Goal: Task Accomplishment & Management: Manage account settings

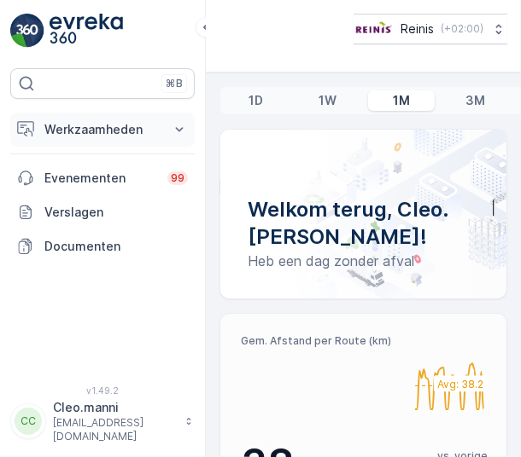
click at [85, 123] on p "Werkzaamheden" at bounding box center [102, 129] width 116 height 17
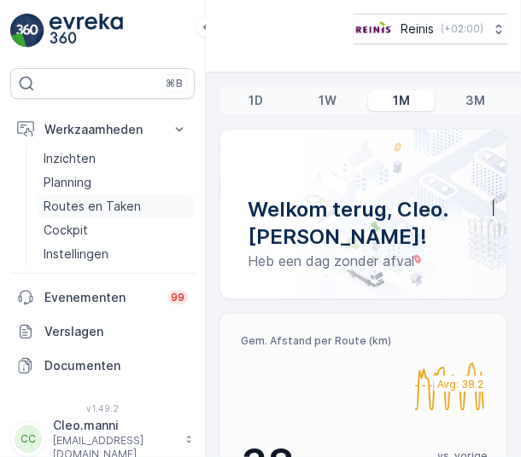
click at [88, 207] on p "Routes en Taken" at bounding box center [92, 206] width 97 height 17
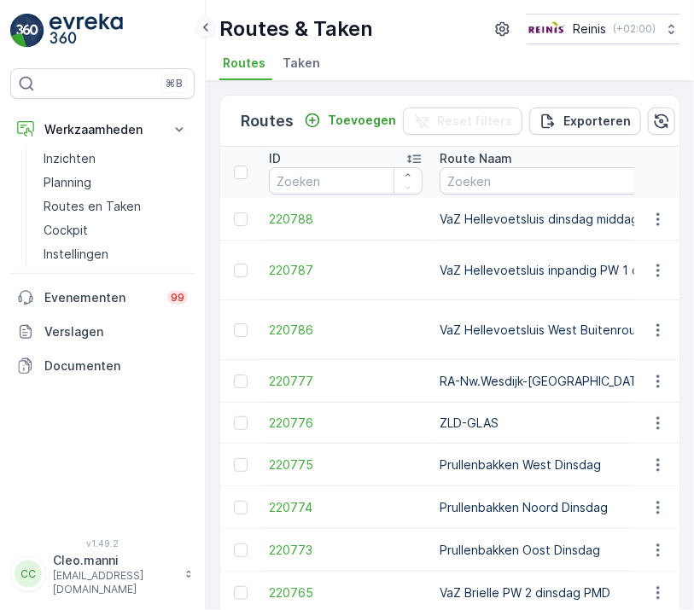
click at [209, 27] on icon at bounding box center [205, 27] width 19 height 20
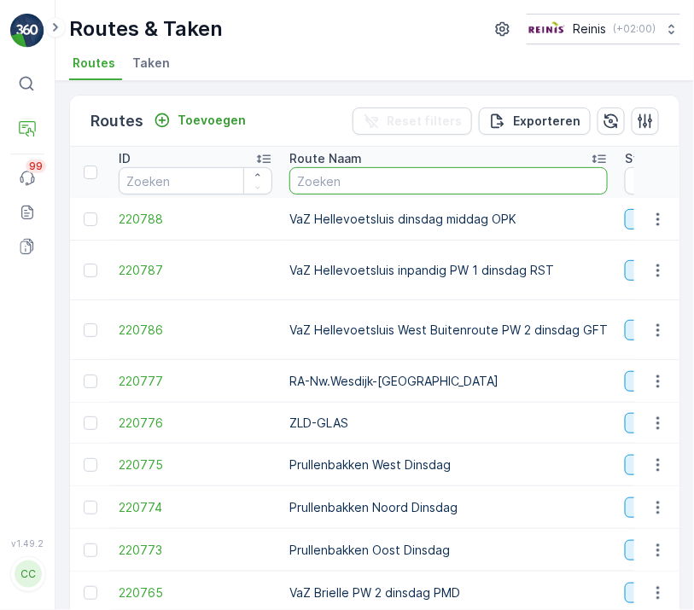
click at [430, 182] on input "text" at bounding box center [448, 180] width 318 height 27
type input "vaz"
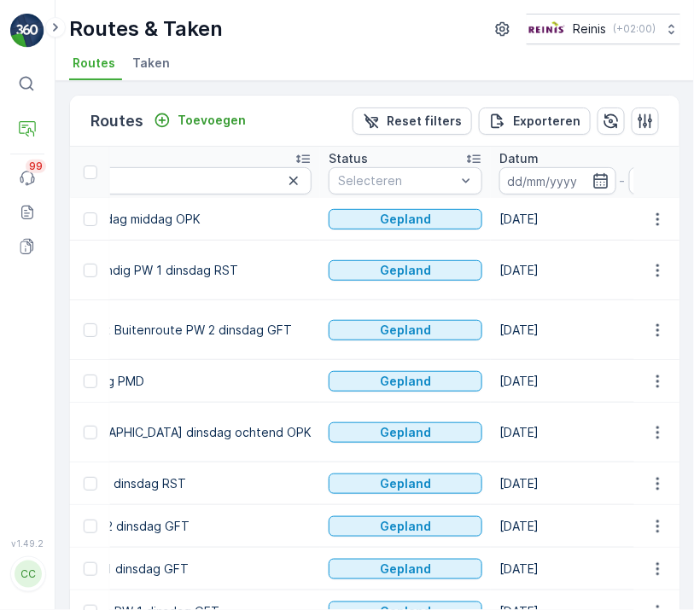
scroll to position [0, 361]
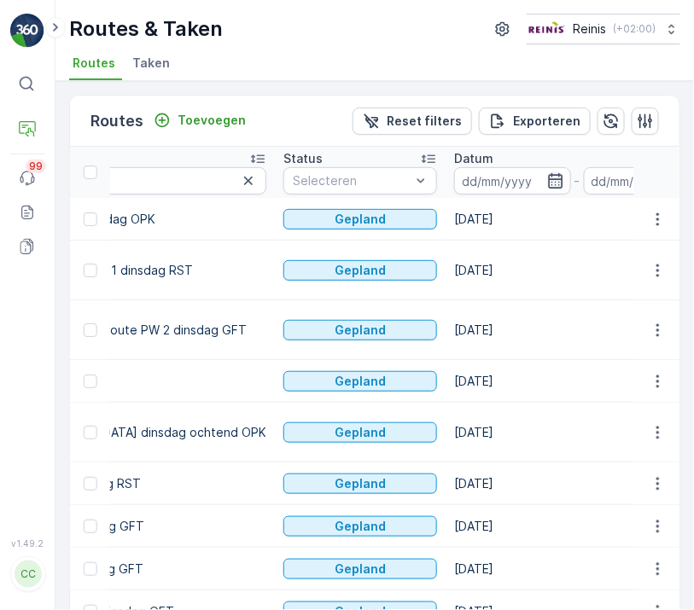
click at [520, 181] on icon "button" at bounding box center [555, 180] width 17 height 17
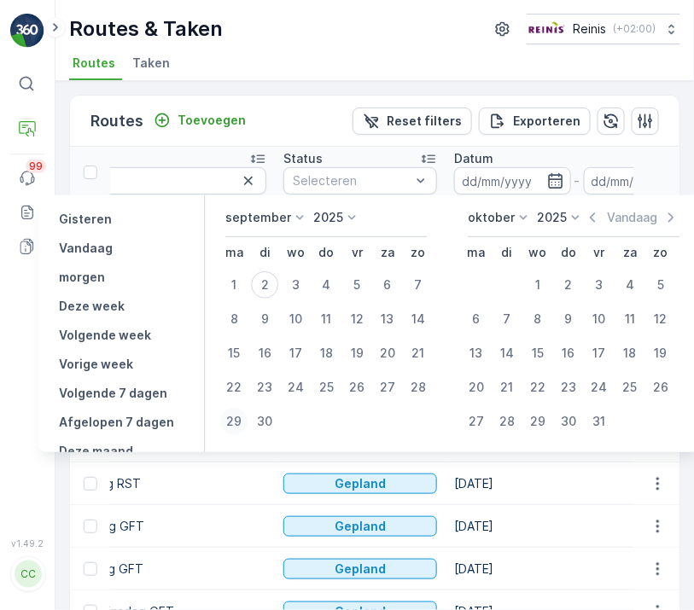
click at [232, 417] on div "29" at bounding box center [233, 421] width 27 height 27
type input "29.09.2025"
click at [520, 177] on icon "button" at bounding box center [555, 180] width 17 height 17
type input "29.09.2025"
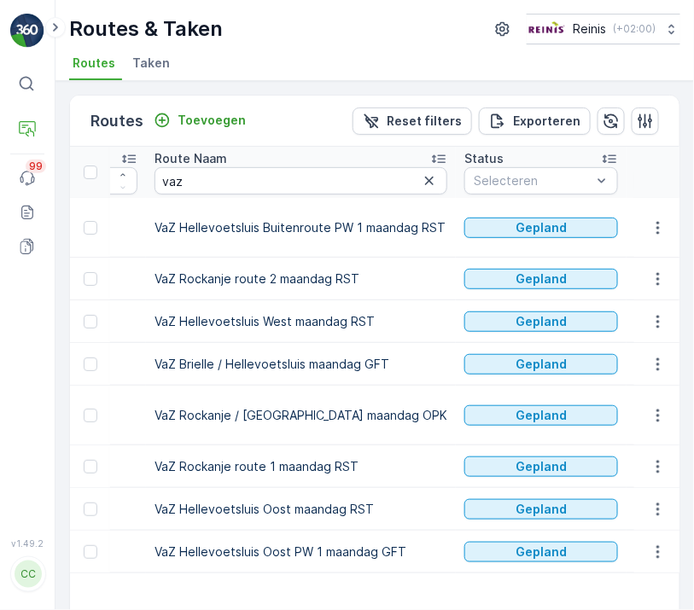
scroll to position [88, 0]
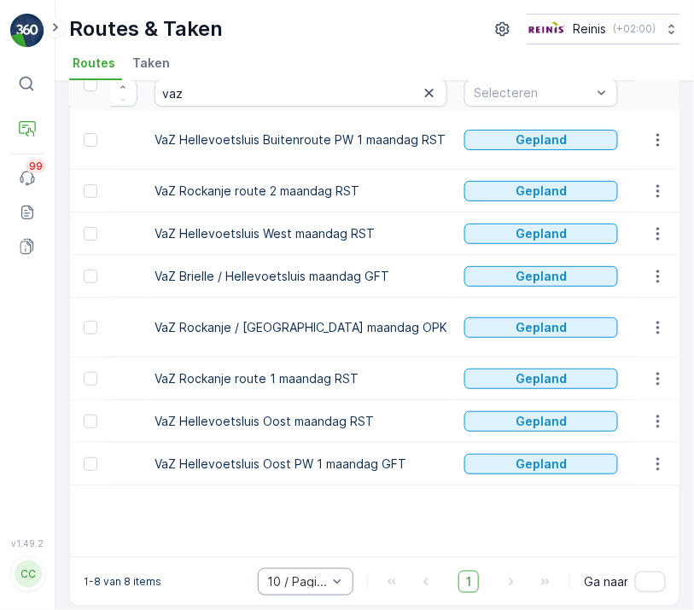
click at [346, 457] on div "10 / Pagina" at bounding box center [306, 581] width 96 height 27
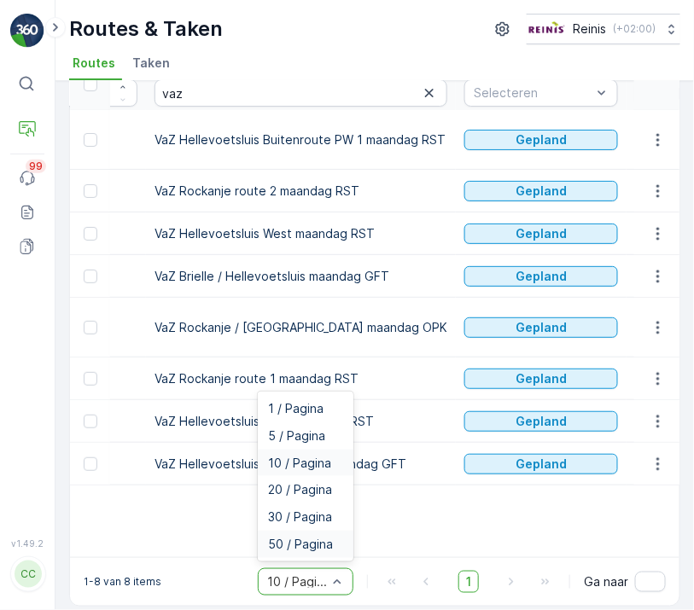
click at [315, 457] on span "50 / Pagina" at bounding box center [300, 545] width 65 height 14
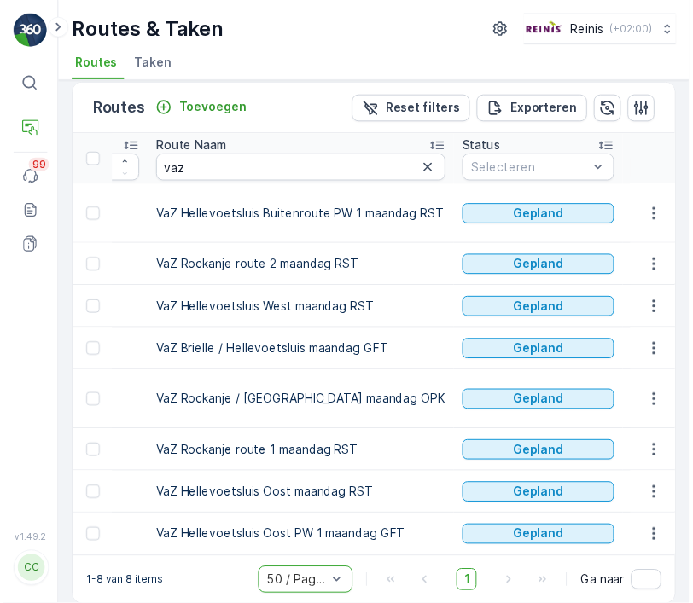
scroll to position [16, 0]
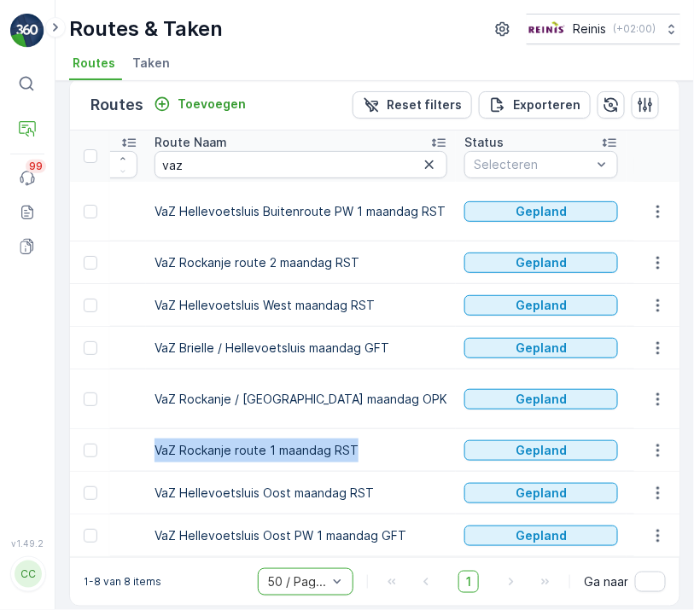
drag, startPoint x: 310, startPoint y: 423, endPoint x: 146, endPoint y: 428, distance: 163.9
click at [146, 429] on td "VaZ Rockanje route 1 maandag RST" at bounding box center [301, 450] width 310 height 43
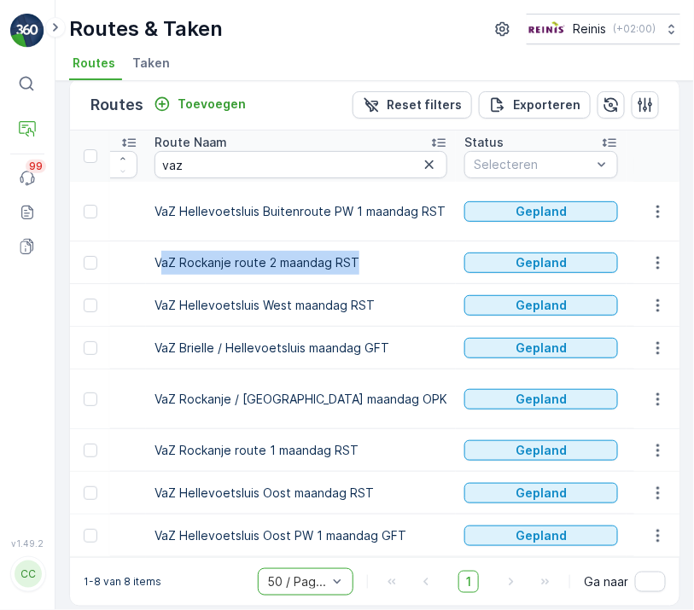
drag, startPoint x: 360, startPoint y: 256, endPoint x: 163, endPoint y: 258, distance: 197.1
click at [163, 258] on td "VaZ Rockanje route 2 maandag RST" at bounding box center [301, 263] width 310 height 43
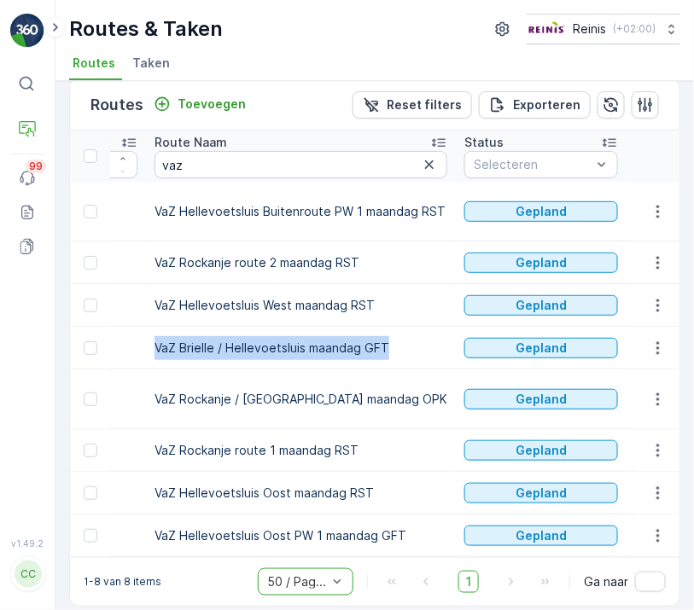
drag, startPoint x: 390, startPoint y: 347, endPoint x: 147, endPoint y: 365, distance: 243.9
click at [147, 365] on td "VaZ Brielle / Hellevoetsluis maandag GFT" at bounding box center [301, 348] width 310 height 43
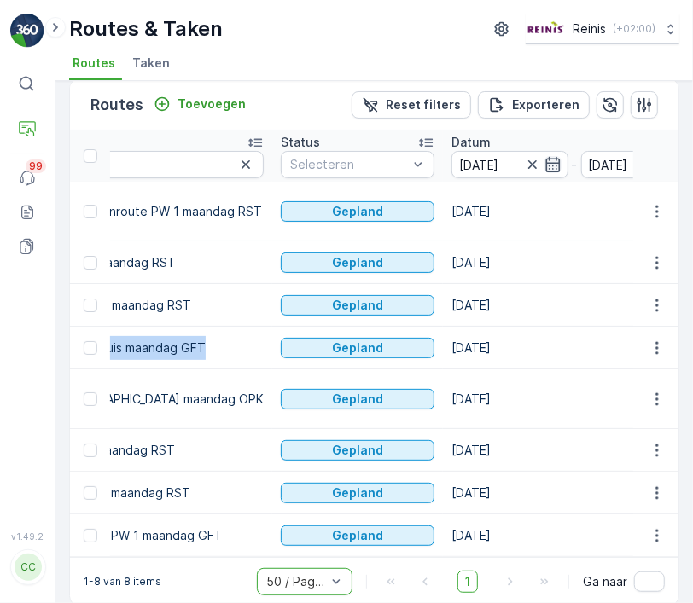
scroll to position [0, 361]
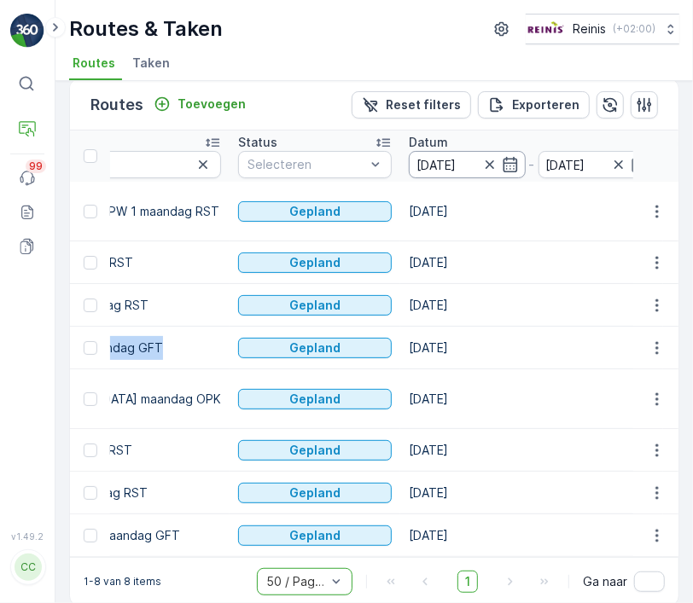
click at [463, 162] on input "29.09.2025" at bounding box center [467, 164] width 117 height 27
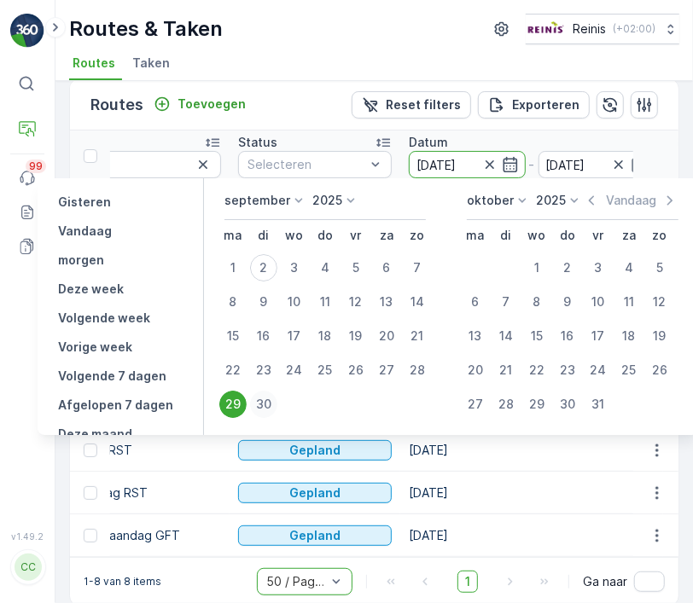
click at [263, 402] on div "30" at bounding box center [263, 404] width 27 height 27
type input "30.09.2025"
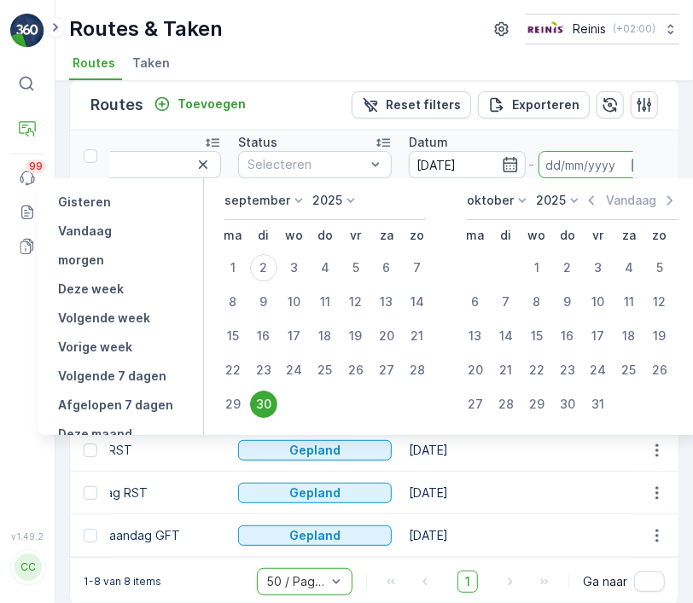
click at [264, 401] on div "30" at bounding box center [263, 404] width 27 height 27
type input "30.09.2025"
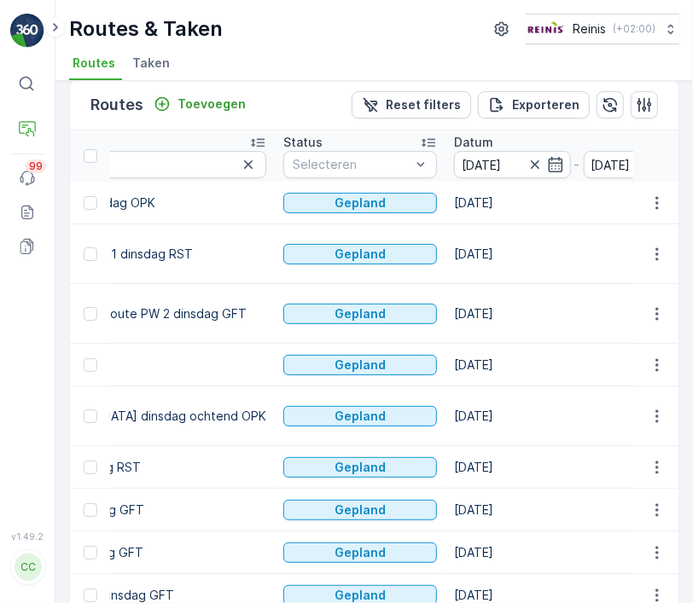
click at [217, 363] on td "VaZ Brielle PW 2 dinsdag PMD" at bounding box center [97, 365] width 355 height 43
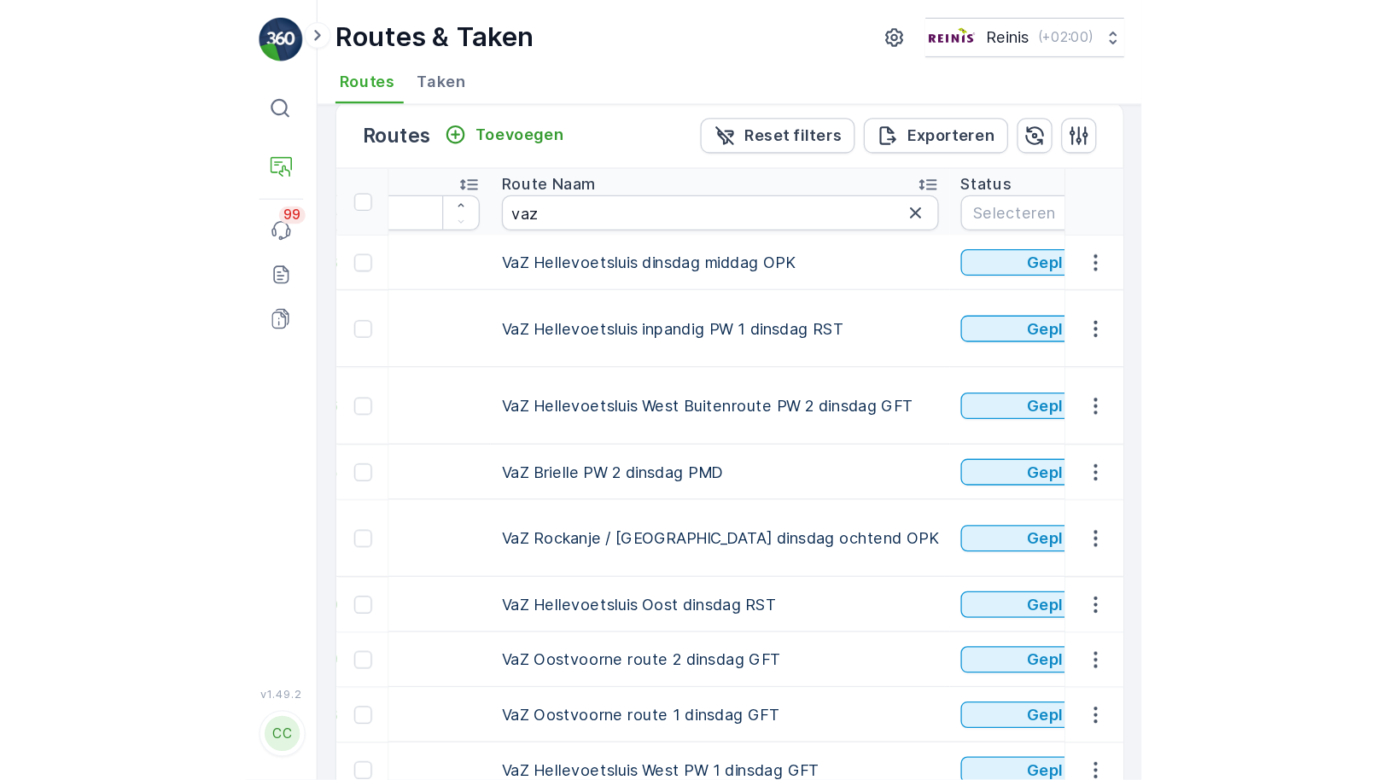
scroll to position [0, 135]
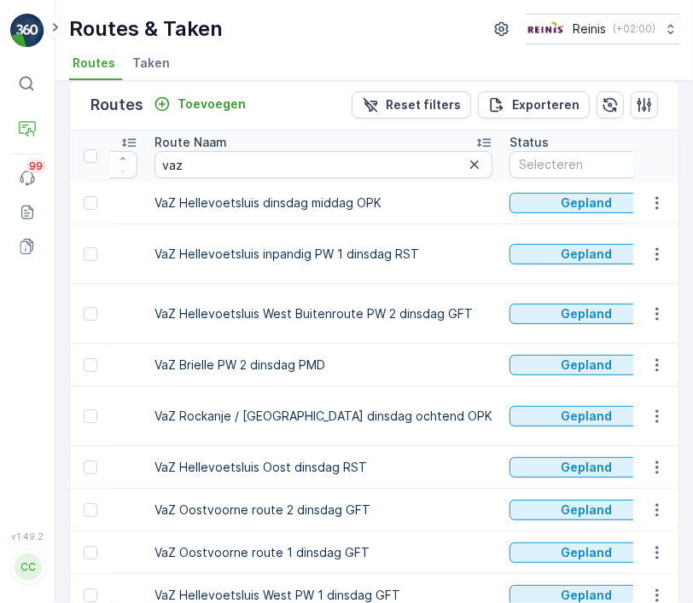
click at [421, 36] on div "Routes & Taken Reinis ( +02:00 )" at bounding box center [374, 29] width 610 height 31
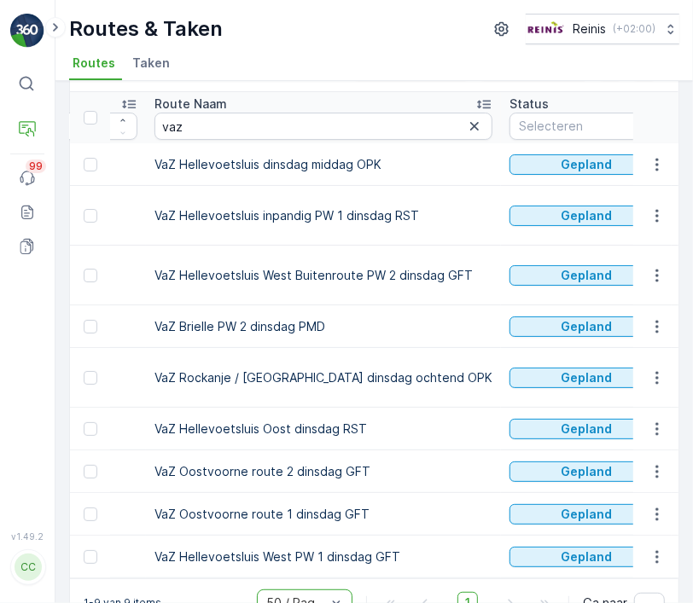
scroll to position [83, 0]
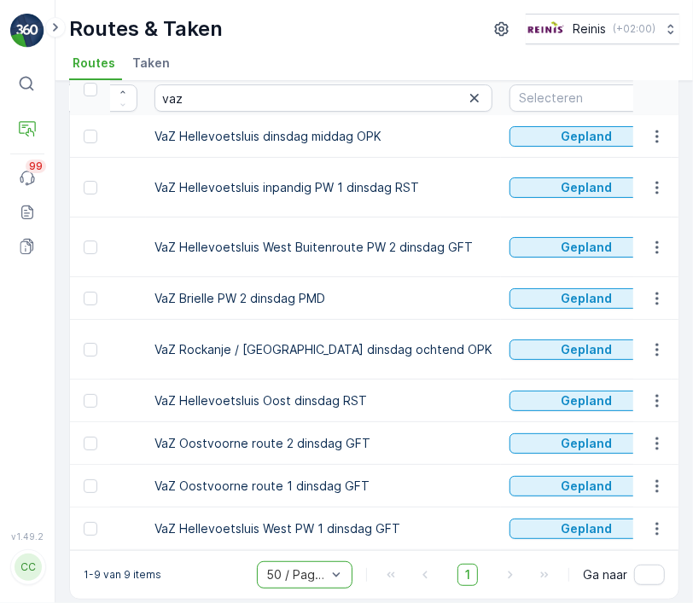
click at [438, 282] on td "VaZ Brielle PW 2 dinsdag PMD" at bounding box center [323, 298] width 355 height 43
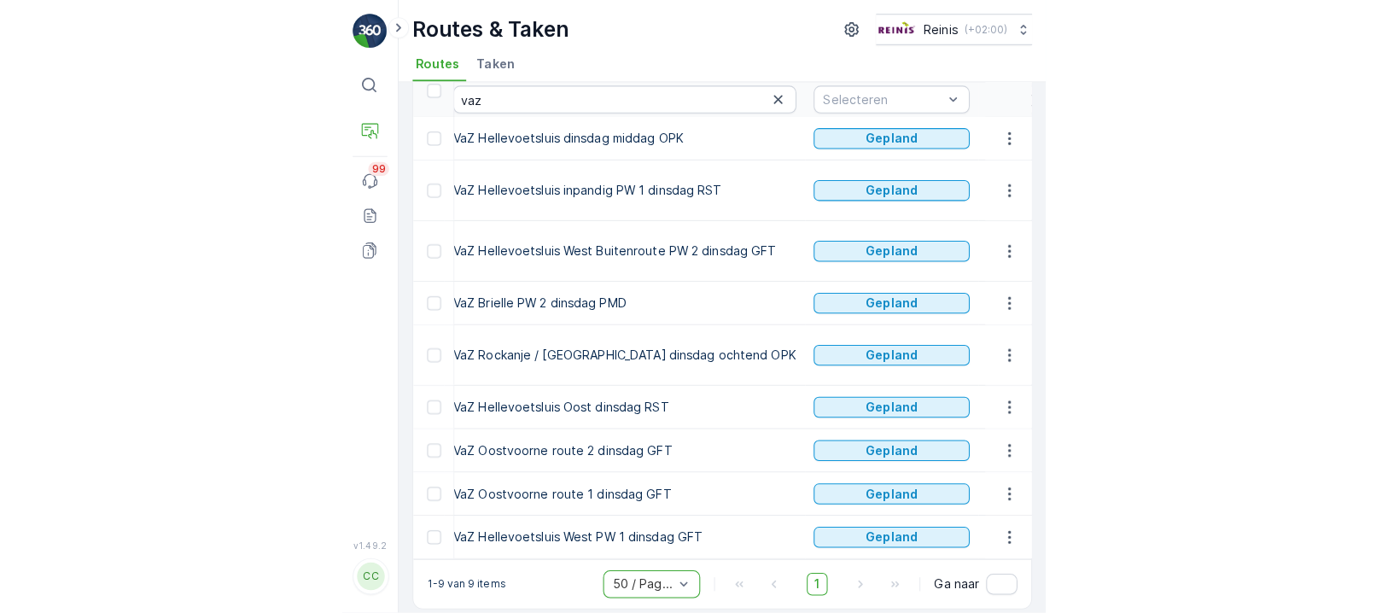
scroll to position [0, 135]
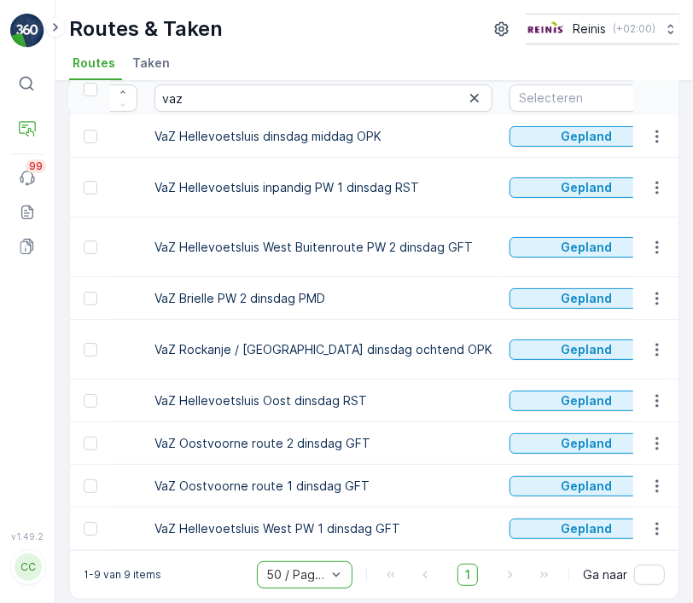
click at [237, 297] on td "VaZ Brielle PW 2 dinsdag PMD" at bounding box center [323, 298] width 355 height 43
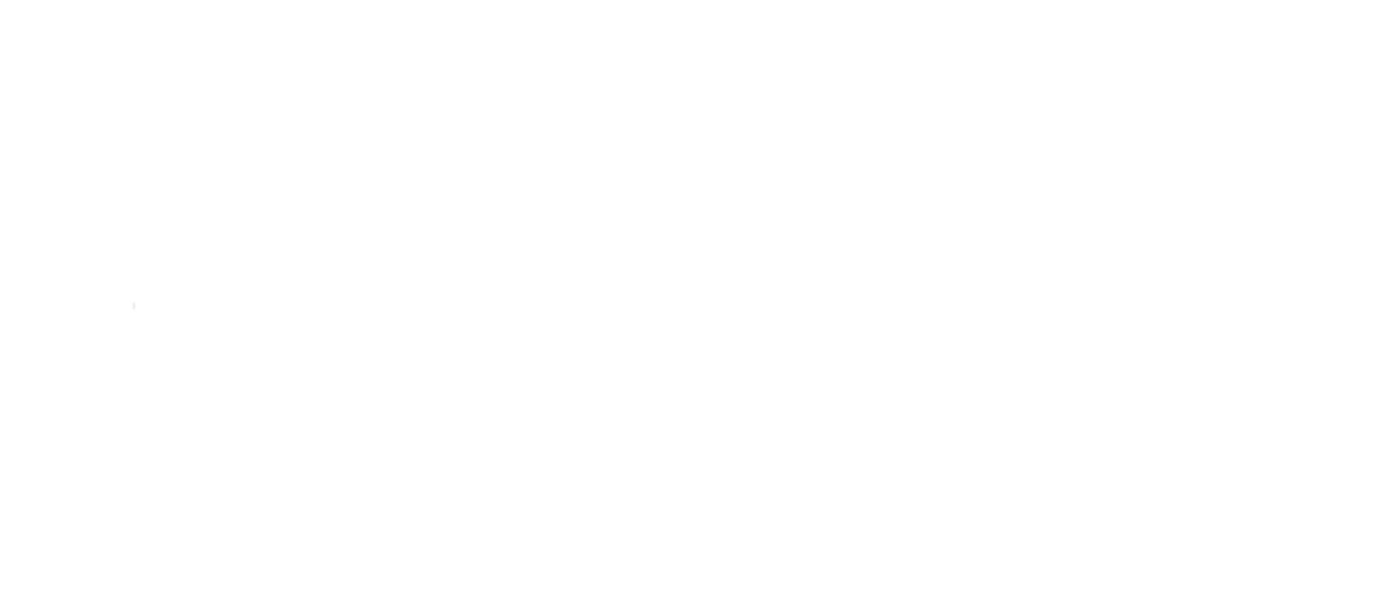
scroll to position [73, 0]
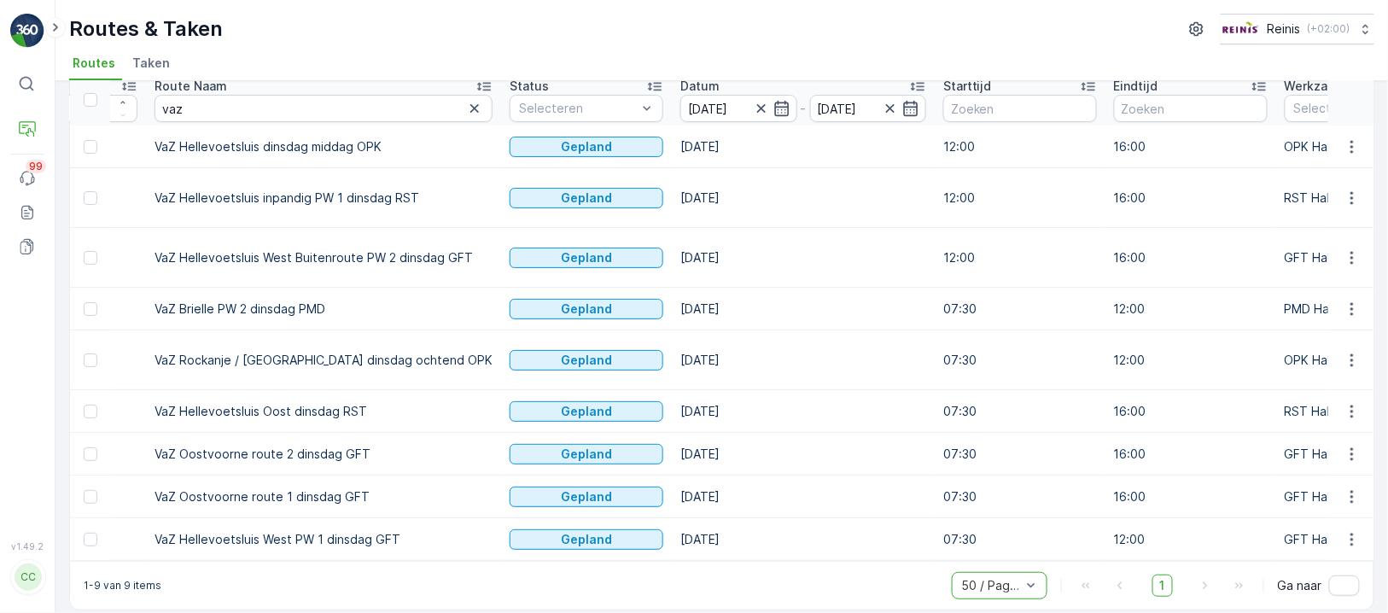
click at [288, 306] on td "VaZ Brielle PW 2 dinsdag PMD" at bounding box center [323, 309] width 355 height 43
click at [287, 306] on td "VaZ Brielle PW 2 dinsdag PMD" at bounding box center [323, 309] width 355 height 43
click at [335, 307] on td "VaZ Brielle PW 2 dinsdag PMD" at bounding box center [323, 309] width 355 height 43
click at [520, 307] on icon "button" at bounding box center [1351, 308] width 3 height 13
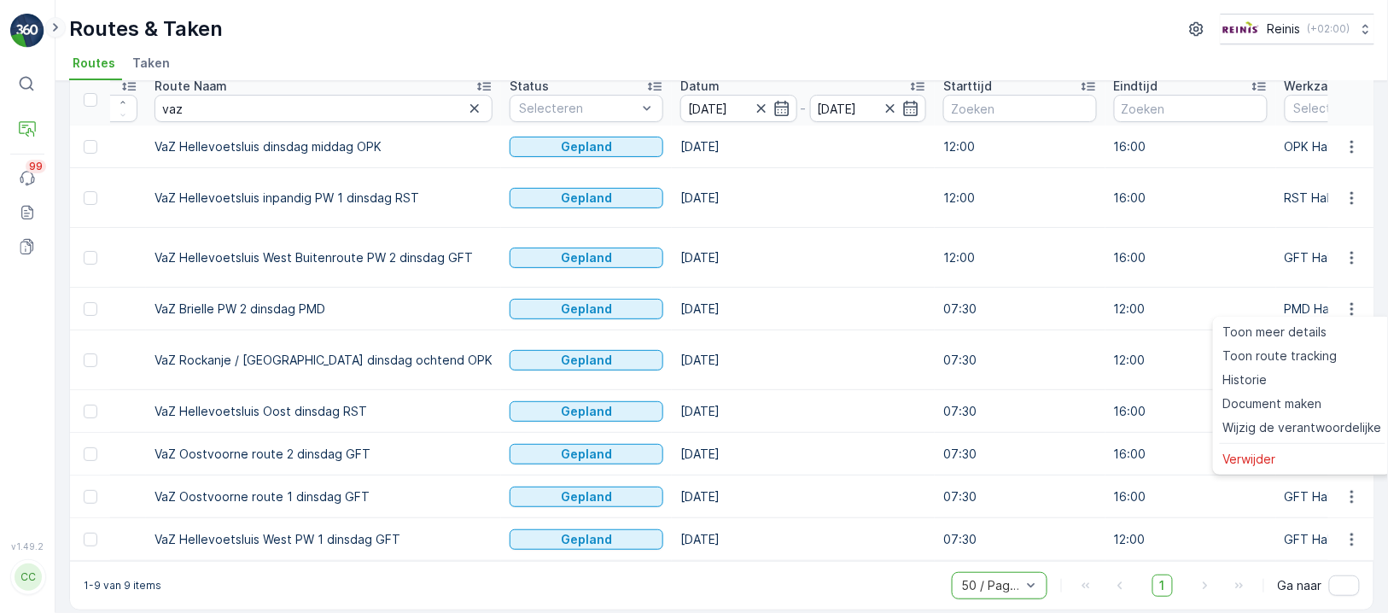
click at [56, 27] on icon at bounding box center [55, 27] width 5 height 9
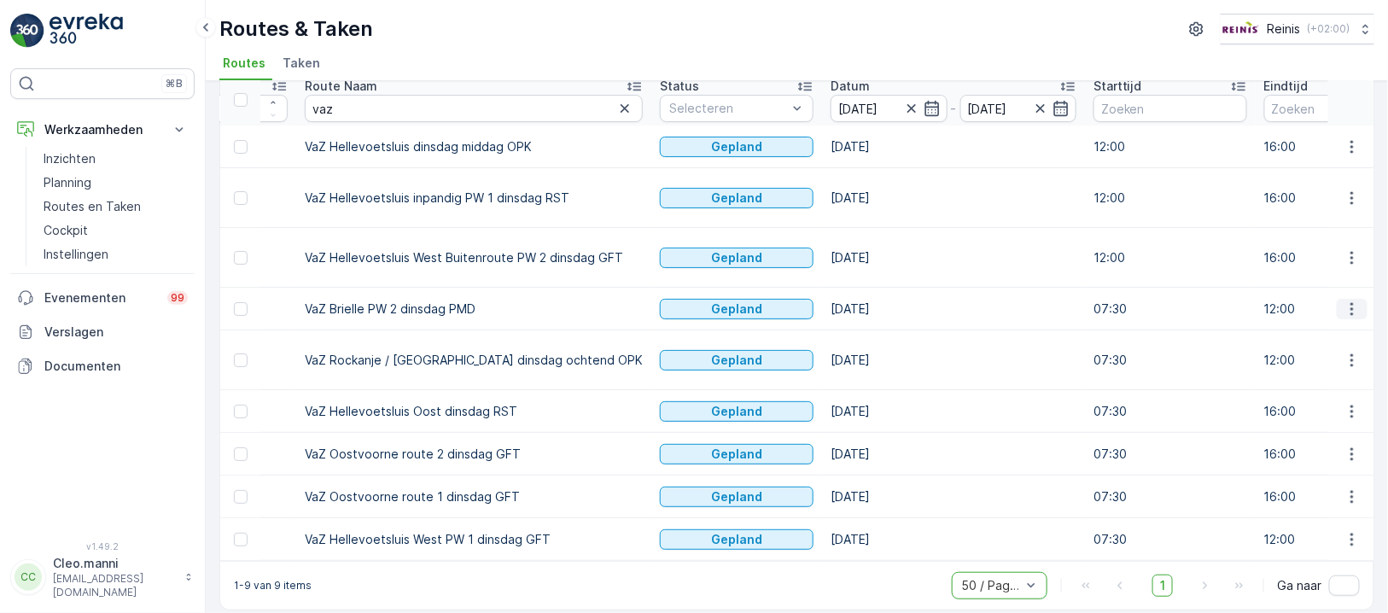
click at [520, 300] on icon "button" at bounding box center [1351, 308] width 17 height 17
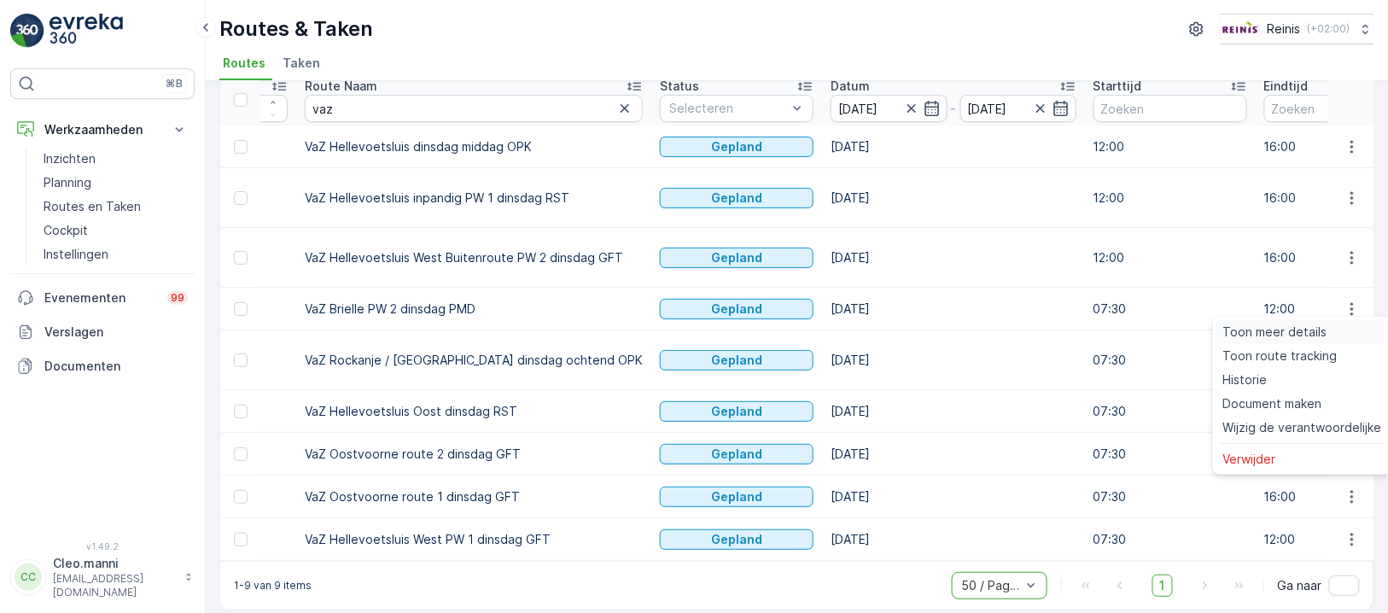
click at [520, 326] on span "Toon meer details" at bounding box center [1275, 331] width 104 height 17
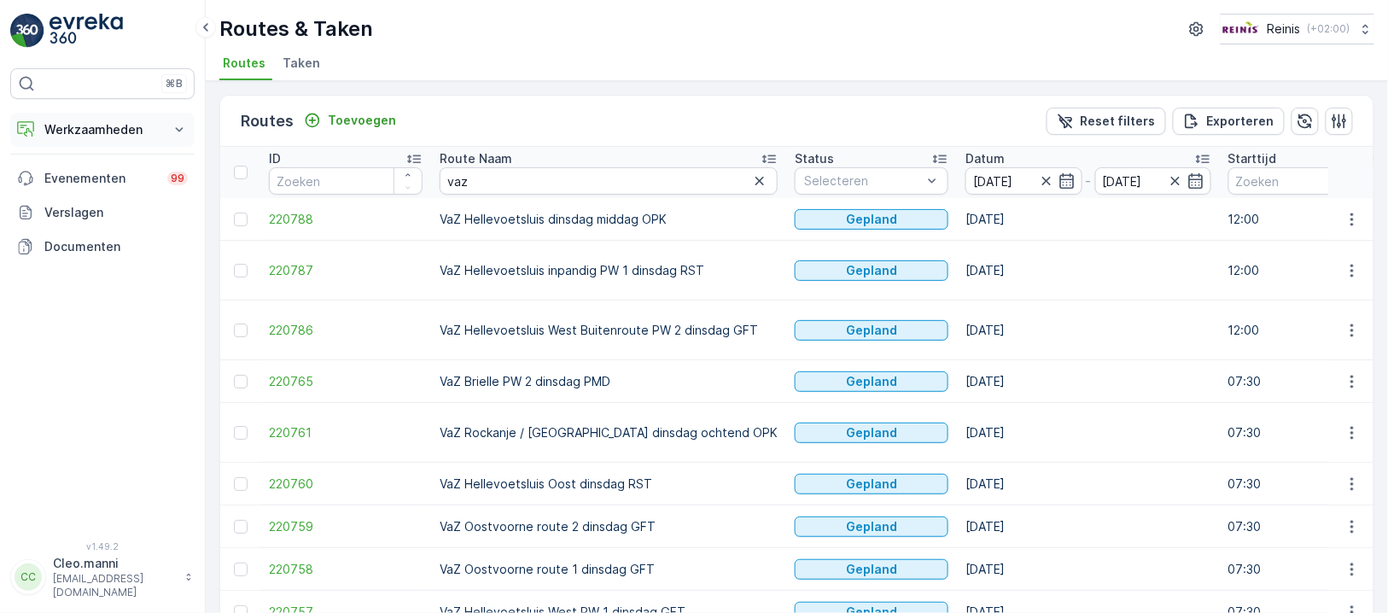
click at [91, 131] on p "Werkzaamheden" at bounding box center [102, 129] width 116 height 17
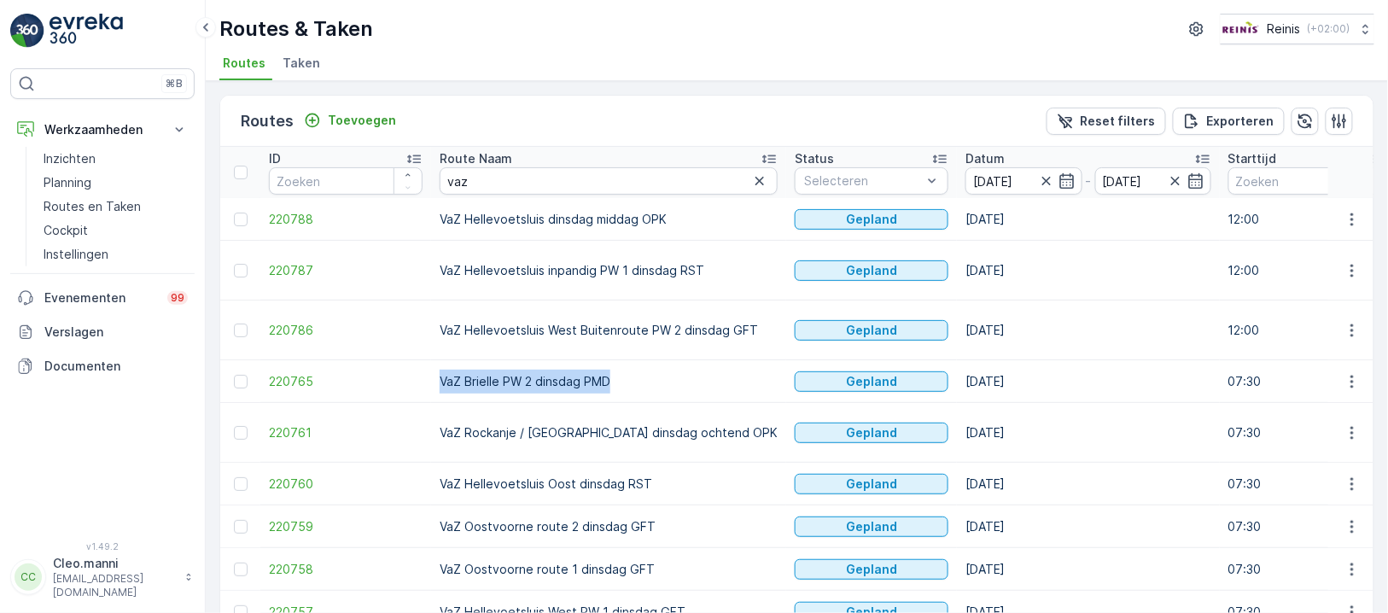
drag, startPoint x: 607, startPoint y: 382, endPoint x: 437, endPoint y: 364, distance: 170.9
click at [437, 364] on td "VaZ Brielle PW 2 dinsdag PMD" at bounding box center [608, 381] width 355 height 43
click at [79, 182] on p "Planning" at bounding box center [68, 182] width 48 height 17
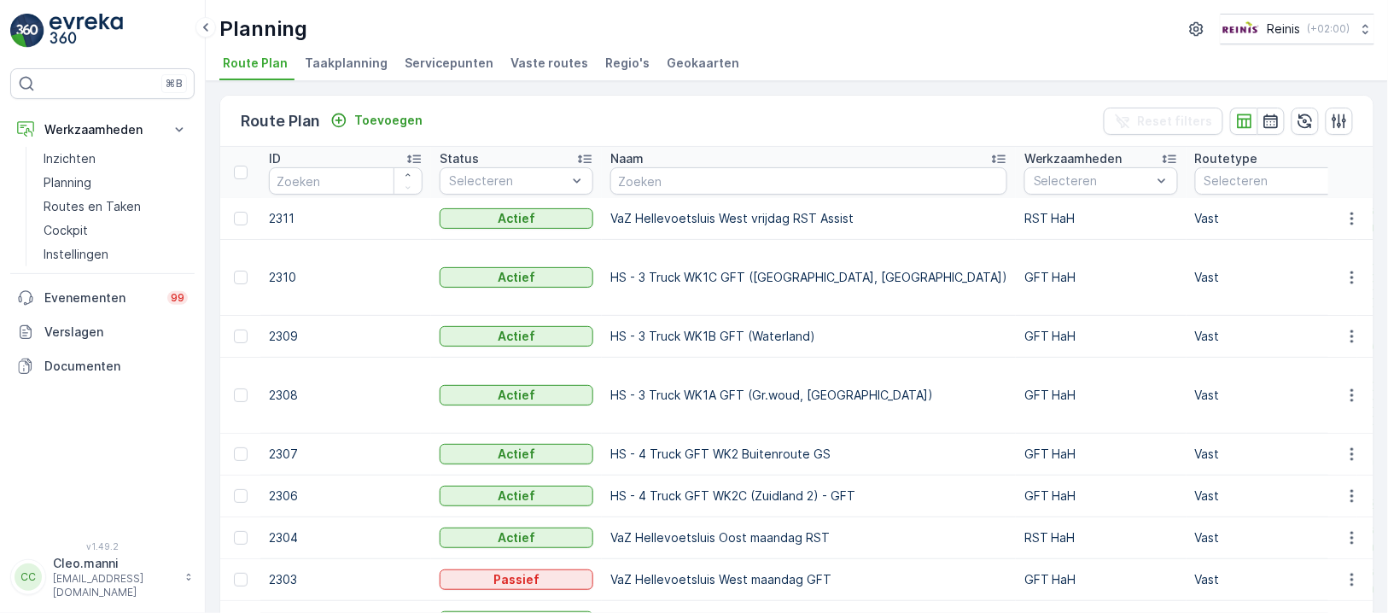
click at [555, 60] on span "Vaste routes" at bounding box center [549, 63] width 78 height 17
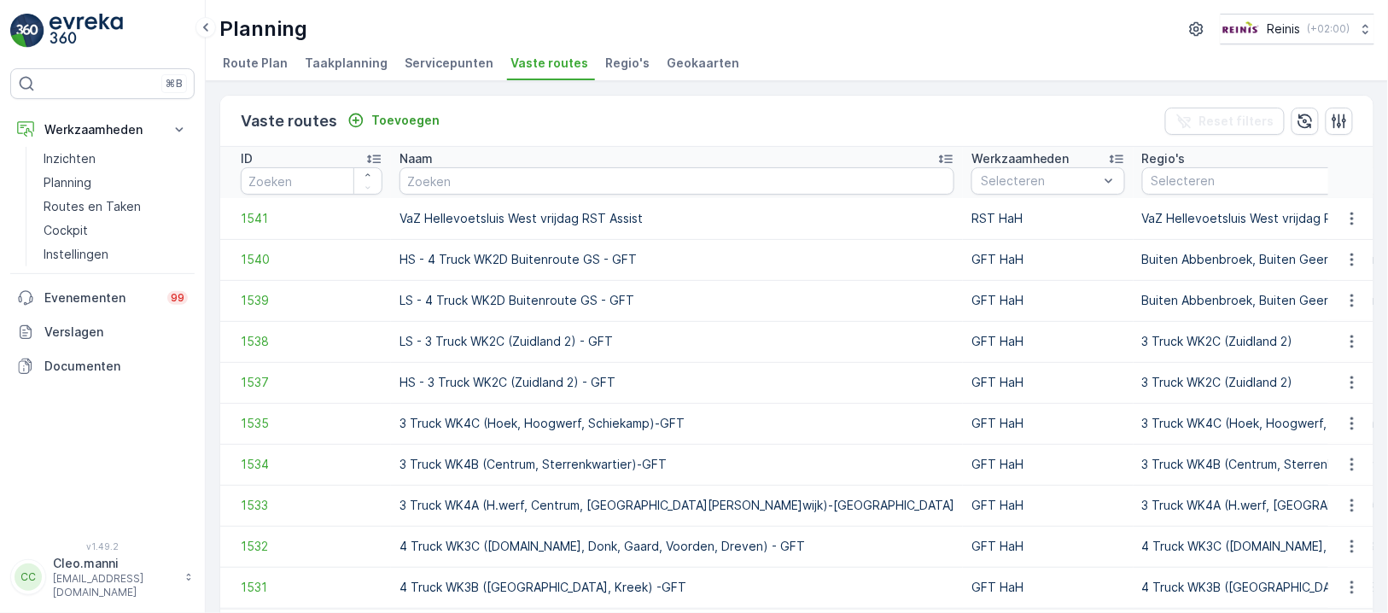
click at [604, 194] on th "Naam" at bounding box center [677, 172] width 572 height 51
click at [597, 177] on input "text" at bounding box center [676, 180] width 555 height 27
paste input "VaZ Brielle PW 2 dinsdag PMD"
type input "VaZ Brielle PW 2 dinsdag PMD"
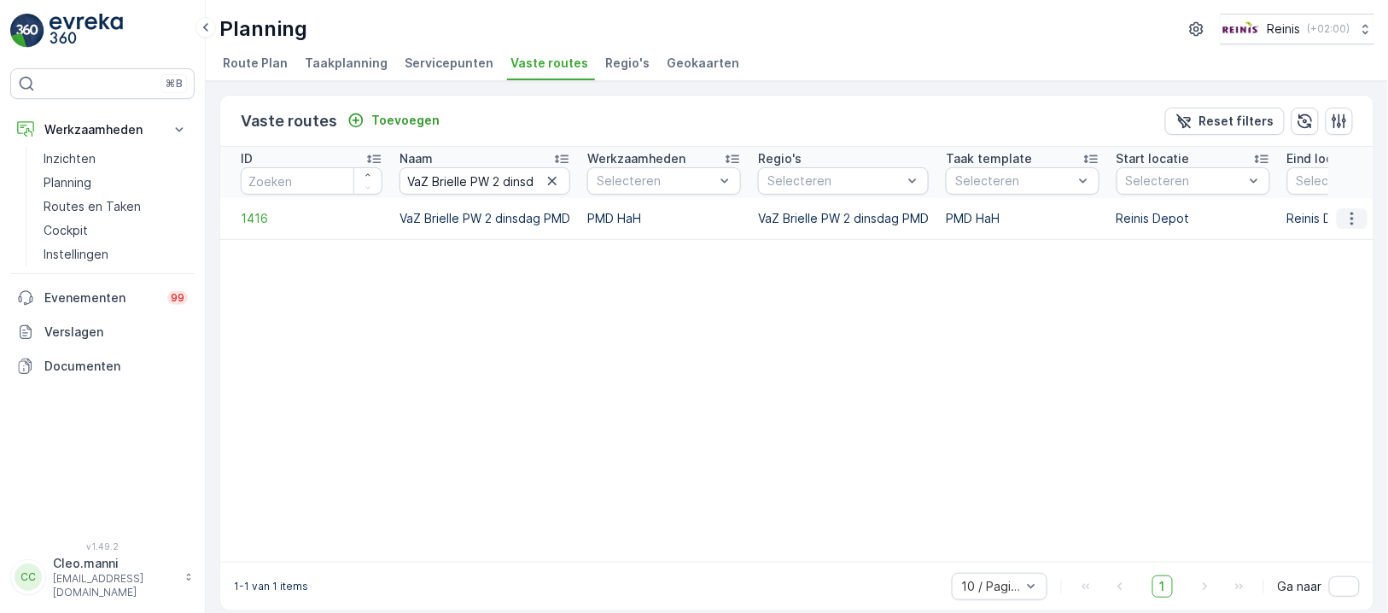
click at [1348, 208] on button "button" at bounding box center [1351, 218] width 31 height 20
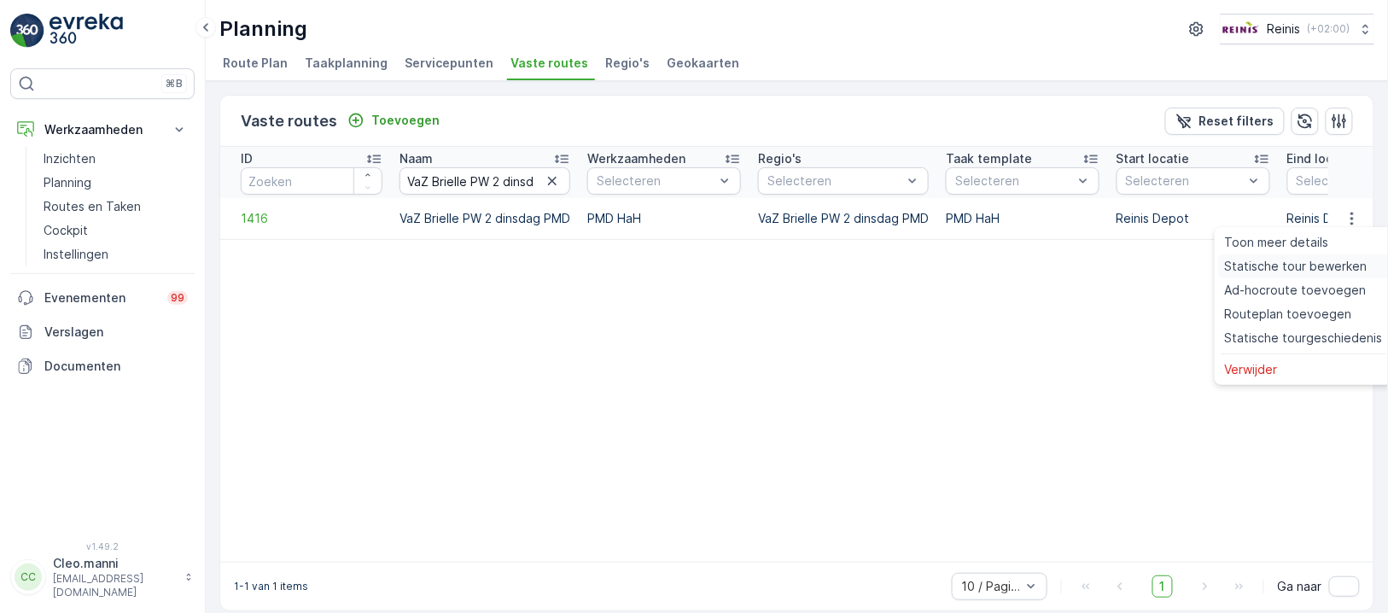
click at [1325, 268] on span "Statische tour bewerken" at bounding box center [1296, 266] width 143 height 17
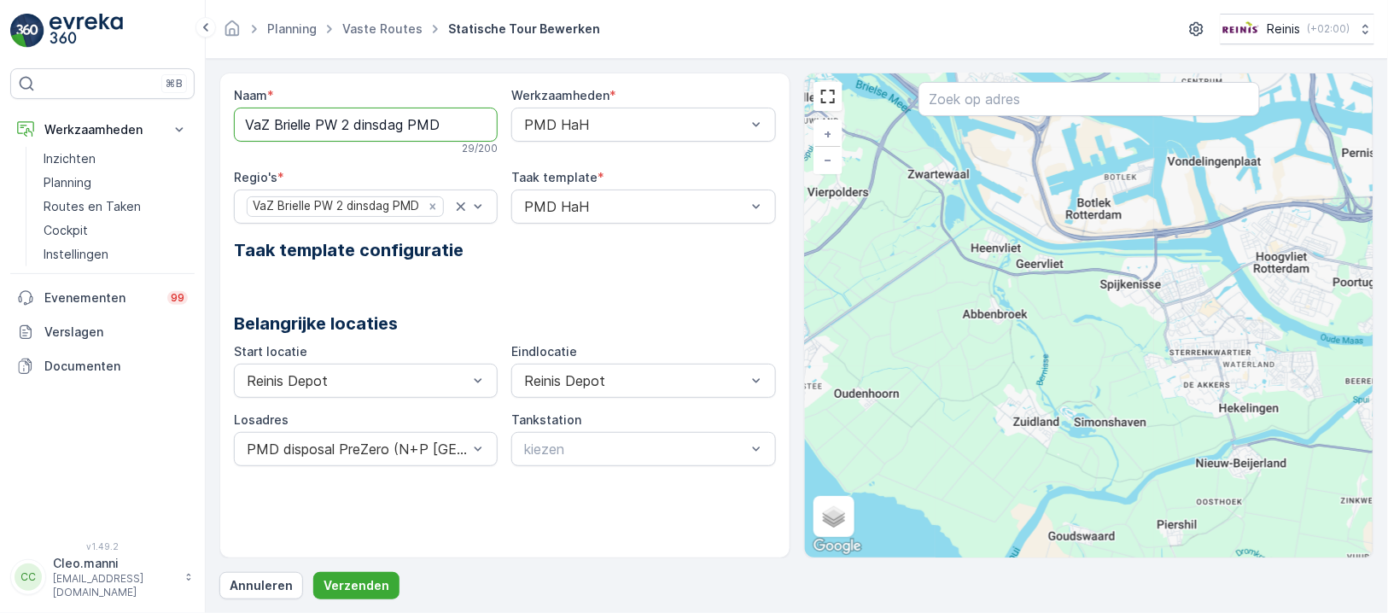
click at [451, 122] on input "VaZ Brielle PW 2 dinsdag PMD" at bounding box center [366, 125] width 264 height 34
click at [284, 26] on link "Planning" at bounding box center [291, 28] width 49 height 15
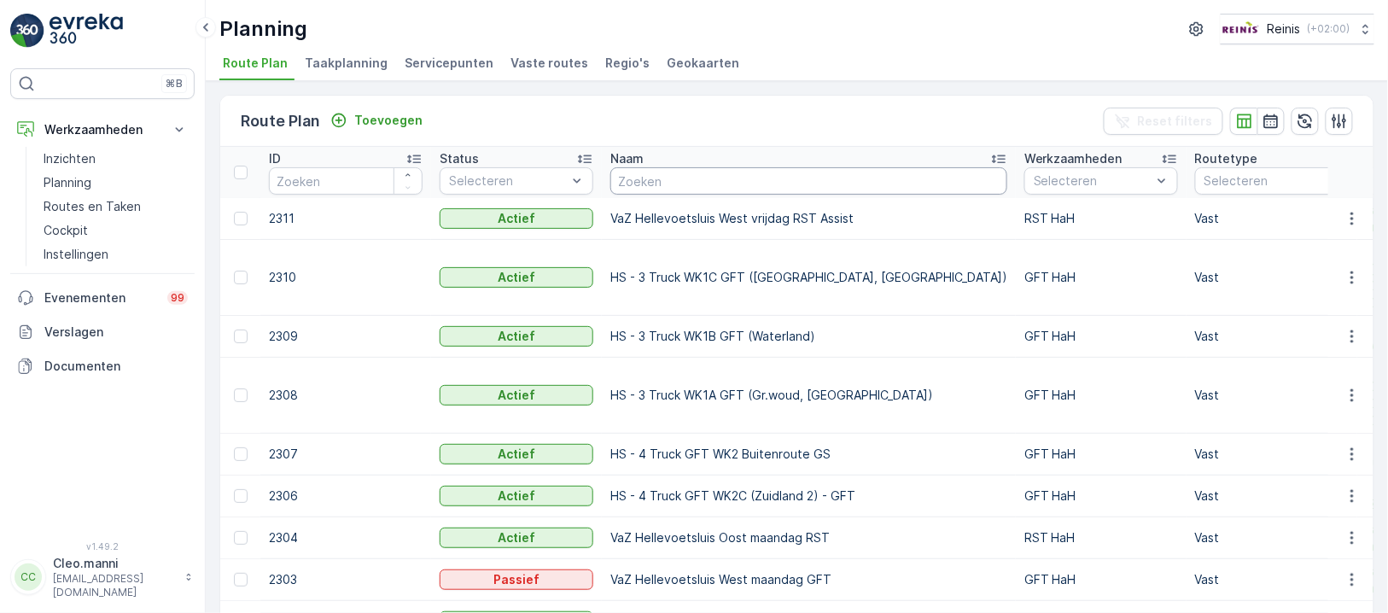
click at [624, 168] on input "text" at bounding box center [808, 180] width 397 height 27
paste input "VaZ Brielle PW 2 dinsdag PMD"
type input "VaZ Brielle PW 2 dinsdag PMD"
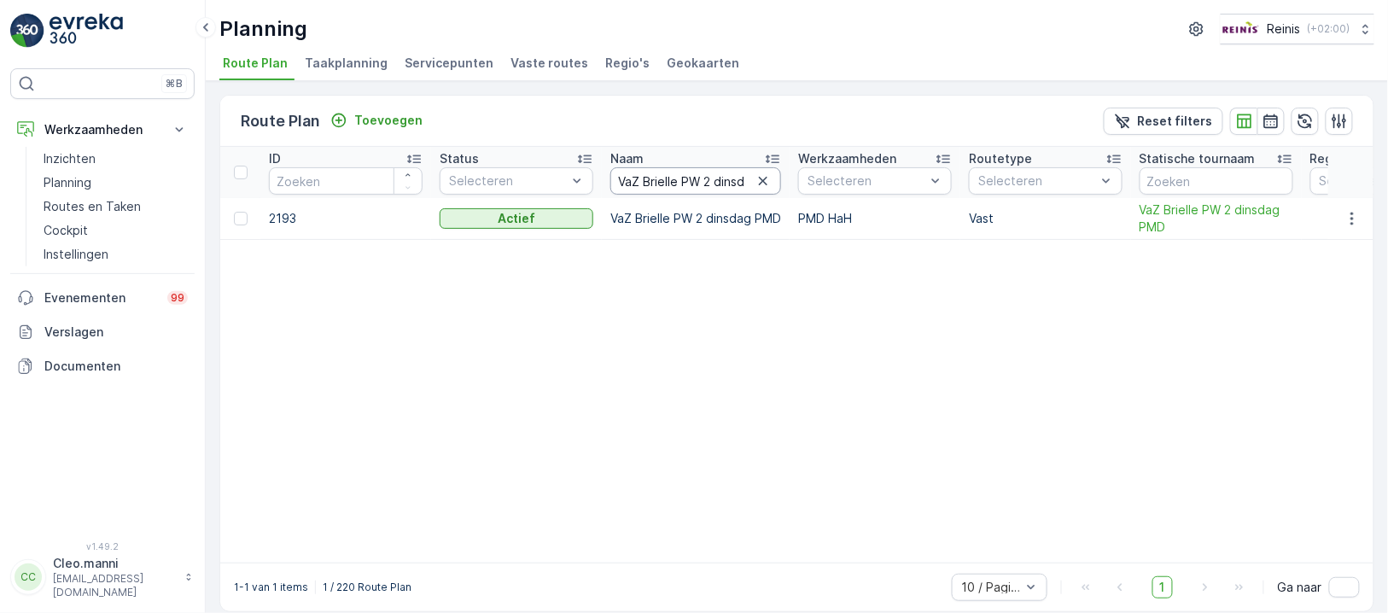
click at [736, 175] on input "VaZ Brielle PW 2 dinsdag PMD" at bounding box center [695, 180] width 171 height 27
type input "VaZ Brielle PW 2 dinsdag"
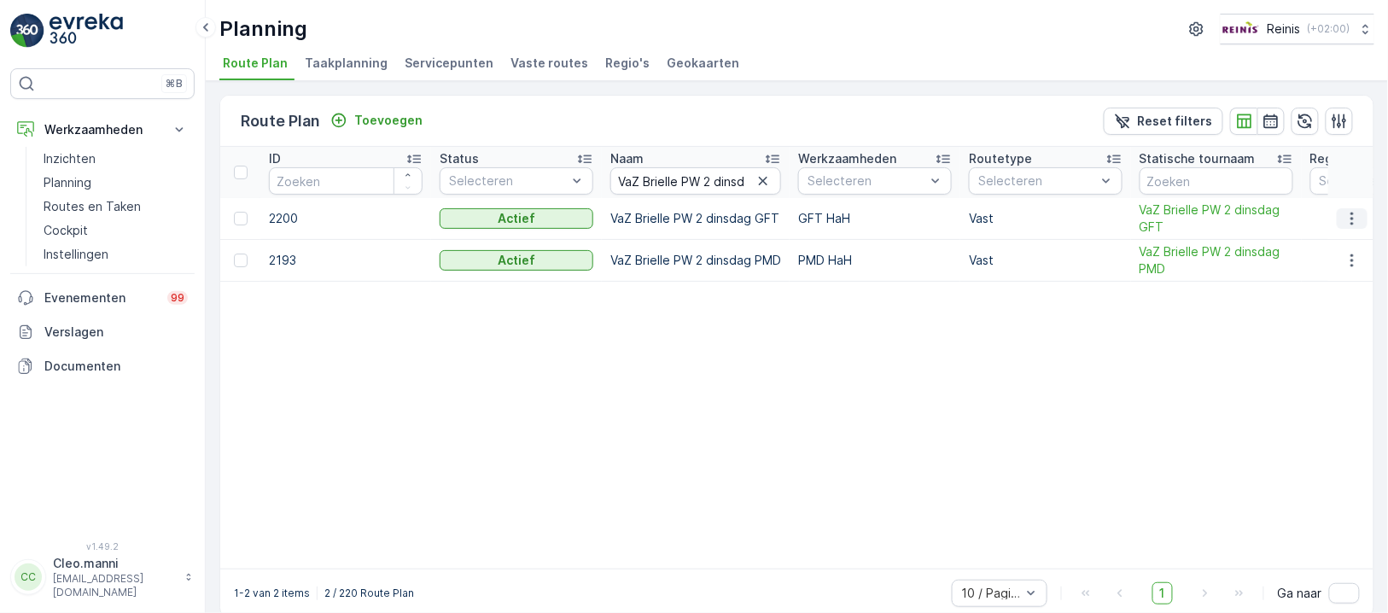
click at [1349, 211] on icon "button" at bounding box center [1351, 218] width 17 height 17
click at [1338, 236] on span "Routeplan bewerken" at bounding box center [1321, 242] width 119 height 17
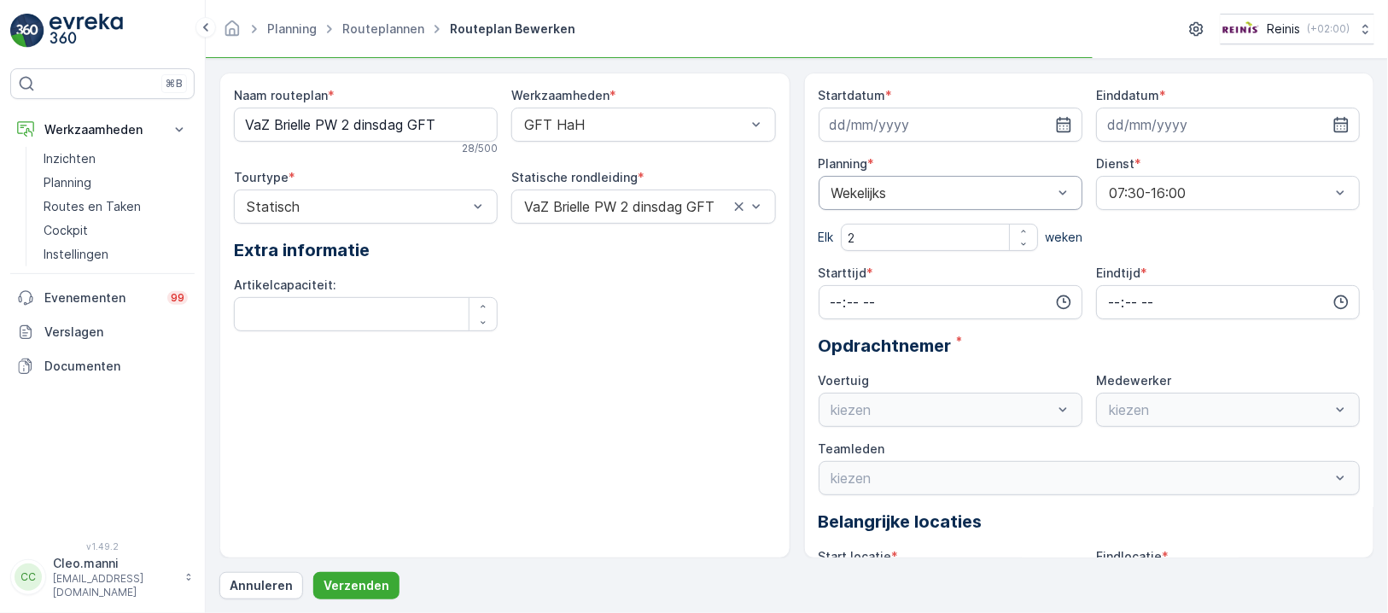
type input "15.07.2025"
type input "[DATE]"
type input "07:30"
type input "12:00"
click at [1057, 122] on icon "button" at bounding box center [1063, 124] width 15 height 15
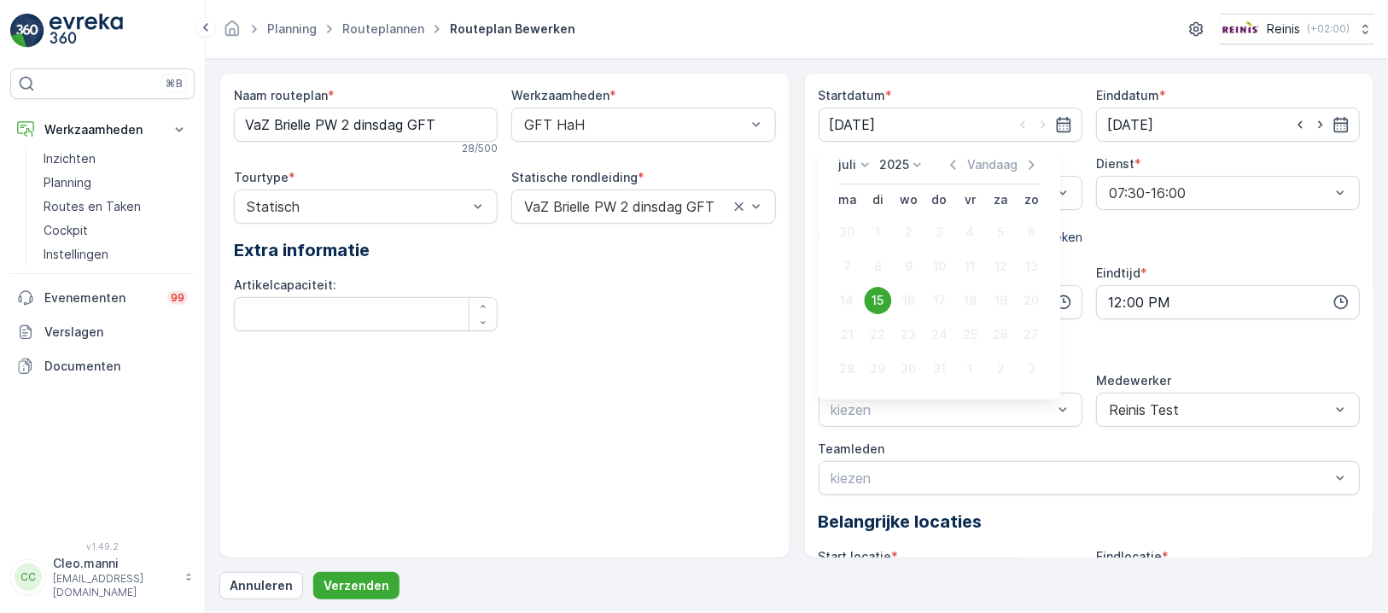
click at [863, 160] on icon at bounding box center [865, 164] width 17 height 17
click at [876, 245] on span "September" at bounding box center [881, 250] width 65 height 17
click at [880, 366] on div "30" at bounding box center [878, 368] width 27 height 27
type input "30.09.2025"
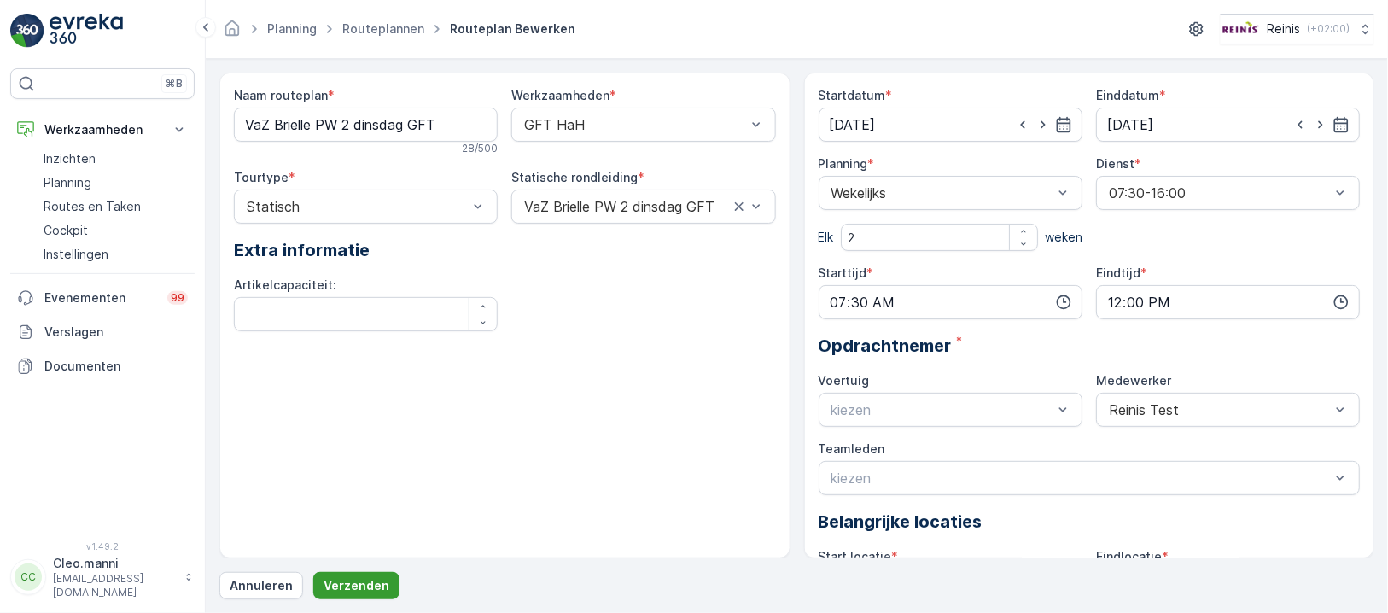
click at [364, 576] on button "Verzenden" at bounding box center [356, 585] width 86 height 27
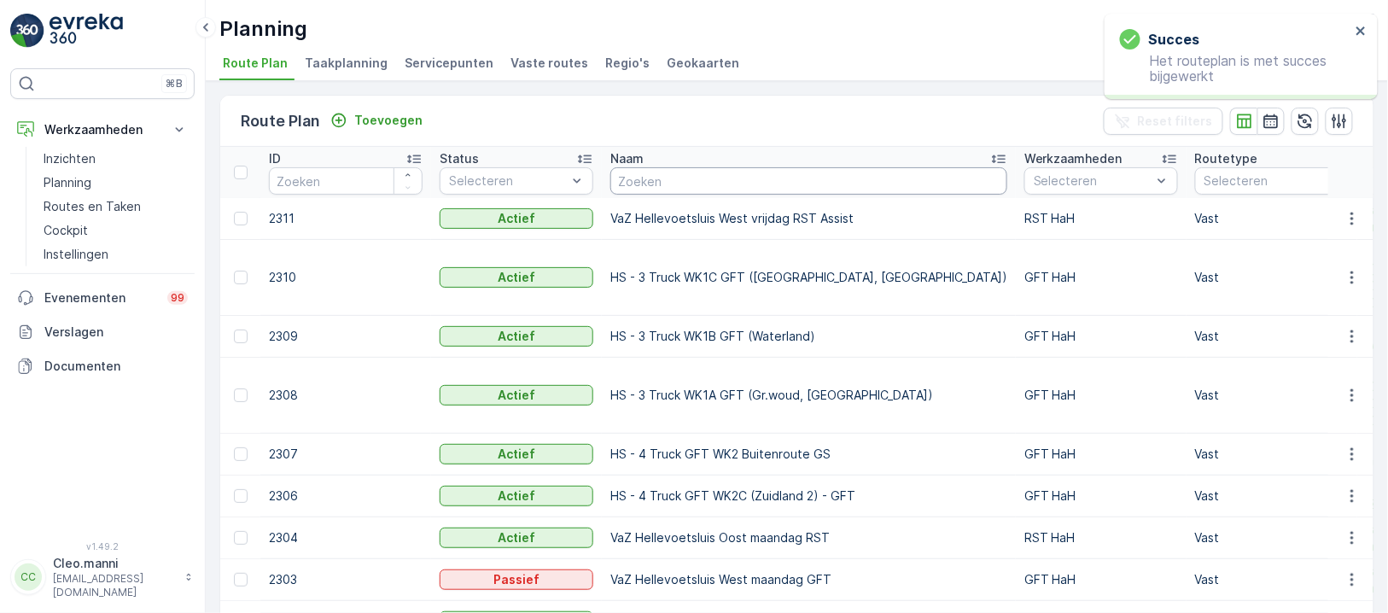
click at [672, 187] on input "text" at bounding box center [808, 180] width 397 height 27
paste input "VaZ Brielle PW 2 dinsdag PMD"
type input "VaZ Brielle PW 2 dinsdag PMD"
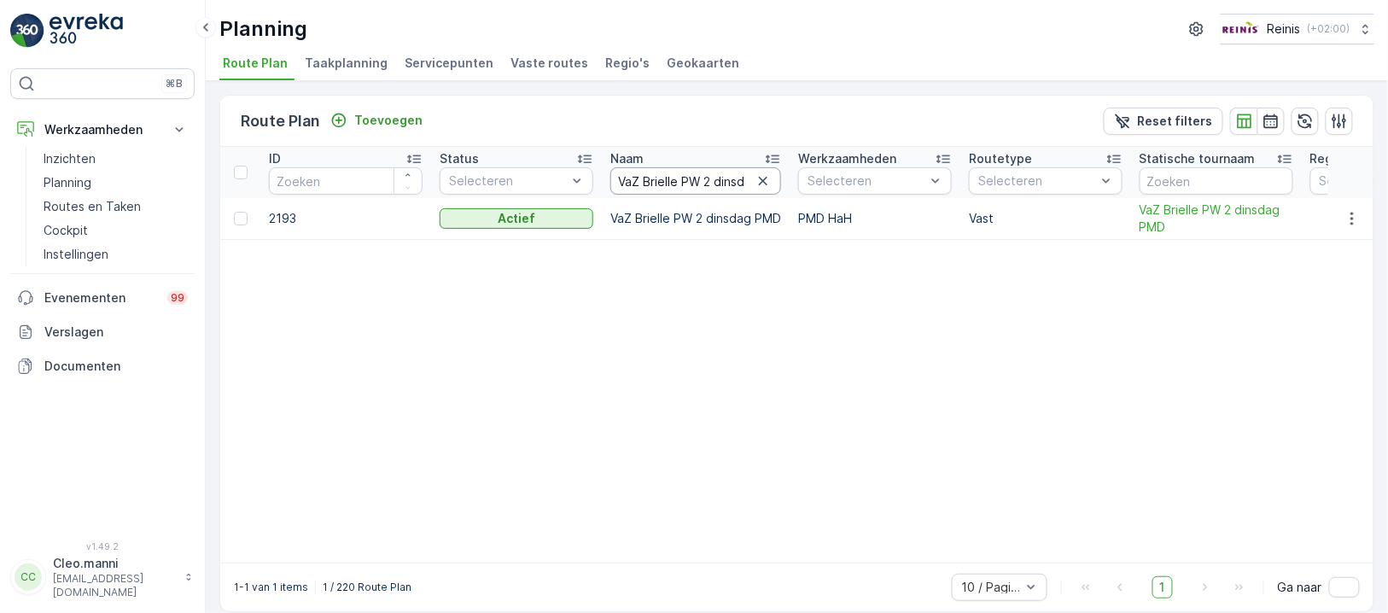
scroll to position [0, 9]
click at [741, 178] on input "VaZ Brielle PW 2 dinsdag PMD" at bounding box center [695, 180] width 171 height 27
type input "VaZ Brielle PW 2 dinsdag"
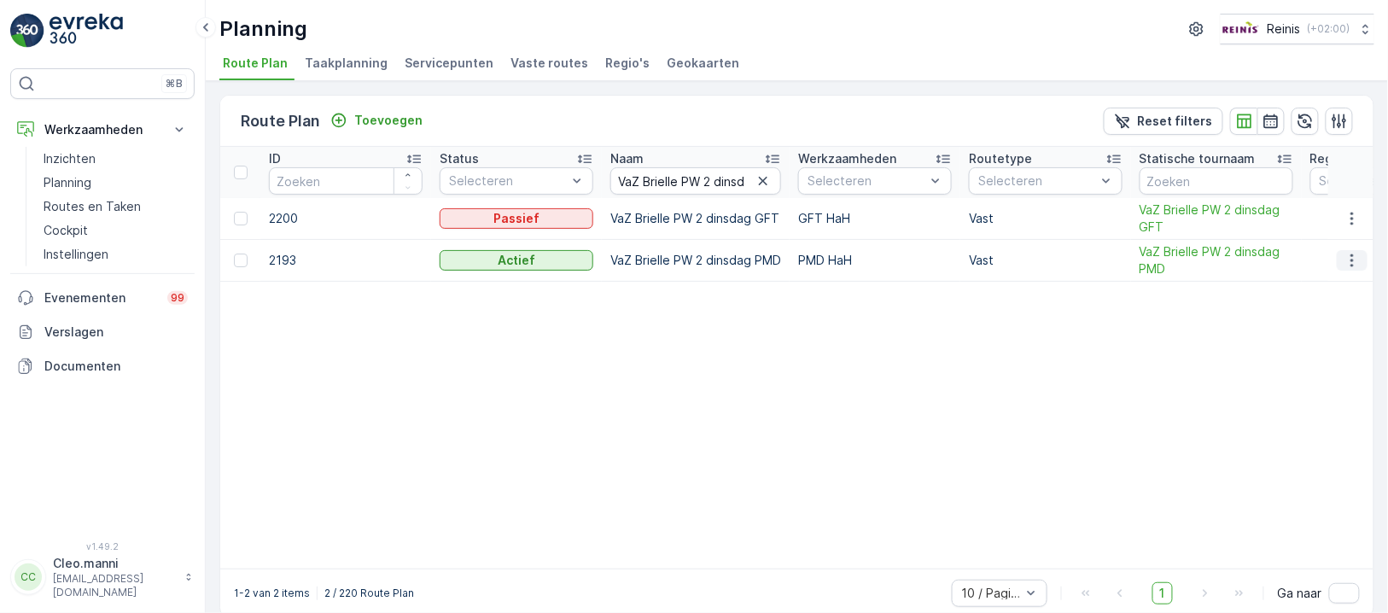
click at [1343, 256] on icon "button" at bounding box center [1351, 260] width 17 height 17
click at [1307, 282] on span "Routeplan bewerken" at bounding box center [1321, 284] width 119 height 17
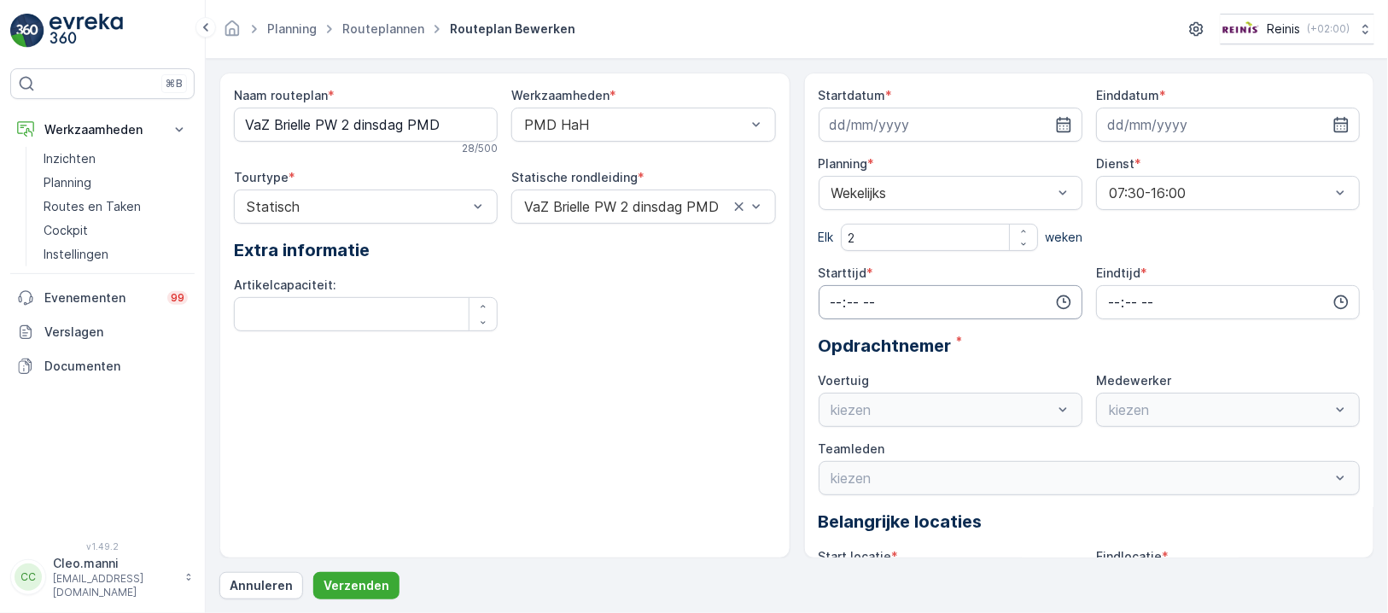
type input "08.07.2025"
type input "[DATE]"
type input "07:30"
type input "12:00"
click at [1051, 126] on div at bounding box center [1043, 124] width 58 height 17
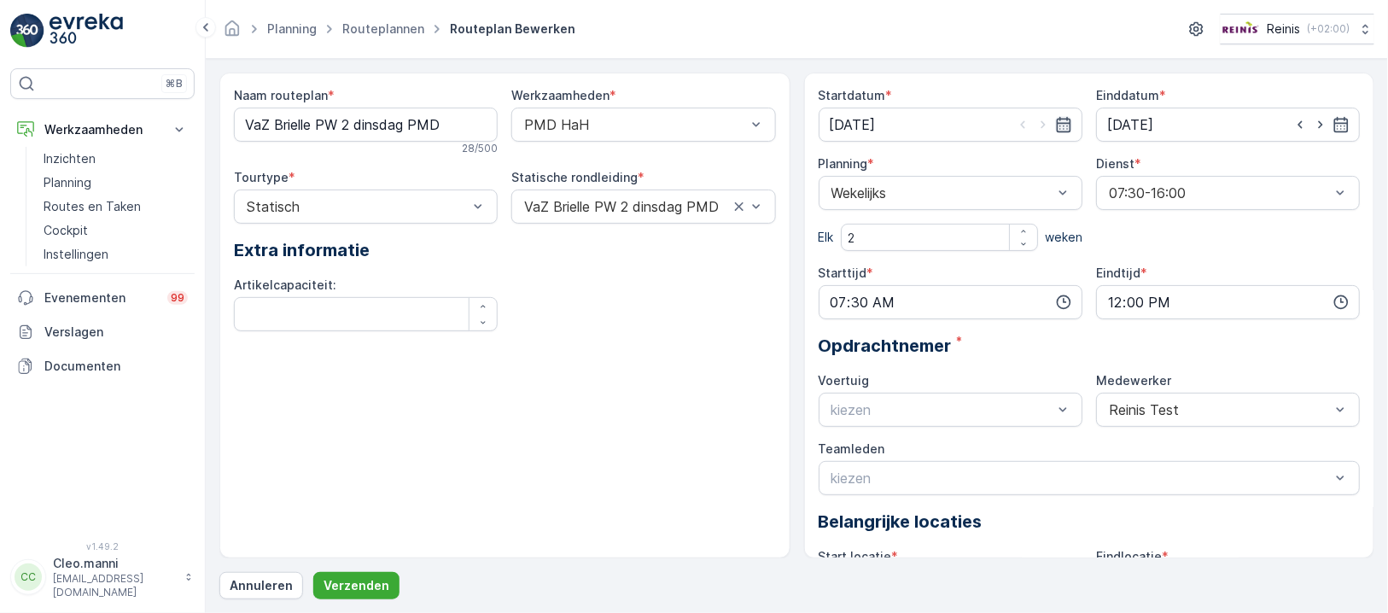
click at [1064, 127] on icon "button" at bounding box center [1063, 124] width 17 height 17
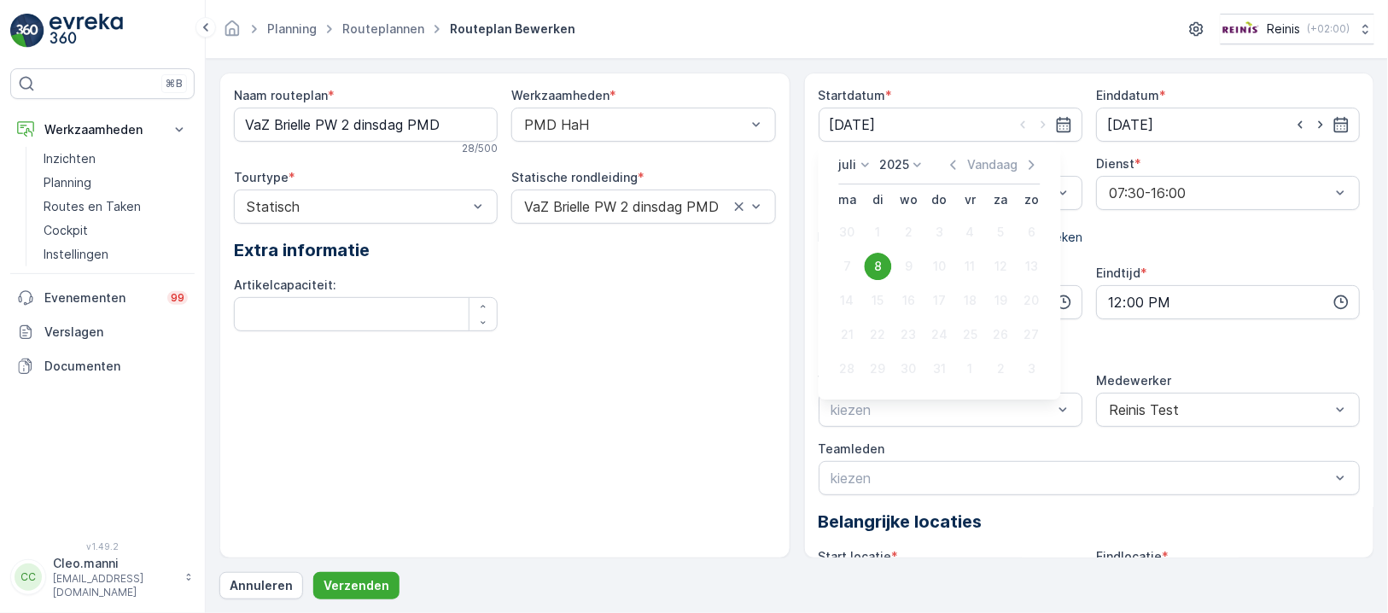
click at [860, 165] on icon at bounding box center [865, 164] width 17 height 17
click at [871, 262] on span "September" at bounding box center [881, 266] width 65 height 17
click at [906, 166] on icon at bounding box center [913, 164] width 17 height 17
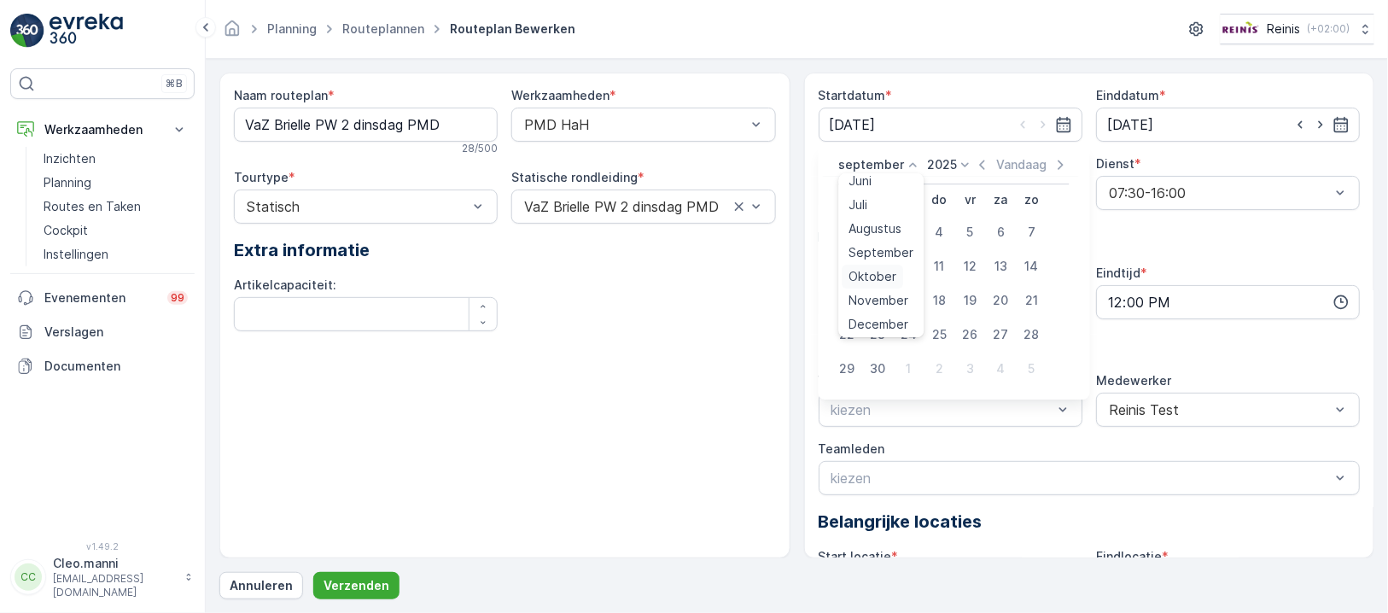
scroll to position [129, 0]
click at [874, 273] on span "Oktober" at bounding box center [873, 274] width 48 height 17
click at [880, 263] on div "7" at bounding box center [878, 266] width 27 height 27
type input "07.10.2025"
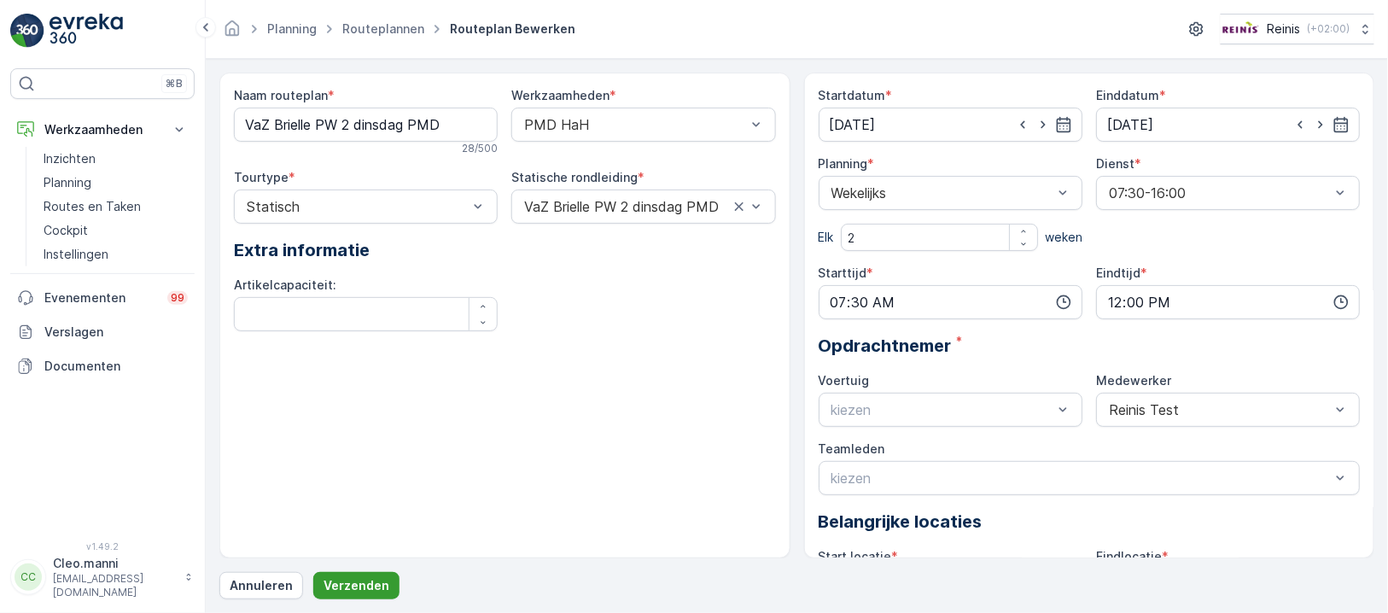
click at [370, 585] on p "Verzenden" at bounding box center [356, 585] width 66 height 17
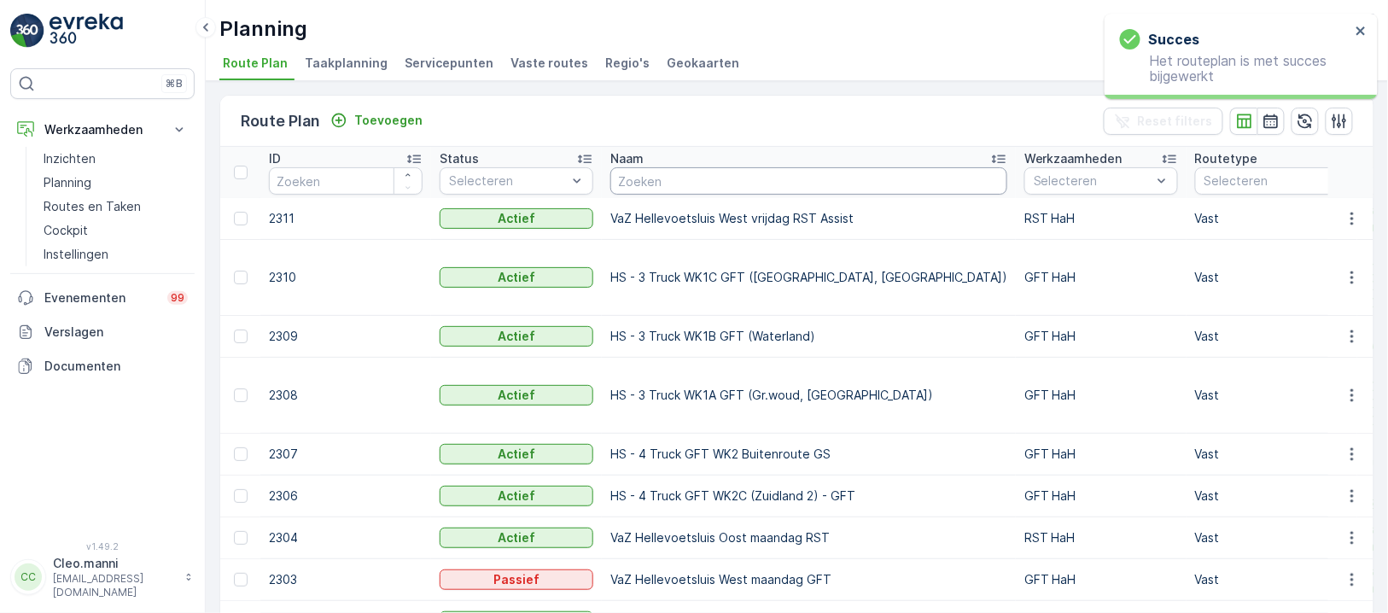
click at [696, 171] on input "text" at bounding box center [808, 180] width 397 height 27
paste input "VaZ Brielle PW 2 dinsdag PMD"
type input "VaZ Brielle PW 2 dinsdag PMD"
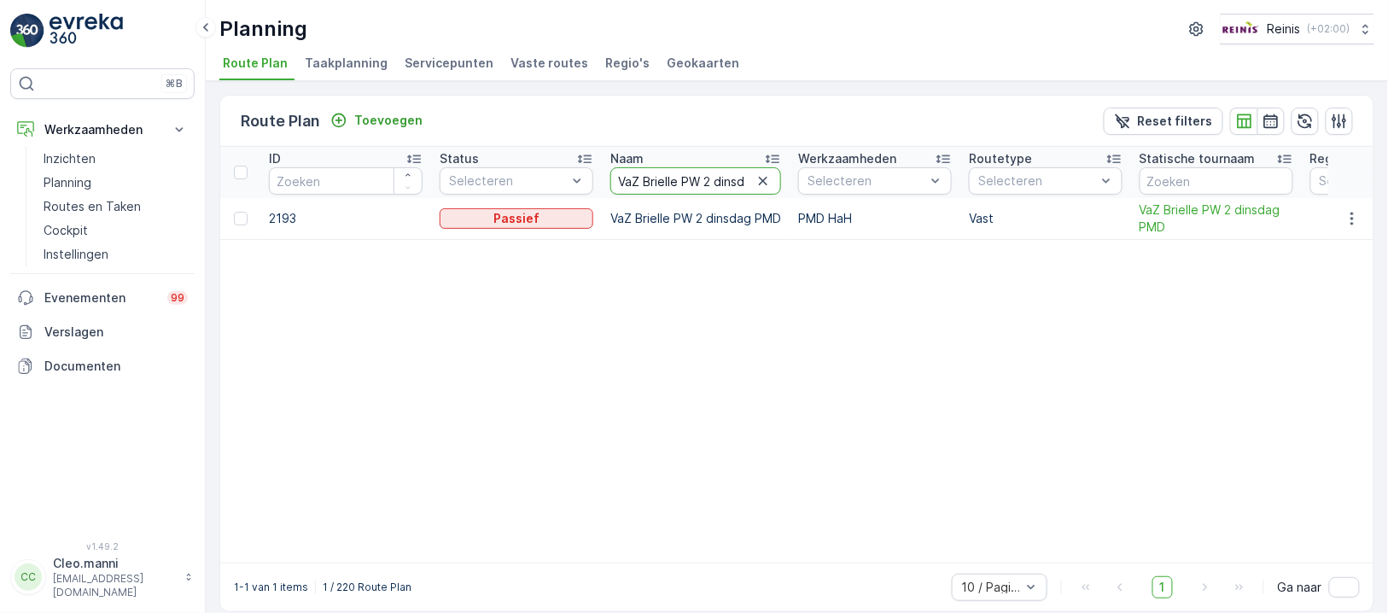
click at [718, 172] on input "VaZ Brielle PW 2 dinsdag PMD" at bounding box center [695, 180] width 171 height 27
type input "VaZ Brielle PW 2 dinsdag"
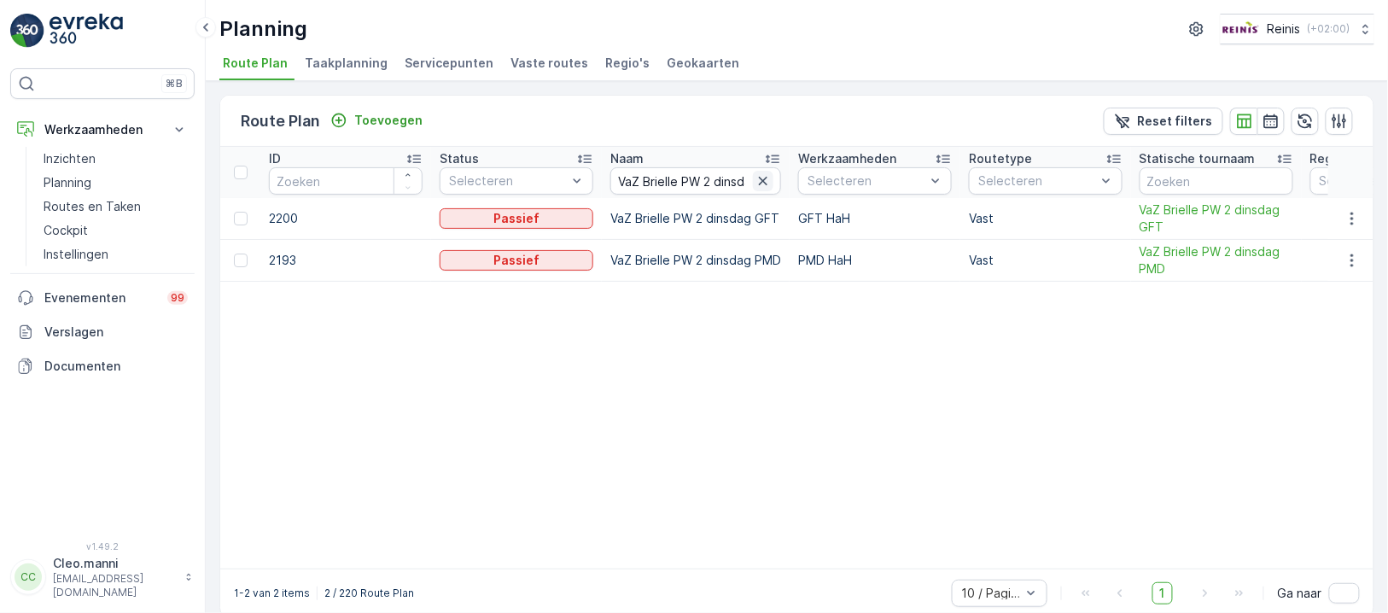
click at [758, 181] on icon "button" at bounding box center [762, 180] width 17 height 17
click at [725, 181] on input "text" at bounding box center [695, 180] width 171 height 27
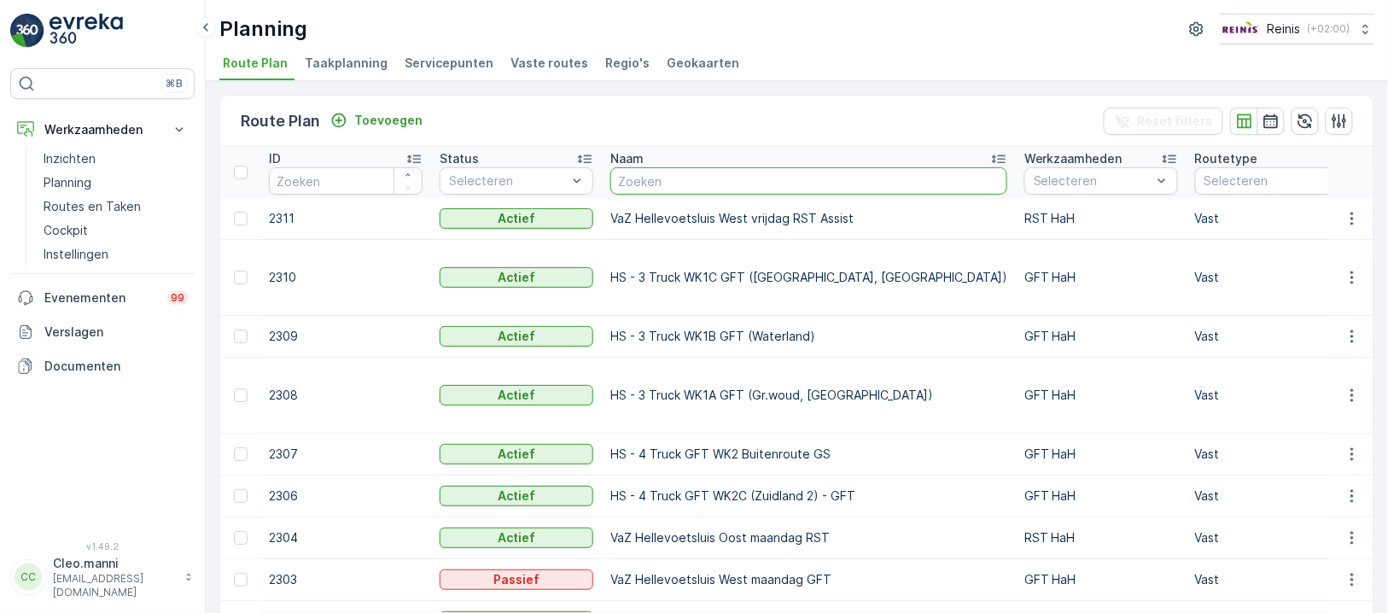
click at [725, 180] on input "text" at bounding box center [808, 180] width 397 height 27
paste input "VaZ Oostvoorne route 1 dinsdag GFT"
type input "VaZ Oostvoorne route 1 dinsdag GFT"
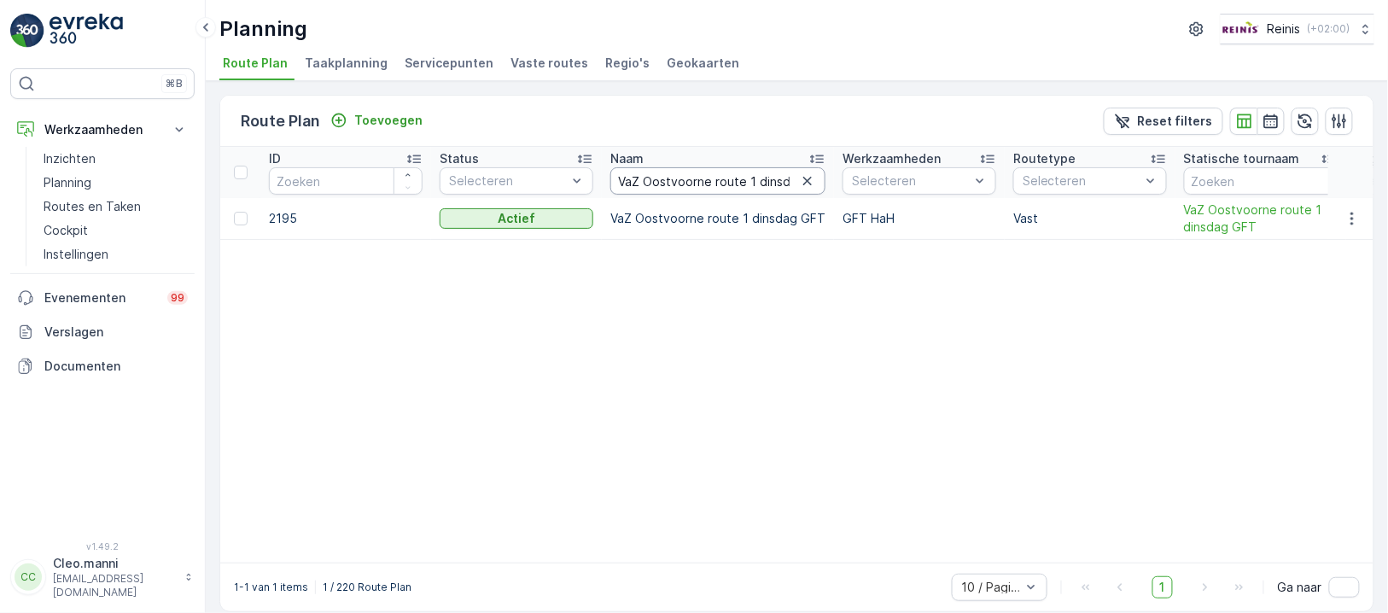
click at [775, 172] on input "VaZ Oostvoorne route 1 dinsdag GFT" at bounding box center [717, 180] width 215 height 27
type input "VaZ Oostvoorne route 1 dinsdag"
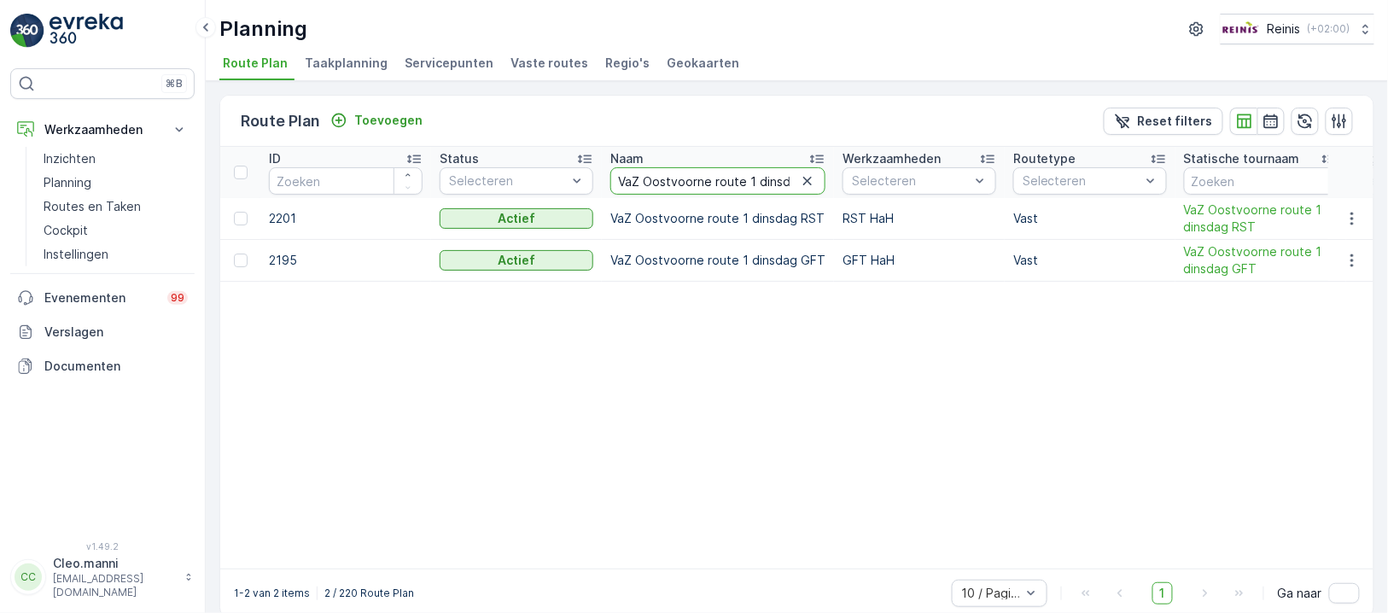
click at [747, 182] on input "VaZ Oostvoorne route 1 dinsdag" at bounding box center [717, 180] width 215 height 27
type input "VaZ Oostvoorne route dinsdag"
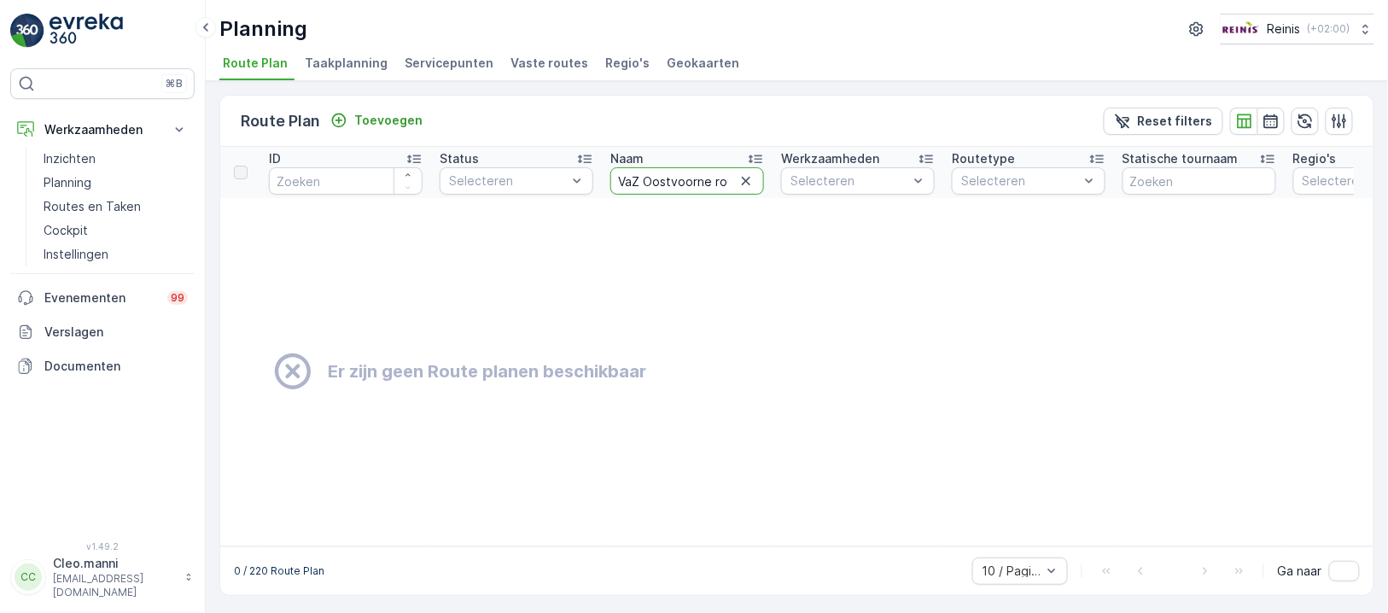
drag, startPoint x: 705, startPoint y: 175, endPoint x: 702, endPoint y: 194, distance: 18.9
click at [705, 177] on input "VaZ Oostvoorne route dinsdag" at bounding box center [687, 180] width 154 height 27
type input "VaZ Oostvoorne 1 route dinsdag"
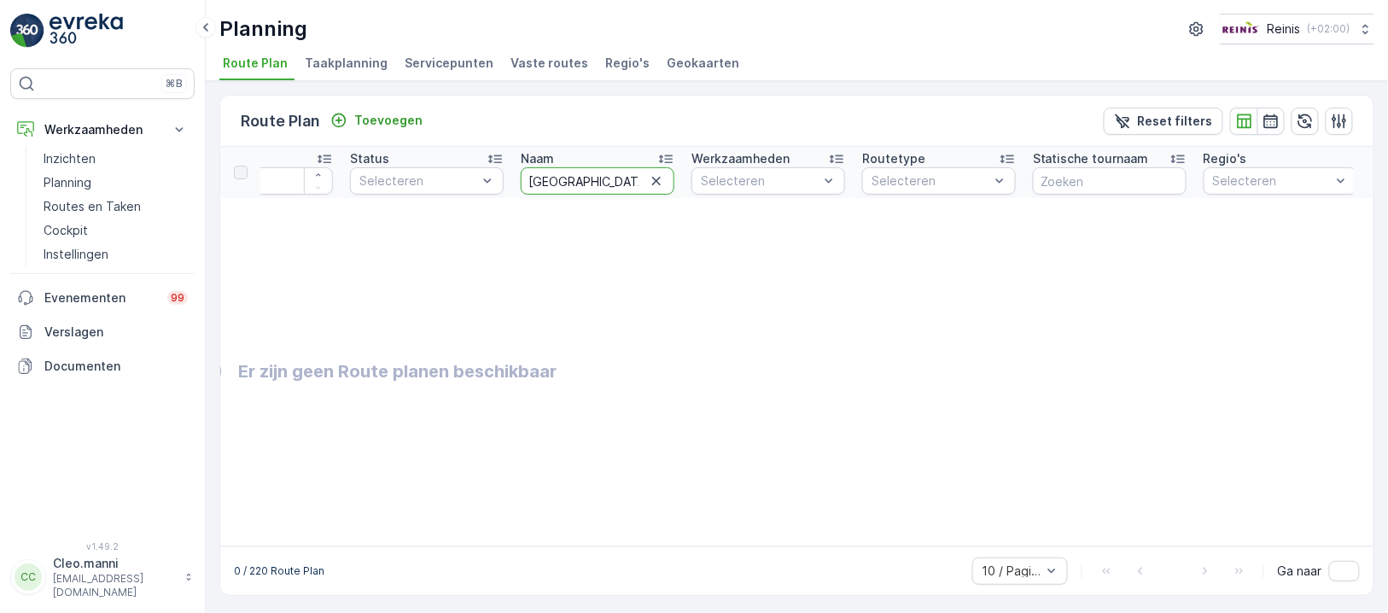
drag, startPoint x: 627, startPoint y: 180, endPoint x: 621, endPoint y: 201, distance: 22.2
click at [627, 180] on input "VaZ Oostvoorne 1 route dinsdag" at bounding box center [598, 180] width 154 height 27
type input "VaZ Oostvoorne 1 route"
click at [659, 183] on icon "button" at bounding box center [656, 180] width 17 height 17
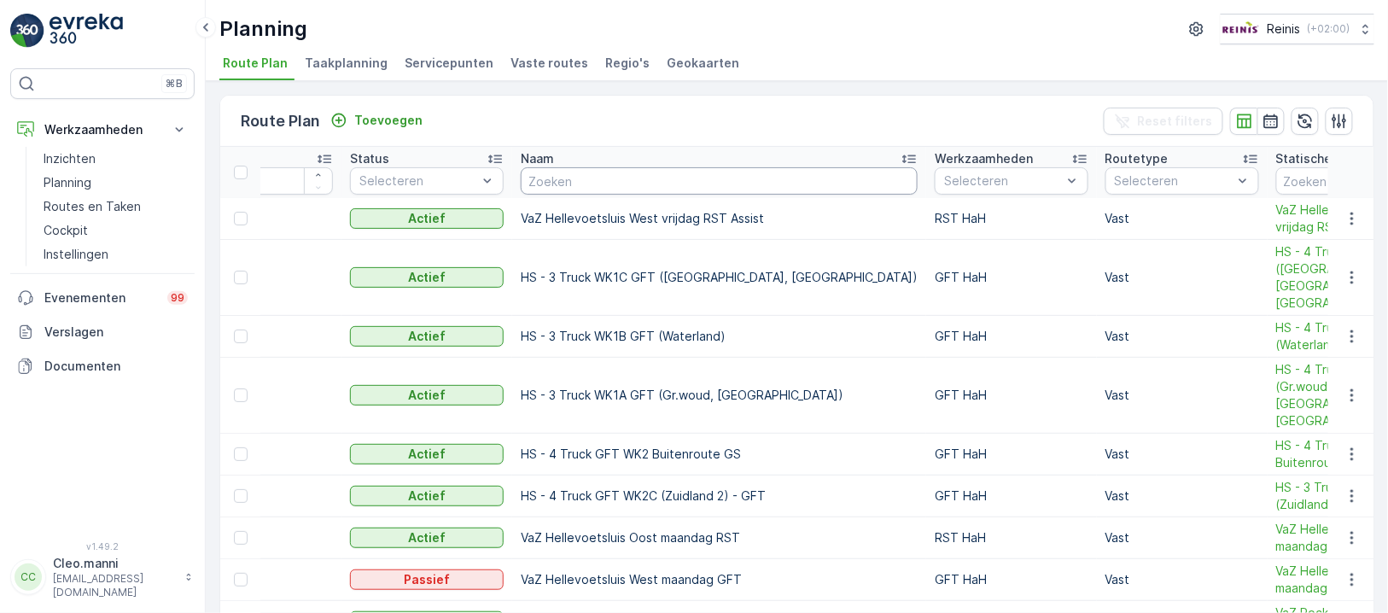
click at [622, 183] on input "text" at bounding box center [719, 180] width 397 height 27
paste input "VaZ Oostvoorne route 1 dinsdag GFT"
type input "VaZ Oostvoorne route 1 dinsdag GFT"
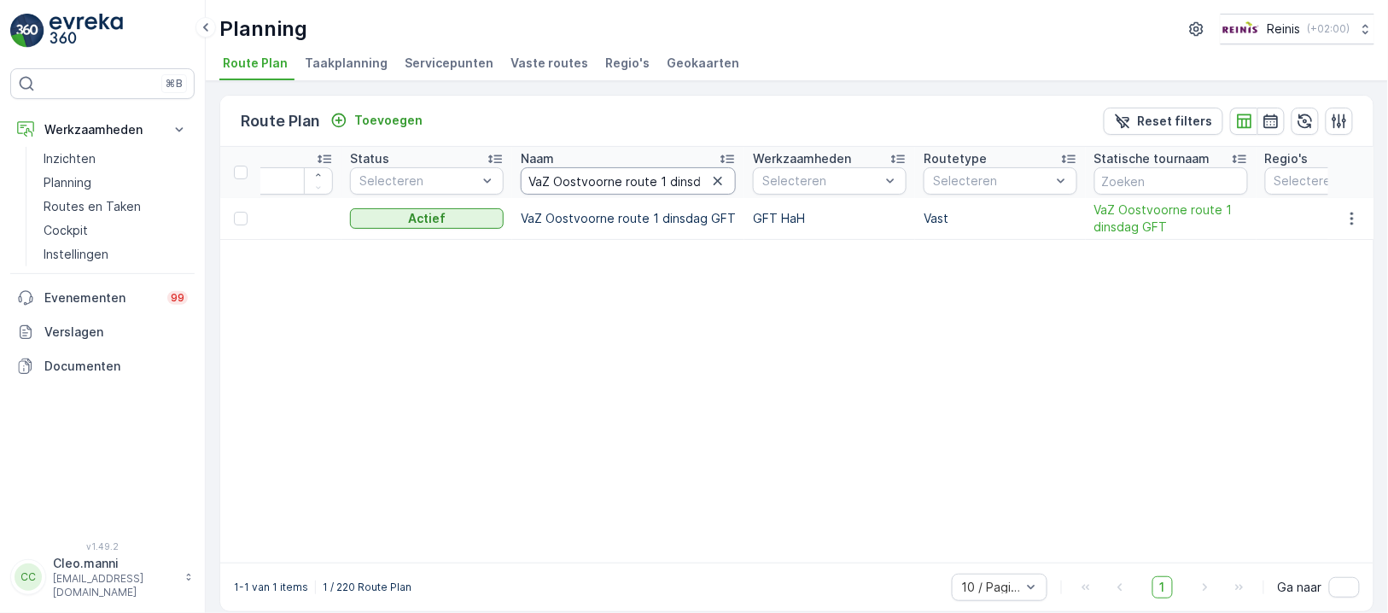
click at [694, 174] on input "VaZ Oostvoorne route 1 dinsdag GFT" at bounding box center [628, 180] width 215 height 27
type input "VaZ Oostvoorne route 1 dinsdag"
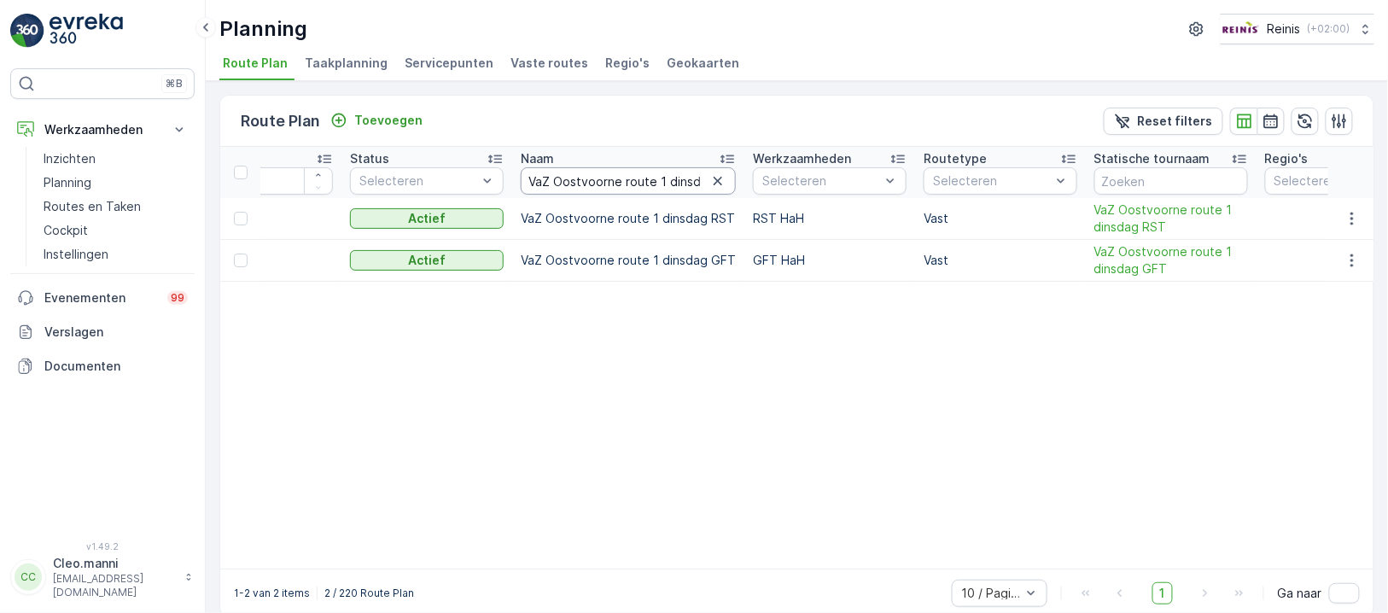
click at [658, 178] on input "VaZ Oostvoorne route 1 dinsdag" at bounding box center [628, 180] width 215 height 27
type input "VaZ Oostvoorne route 2 dinsdag"
click at [1356, 220] on icon "button" at bounding box center [1351, 218] width 17 height 17
click at [1325, 243] on span "Routeplan bewerken" at bounding box center [1321, 242] width 119 height 17
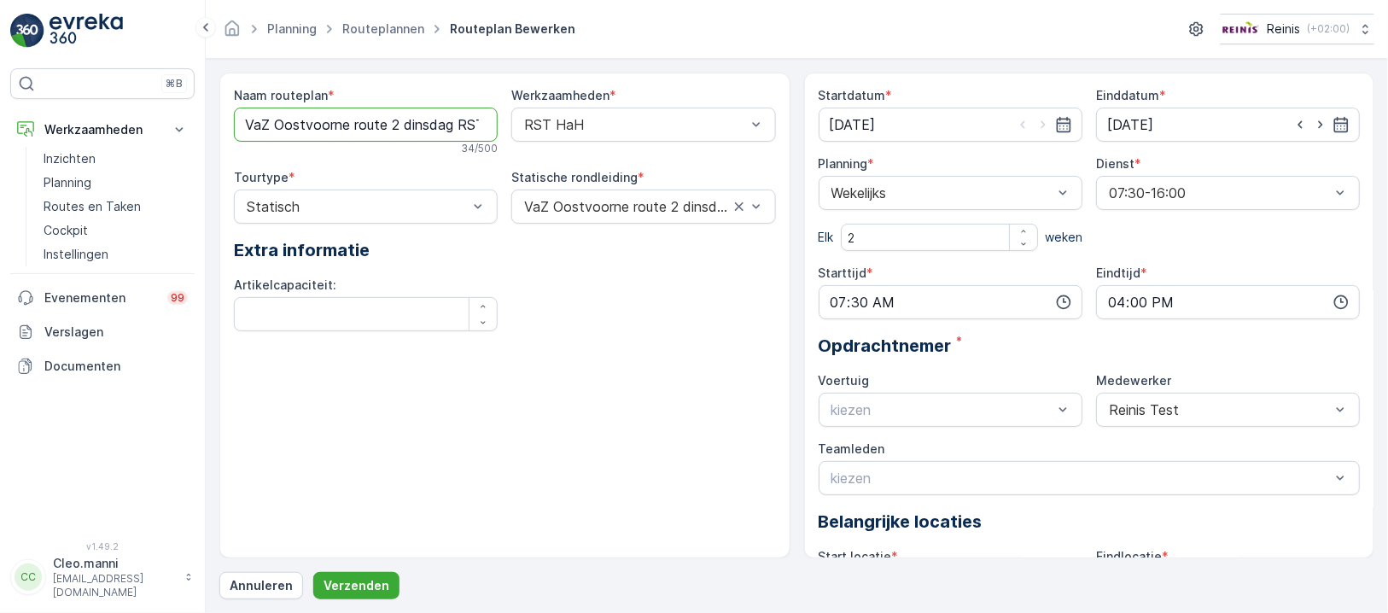
click at [363, 119] on routeplan "VaZ Oostvoorne route 2 dinsdag RST" at bounding box center [366, 125] width 264 height 34
click at [365, 106] on div "Naam routeplan * VaZ Oostvoorne route 2 dinsdag RST 34 / 500" at bounding box center [366, 121] width 264 height 68
drag, startPoint x: 365, startPoint y: 109, endPoint x: 393, endPoint y: 116, distance: 28.1
click at [393, 116] on routeplan "VaZ Oostvoorne route 2 dinsdag RST" at bounding box center [366, 125] width 264 height 34
click at [654, 378] on div "Naam routeplan * VaZ Oostvoorne ro2 ute dinsdag RST 34 / 500 Werkzaamheden * RS…" at bounding box center [504, 316] width 571 height 486
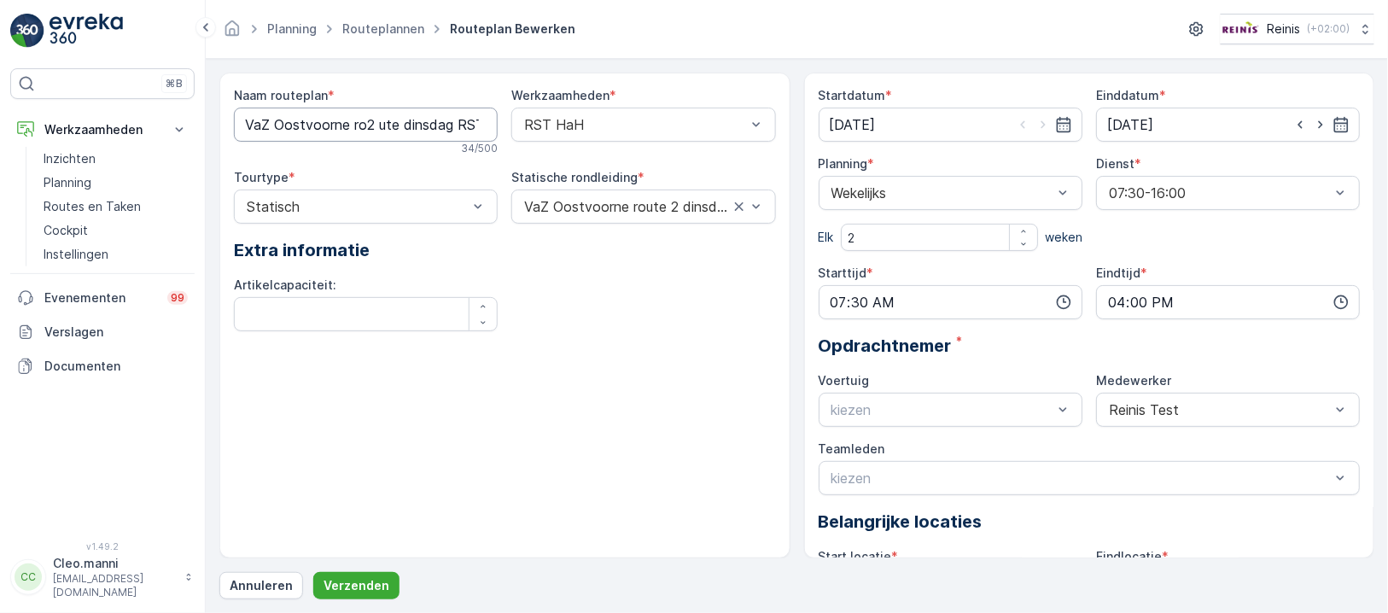
click at [370, 126] on routeplan "VaZ Oostvoorne ro2 ute dinsdag RST" at bounding box center [366, 125] width 264 height 34
click at [376, 125] on routeplan "VaZ Oostvoorne ro2 ute dinsdag RST" at bounding box center [366, 125] width 264 height 34
click at [386, 124] on routeplan "VaZ Oostvoorne route dinsdag RST" at bounding box center [366, 125] width 264 height 34
type routeplan "VaZ Oostvoorne route 2 dinsdag RST"
click at [641, 411] on div "Naam routeplan * VaZ Oostvoorne route 2 dinsdag RST 34 / 500 Werkzaamheden * RS…" at bounding box center [504, 316] width 571 height 486
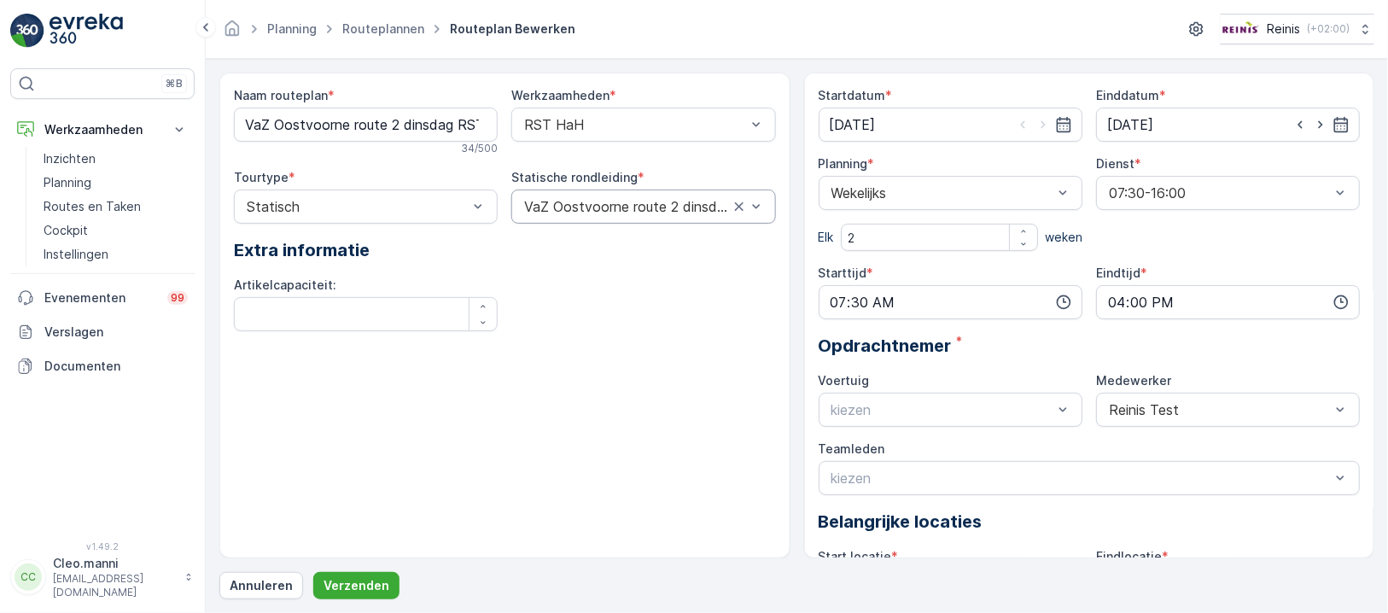
click at [381, 409] on div "Naam routeplan * VaZ Oostvoorne route 2 dinsdag RST 34 / 500 Werkzaamheden * RS…" at bounding box center [504, 316] width 571 height 486
click at [1065, 125] on icon "button" at bounding box center [1063, 124] width 17 height 17
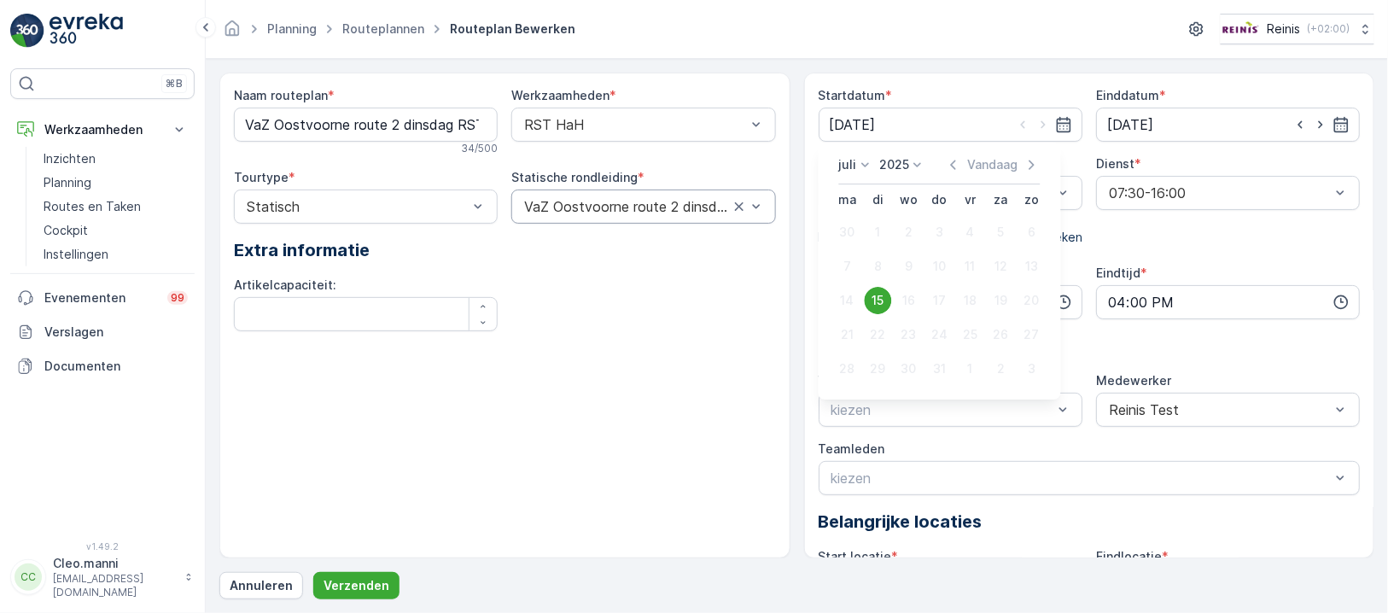
click at [865, 161] on icon at bounding box center [865, 164] width 17 height 17
click at [872, 265] on span "September" at bounding box center [881, 266] width 65 height 17
click at [882, 362] on div "30" at bounding box center [878, 368] width 27 height 27
type input "30.09.2025"
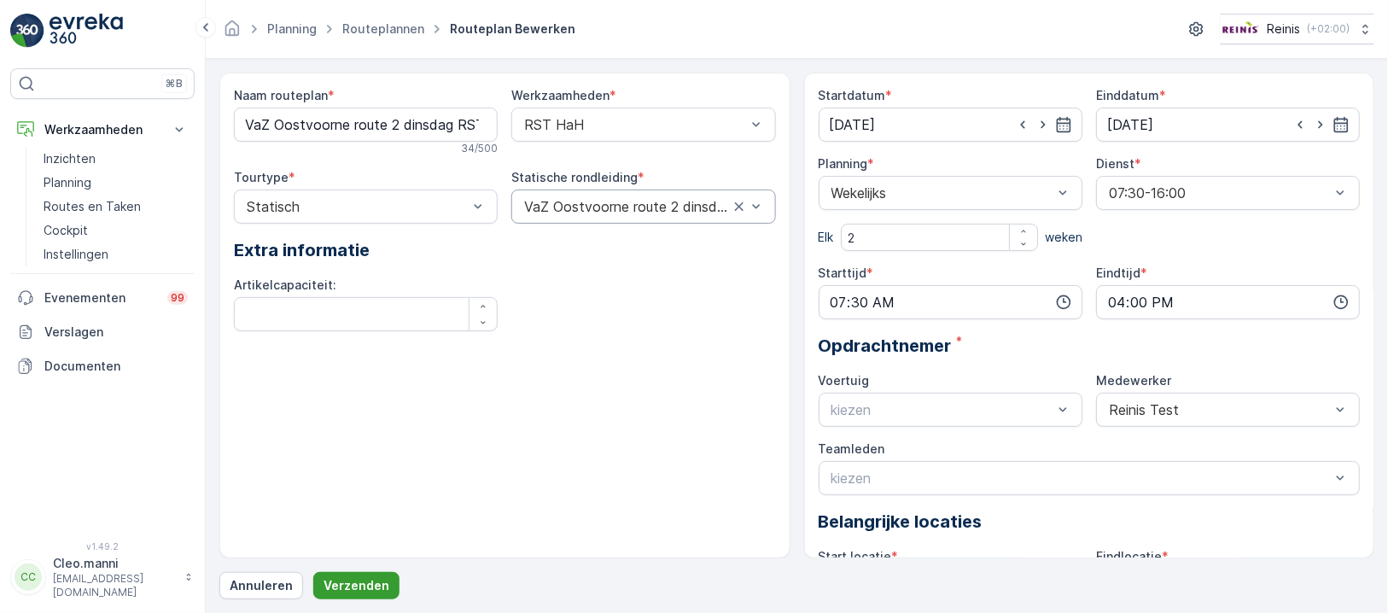
click at [364, 576] on button "Verzenden" at bounding box center [356, 585] width 86 height 27
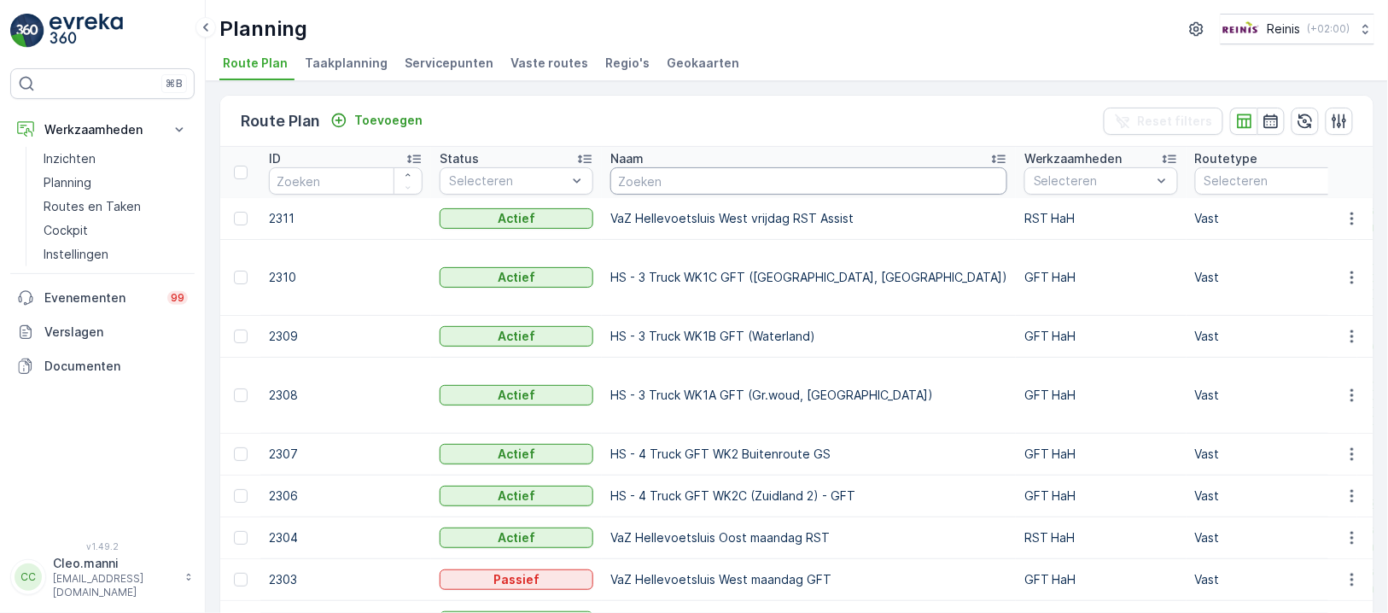
click at [654, 180] on input "text" at bounding box center [808, 180] width 397 height 27
paste input "VaZ Hellevoetsluis Oost woensdag GFT"
type input "VaZ Hellevoetsluis Oost woensdag GFT"
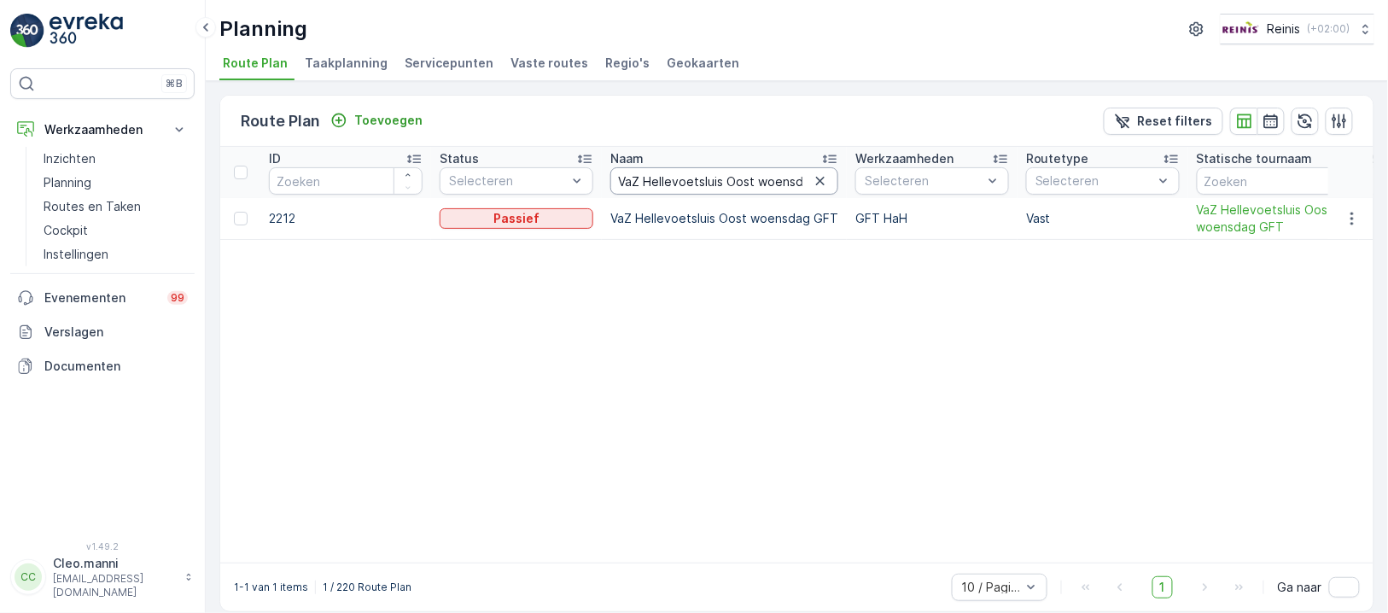
click at [749, 183] on input "VaZ Hellevoetsluis Oost woensdag GFT" at bounding box center [724, 180] width 228 height 27
click at [1350, 213] on icon "button" at bounding box center [1351, 219] width 3 height 13
click at [1335, 238] on span "Routeplan bewerken" at bounding box center [1321, 242] width 119 height 17
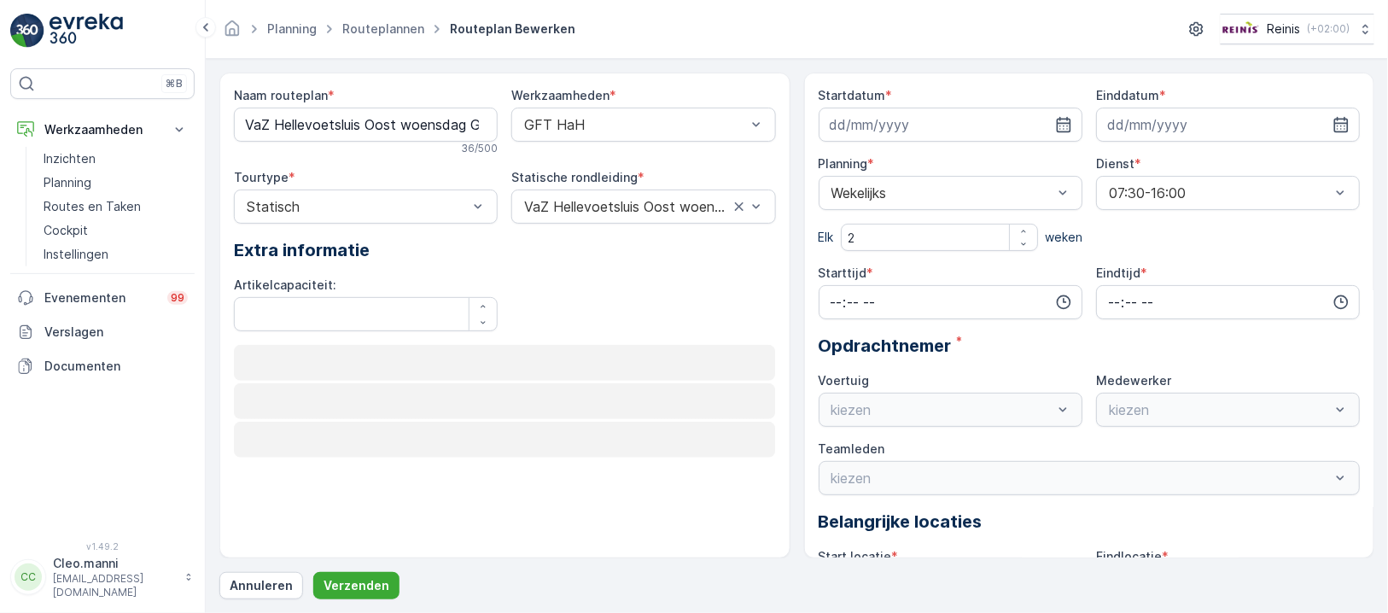
type input "10.09.2025"
type input "[DATE]"
type input "07:30"
type input "16:00"
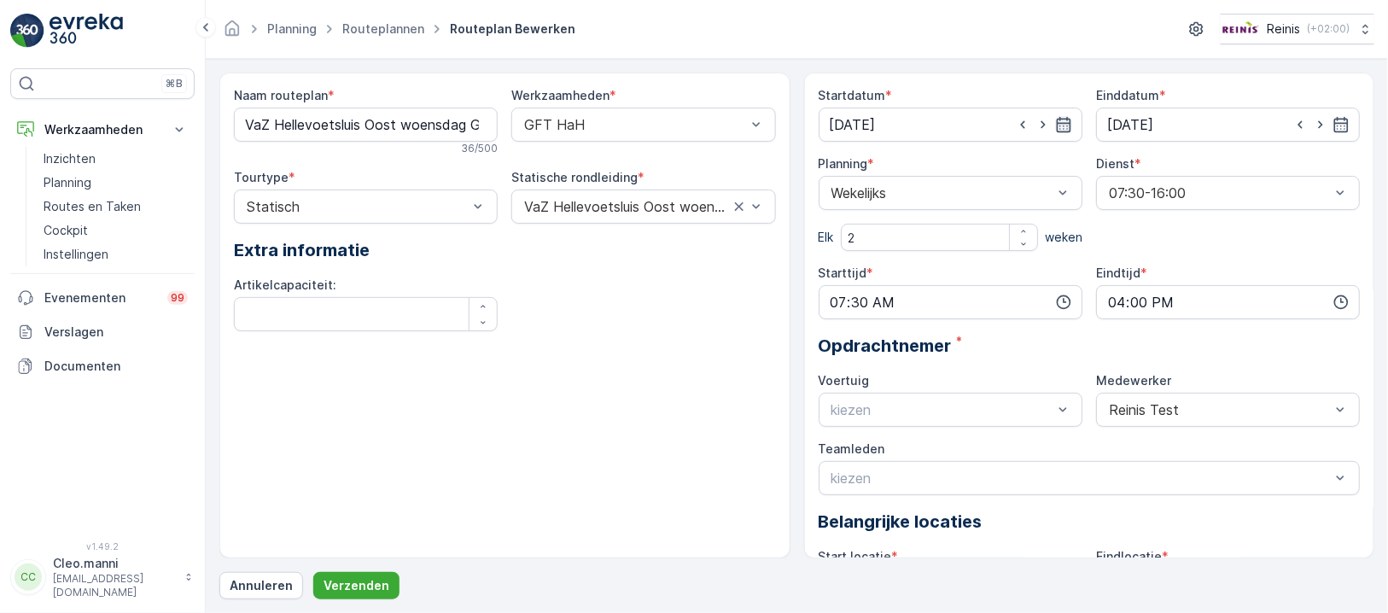
click at [1068, 119] on icon "button" at bounding box center [1063, 124] width 15 height 15
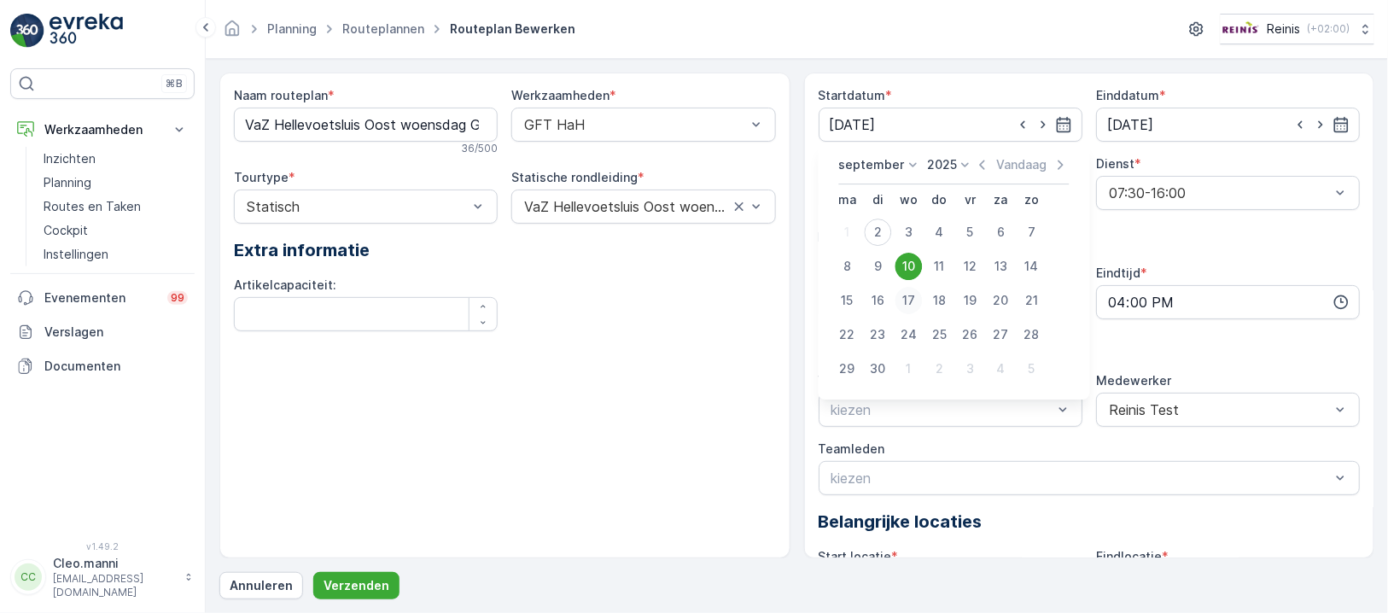
click at [913, 296] on div "17" at bounding box center [908, 300] width 27 height 27
type input "17.09.2025"
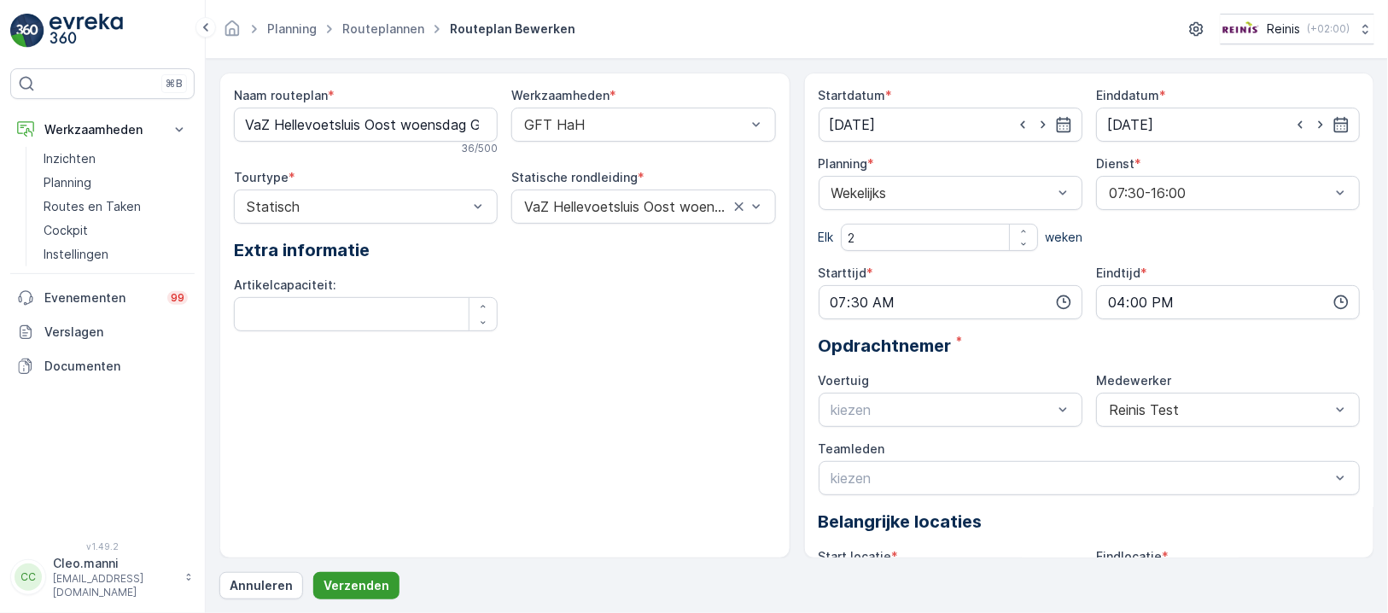
click at [370, 585] on p "Verzenden" at bounding box center [356, 585] width 66 height 17
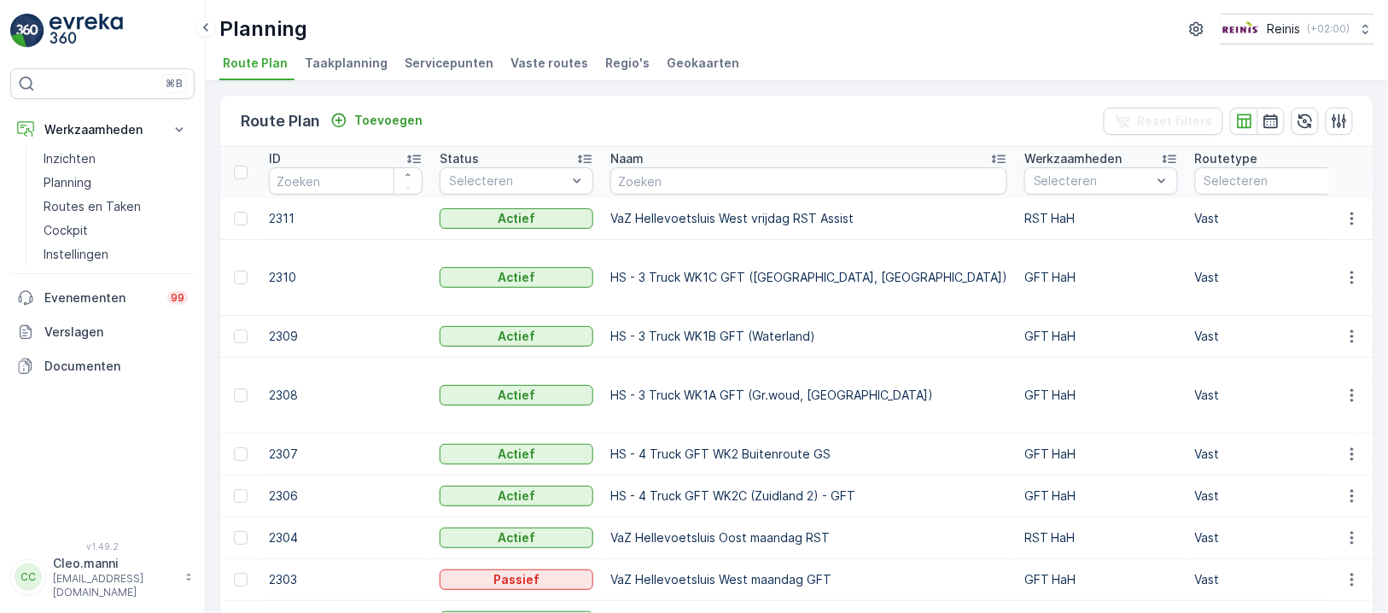
click at [890, 51] on ul "Route Plan Taakplanning Servicepunten Vaste routes Regio's Geokaarten" at bounding box center [789, 65] width 1141 height 29
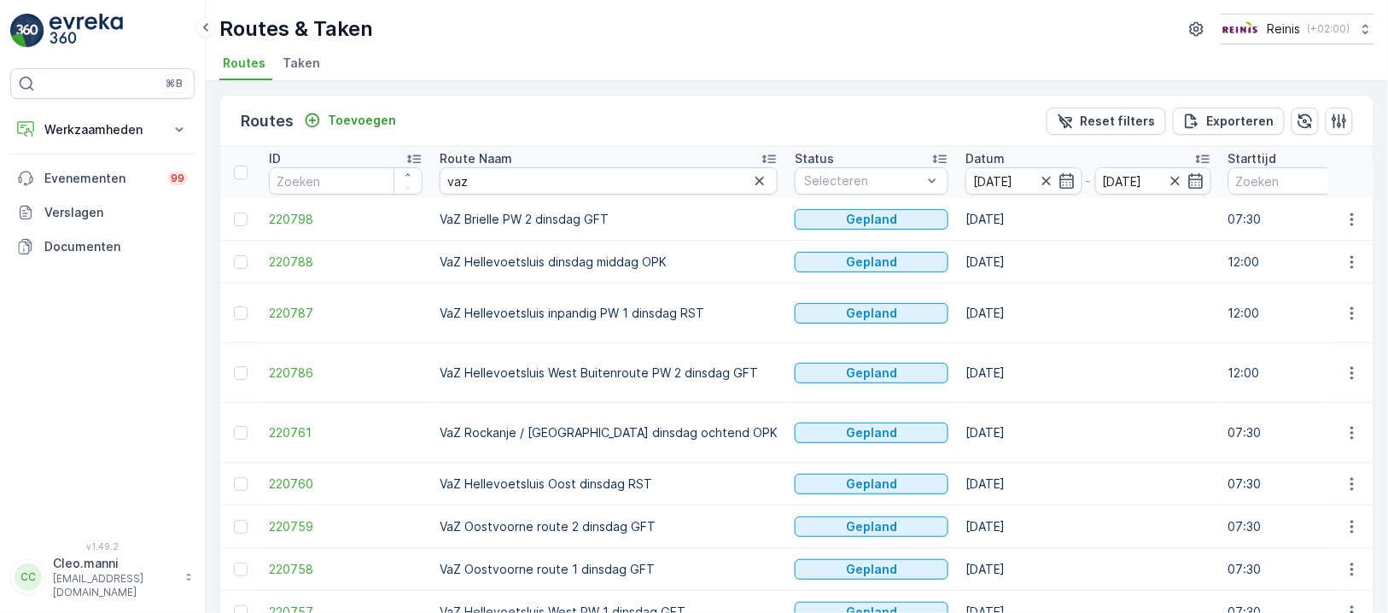
click at [630, 214] on td "VaZ Brielle PW 2 dinsdag GFT" at bounding box center [608, 219] width 355 height 43
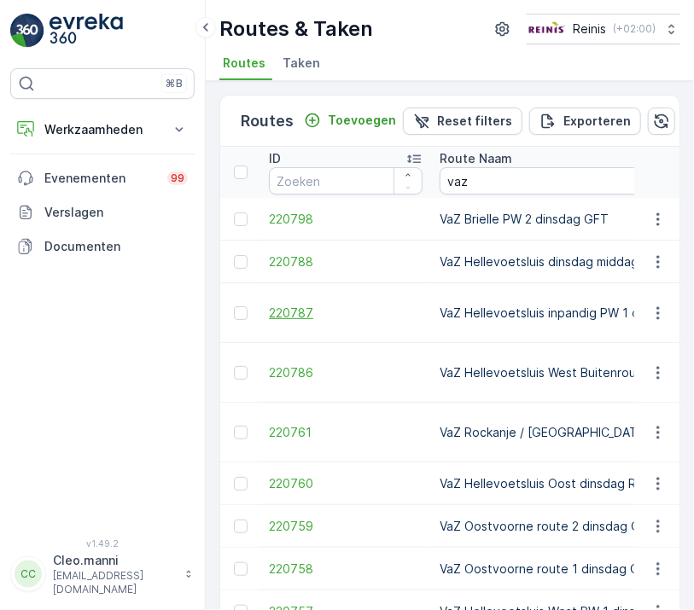
click at [361, 317] on span "220787" at bounding box center [346, 313] width 154 height 17
click at [205, 26] on icon at bounding box center [205, 27] width 5 height 9
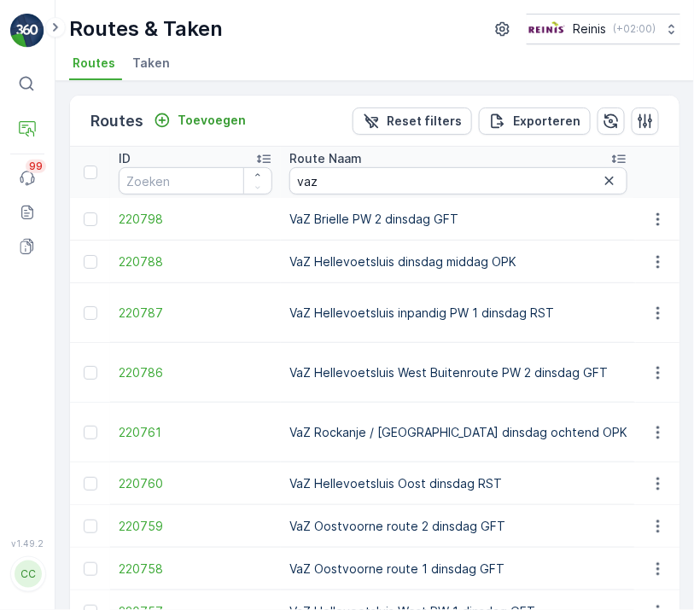
scroll to position [76, 0]
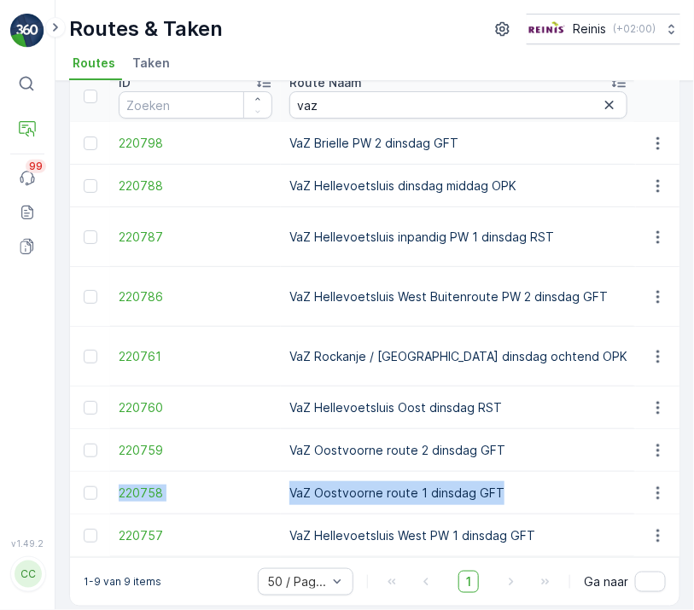
drag, startPoint x: 504, startPoint y: 426, endPoint x: 509, endPoint y: 462, distance: 36.3
click at [498, 434] on td "VaZ Oostvoorne route 2 dinsdag GFT" at bounding box center [458, 450] width 355 height 43
drag, startPoint x: 458, startPoint y: 436, endPoint x: 468, endPoint y: 436, distance: 9.4
click at [465, 436] on td "VaZ Oostvoorne route 2 dinsdag GFT" at bounding box center [458, 450] width 355 height 43
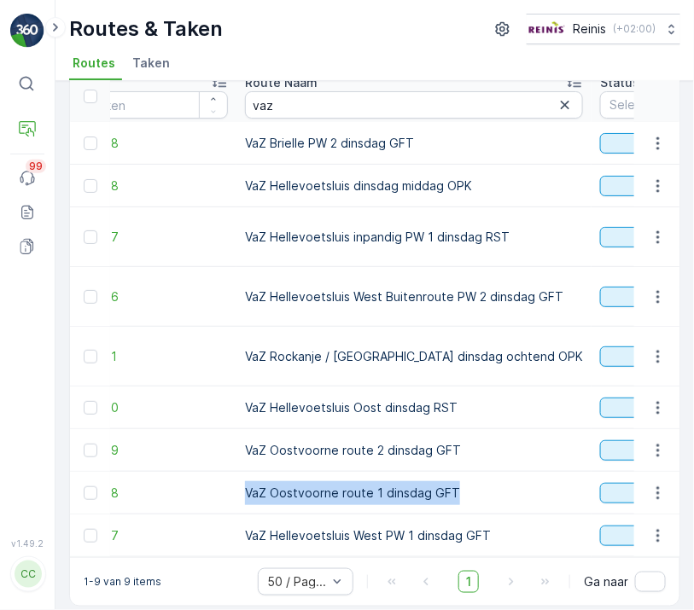
drag, startPoint x: 449, startPoint y: 473, endPoint x: 242, endPoint y: 475, distance: 207.4
click at [242, 475] on td "VaZ Oostvoorne route 1 dinsdag GFT" at bounding box center [413, 493] width 355 height 43
copy td "VaZ Oostvoorne route 1 dinsdag GFT"
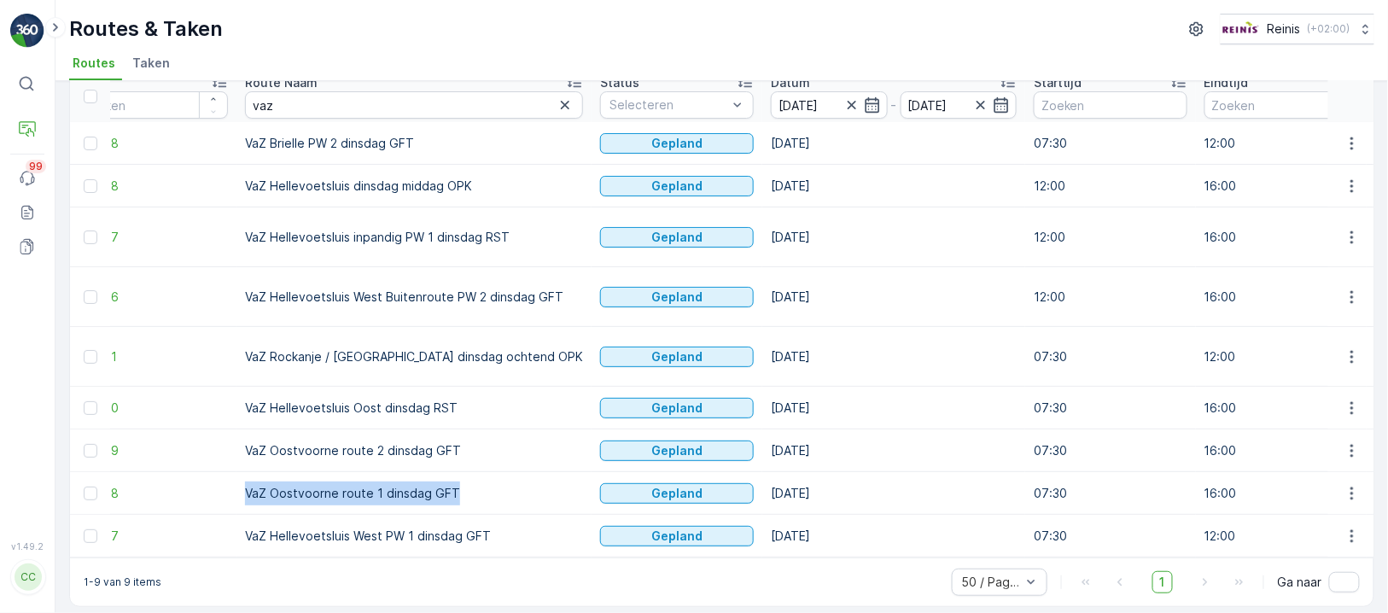
scroll to position [73, 0]
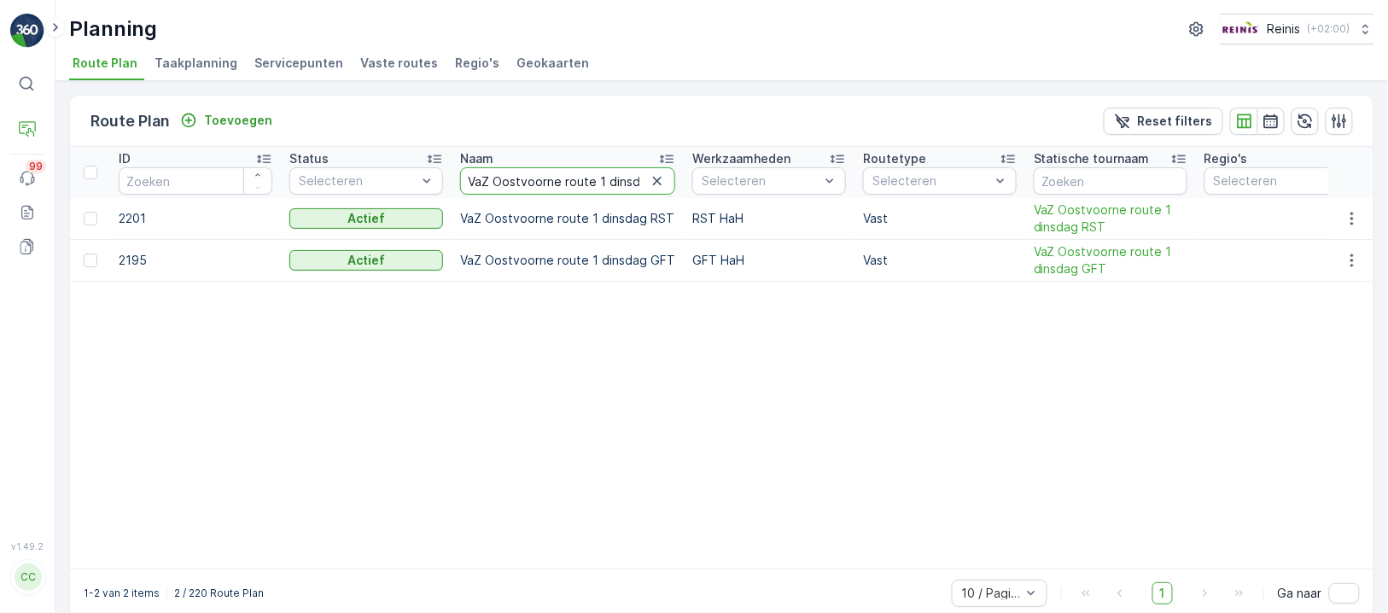
click at [615, 185] on input "VaZ Oostvoorne route 1 dinsdag" at bounding box center [567, 180] width 215 height 27
type input "VaZ Oostvoorne route 1"
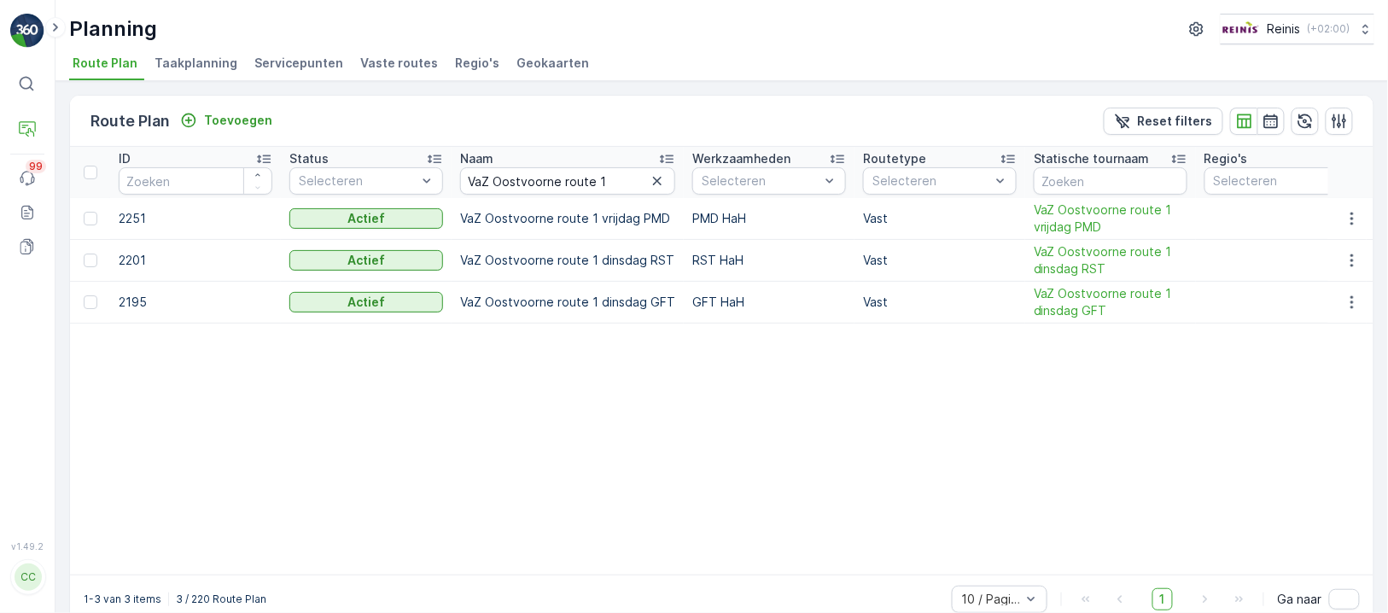
click at [391, 60] on span "Vaste routes" at bounding box center [399, 63] width 78 height 17
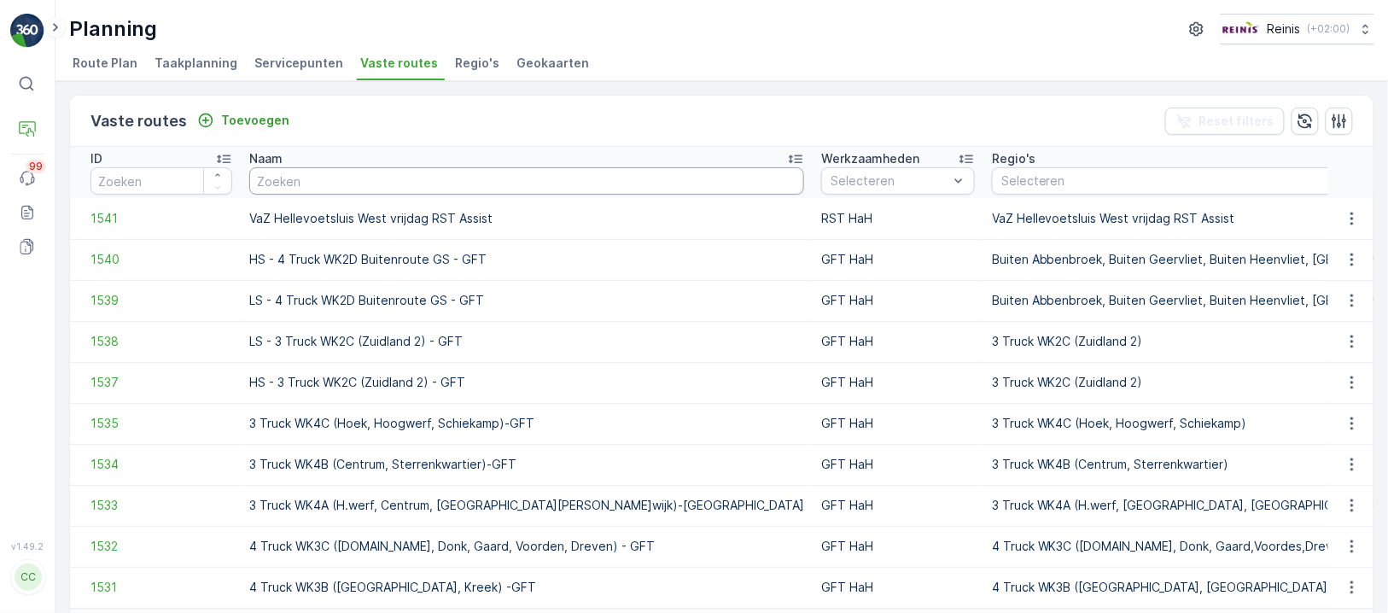
click at [510, 175] on input "text" at bounding box center [526, 180] width 555 height 27
paste input "VaZ Oostvoorne route 1 dinsdag GFT"
type input "VaZ Oostvoorne route 1 dinsdag GFT"
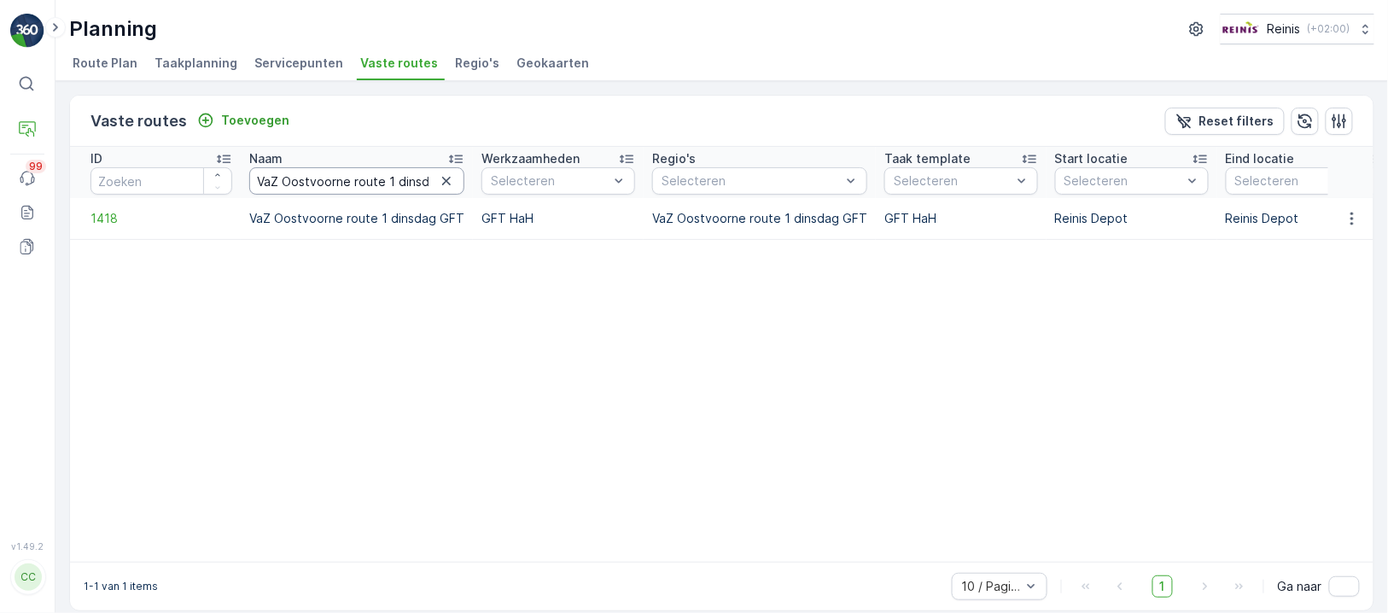
click at [411, 180] on input "VaZ Oostvoorne route 1 dinsdag GFT" at bounding box center [356, 180] width 215 height 27
type input "VaZ Oostvoorne route 1 dinsdag"
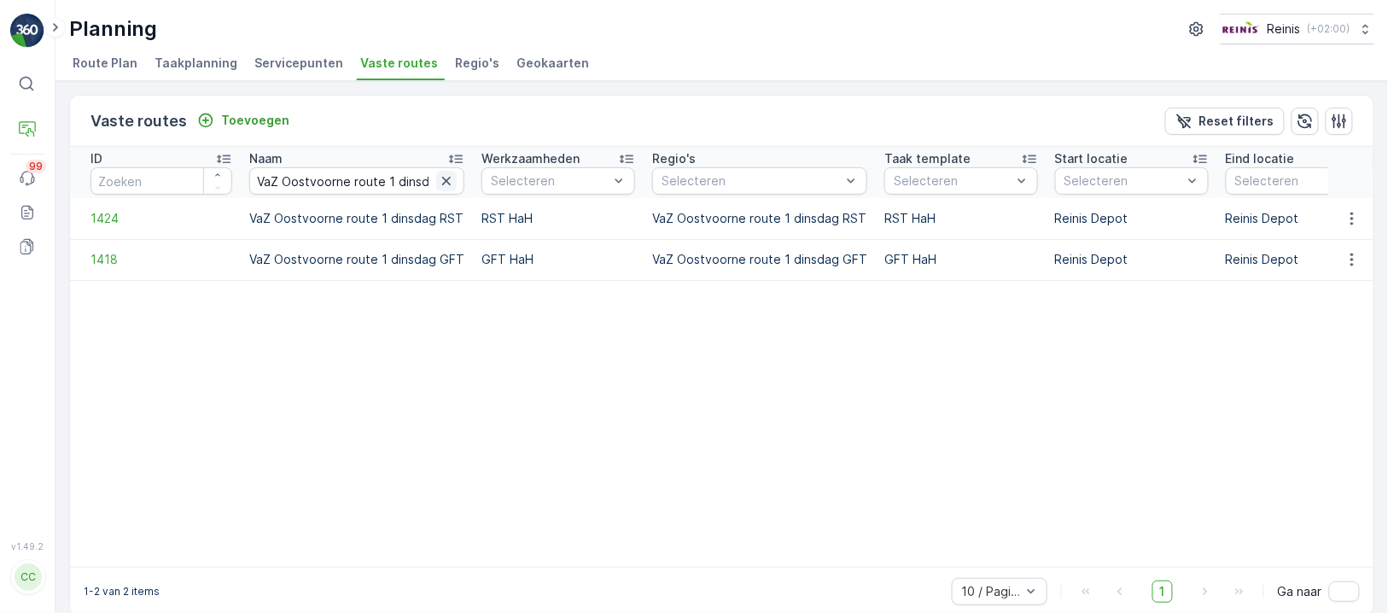
click at [438, 174] on icon "button" at bounding box center [446, 180] width 17 height 17
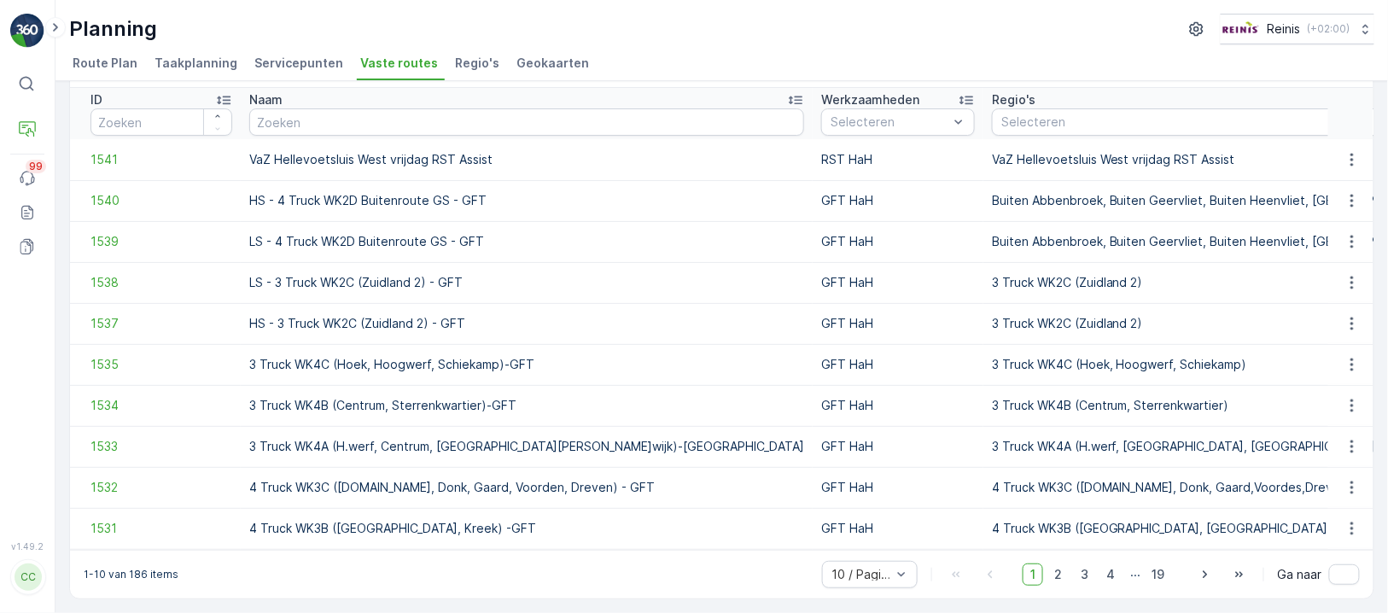
scroll to position [65, 0]
click at [876, 540] on span "50 / Pagina" at bounding box center [864, 537] width 65 height 14
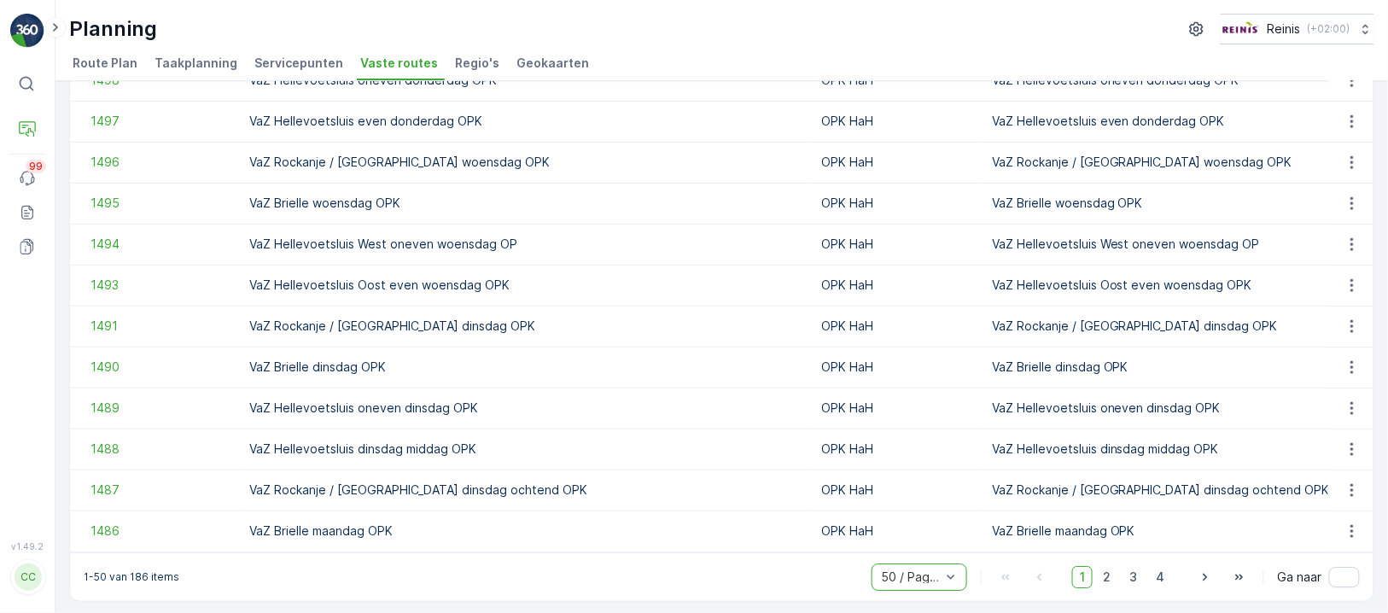
scroll to position [1703, 0]
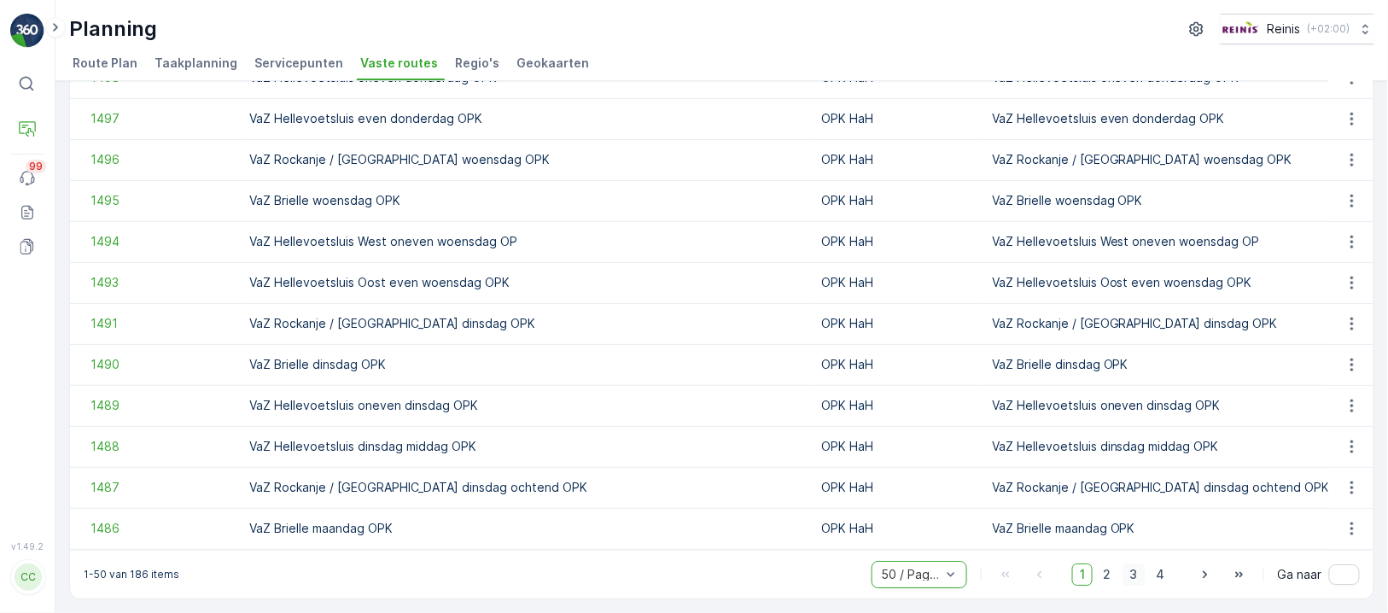
click at [1125, 571] on span "3" at bounding box center [1133, 574] width 23 height 22
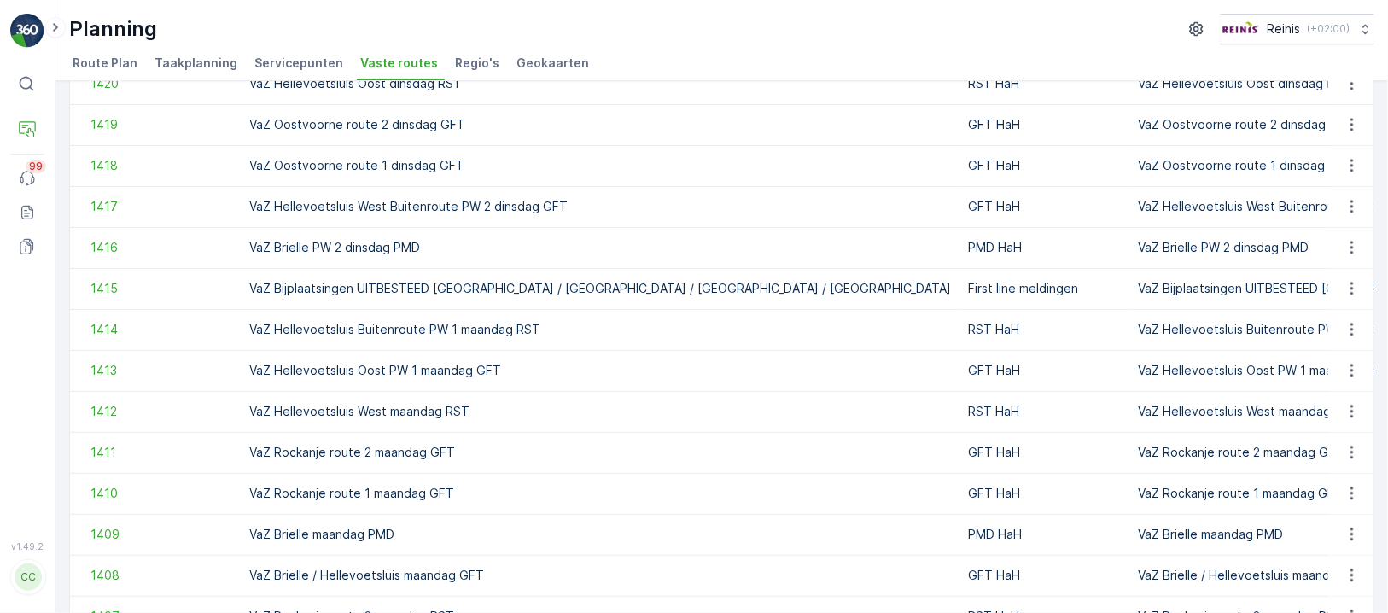
scroll to position [80, 0]
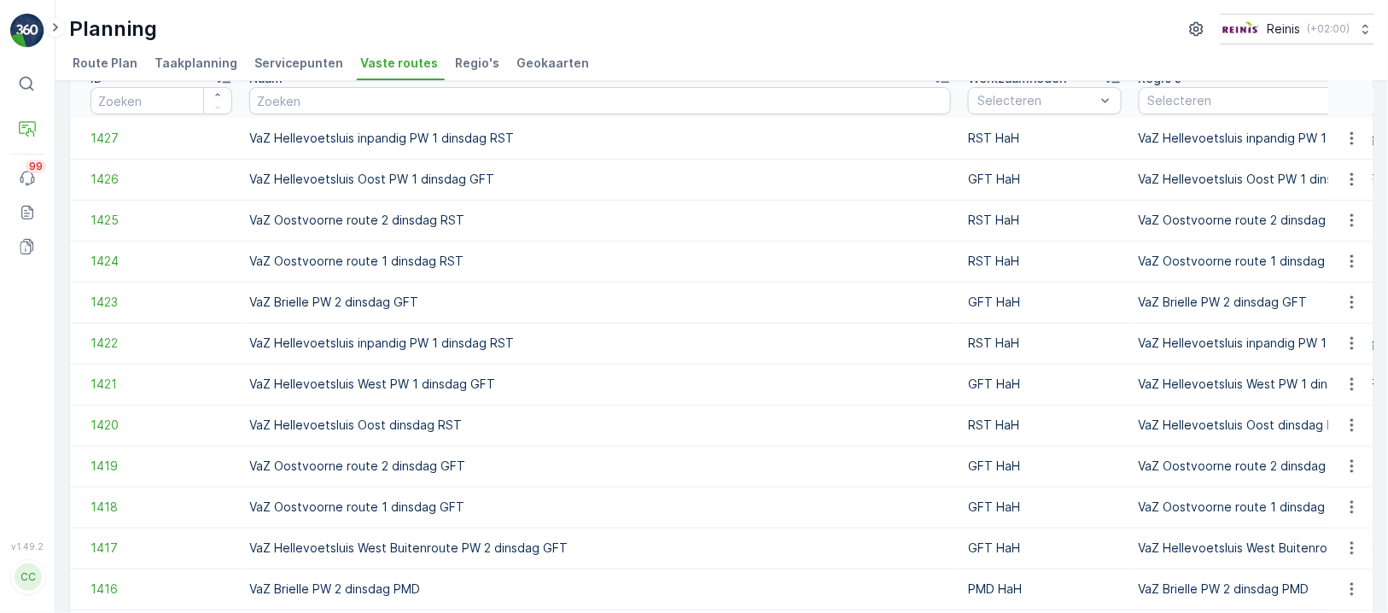
click at [89, 61] on span "Route Plan" at bounding box center [105, 63] width 65 height 17
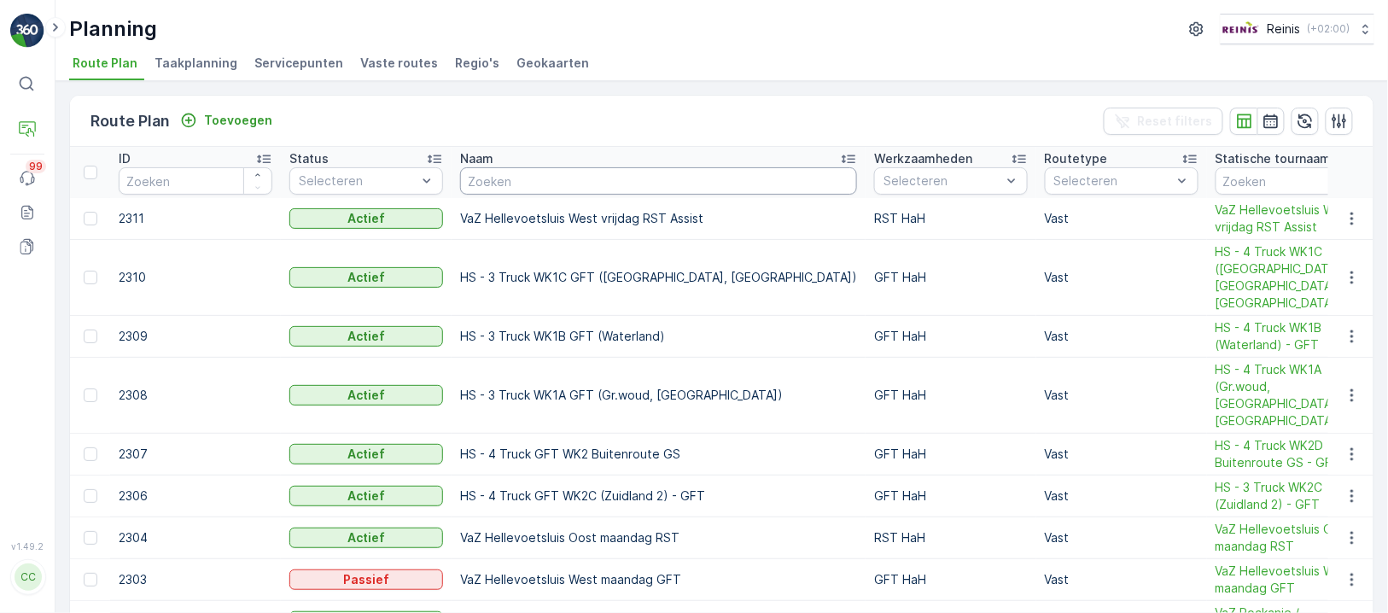
click at [534, 172] on input "text" at bounding box center [658, 180] width 397 height 27
paste input "VaZ Oostvoorne route 1 dinsdag GFT"
type input "VaZ Oostvoorne route 1 dinsdag GFT"
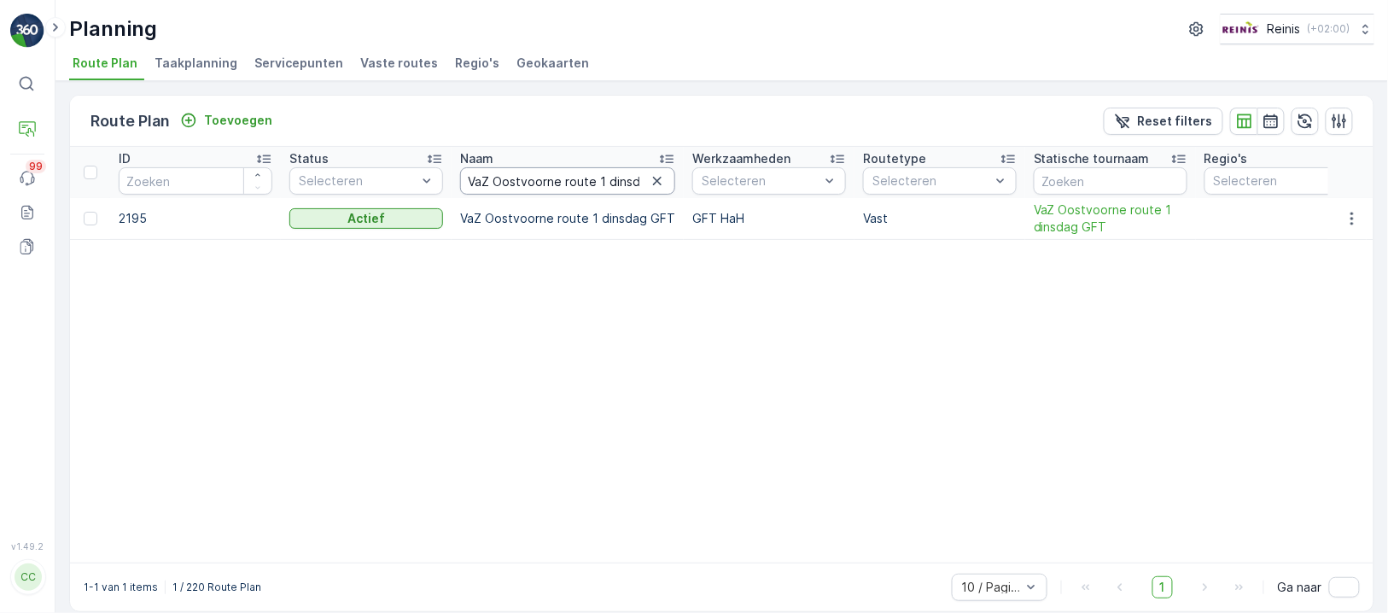
click at [629, 176] on input "VaZ Oostvoorne route 1 dinsdag GFT" at bounding box center [567, 180] width 215 height 27
click at [600, 178] on input "VaZ Oostvoorne route 1 dinsdag GFT" at bounding box center [567, 180] width 215 height 27
type input "VaZ Oostvoorne route 1 dinsdag"
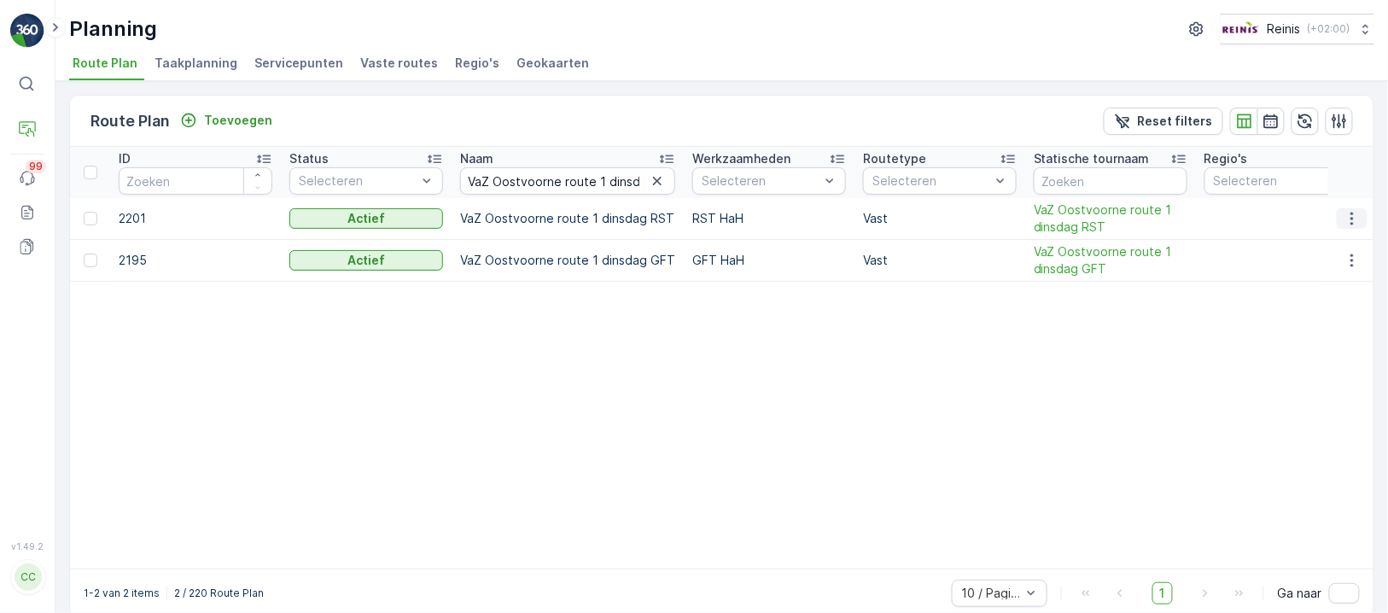
click at [1350, 213] on icon "button" at bounding box center [1351, 218] width 17 height 17
click at [1316, 235] on span "Routeplan bewerken" at bounding box center [1321, 242] width 119 height 17
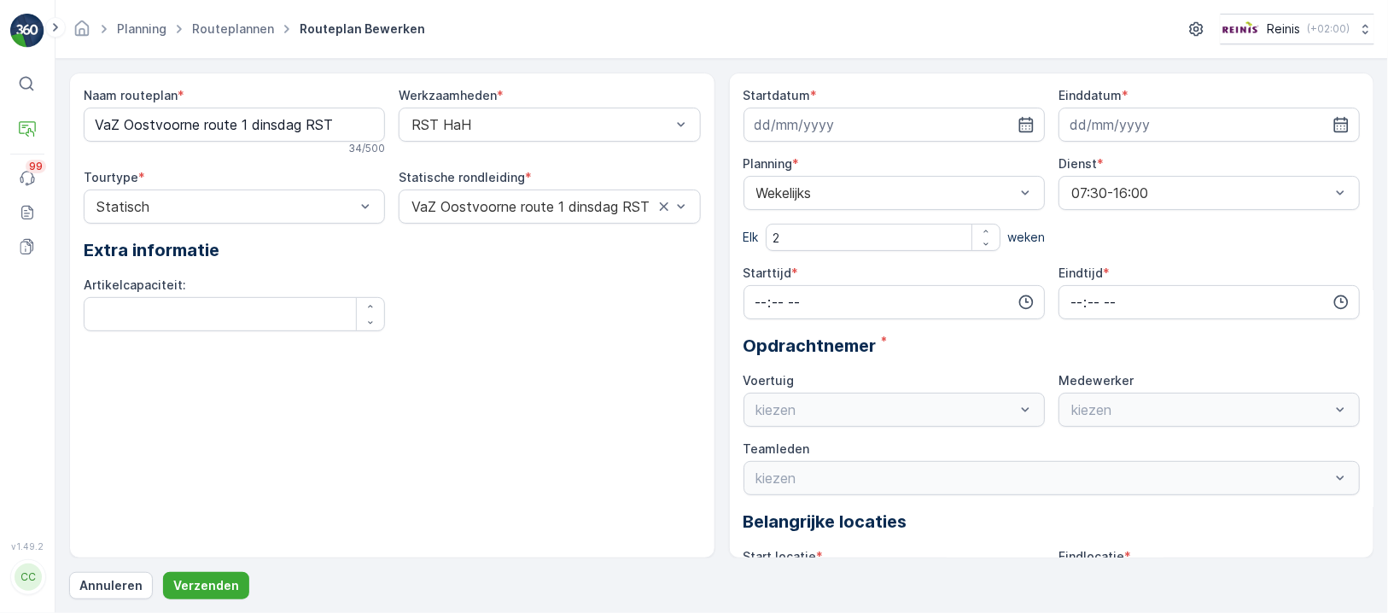
type input "15.07.2025"
type input "[DATE]"
type input "07:30"
type input "16:00"
click at [129, 120] on routeplan "VaZ Oostvoorne route 1 dinsdag RST" at bounding box center [234, 125] width 301 height 34
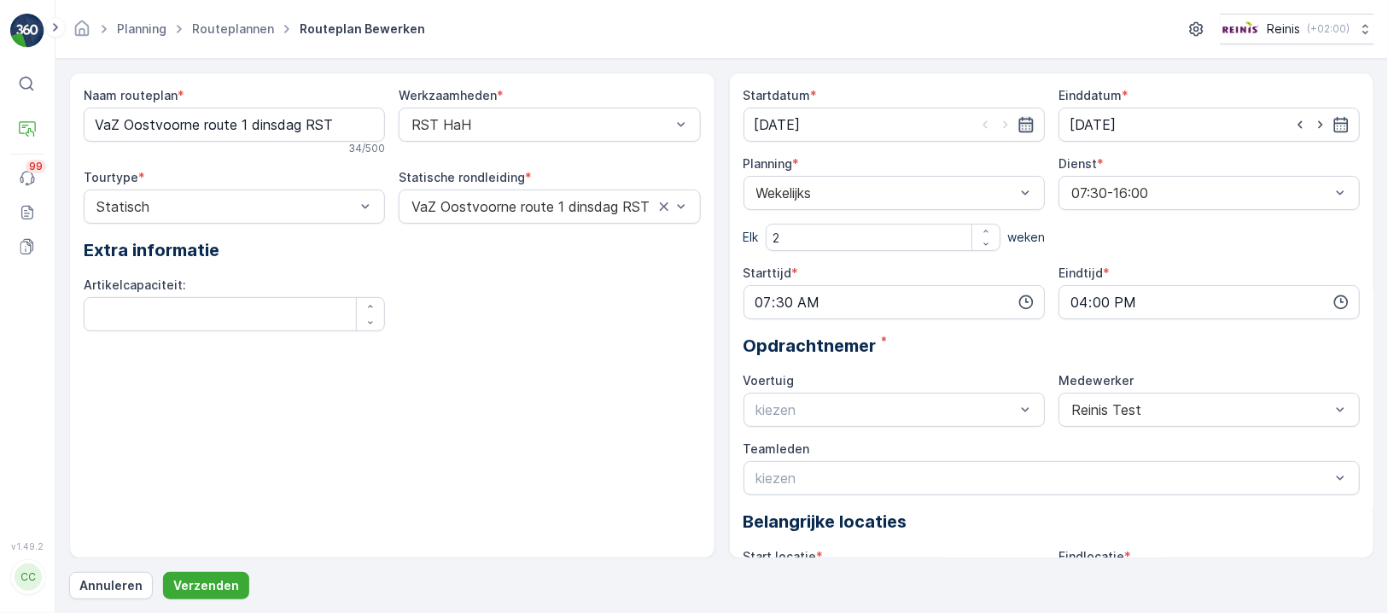
click at [1019, 119] on icon "button" at bounding box center [1025, 124] width 15 height 15
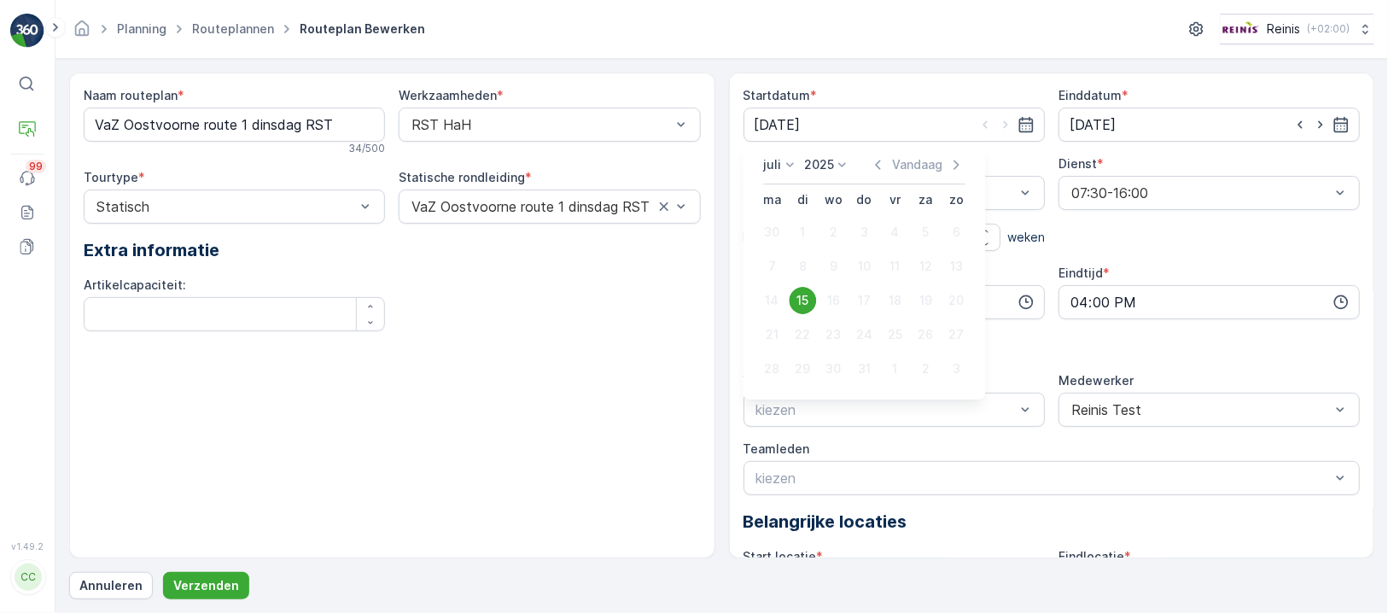
click at [789, 162] on icon at bounding box center [790, 164] width 17 height 17
click at [799, 286] on span "Oktober" at bounding box center [798, 290] width 48 height 17
click at [812, 163] on icon at bounding box center [819, 164] width 17 height 17
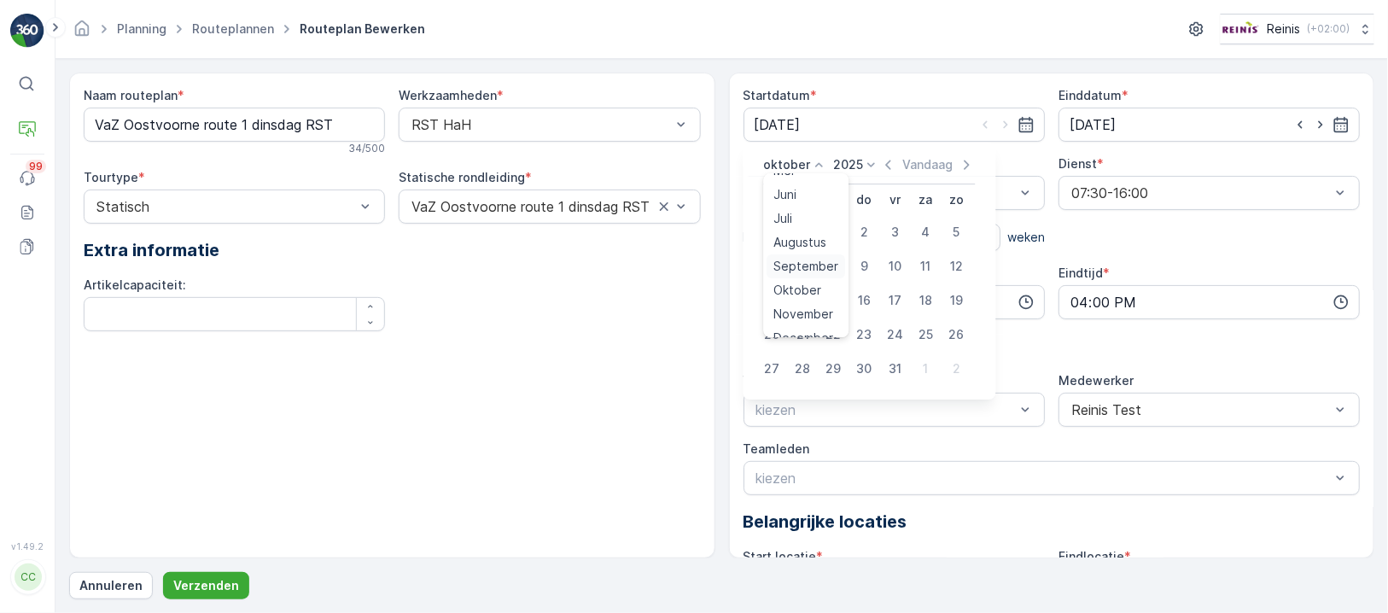
click at [800, 261] on span "September" at bounding box center [806, 266] width 65 height 17
click at [800, 365] on div "30" at bounding box center [802, 368] width 27 height 27
type input "30.09.2025"
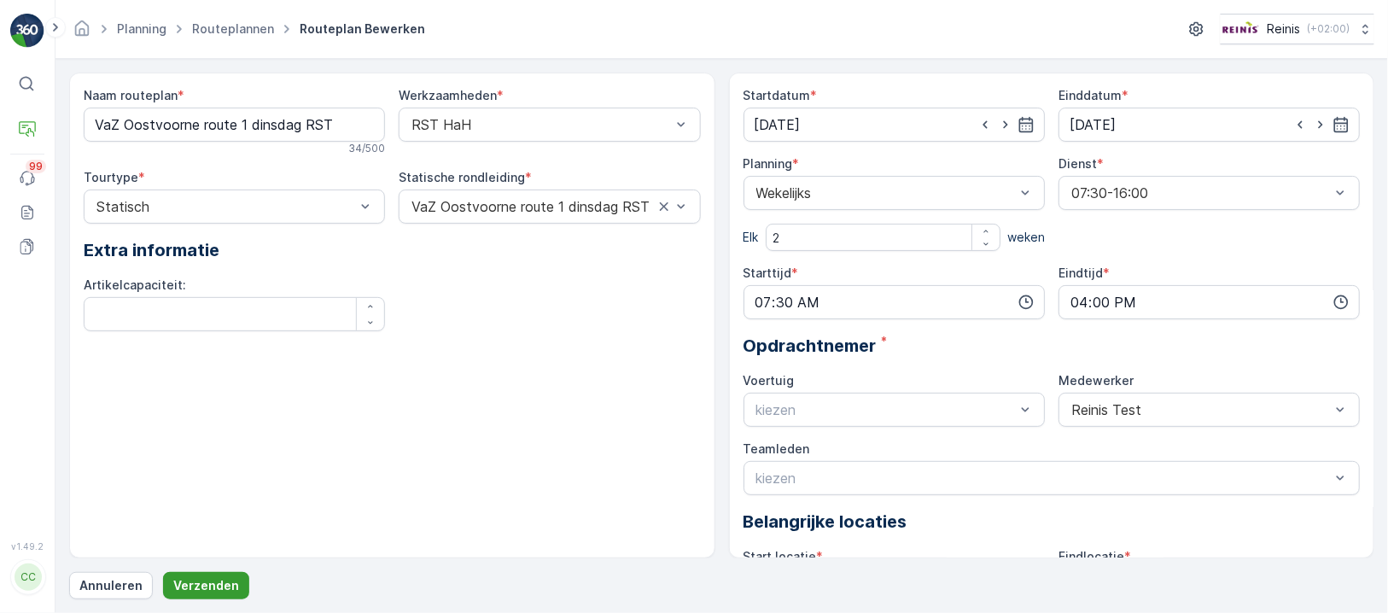
click at [222, 581] on p "Verzenden" at bounding box center [206, 585] width 66 height 17
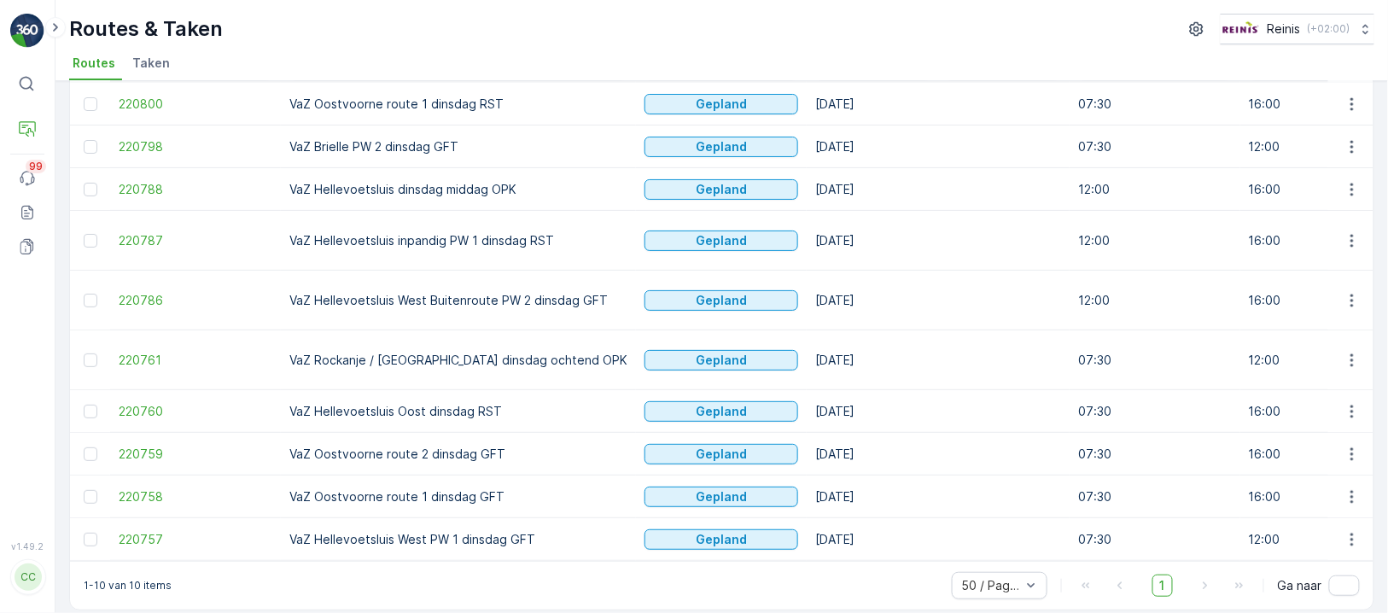
scroll to position [2, 0]
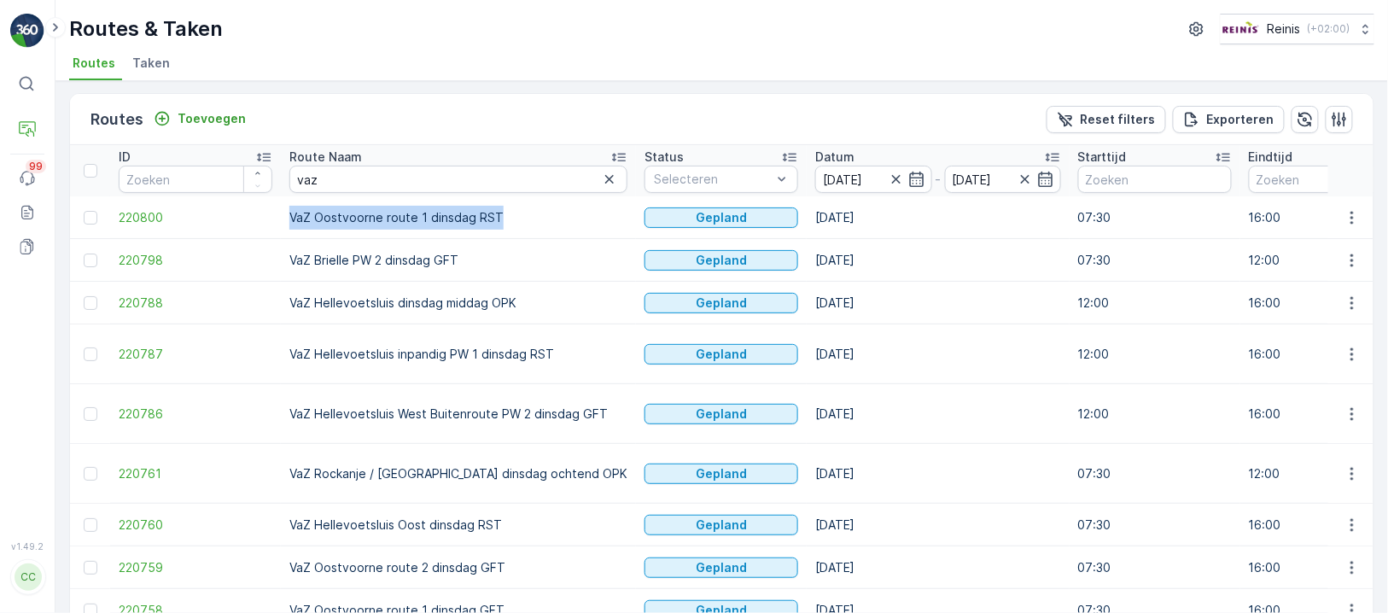
drag, startPoint x: 294, startPoint y: 208, endPoint x: 533, endPoint y: 224, distance: 239.5
click at [533, 224] on td "VaZ Oostvoorne route 1 dinsdag RST" at bounding box center [458, 217] width 355 height 43
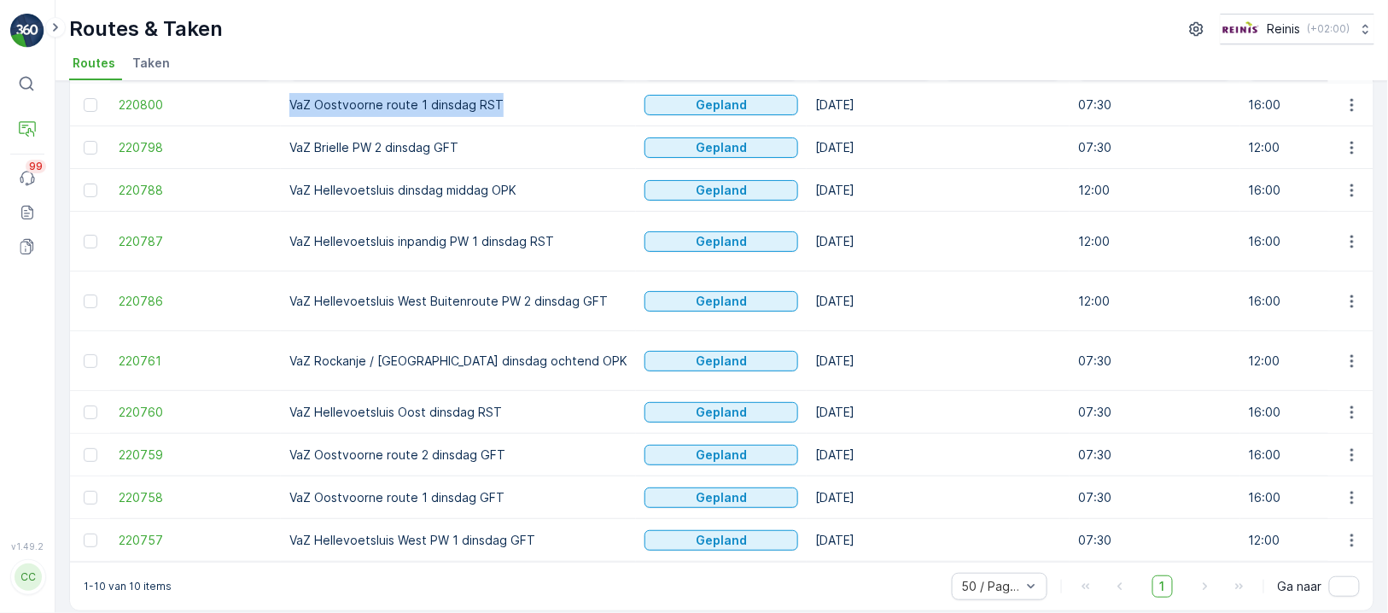
scroll to position [115, 0]
click at [430, 440] on td "VaZ Oostvoorne route 2 dinsdag GFT" at bounding box center [458, 454] width 355 height 43
click at [506, 436] on td "VaZ Oostvoorne route 2 dinsdag GFT" at bounding box center [458, 454] width 355 height 43
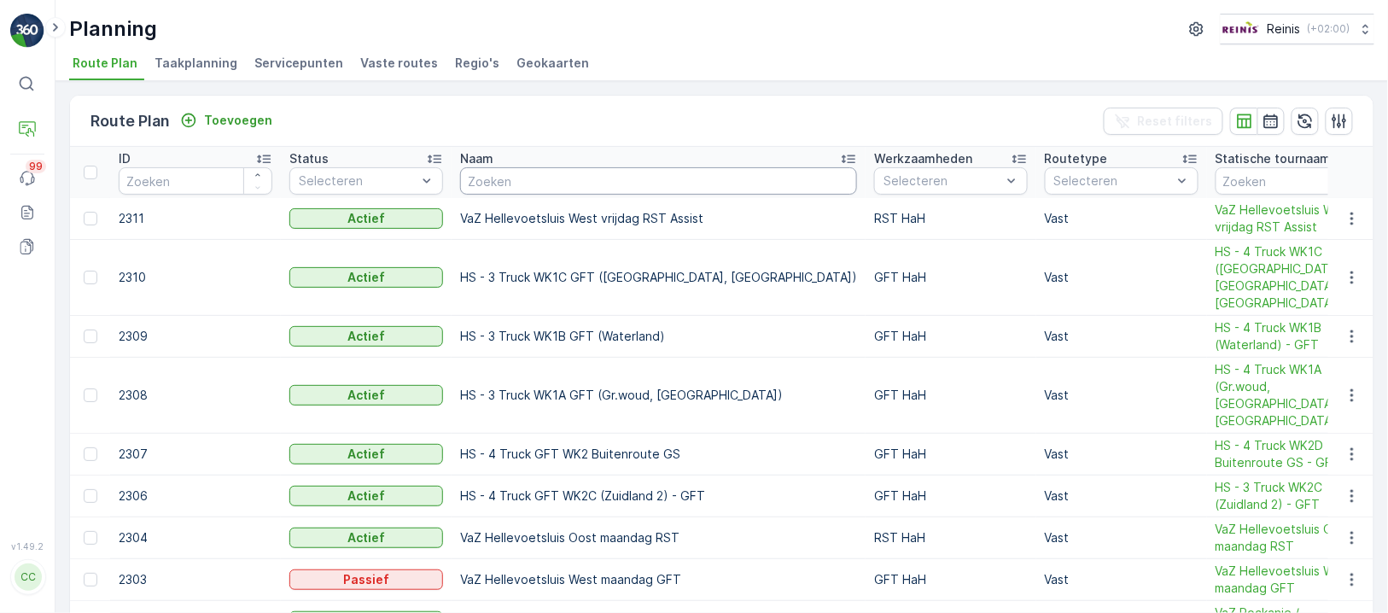
click at [559, 184] on input "text" at bounding box center [658, 180] width 397 height 27
paste input "VaZ Oostvoorne route 2 dinsdag GFT"
type input "VaZ Oostvoorne route 2 dinsdag GFT"
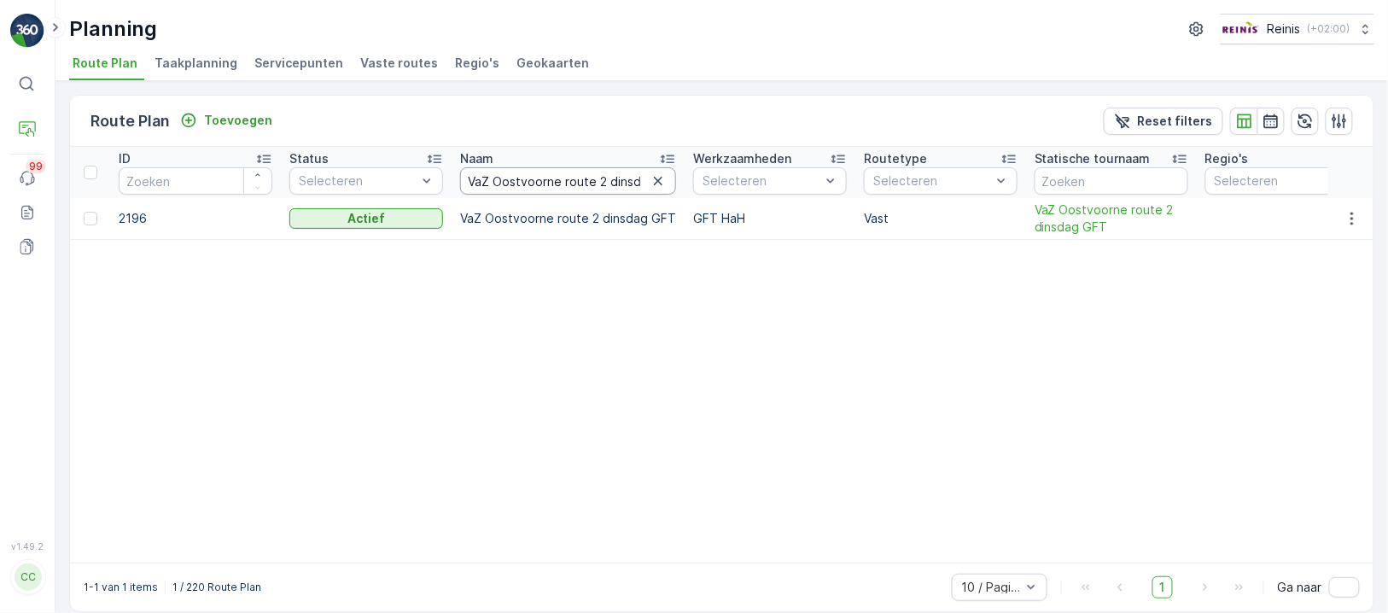
click at [600, 177] on input "VaZ Oostvoorne route 2 dinsdag GFT" at bounding box center [568, 180] width 216 height 27
type input "VaZ Oostvoorne route dinsdag GFT"
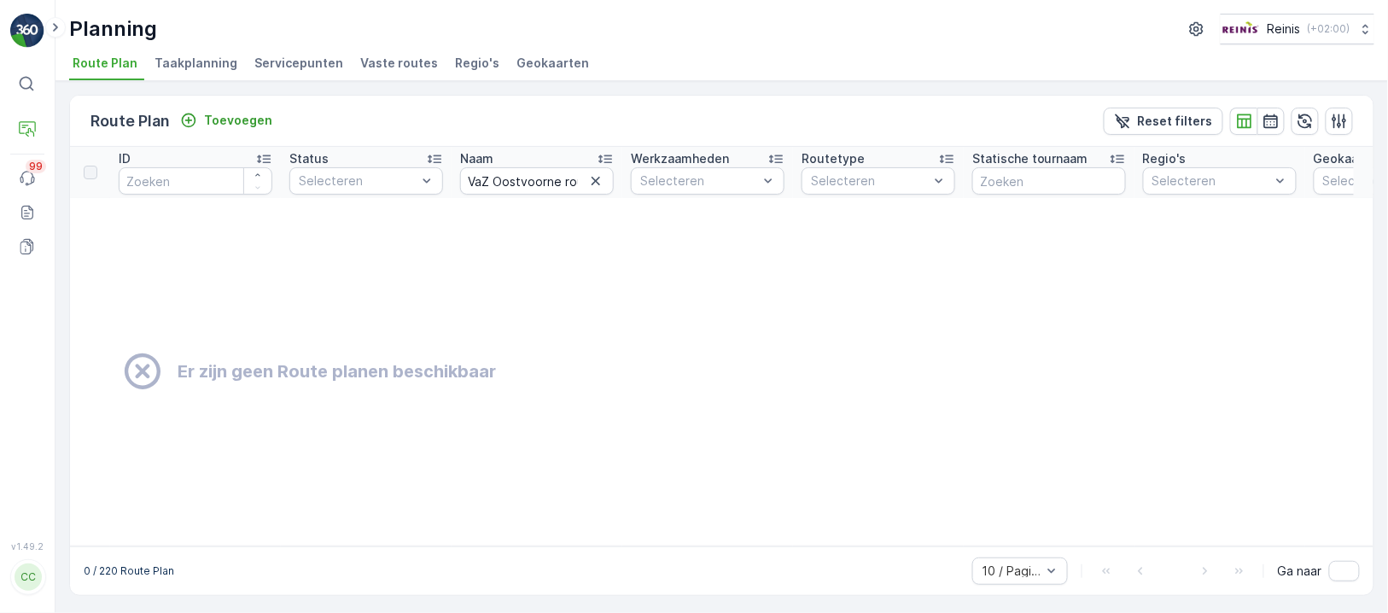
click at [597, 180] on icon "button" at bounding box center [595, 180] width 17 height 17
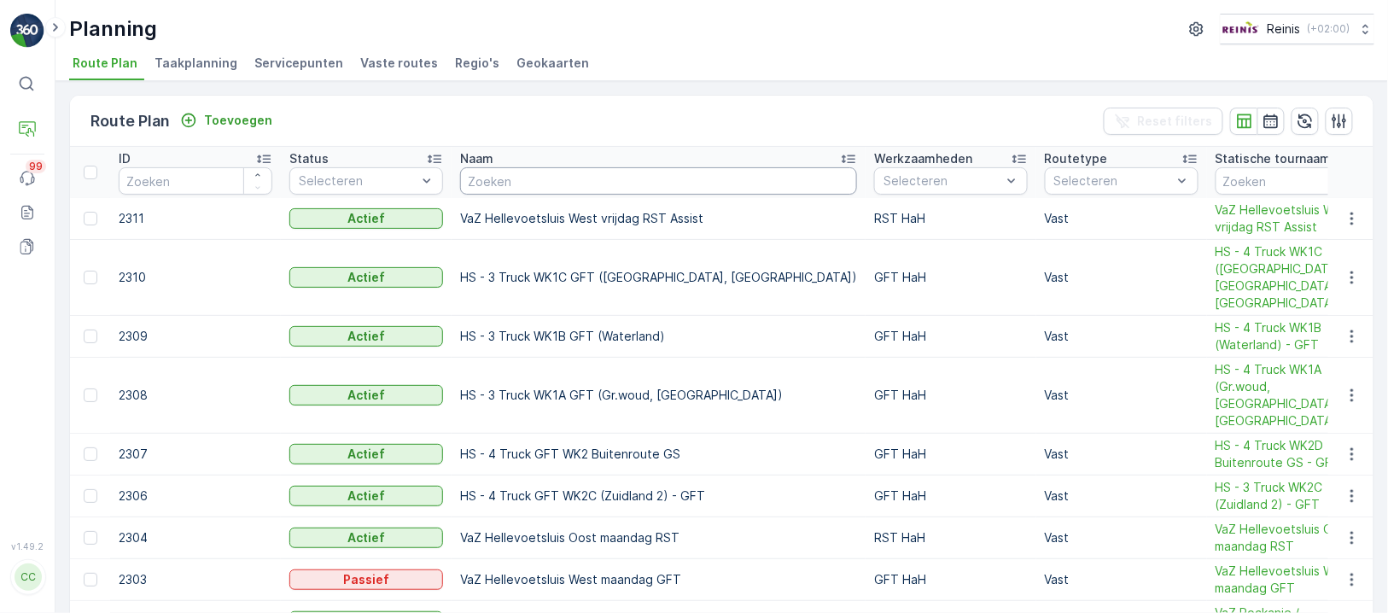
click at [579, 174] on input "text" at bounding box center [658, 180] width 397 height 27
paste input "VaZ Oostvoorne route 2 dinsdag GFT"
type input "VaZ Oostvoorne route 2 dinsdag GFT"
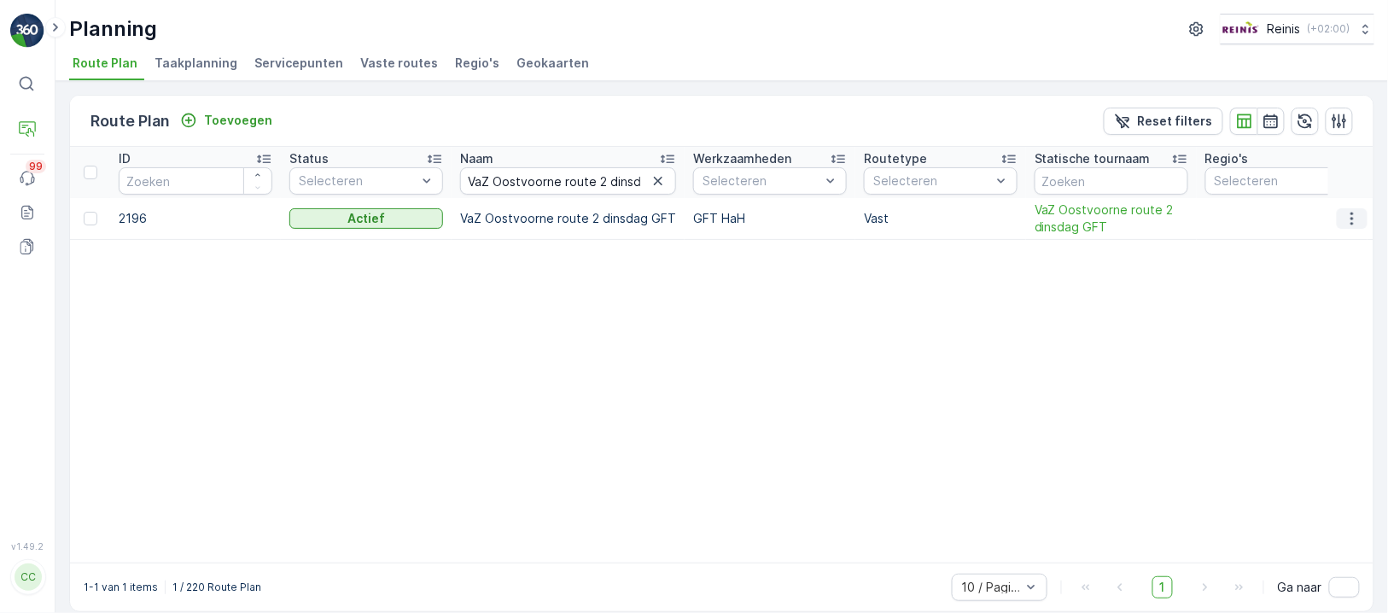
click at [1353, 218] on icon "button" at bounding box center [1351, 218] width 17 height 17
click at [1327, 237] on span "Routeplan bewerken" at bounding box center [1321, 242] width 119 height 17
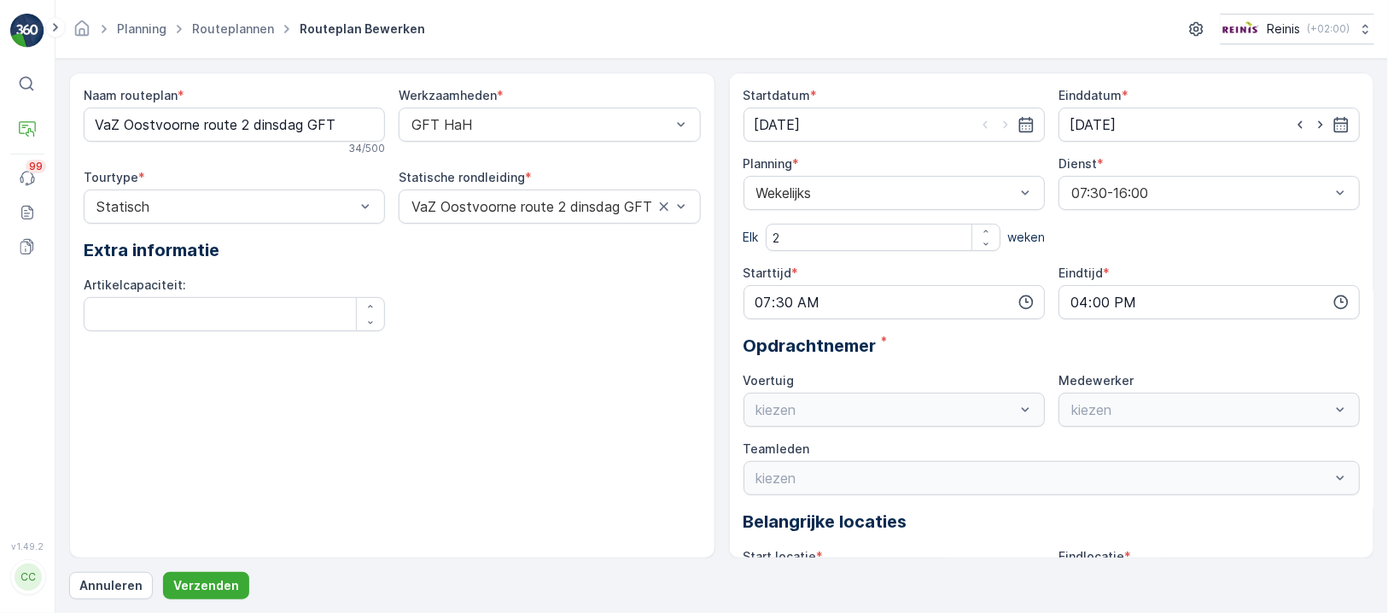
type input "[DATE]"
type input "07:30"
type input "16:00"
click at [1023, 121] on icon "button" at bounding box center [1025, 124] width 17 height 17
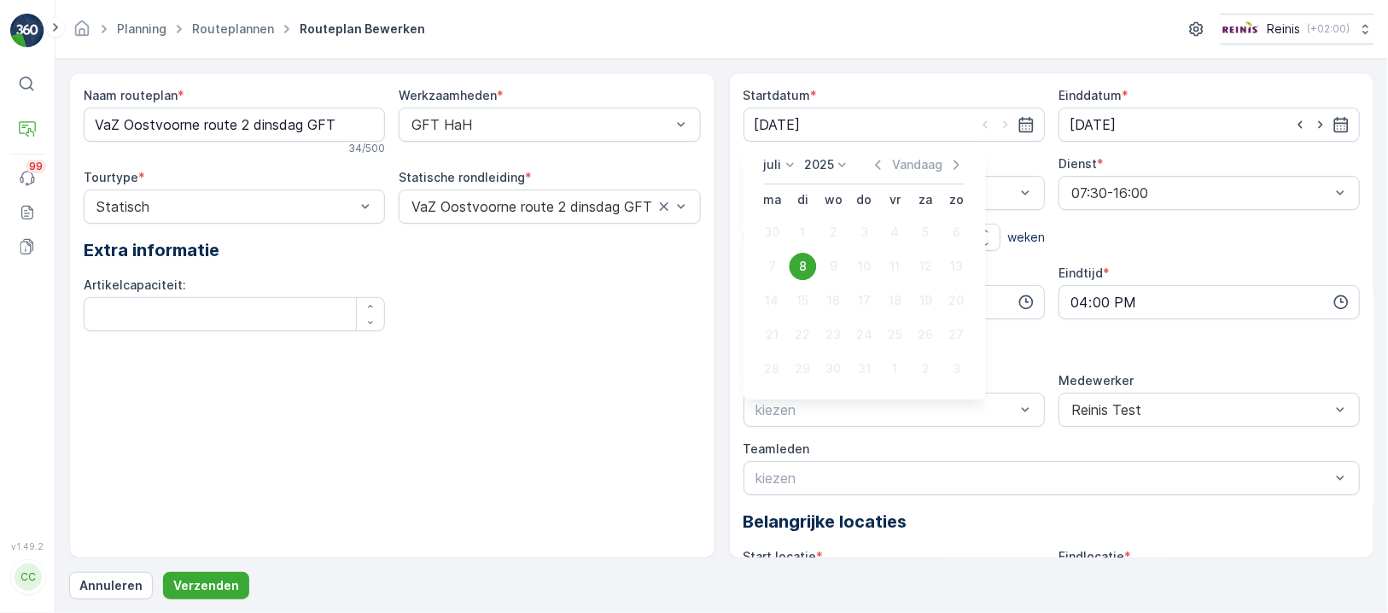
click at [776, 168] on p "juli" at bounding box center [773, 164] width 18 height 17
click at [801, 282] on span "Oktober" at bounding box center [798, 290] width 48 height 17
click at [805, 263] on div "7" at bounding box center [802, 266] width 27 height 27
type input "[DATE]"
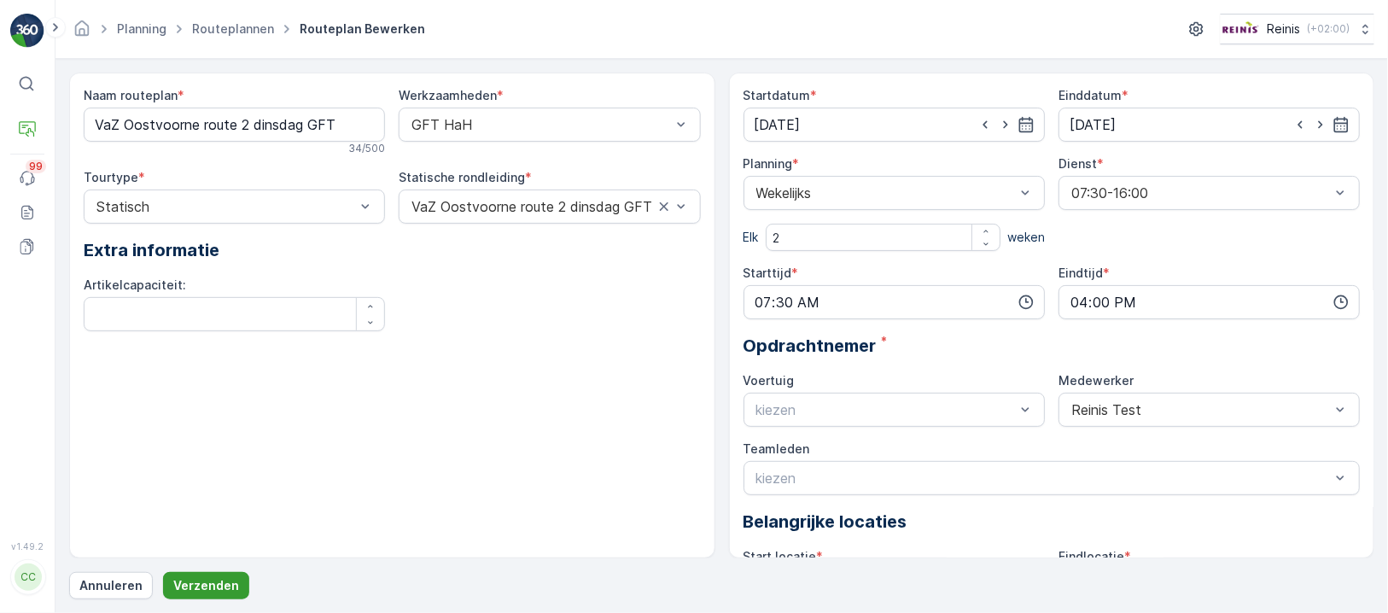
click at [230, 579] on p "Verzenden" at bounding box center [206, 585] width 66 height 17
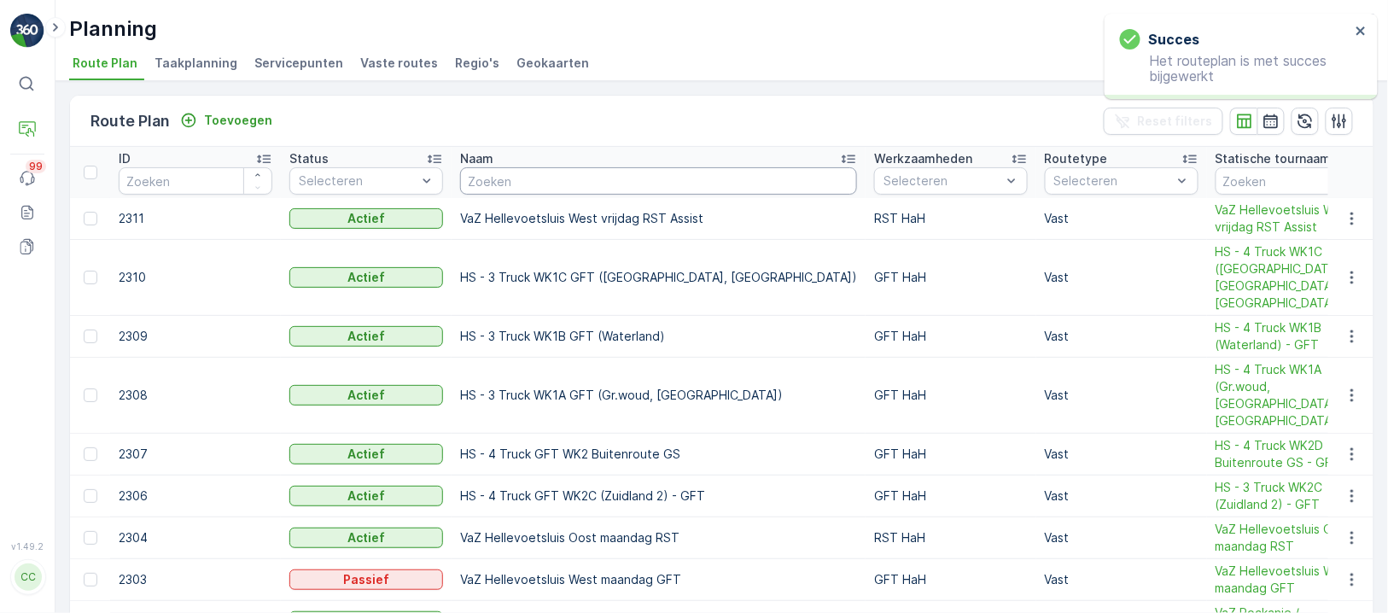
click at [543, 173] on input "text" at bounding box center [658, 180] width 397 height 27
paste input "VaZ Oostvoorne route 2 dinsdag GFT"
type input "VaZ Oostvoorne route 2 dinsdag GFT"
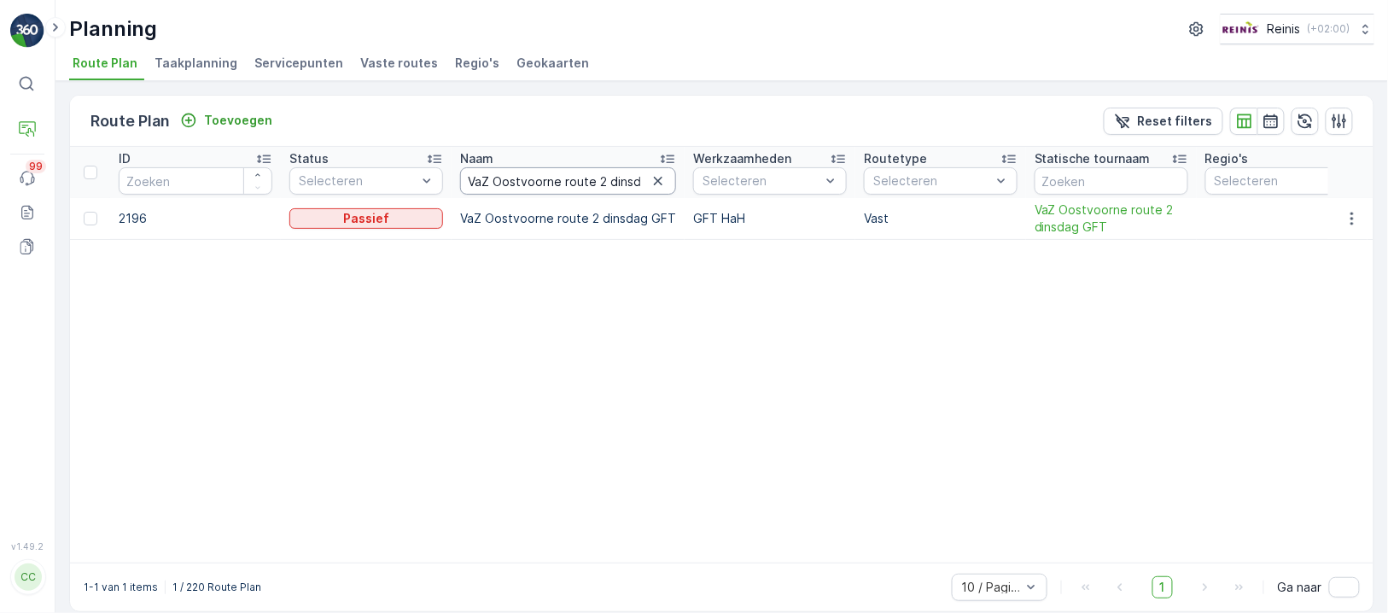
click at [601, 179] on input "VaZ Oostvoorne route 2 dinsdag GFT" at bounding box center [568, 180] width 216 height 27
type input "VaZ Oostvoorne route 1 dinsdag GFT"
click at [1343, 217] on icon "button" at bounding box center [1351, 218] width 17 height 17
click at [1322, 243] on span "Routeplan bewerken" at bounding box center [1321, 242] width 119 height 17
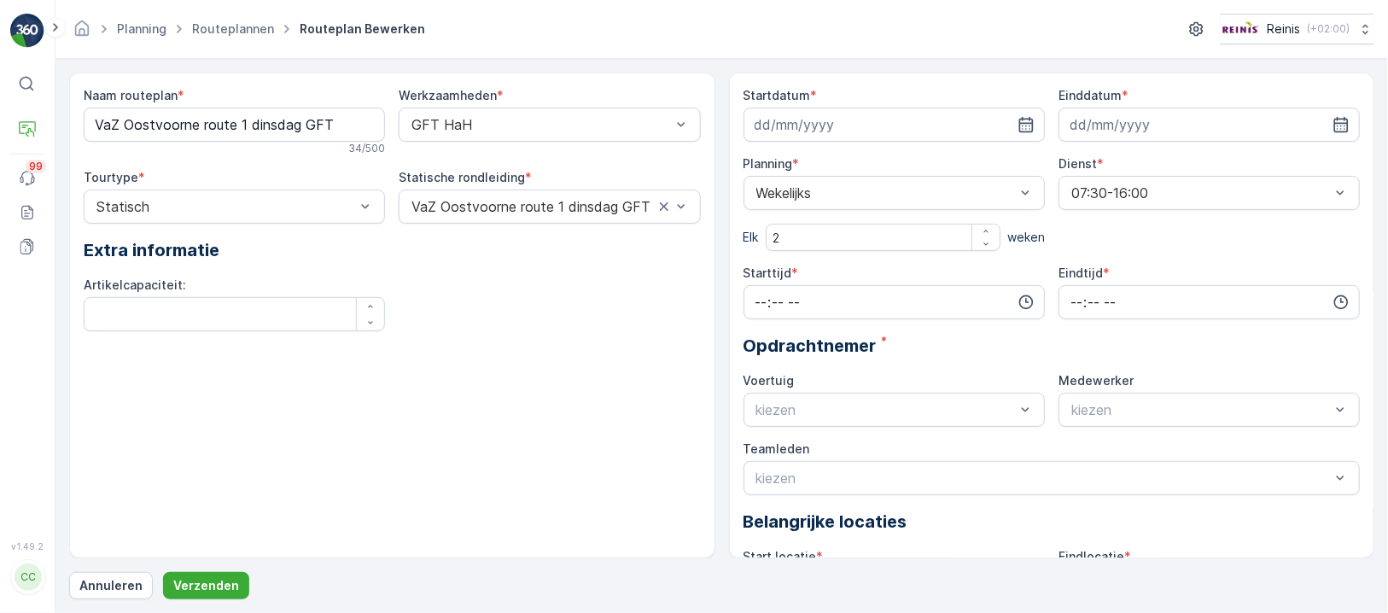
type input "08.07.2025"
type input "[DATE]"
type input "07:30"
type input "16:00"
click at [1018, 124] on icon "button" at bounding box center [1025, 124] width 15 height 15
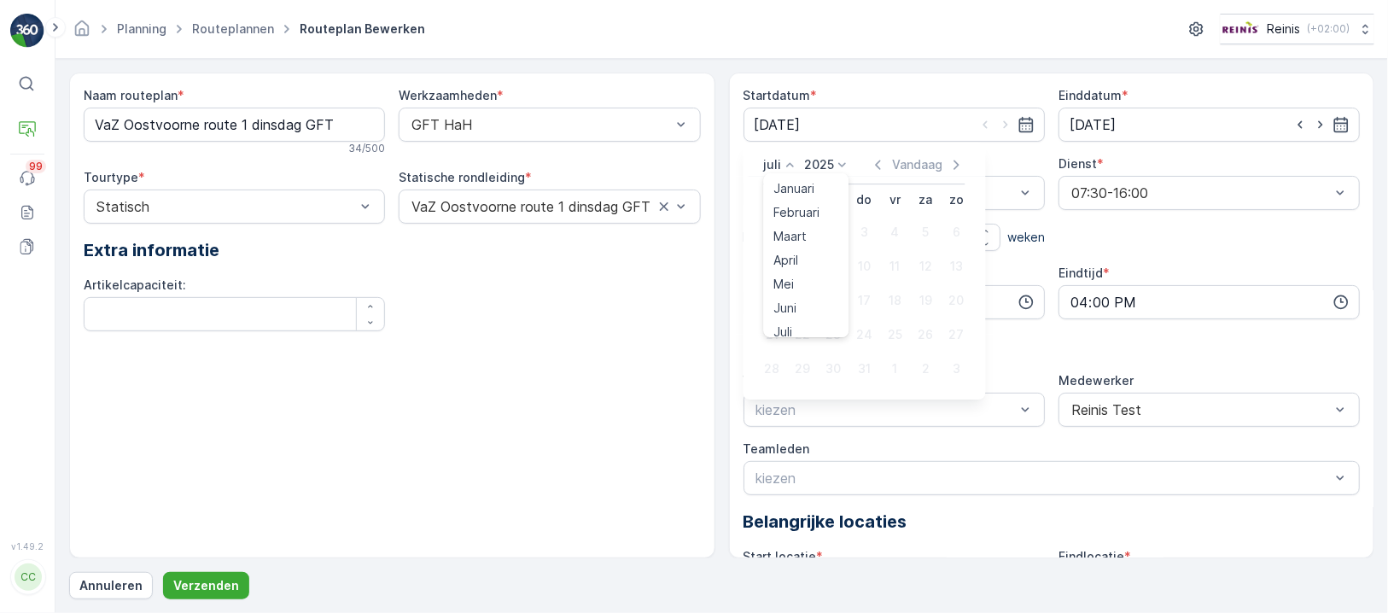
click at [782, 169] on icon at bounding box center [790, 164] width 17 height 17
click at [799, 282] on span "Oktober" at bounding box center [798, 290] width 48 height 17
click at [801, 268] on div "7" at bounding box center [802, 266] width 27 height 27
type input "07.10.2025"
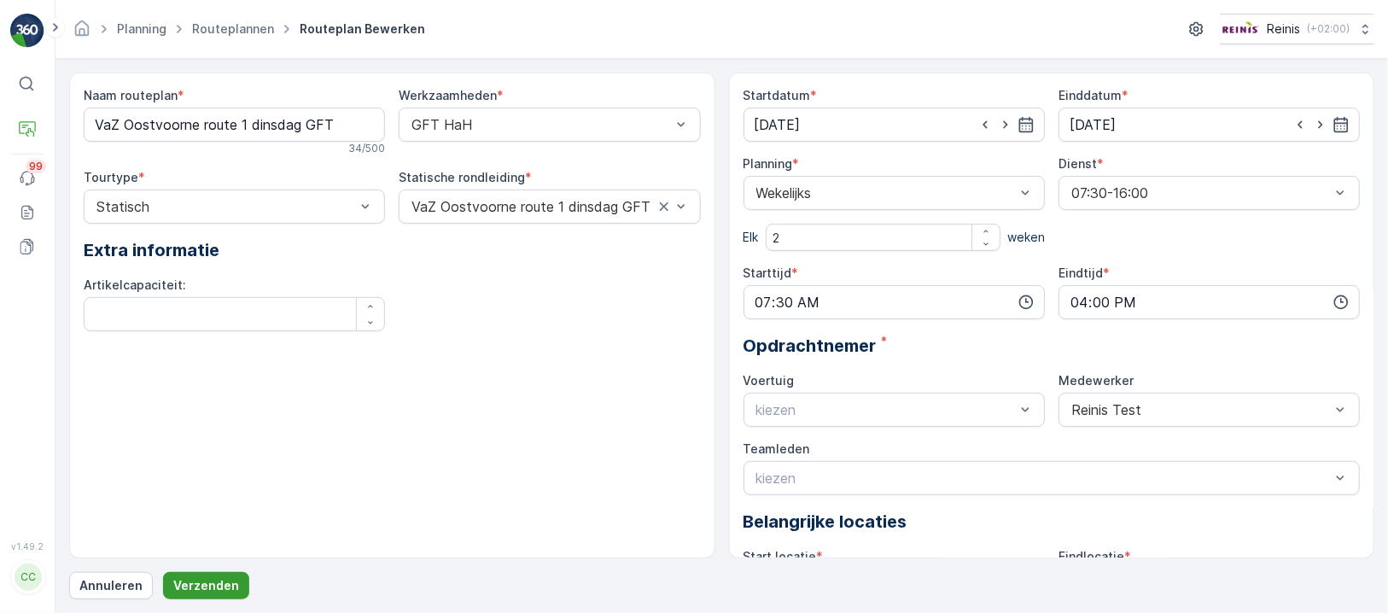
click at [224, 587] on p "Verzenden" at bounding box center [206, 585] width 66 height 17
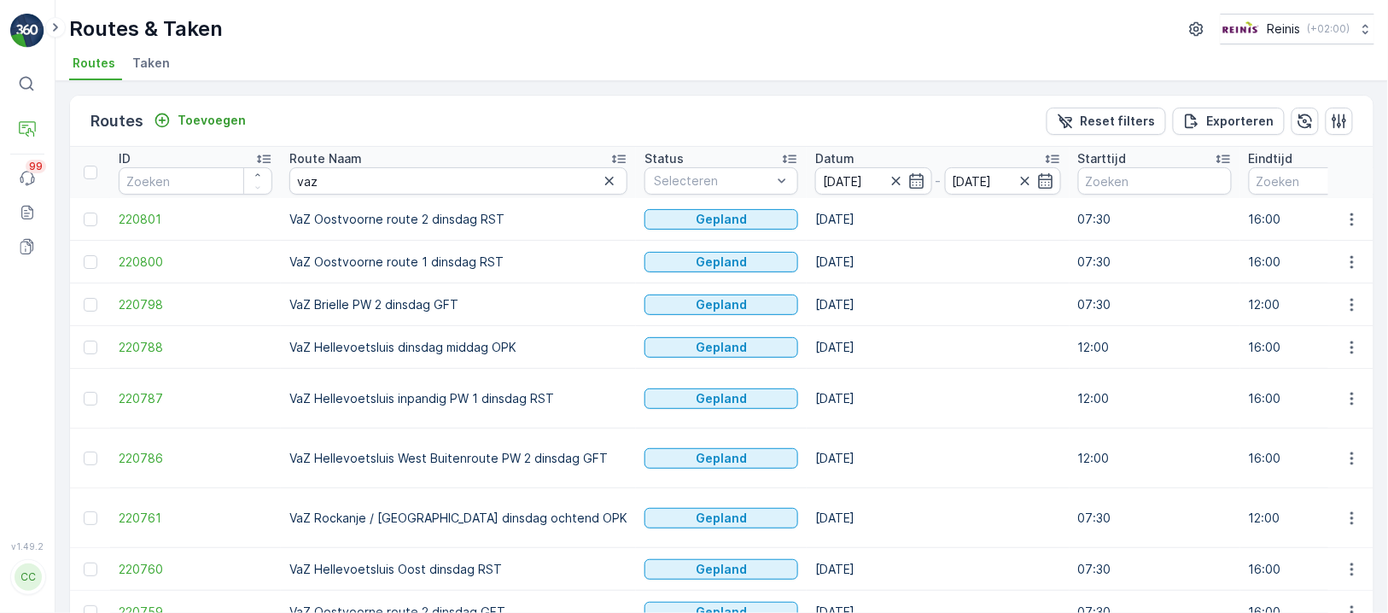
scroll to position [114, 0]
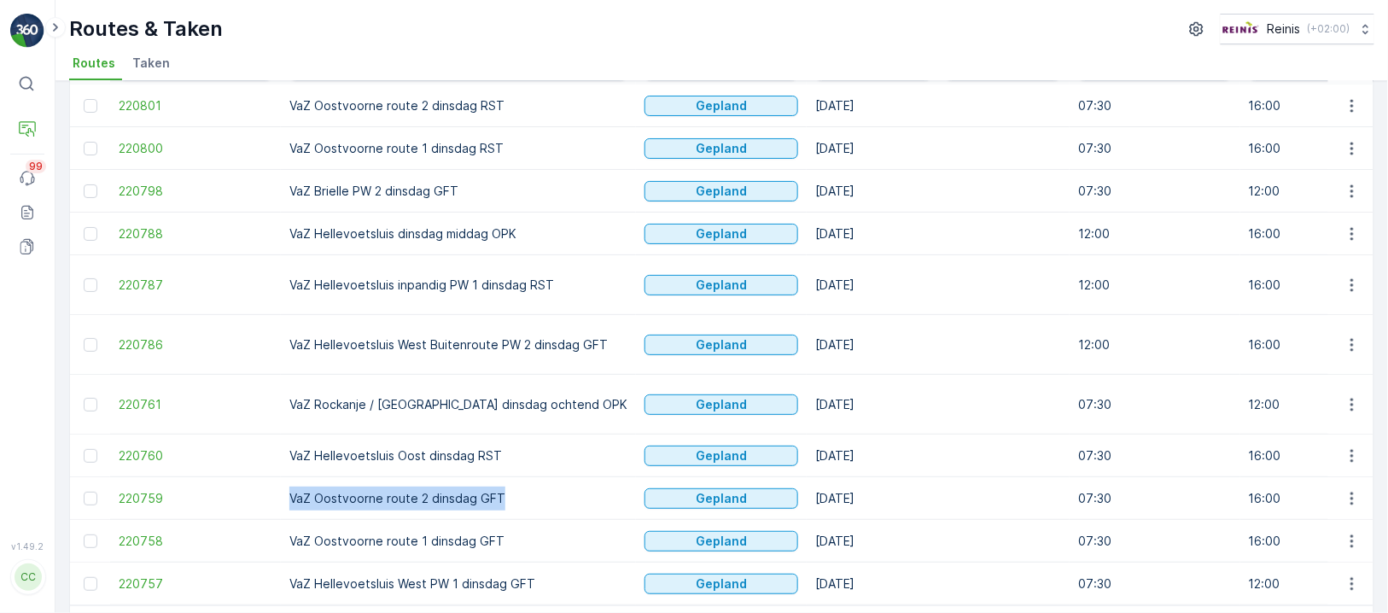
drag, startPoint x: 497, startPoint y: 479, endPoint x: 289, endPoint y: 477, distance: 207.4
click at [289, 477] on td "VaZ Oostvoorne route 2 dinsdag GFT" at bounding box center [458, 498] width 355 height 43
click at [1350, 492] on icon "button" at bounding box center [1351, 498] width 3 height 13
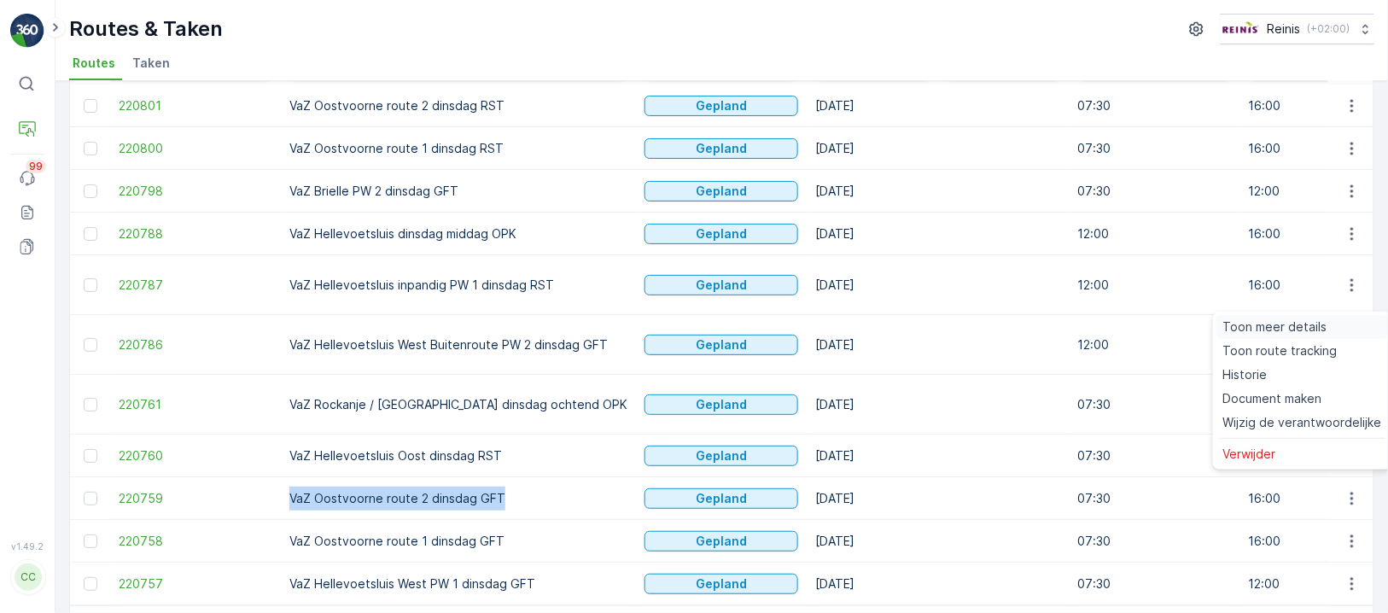
click at [1300, 326] on span "Toon meer details" at bounding box center [1275, 326] width 104 height 17
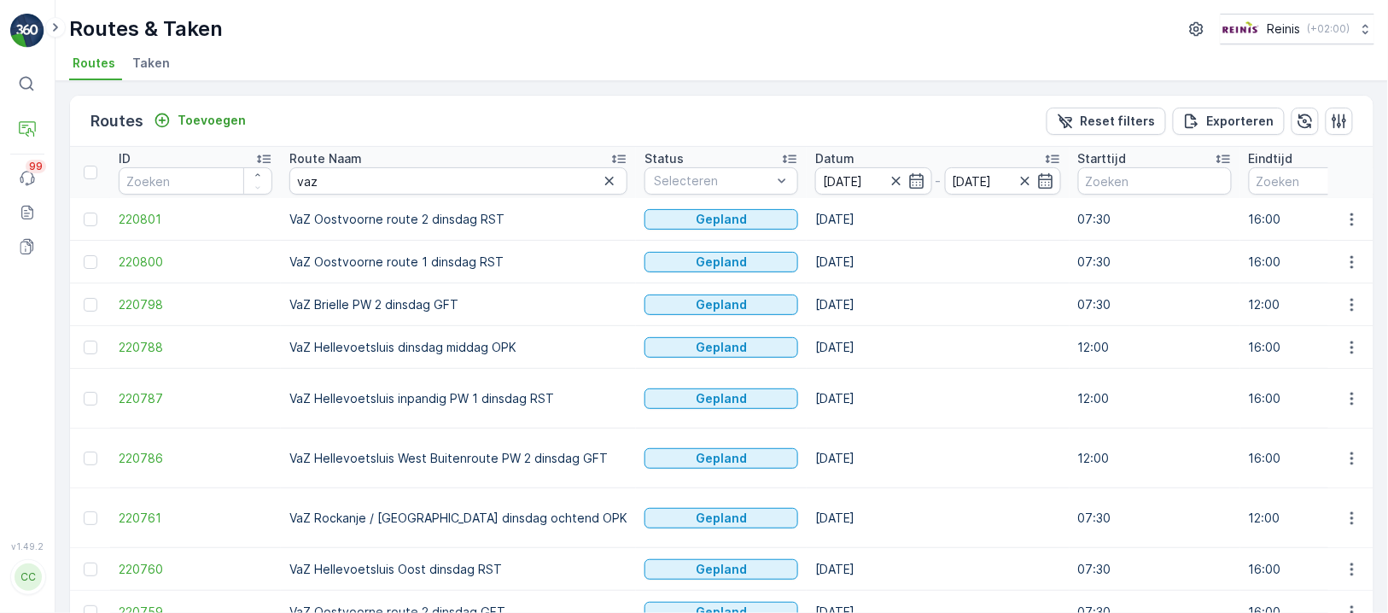
scroll to position [158, 0]
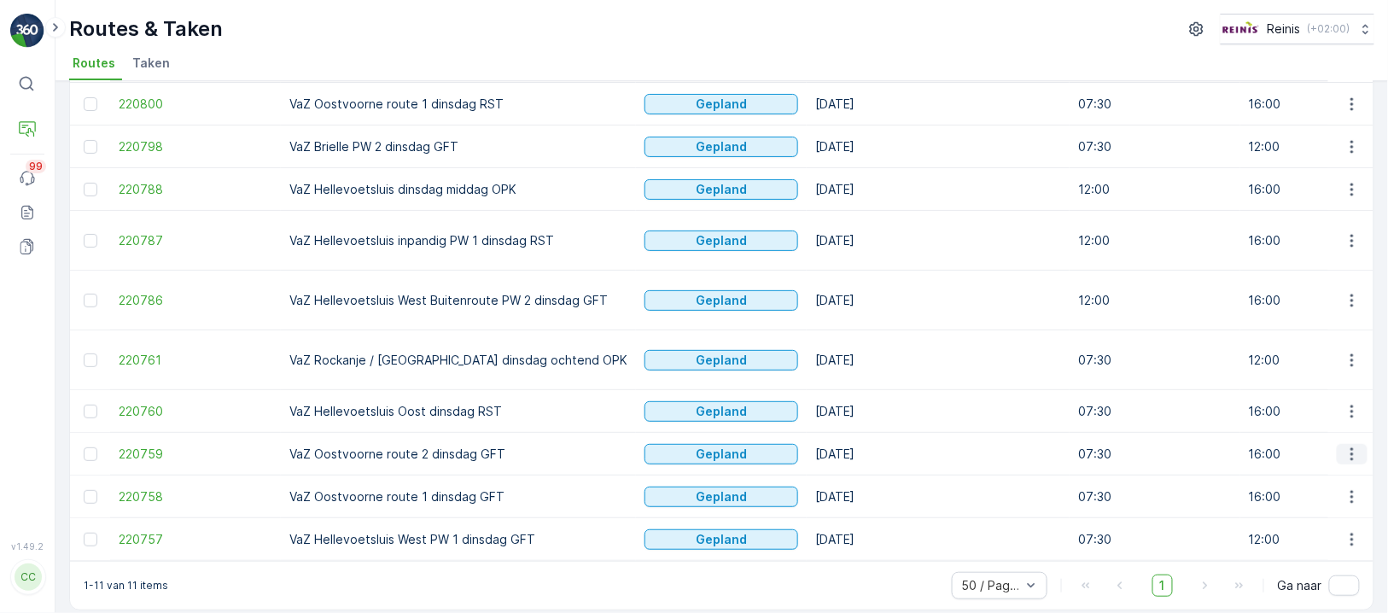
click at [1347, 445] on icon "button" at bounding box center [1351, 453] width 17 height 17
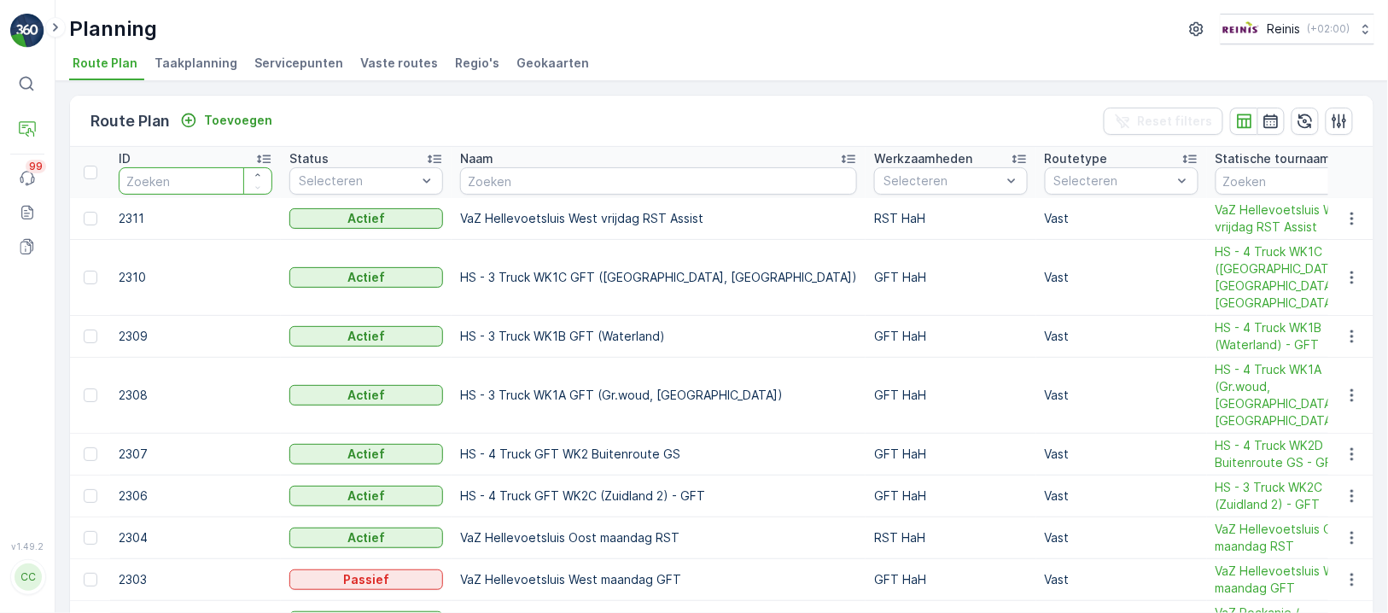
click at [166, 171] on input "number" at bounding box center [196, 180] width 154 height 27
type input "1435"
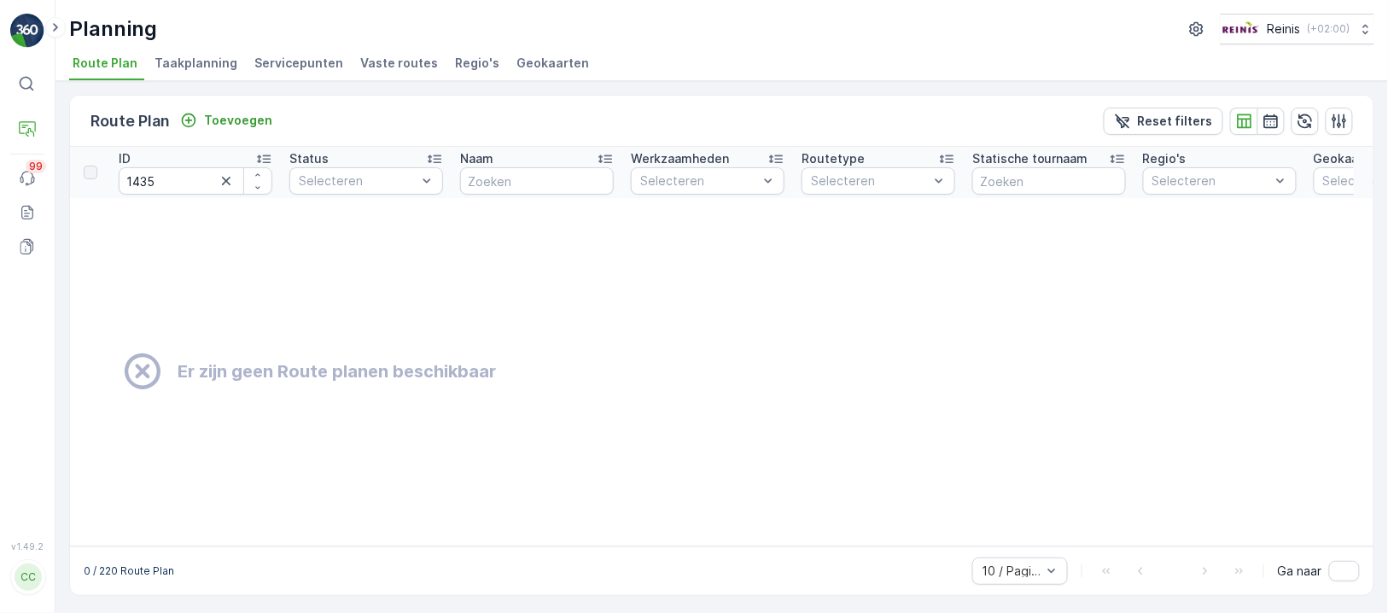
click at [409, 63] on span "Vaste routes" at bounding box center [399, 63] width 78 height 17
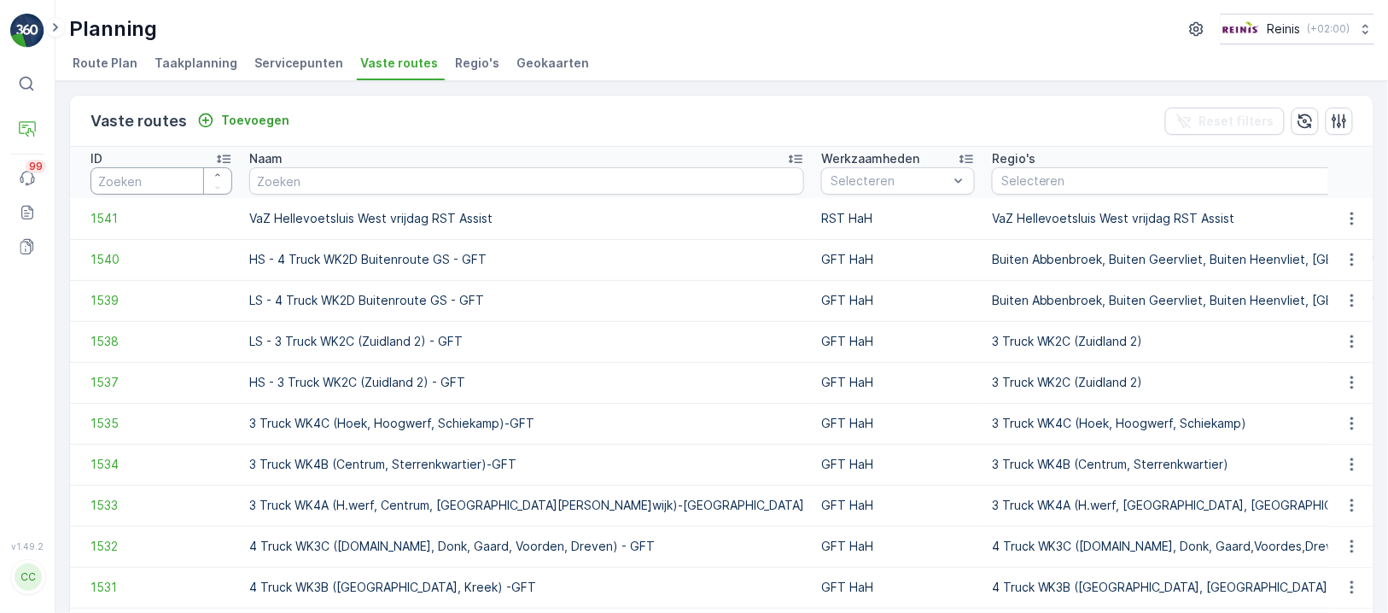
click at [178, 178] on input "number" at bounding box center [161, 180] width 142 height 27
type input "1435"
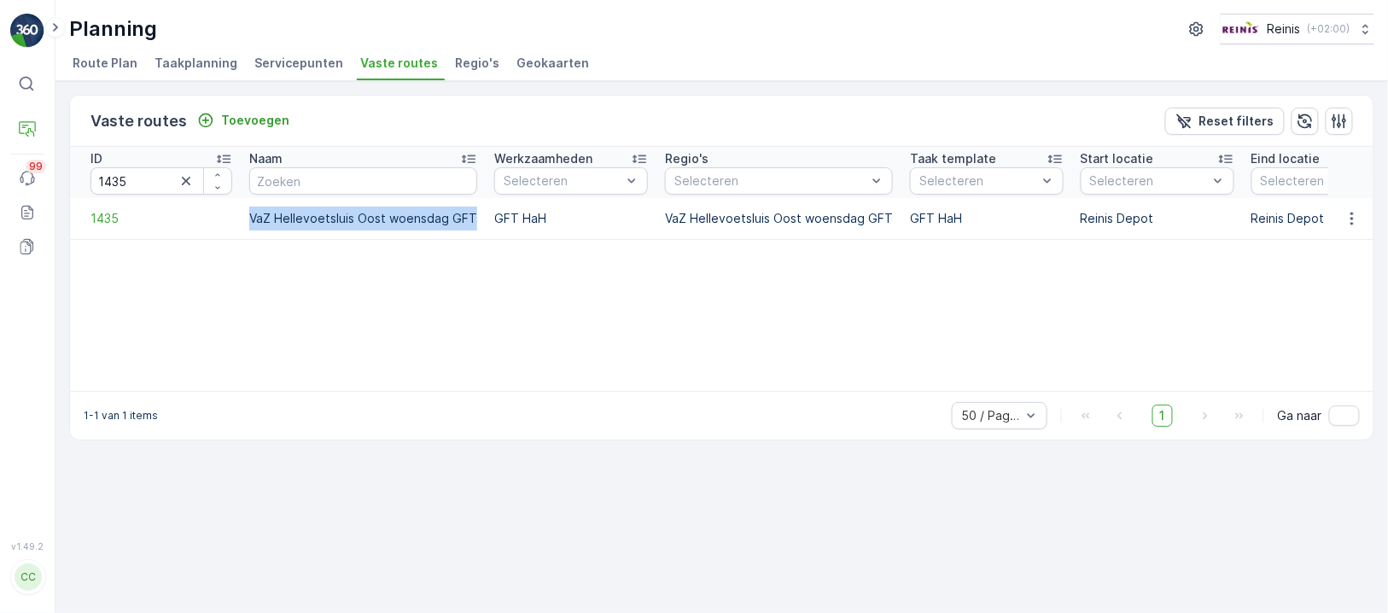
drag, startPoint x: 247, startPoint y: 216, endPoint x: 472, endPoint y: 231, distance: 225.8
click at [472, 231] on td "VaZ Hellevoetsluis Oost woensdag GFT" at bounding box center [363, 218] width 245 height 41
copy td "VaZ Hellevoetsluis Oost woensdag GFT"
click at [1354, 216] on icon "button" at bounding box center [1351, 218] width 17 height 17
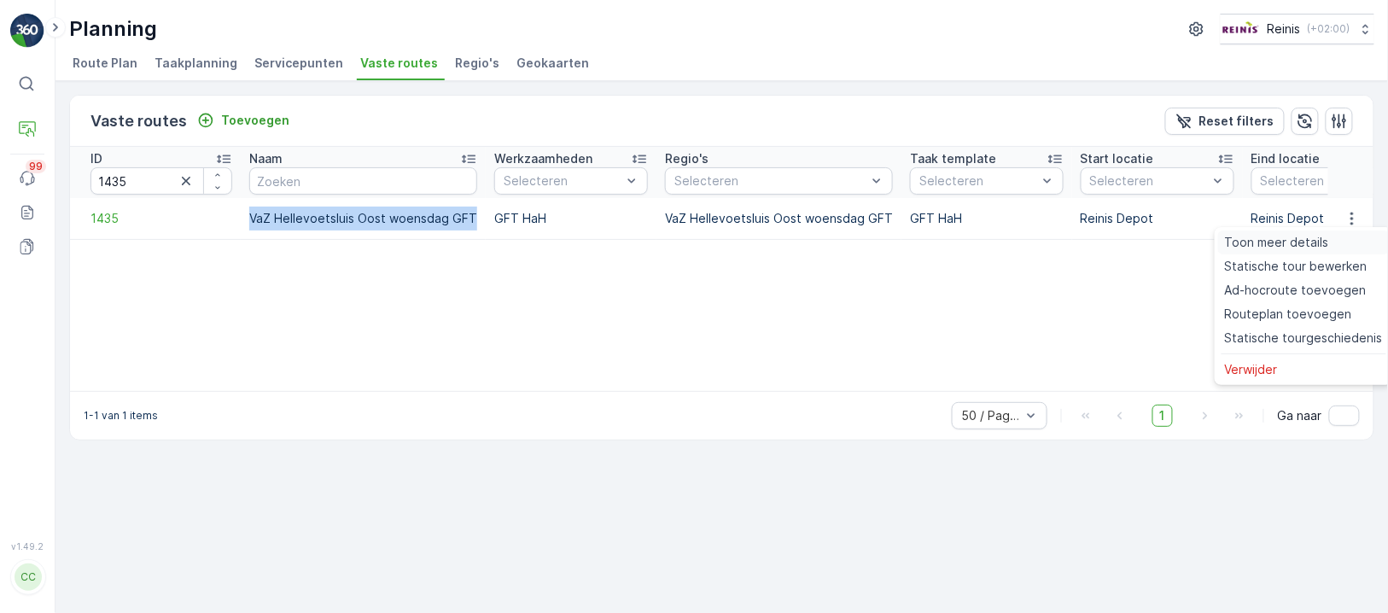
click at [1327, 242] on div "Toon meer details" at bounding box center [1304, 242] width 172 height 24
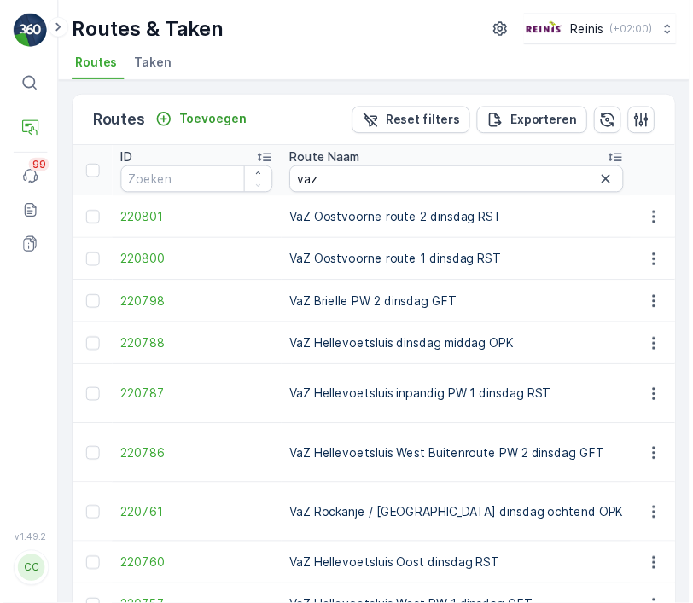
scroll to position [76, 0]
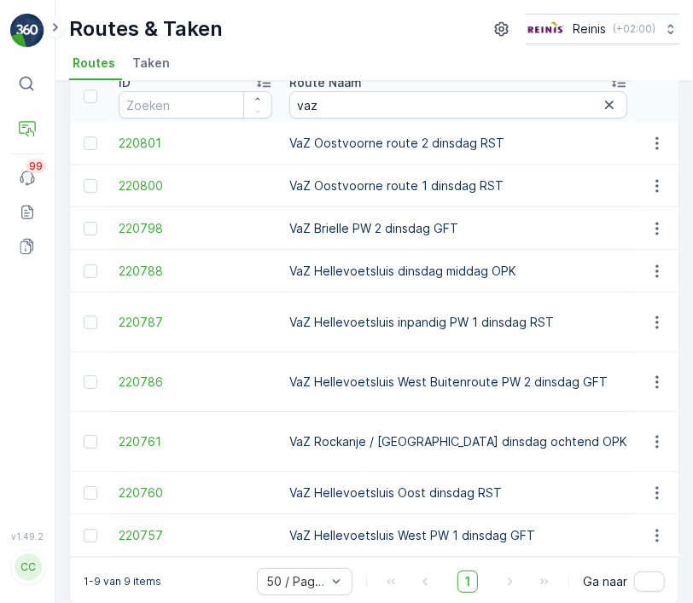
click at [527, 188] on td "VaZ Oostvoorne route 1 dinsdag RST" at bounding box center [458, 186] width 355 height 43
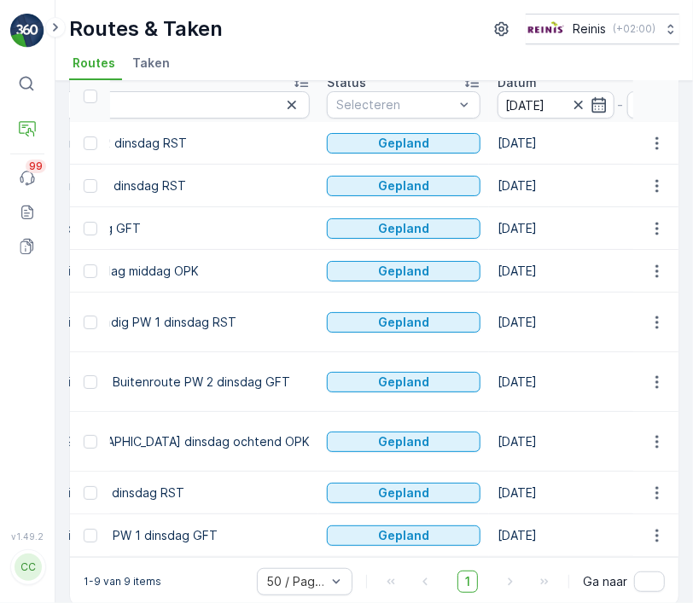
scroll to position [0, 361]
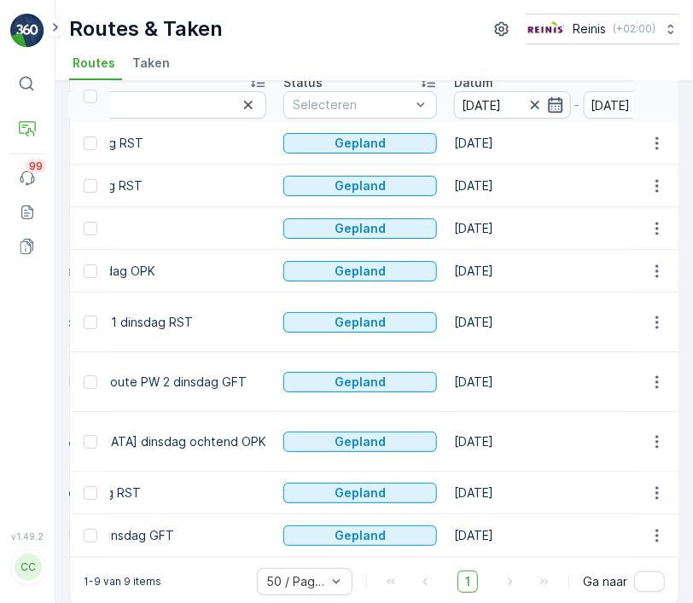
click at [547, 103] on icon "button" at bounding box center [555, 104] width 17 height 17
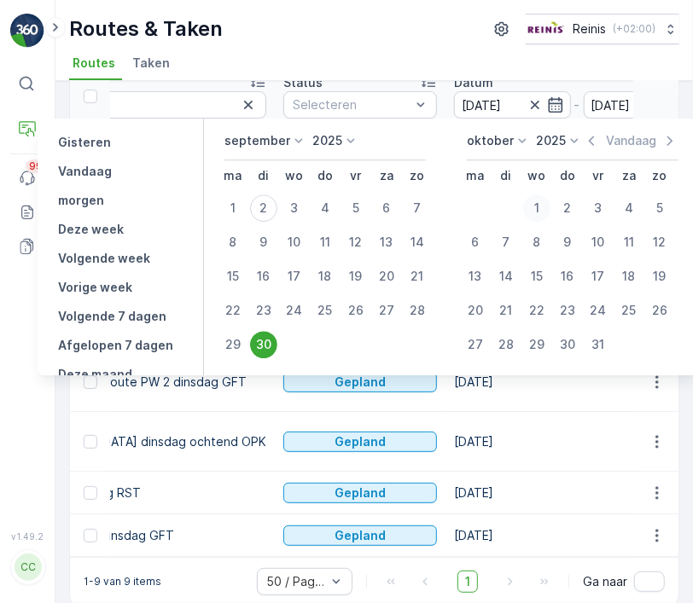
click at [536, 206] on div "1" at bounding box center [536, 208] width 27 height 27
type input "01.10.2025"
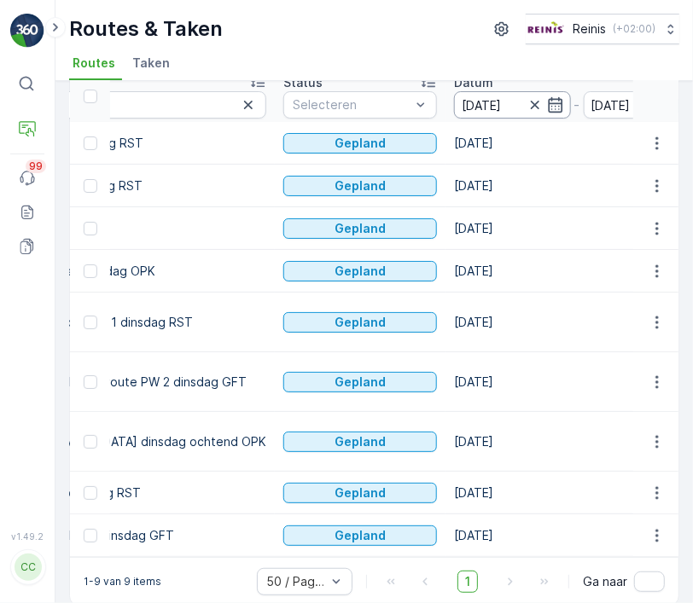
click at [548, 109] on icon "button" at bounding box center [555, 104] width 15 height 15
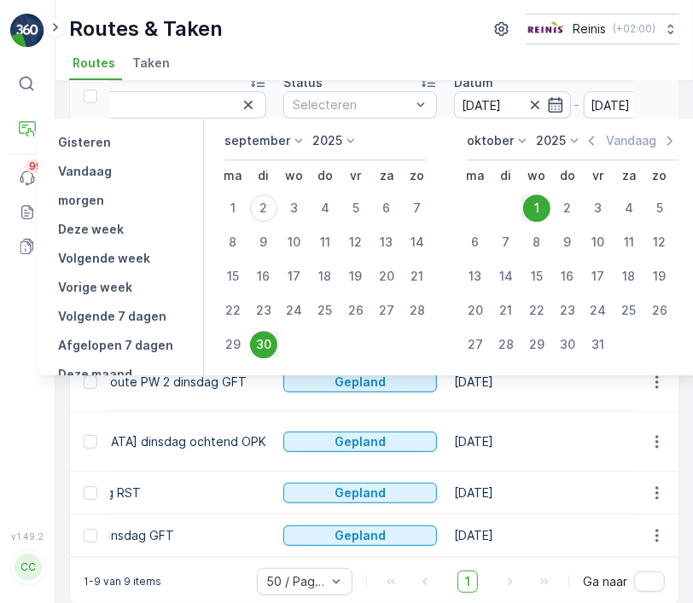
click at [531, 207] on div "1" at bounding box center [536, 208] width 27 height 27
click at [491, 96] on input "30.09.2025" at bounding box center [512, 104] width 117 height 27
type input "30.09.2025"
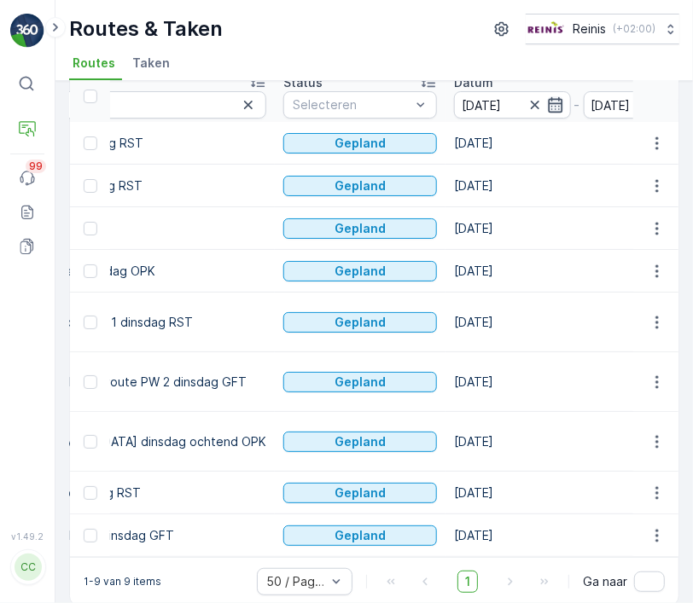
drag, startPoint x: 506, startPoint y: 118, endPoint x: 528, endPoint y: 108, distance: 24.1
click at [547, 108] on icon "button" at bounding box center [555, 104] width 17 height 17
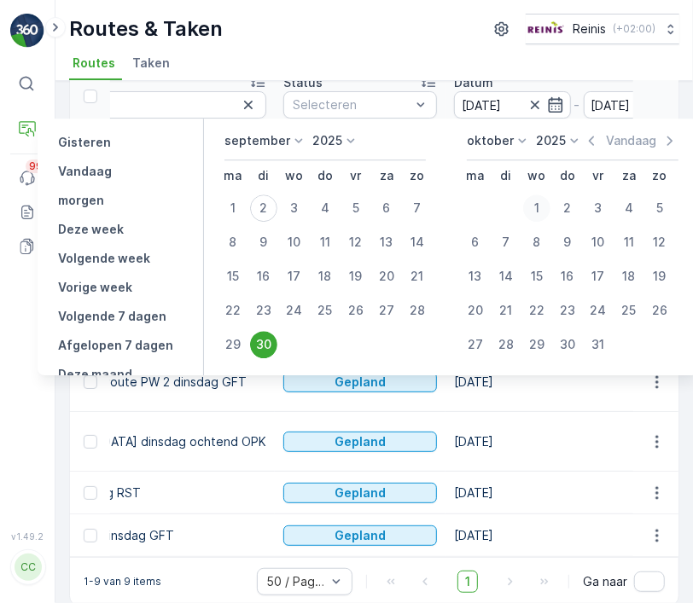
click at [534, 205] on div "1" at bounding box center [536, 208] width 27 height 27
type input "01.10.2025"
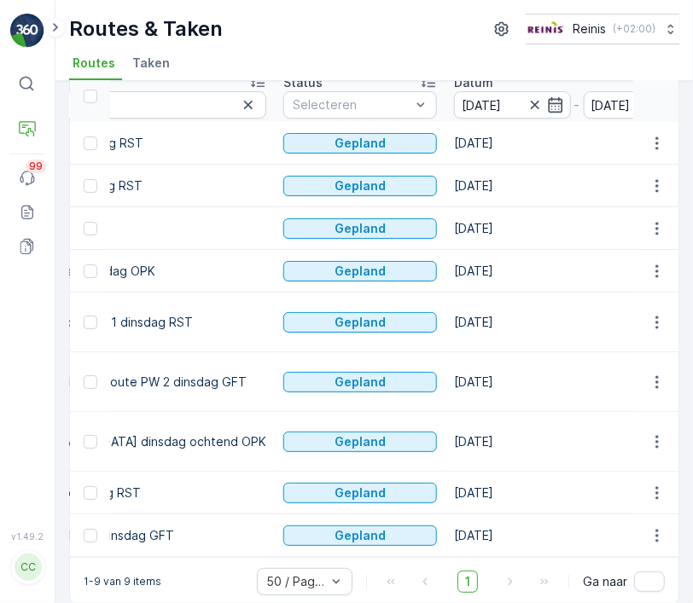
click at [527, 102] on icon "button" at bounding box center [535, 104] width 17 height 17
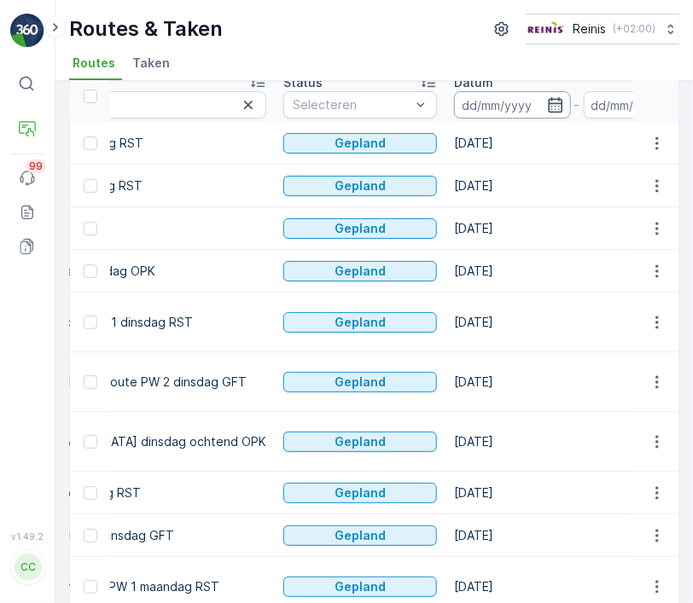
click at [547, 107] on icon "button" at bounding box center [555, 104] width 17 height 17
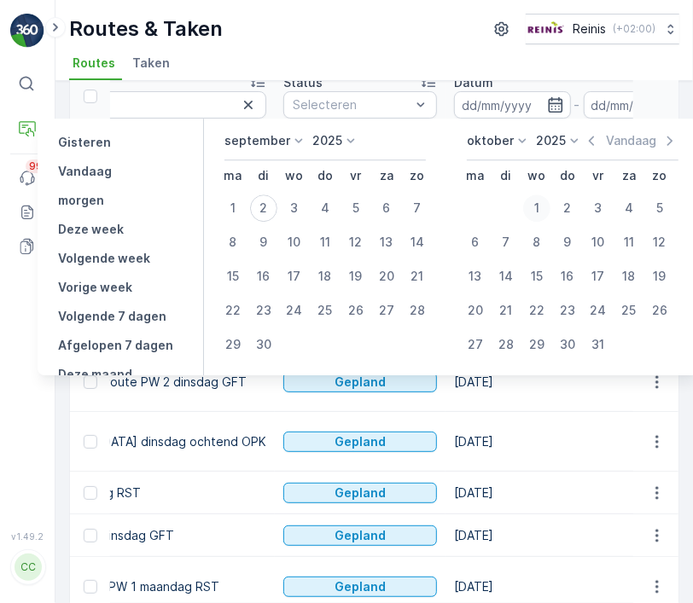
click at [537, 207] on div "1" at bounding box center [536, 208] width 27 height 27
type input "01.10.2025"
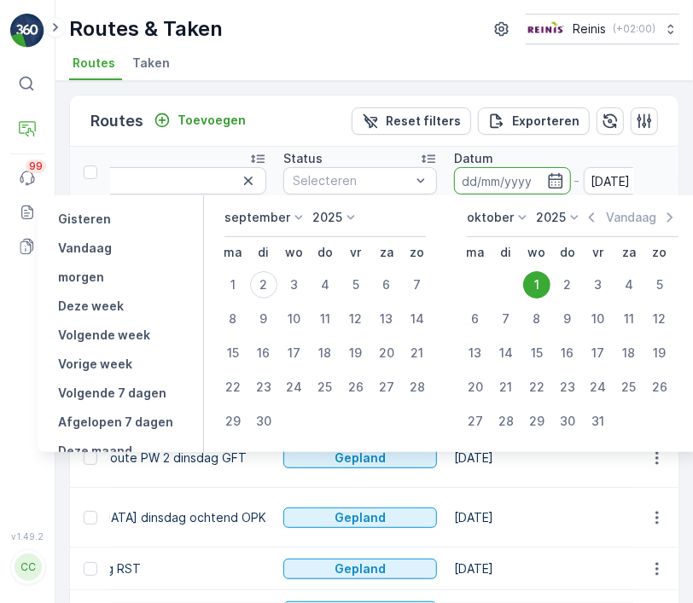
click at [501, 182] on input at bounding box center [512, 180] width 117 height 27
type input "01.10.2025"
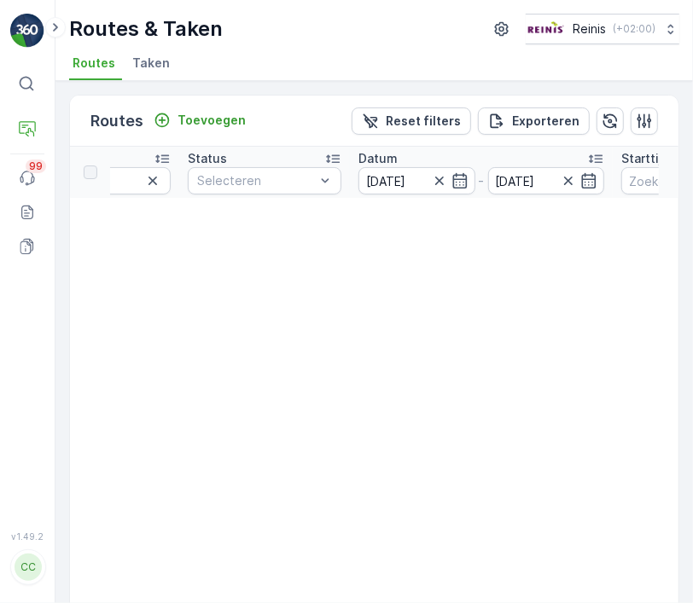
scroll to position [0, 271]
click at [458, 186] on icon "button" at bounding box center [461, 180] width 17 height 17
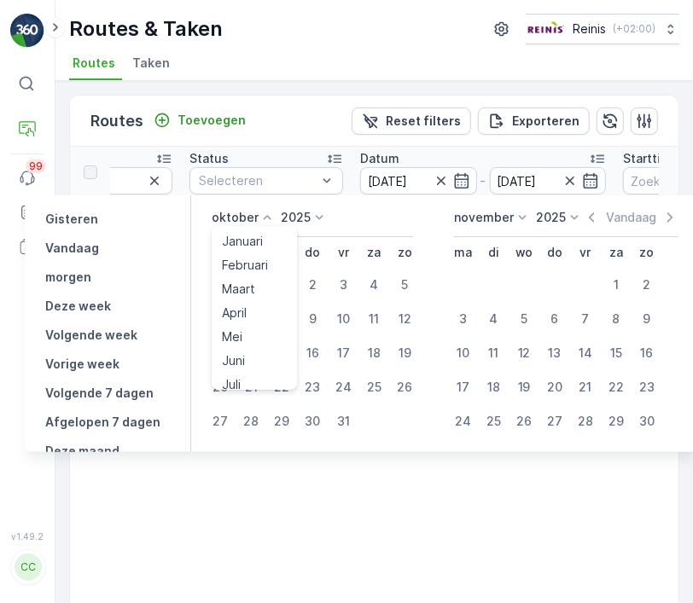
drag, startPoint x: 263, startPoint y: 214, endPoint x: 259, endPoint y: 235, distance: 20.8
click at [263, 215] on icon at bounding box center [267, 217] width 17 height 17
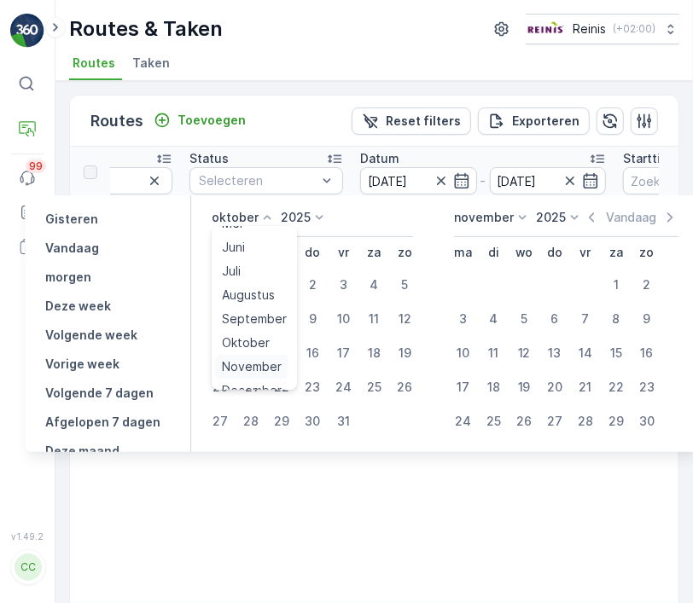
scroll to position [125, 0]
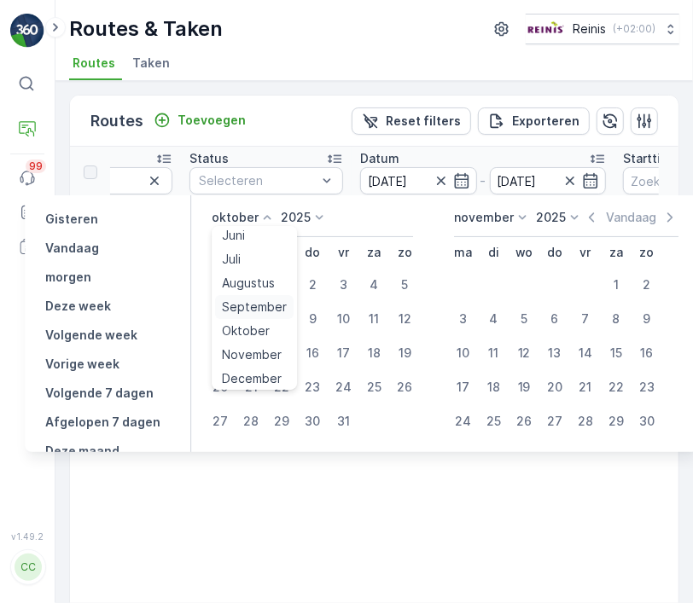
click at [245, 304] on span "September" at bounding box center [254, 307] width 65 height 17
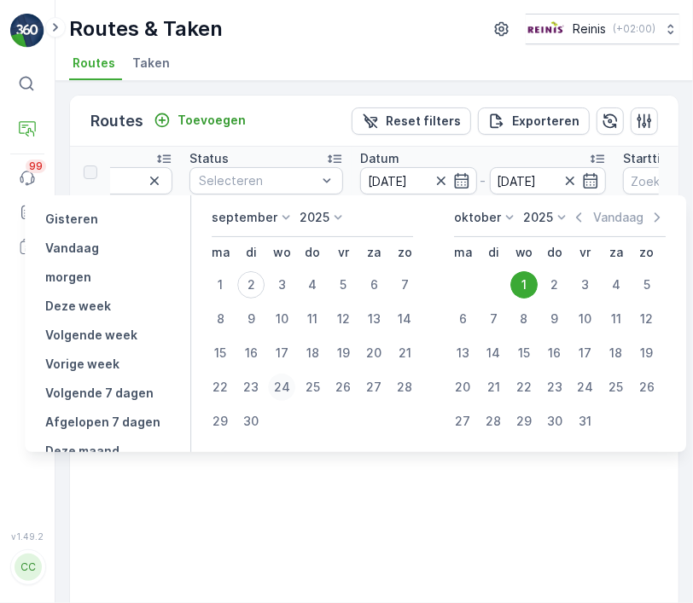
click at [278, 384] on div "24" at bounding box center [281, 387] width 27 height 27
type input "24.09.2025"
click at [281, 349] on div "17" at bounding box center [281, 353] width 27 height 27
type input "17.09.2025"
click at [281, 349] on div "17" at bounding box center [281, 353] width 27 height 27
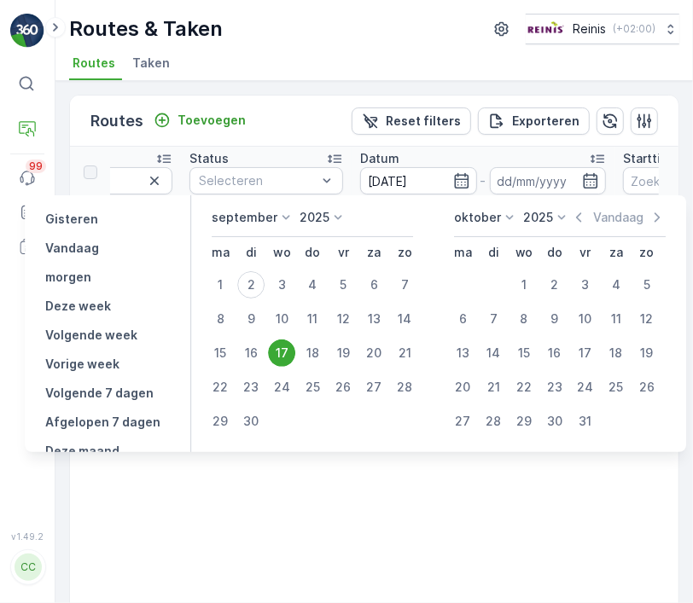
type input "17.09.2025"
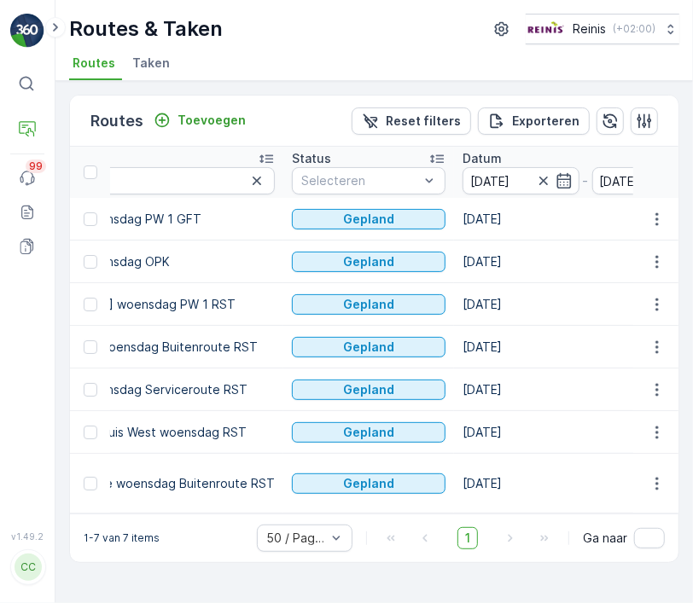
click at [207, 298] on td "VaZ Nieuwenhoorn woensdag PW 1 RST" at bounding box center [146, 304] width 273 height 43
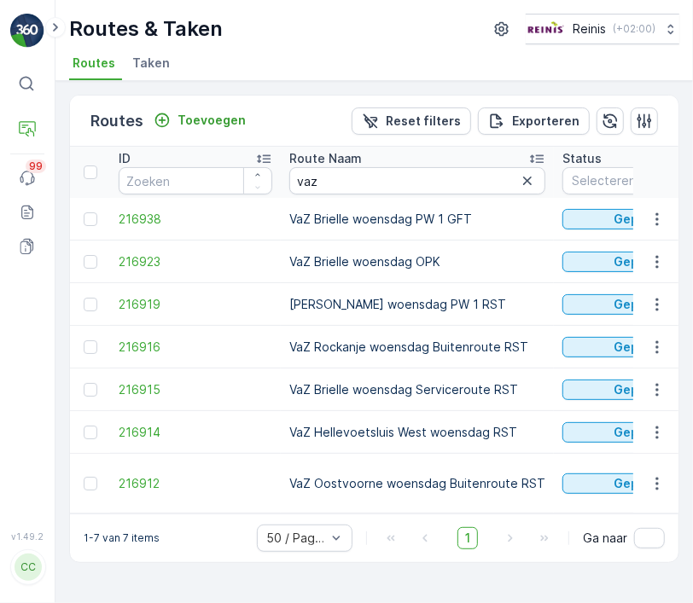
click at [333, 335] on td "VaZ Rockanje woensdag Buitenroute RST" at bounding box center [417, 347] width 273 height 43
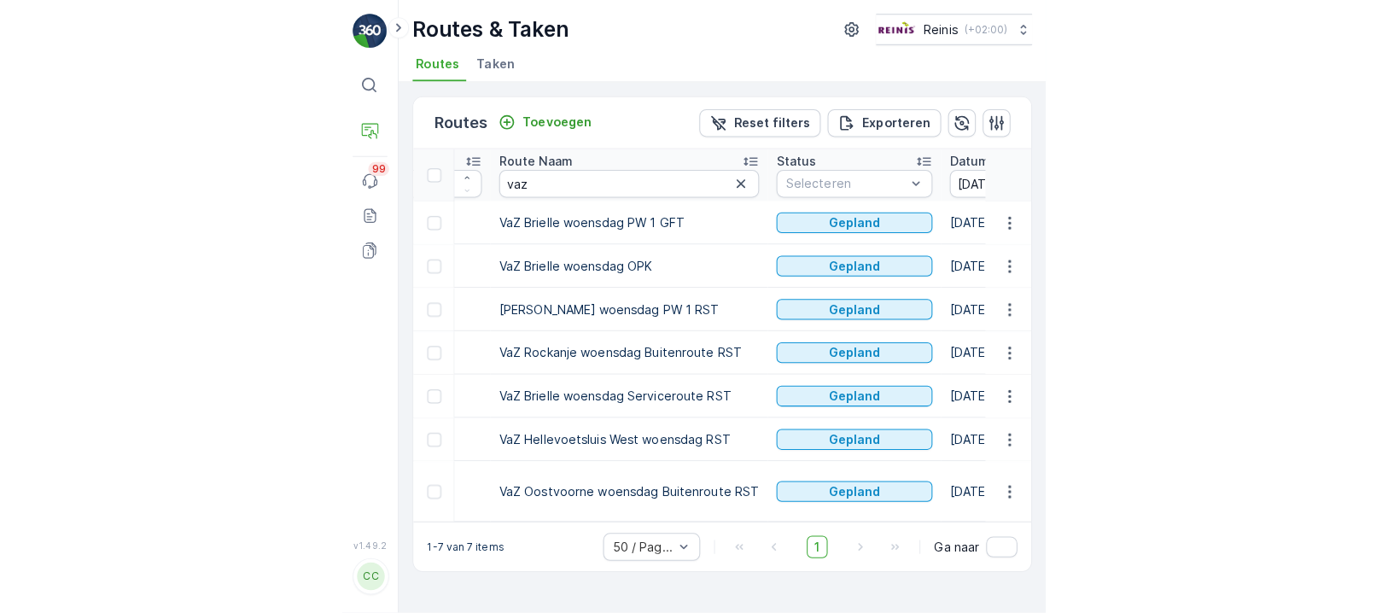
scroll to position [0, 180]
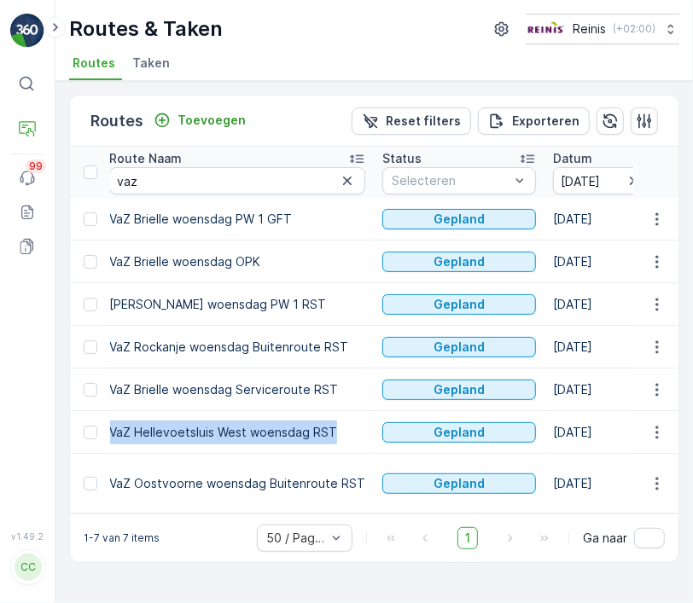
drag, startPoint x: 107, startPoint y: 433, endPoint x: 343, endPoint y: 437, distance: 236.4
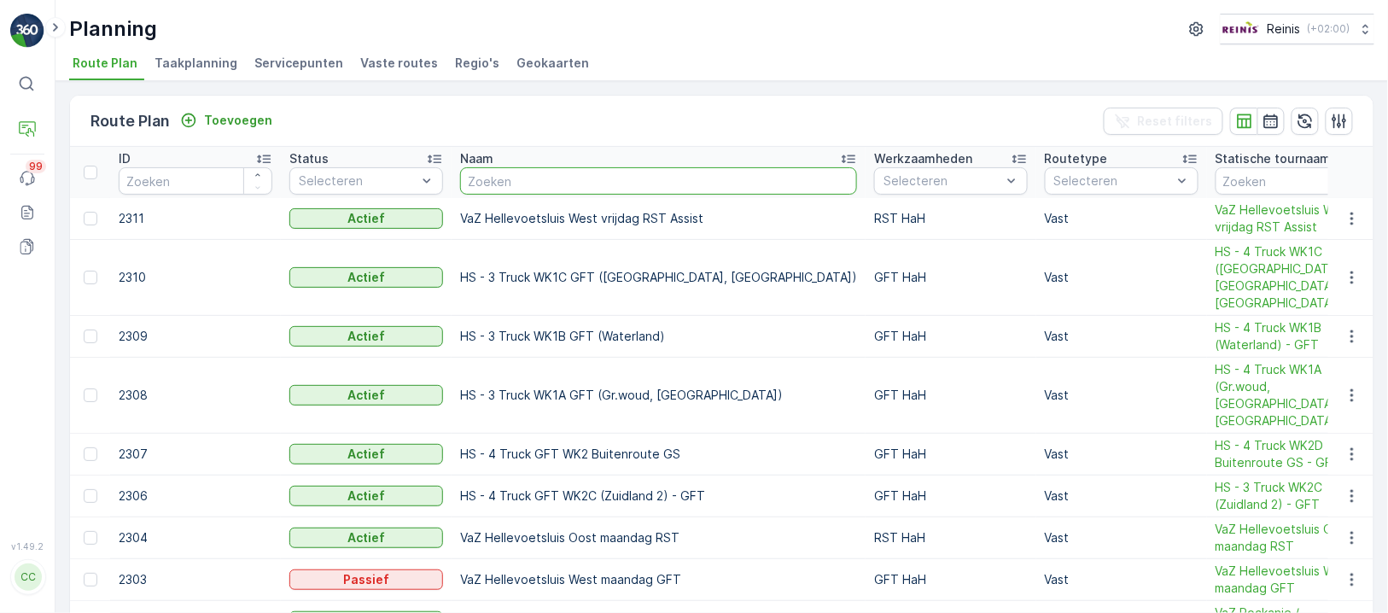
click at [525, 179] on input "text" at bounding box center [658, 180] width 397 height 27
paste input "VaZ Hellevoetsluis Oost woensdag GFT"
type input "VaZ Hellevoetsluis Oost woensdag GFT"
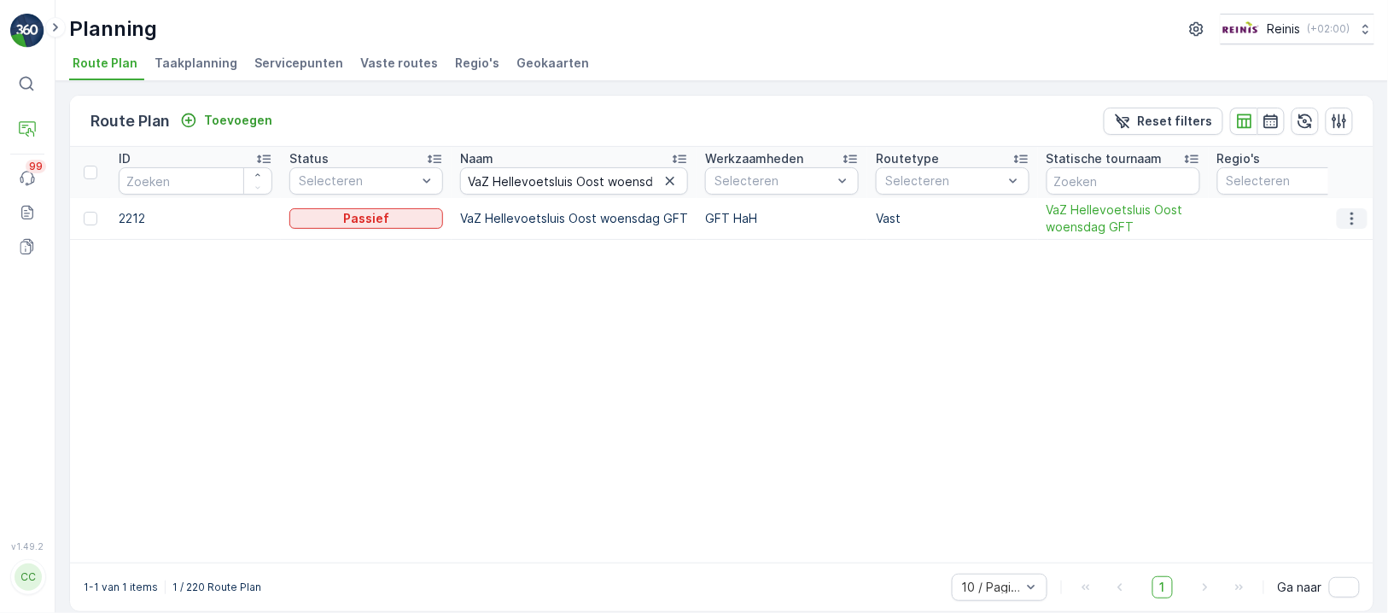
click at [1344, 214] on icon "button" at bounding box center [1351, 218] width 17 height 17
click at [1337, 234] on div "Routeplan bewerken" at bounding box center [1321, 242] width 133 height 24
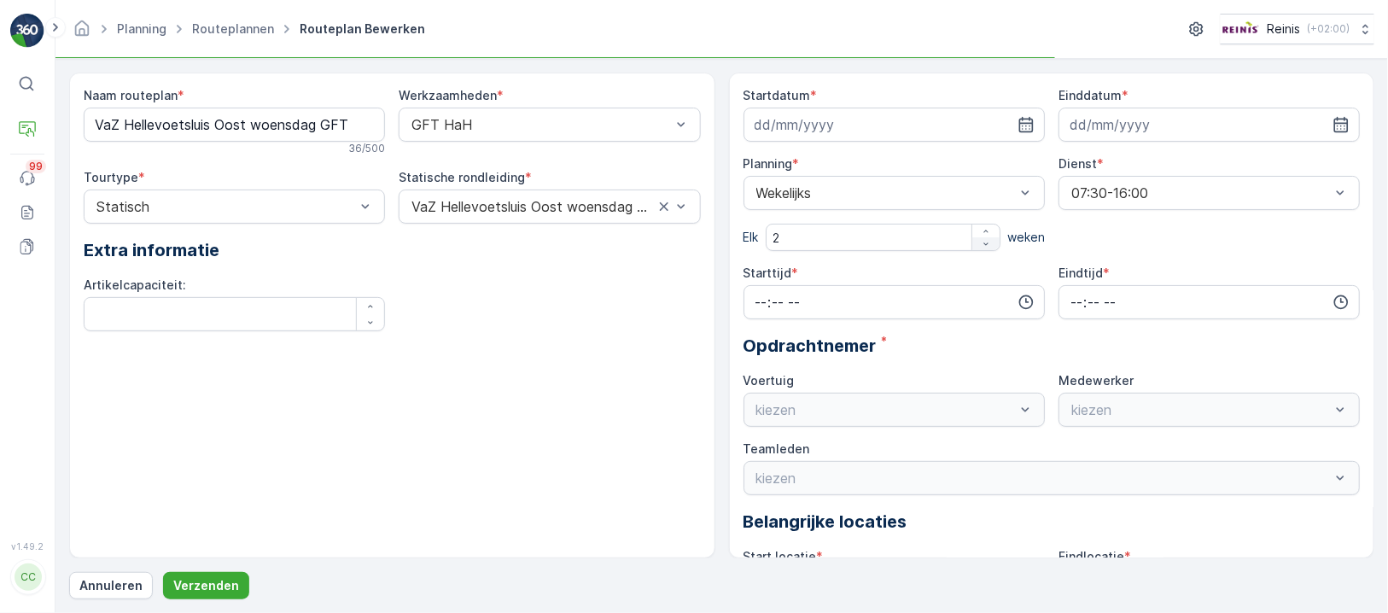
type input "[DATE]"
type input "07:30"
type input "16:00"
click at [216, 585] on p "Verzenden" at bounding box center [206, 585] width 66 height 17
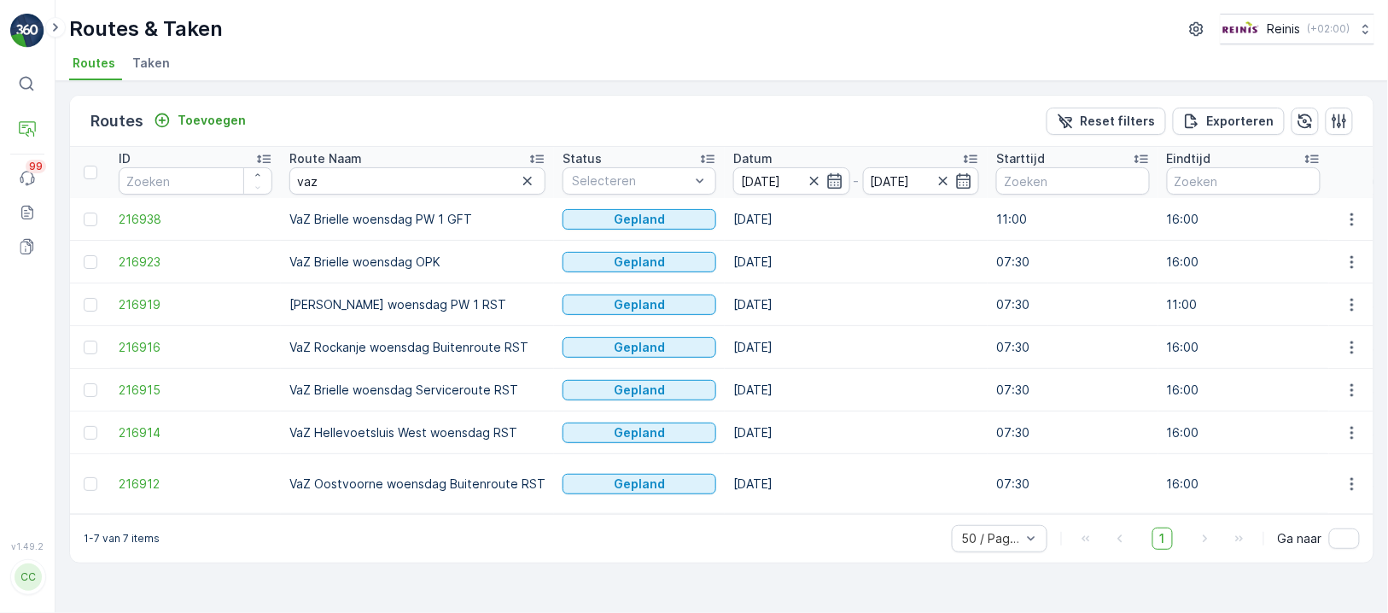
click at [826, 177] on icon "button" at bounding box center [834, 180] width 17 height 17
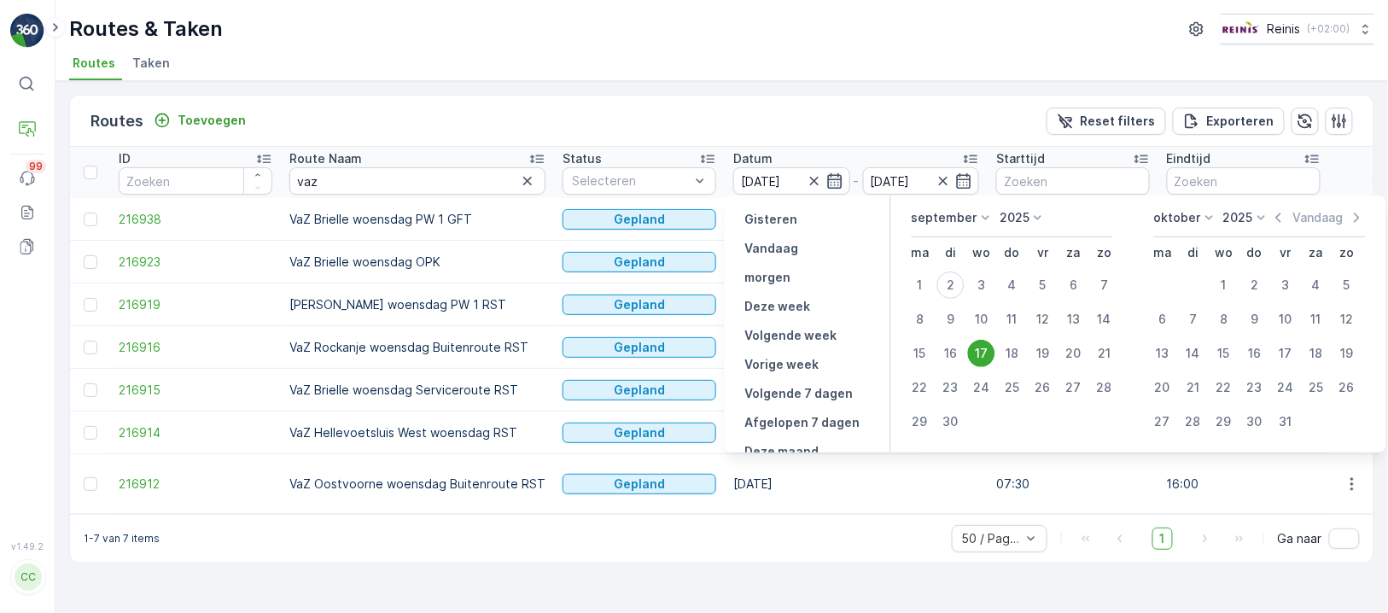
click at [826, 177] on icon "button" at bounding box center [834, 180] width 17 height 17
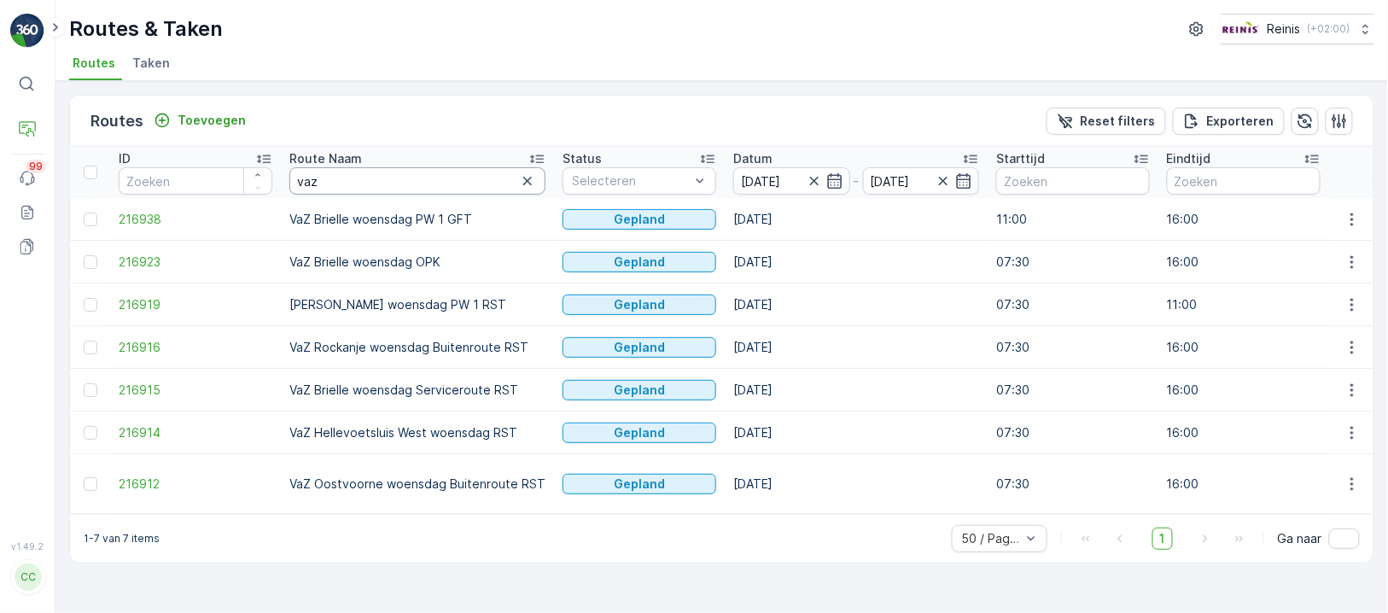
click at [379, 189] on input "vaz" at bounding box center [417, 180] width 256 height 27
drag, startPoint x: 329, startPoint y: 167, endPoint x: 195, endPoint y: 195, distance: 136.9
paste input "VaZ Hellevoetsluis Oost woensdag GFT"
type input "VaZ Hellevoetsluis Oost woensdag GFT"
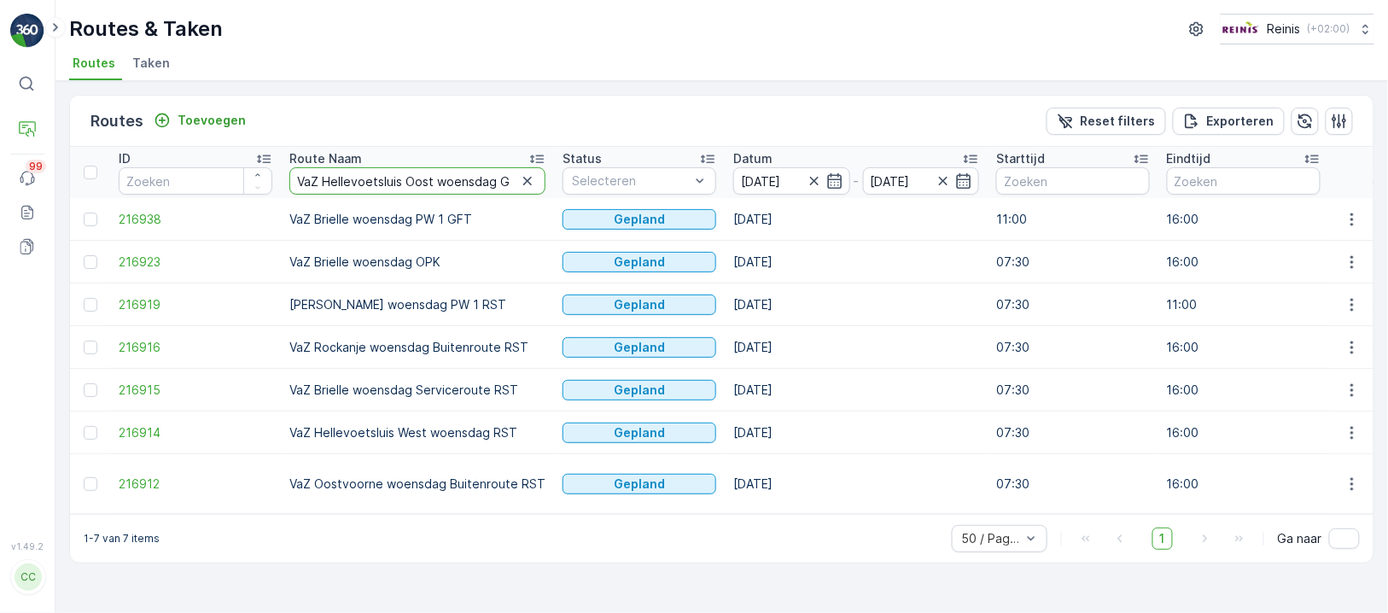
scroll to position [0, 17]
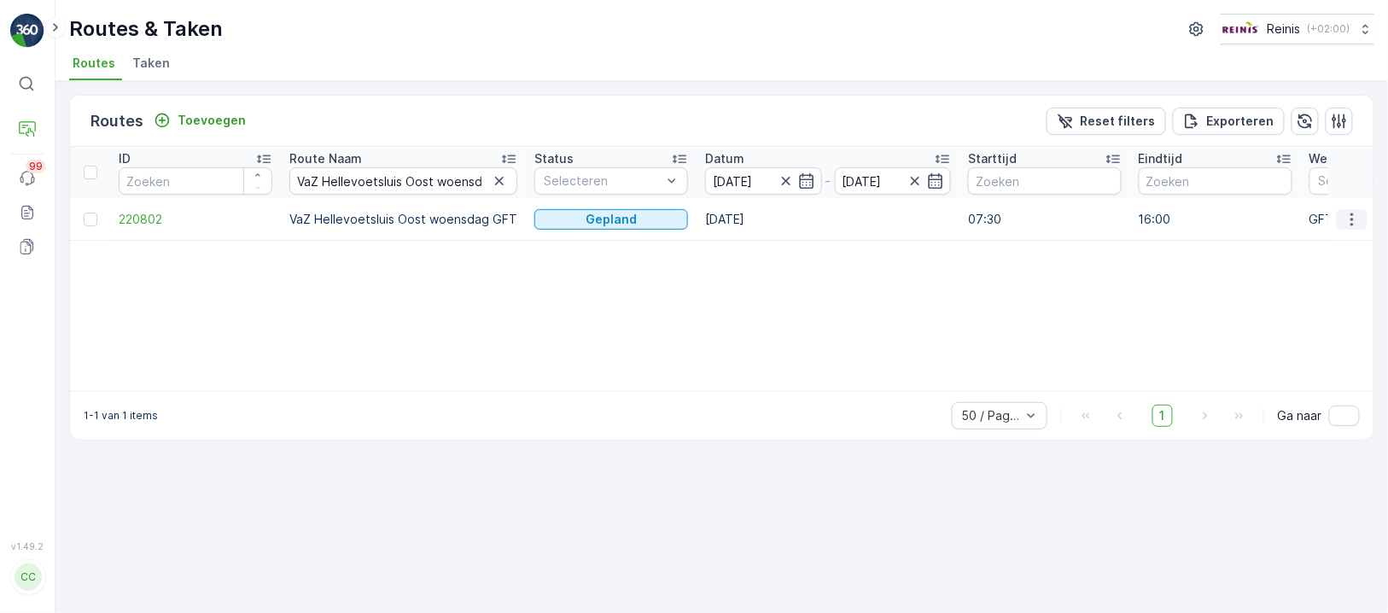
click at [1348, 220] on icon "button" at bounding box center [1351, 219] width 17 height 17
click at [836, 326] on div "ID Route Naam VaZ Hellevoetsluis Oost woensdag GFT Status Selecteren Datum 17.0…" at bounding box center [721, 269] width 1303 height 244
click at [504, 286] on div "ID Route Naam VaZ Hellevoetsluis Oost woensdag GFT Status Selecteren Datum 17.0…" at bounding box center [721, 269] width 1303 height 244
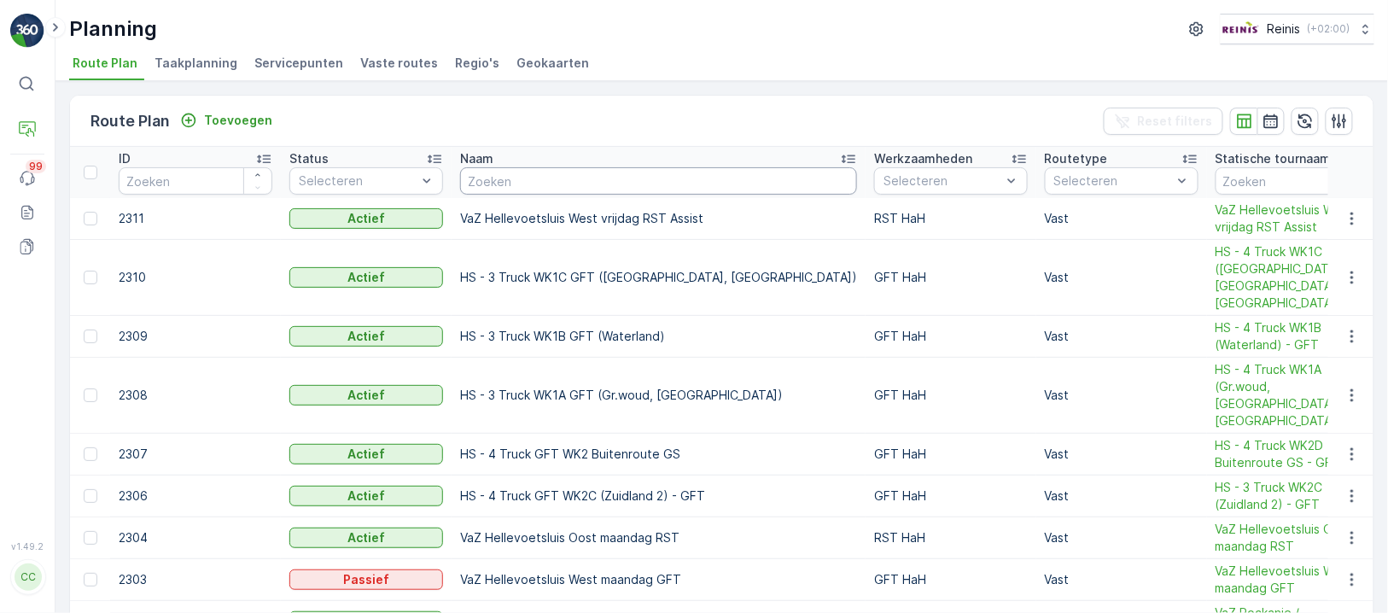
click at [582, 178] on input "text" at bounding box center [658, 180] width 397 height 27
paste input "VaZ Hellevoetsluis West donderdag RST Assist"
type input "VaZ Hellevoetsluis West donderdag RST Assist"
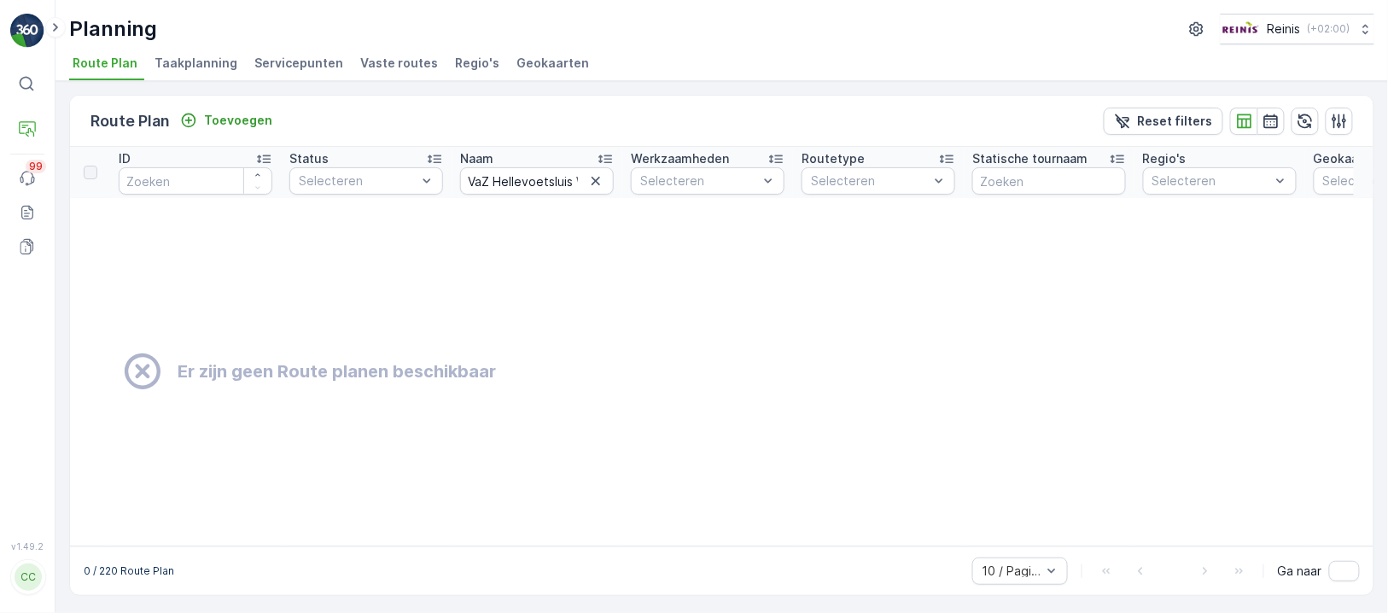
click at [597, 223] on td "Er zijn geen Route planen beschikbaar" at bounding box center [687, 371] width 1235 height 347
drag, startPoint x: 537, startPoint y: 166, endPoint x: 535, endPoint y: 176, distance: 9.5
click at [536, 167] on input "VaZ Hellevoetsluis West donderdag RST Assist" at bounding box center [537, 180] width 154 height 27
click at [553, 205] on td "Er zijn geen Route planen beschikbaar" at bounding box center [687, 371] width 1235 height 347
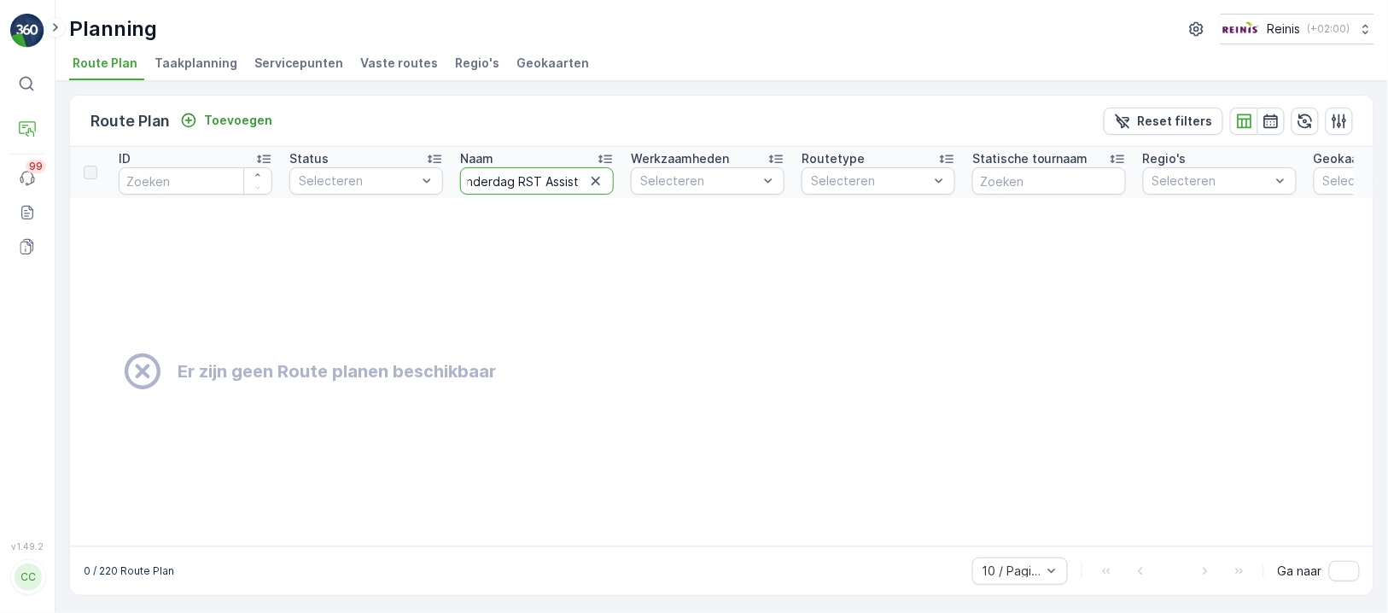
scroll to position [0, 0]
click at [829, 358] on div "Er zijn geen Route planen beschikbaar" at bounding box center [687, 371] width 1194 height 43
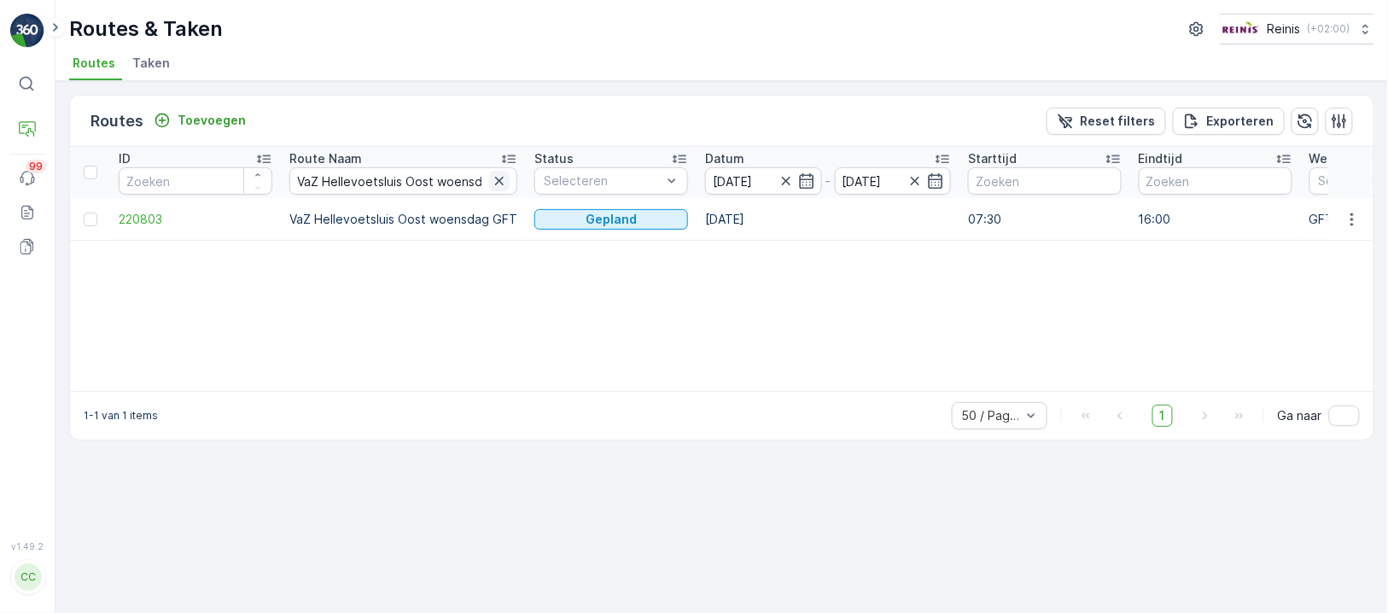
click at [492, 175] on icon "button" at bounding box center [499, 180] width 17 height 17
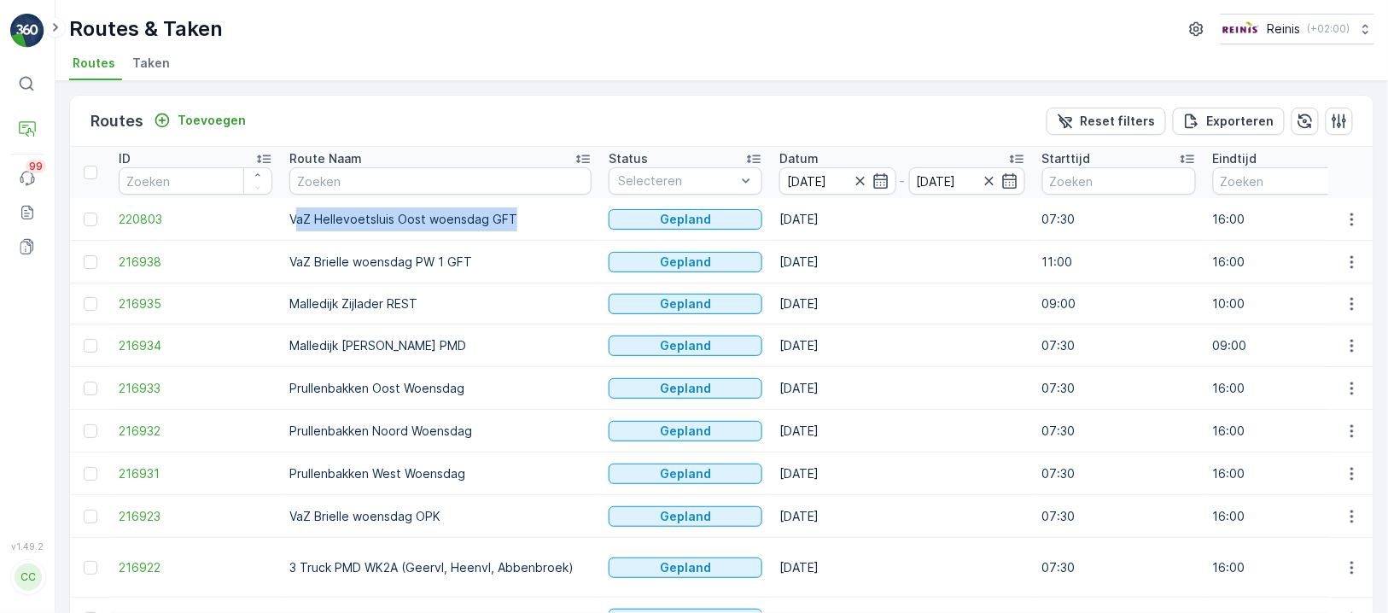
drag, startPoint x: 513, startPoint y: 213, endPoint x: 293, endPoint y: 207, distance: 220.3
click at [293, 207] on td "VaZ Hellevoetsluis Oost woensdag GFT" at bounding box center [440, 219] width 319 height 43
click at [414, 189] on input "text" at bounding box center [440, 180] width 302 height 27
type input "vaz"
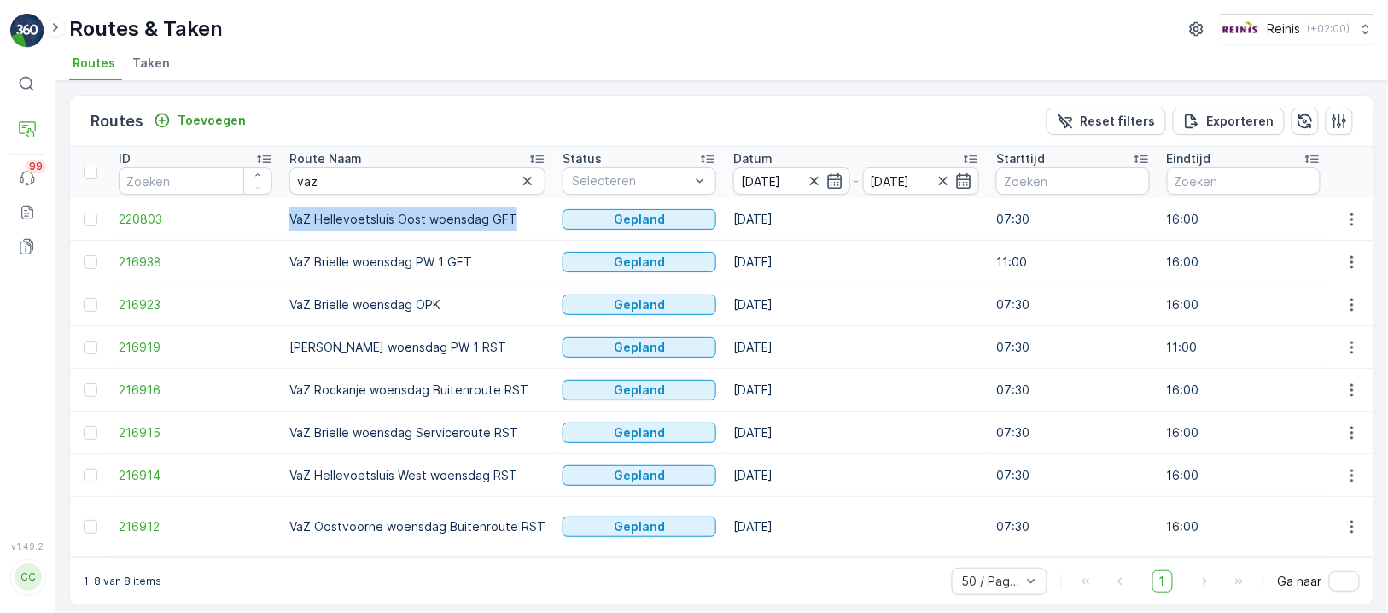
drag, startPoint x: 524, startPoint y: 213, endPoint x: 273, endPoint y: 215, distance: 250.9
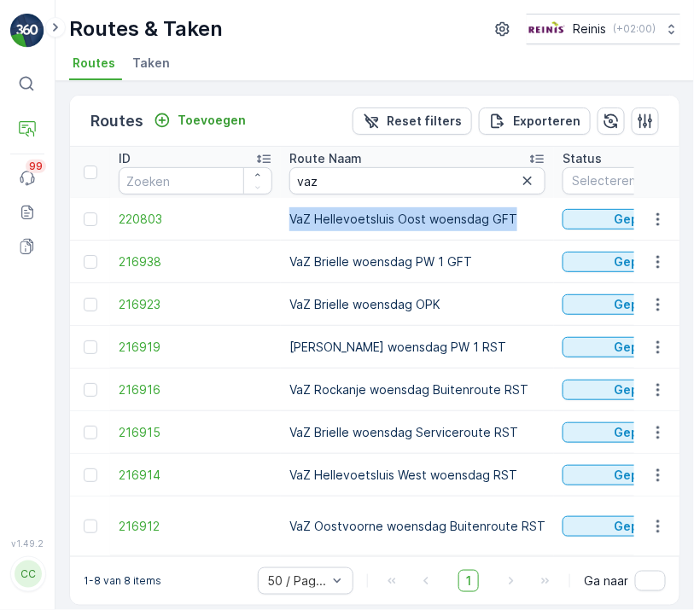
drag, startPoint x: 282, startPoint y: 339, endPoint x: 518, endPoint y: 340, distance: 235.5
click at [519, 340] on td "[PERSON_NAME] woensdag PW 1 RST" at bounding box center [417, 347] width 273 height 43
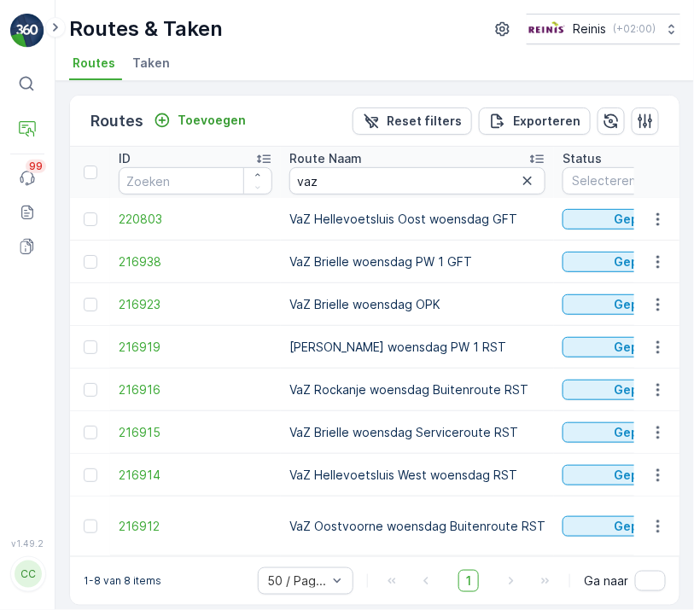
click at [375, 516] on td "VaZ Oostvoorne woensdag Buitenroute RST" at bounding box center [417, 527] width 273 height 60
click at [361, 393] on td "VaZ Rockanje woensdag Buitenroute RST" at bounding box center [417, 390] width 273 height 43
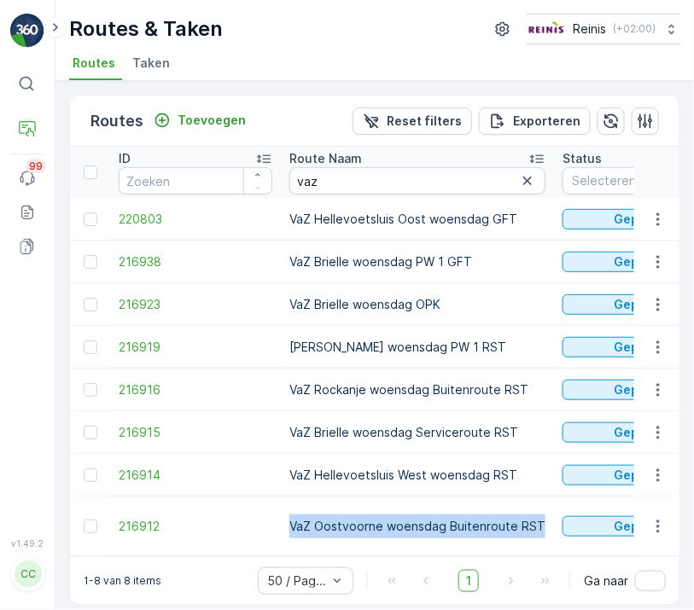
drag, startPoint x: 292, startPoint y: 515, endPoint x: 536, endPoint y: 512, distance: 244.1
click at [536, 512] on td "VaZ Oostvoorne woensdag Buitenroute RST" at bounding box center [417, 527] width 273 height 60
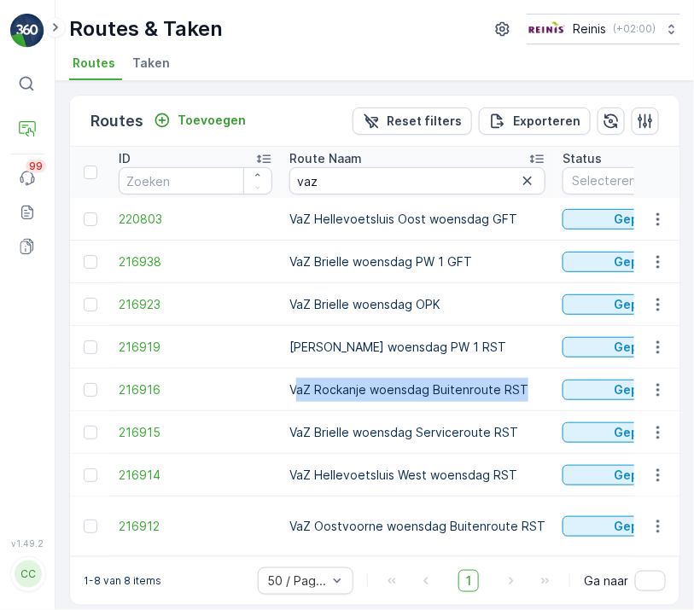
drag, startPoint x: 349, startPoint y: 389, endPoint x: 534, endPoint y: 382, distance: 185.3
click at [534, 382] on td "VaZ Rockanje woensdag Buitenroute RST" at bounding box center [417, 390] width 273 height 43
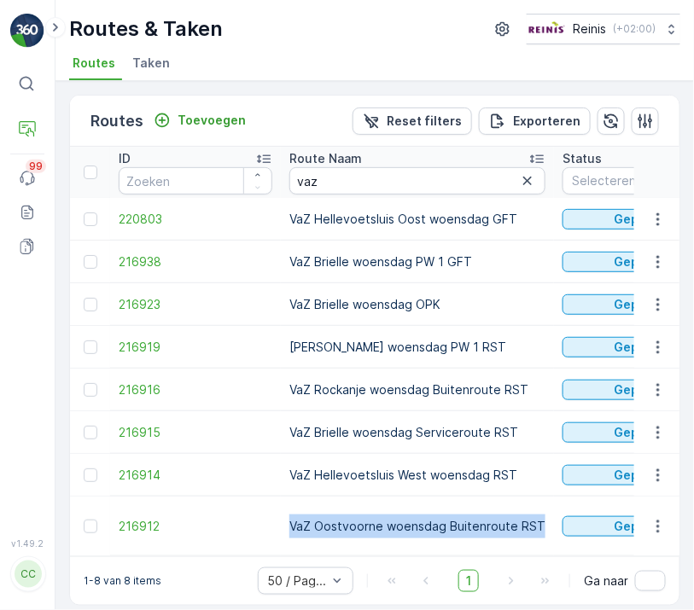
drag, startPoint x: 327, startPoint y: 514, endPoint x: 544, endPoint y: 501, distance: 217.1
click at [544, 501] on td "VaZ Oostvoorne woensdag Buitenroute RST" at bounding box center [417, 527] width 273 height 60
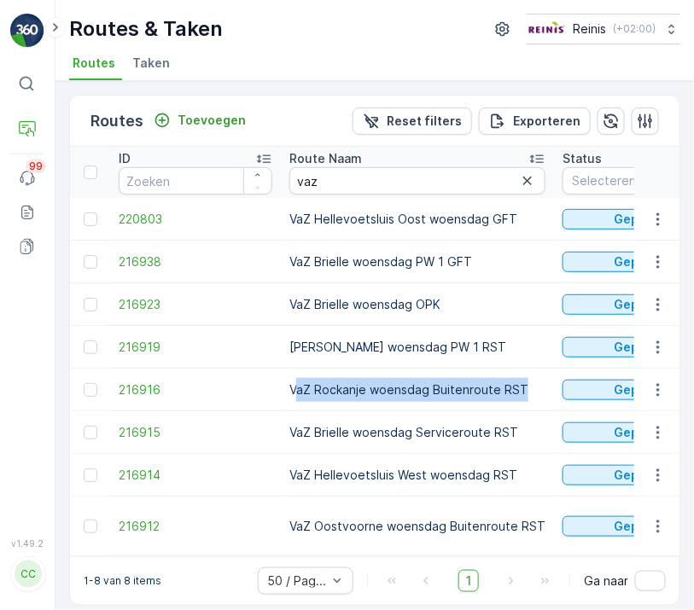
drag, startPoint x: 304, startPoint y: 384, endPoint x: 529, endPoint y: 375, distance: 225.5
click at [529, 375] on td "VaZ Rockanje woensdag Buitenroute RST" at bounding box center [417, 390] width 273 height 43
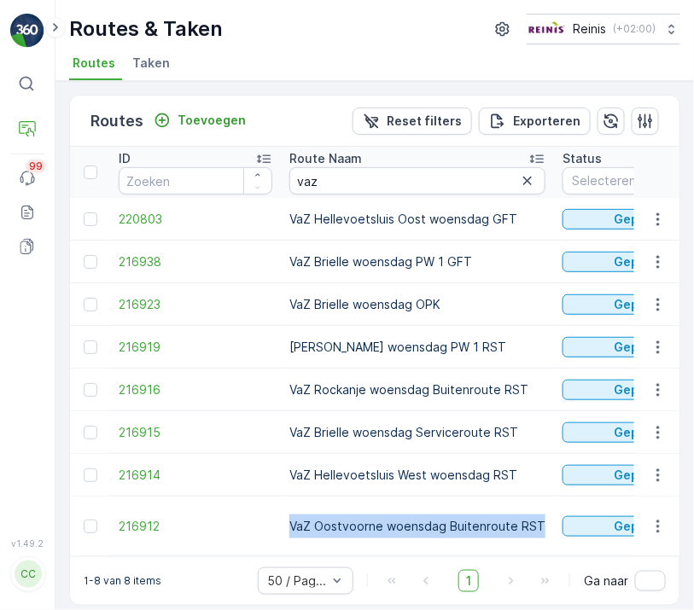
drag, startPoint x: 288, startPoint y: 514, endPoint x: 535, endPoint y: 487, distance: 248.1
click at [536, 499] on td "VaZ Oostvoorne woensdag Buitenroute RST" at bounding box center [417, 527] width 273 height 60
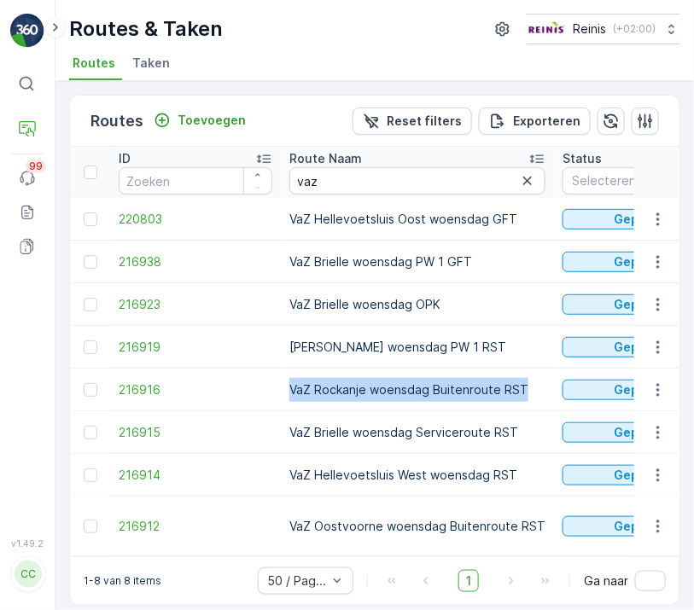
drag, startPoint x: 280, startPoint y: 384, endPoint x: 539, endPoint y: 376, distance: 258.7
click at [539, 376] on td "VaZ Rockanje woensdag Buitenroute RST" at bounding box center [417, 390] width 273 height 43
click at [230, 313] on td "216923" at bounding box center [195, 304] width 171 height 43
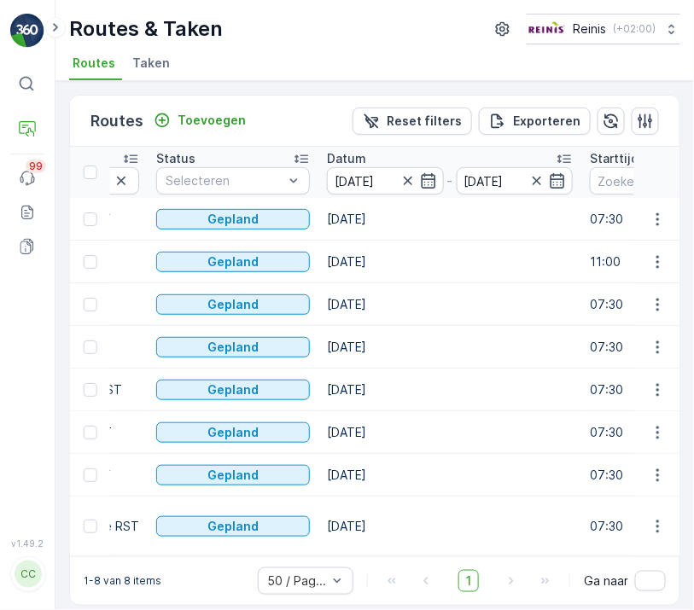
scroll to position [0, 451]
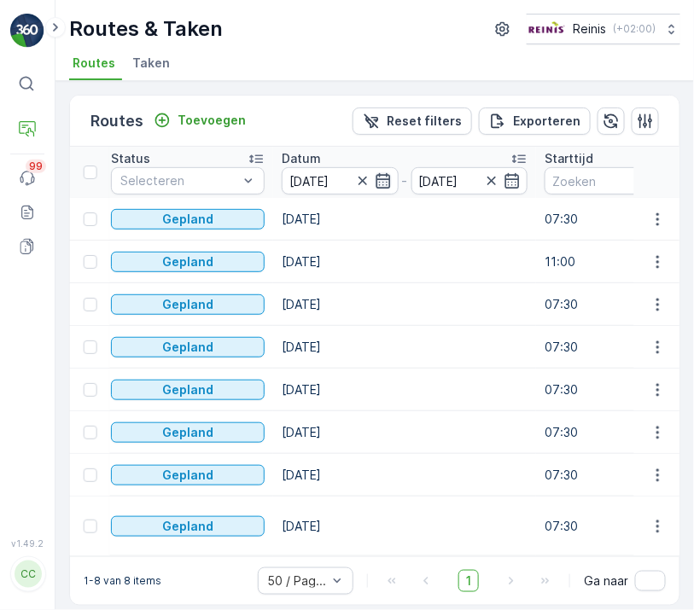
click at [376, 178] on icon "button" at bounding box center [383, 180] width 15 height 15
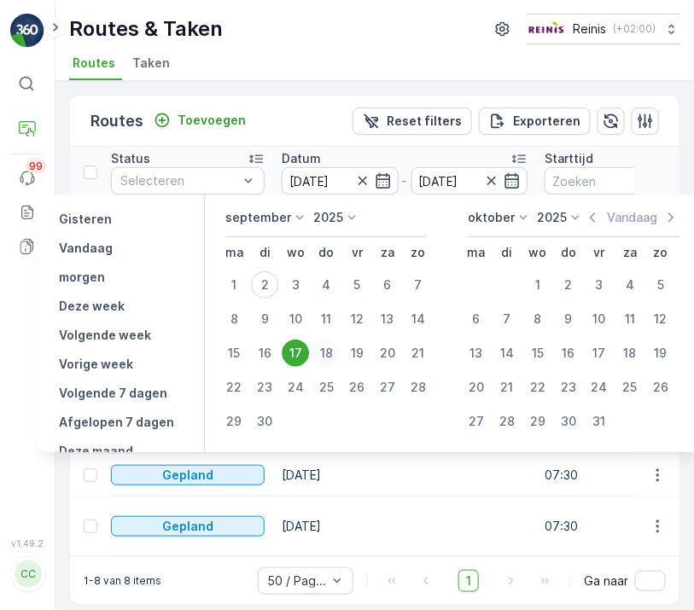
click at [325, 350] on div "18" at bounding box center [325, 353] width 27 height 27
type input "18.09.2025"
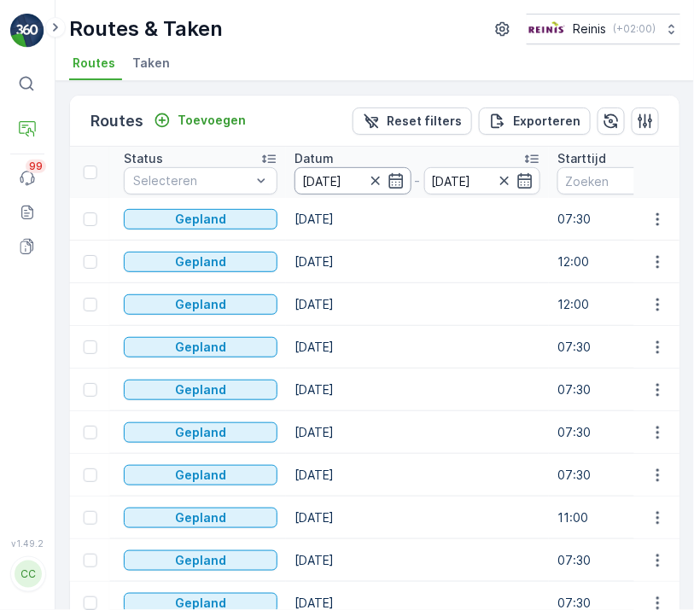
click at [332, 179] on input "17.09.2025" at bounding box center [352, 180] width 117 height 27
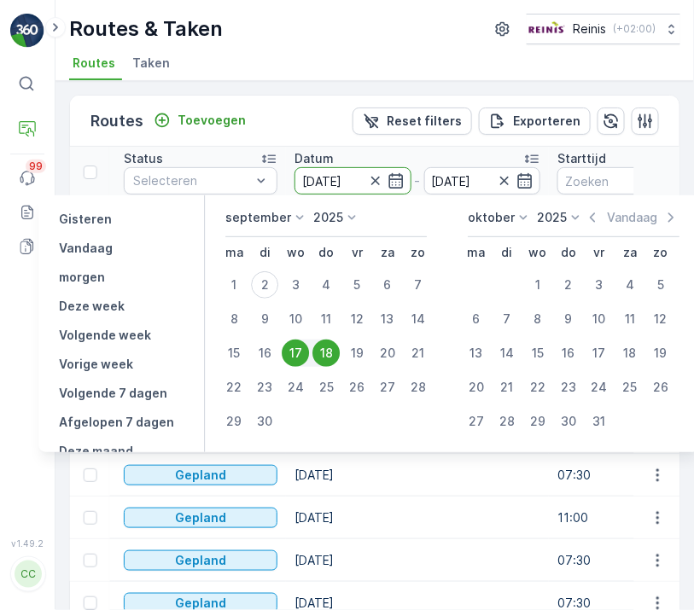
click at [332, 179] on input "17.09.2025" at bounding box center [352, 180] width 117 height 27
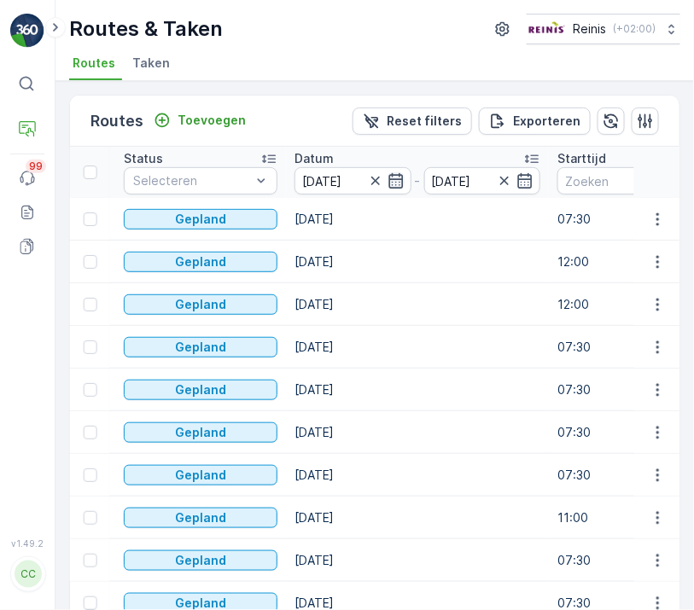
click at [387, 179] on icon "button" at bounding box center [395, 180] width 17 height 17
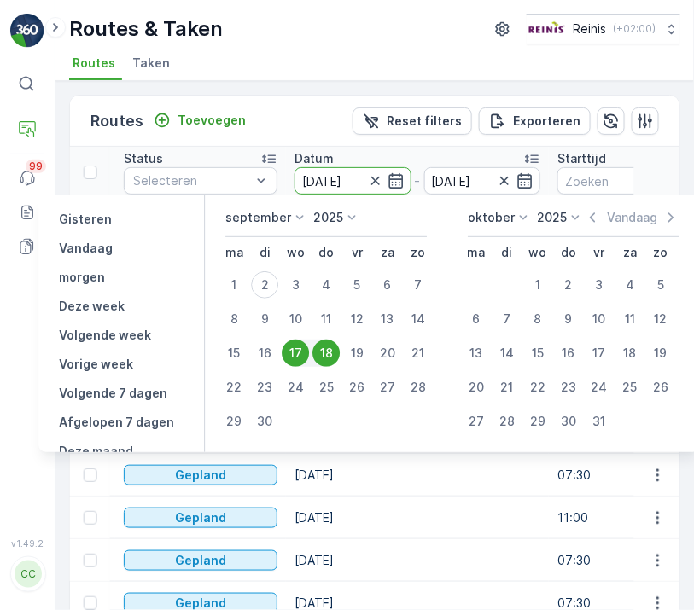
click at [324, 349] on div "18" at bounding box center [325, 353] width 27 height 27
type input "18.09.2025"
click at [323, 345] on div "18" at bounding box center [325, 353] width 27 height 27
click at [323, 345] on td "18.09.2025" at bounding box center [417, 347] width 263 height 43
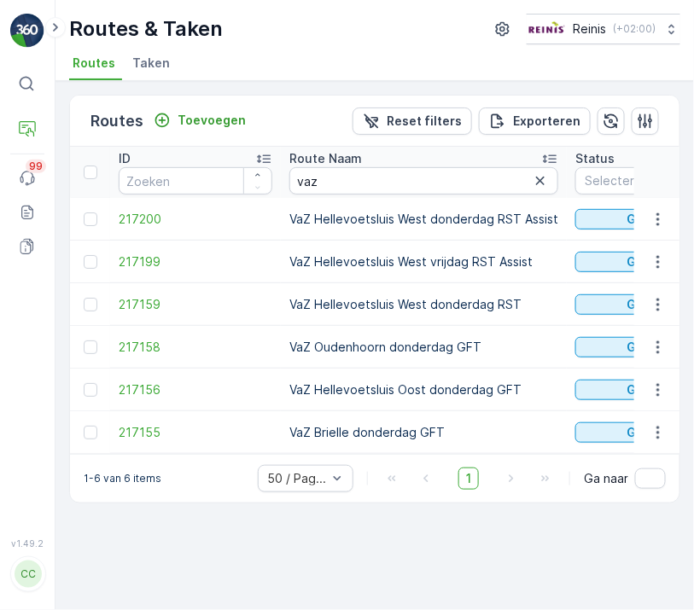
click at [438, 277] on td "VaZ Hellevoetsluis West vrijdag RST Assist" at bounding box center [424, 262] width 286 height 43
click at [432, 276] on td "VaZ Hellevoetsluis West vrijdag RST Assist" at bounding box center [424, 262] width 286 height 43
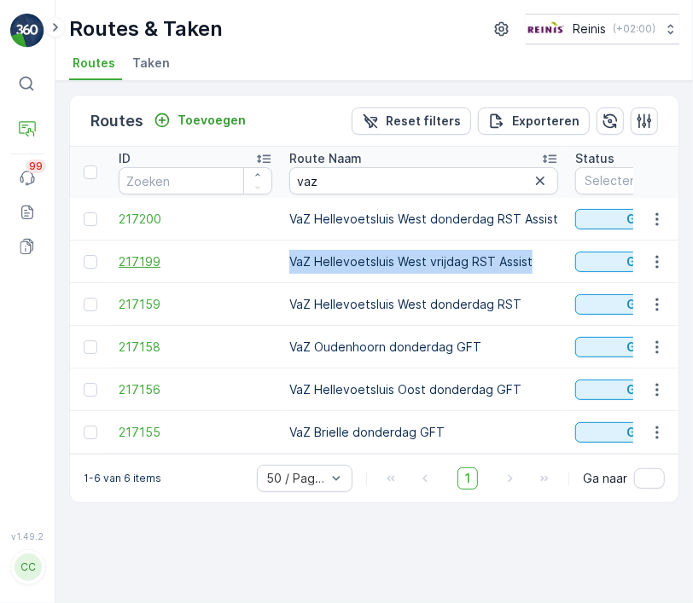
drag, startPoint x: 528, startPoint y: 259, endPoint x: 253, endPoint y: 264, distance: 274.8
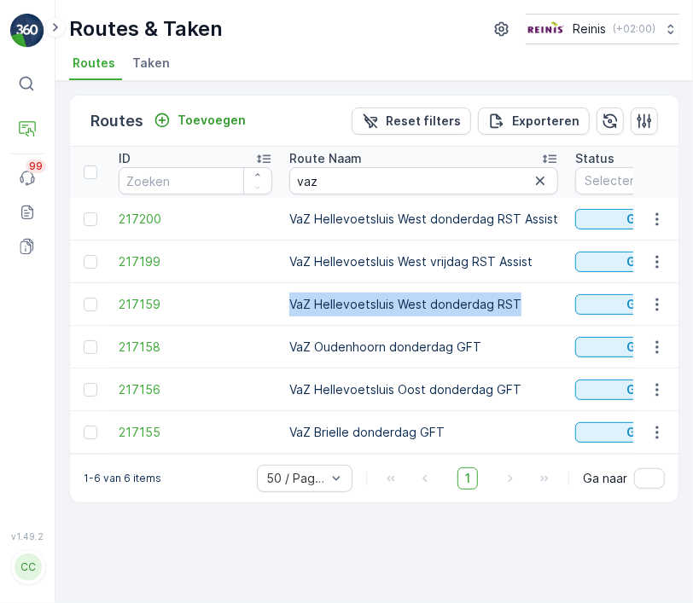
drag, startPoint x: 524, startPoint y: 300, endPoint x: 276, endPoint y: 302, distance: 248.4
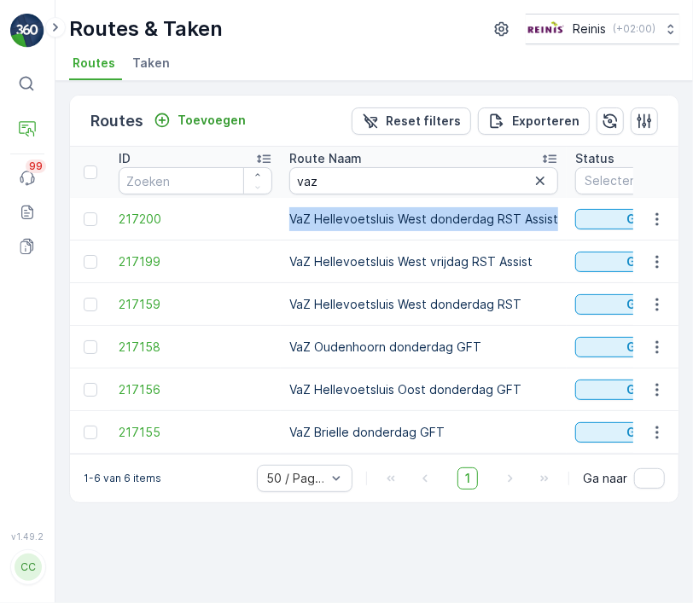
drag, startPoint x: 284, startPoint y: 213, endPoint x: 555, endPoint y: 209, distance: 270.6
click at [555, 209] on td "VaZ Hellevoetsluis West donderdag RST Assist" at bounding box center [424, 219] width 286 height 43
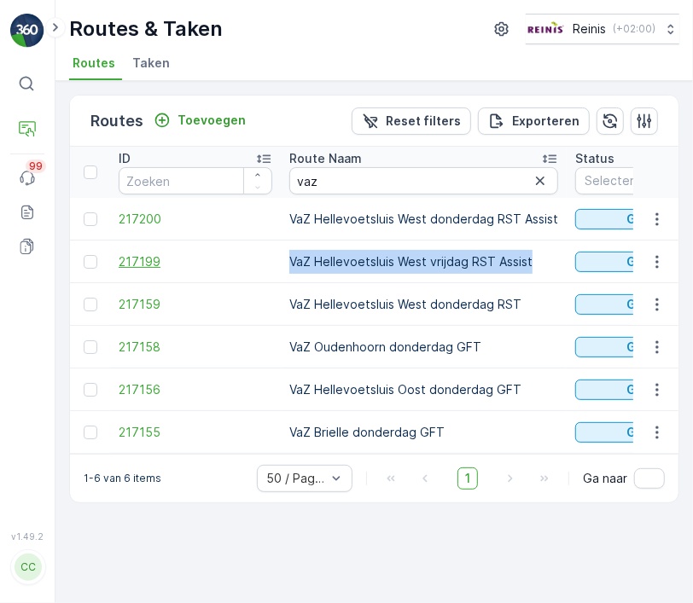
drag, startPoint x: 536, startPoint y: 262, endPoint x: 271, endPoint y: 268, distance: 264.6
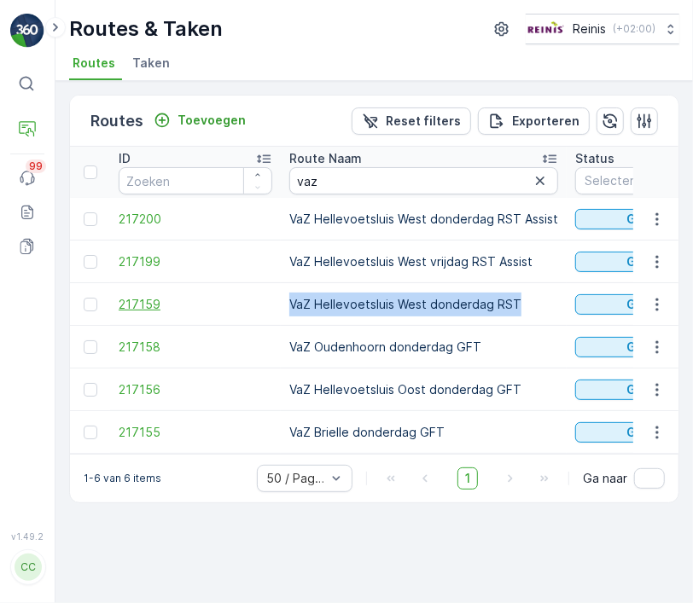
drag, startPoint x: 539, startPoint y: 300, endPoint x: 183, endPoint y: 303, distance: 355.9
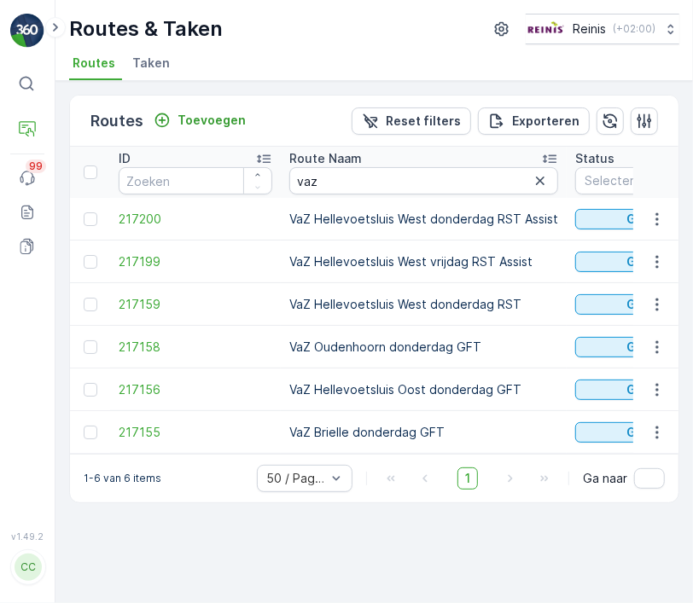
click at [515, 213] on td "VaZ Hellevoetsluis West donderdag RST Assist" at bounding box center [424, 219] width 286 height 43
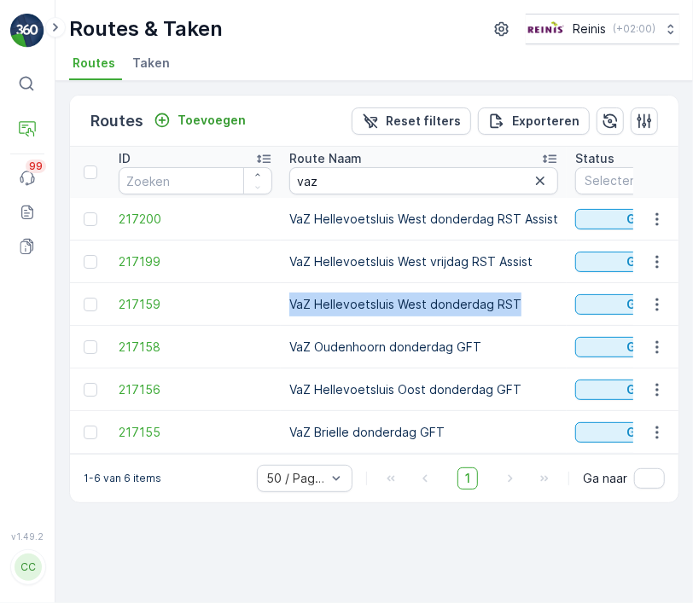
drag, startPoint x: 529, startPoint y: 305, endPoint x: 287, endPoint y: 304, distance: 242.4
click at [287, 304] on td "VaZ Hellevoetsluis West donderdag RST" at bounding box center [424, 304] width 286 height 43
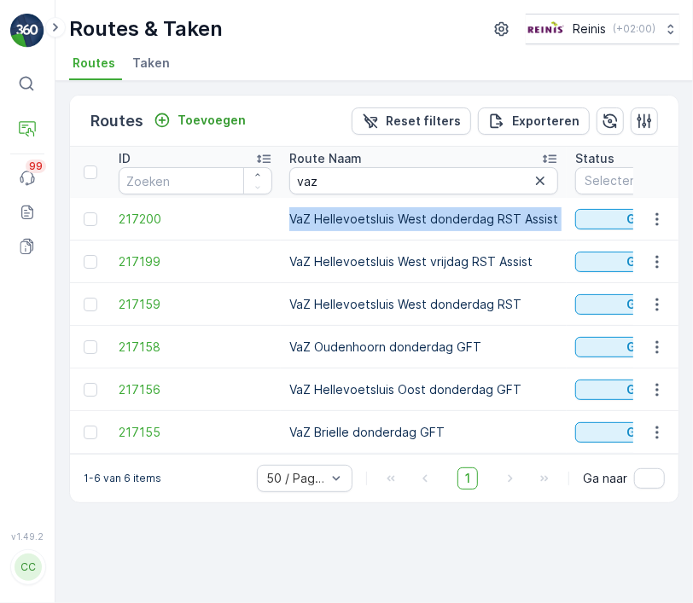
drag, startPoint x: 562, startPoint y: 214, endPoint x: 275, endPoint y: 220, distance: 287.7
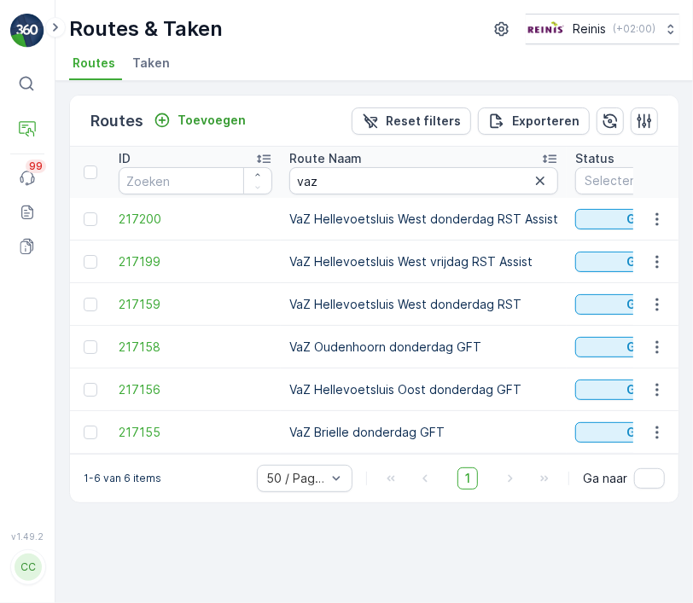
click at [329, 309] on td "VaZ Hellevoetsluis West donderdag RST" at bounding box center [424, 304] width 286 height 43
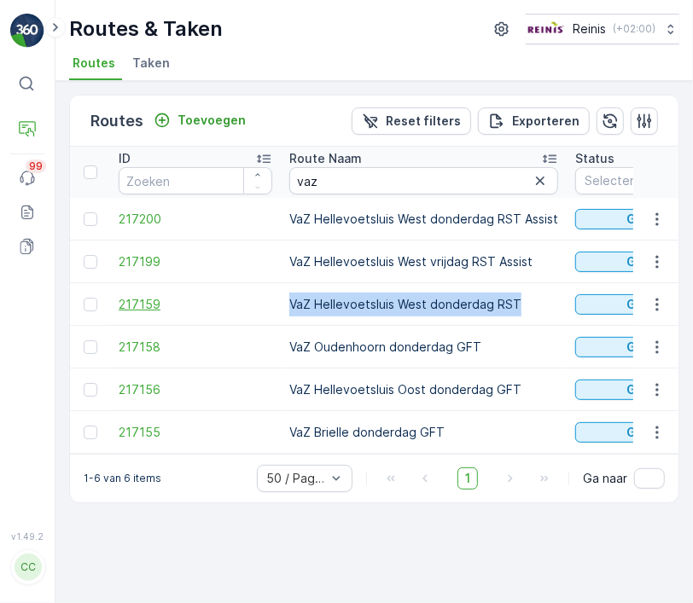
drag, startPoint x: 533, startPoint y: 298, endPoint x: 255, endPoint y: 298, distance: 277.4
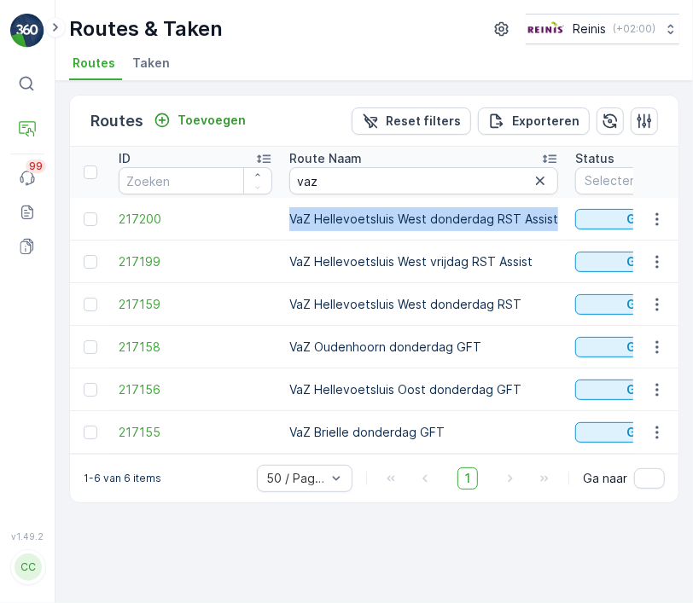
drag, startPoint x: 289, startPoint y: 214, endPoint x: 551, endPoint y: 222, distance: 262.1
click at [551, 222] on td "VaZ Hellevoetsluis West donderdag RST Assist" at bounding box center [424, 219] width 286 height 43
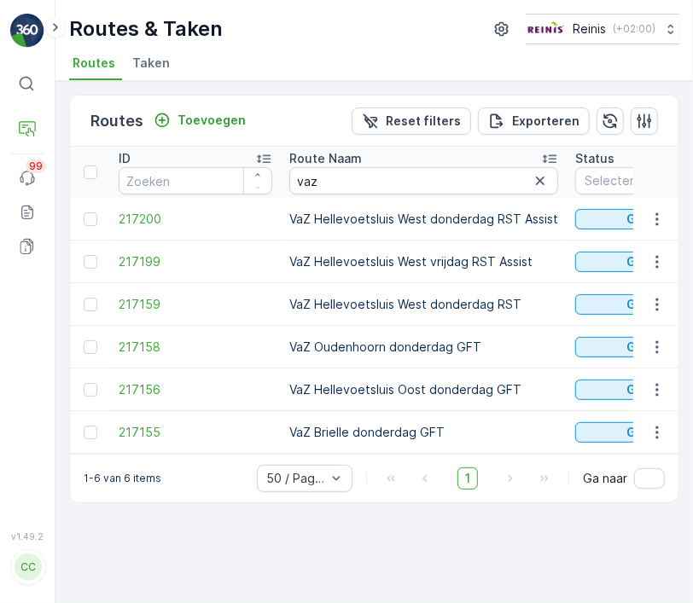
click at [466, 306] on td "VaZ Hellevoetsluis West donderdag RST" at bounding box center [424, 304] width 286 height 43
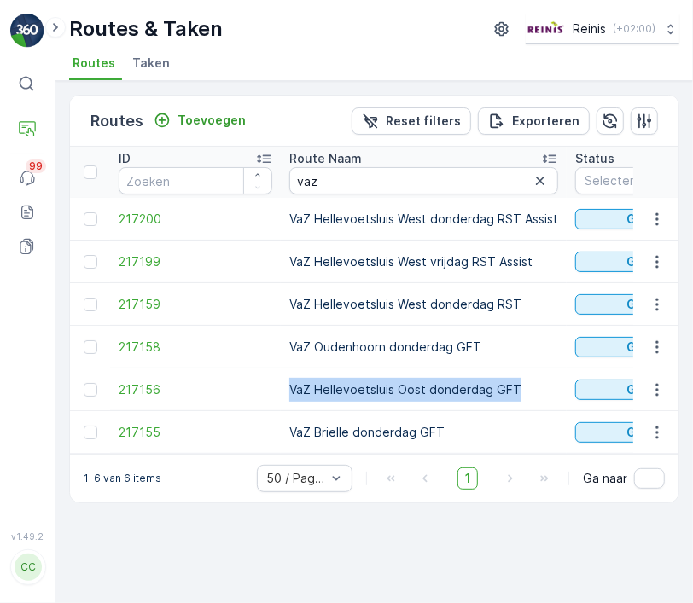
drag, startPoint x: 515, startPoint y: 388, endPoint x: 282, endPoint y: 394, distance: 233.1
click at [282, 396] on td "VaZ Hellevoetsluis Oost donderdag GFT" at bounding box center [424, 390] width 286 height 43
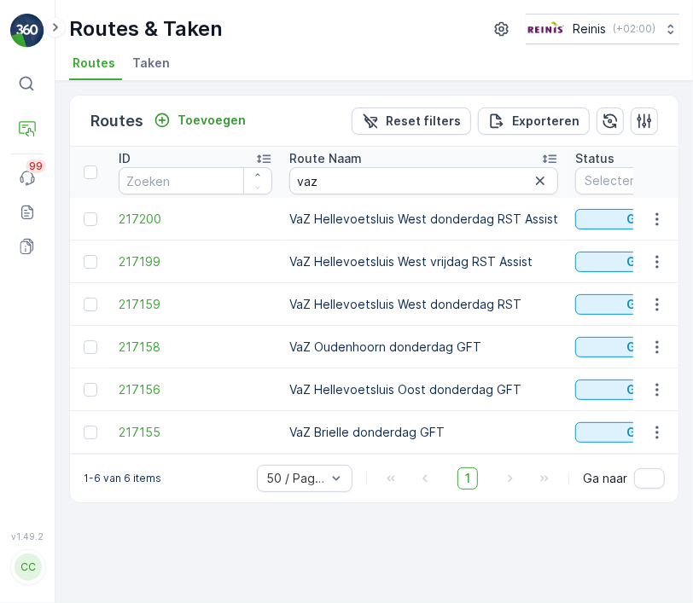
click at [415, 344] on td "VaZ Oudenhoorn donderdag GFT" at bounding box center [424, 347] width 286 height 43
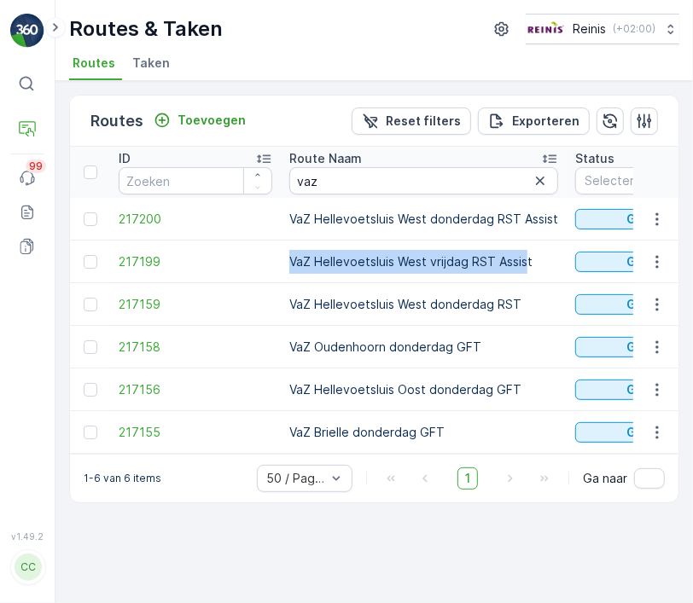
drag, startPoint x: 485, startPoint y: 260, endPoint x: 200, endPoint y: 271, distance: 285.2
drag, startPoint x: 545, startPoint y: 265, endPoint x: 228, endPoint y: 280, distance: 317.8
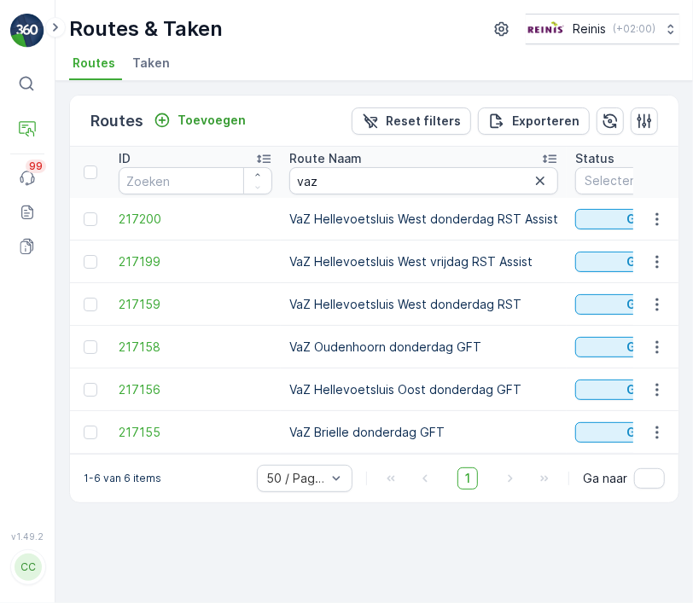
click at [514, 214] on td "VaZ Hellevoetsluis West donderdag RST Assist" at bounding box center [424, 219] width 286 height 43
click at [482, 259] on td "VaZ Hellevoetsluis West vrijdag RST Assist" at bounding box center [424, 262] width 286 height 43
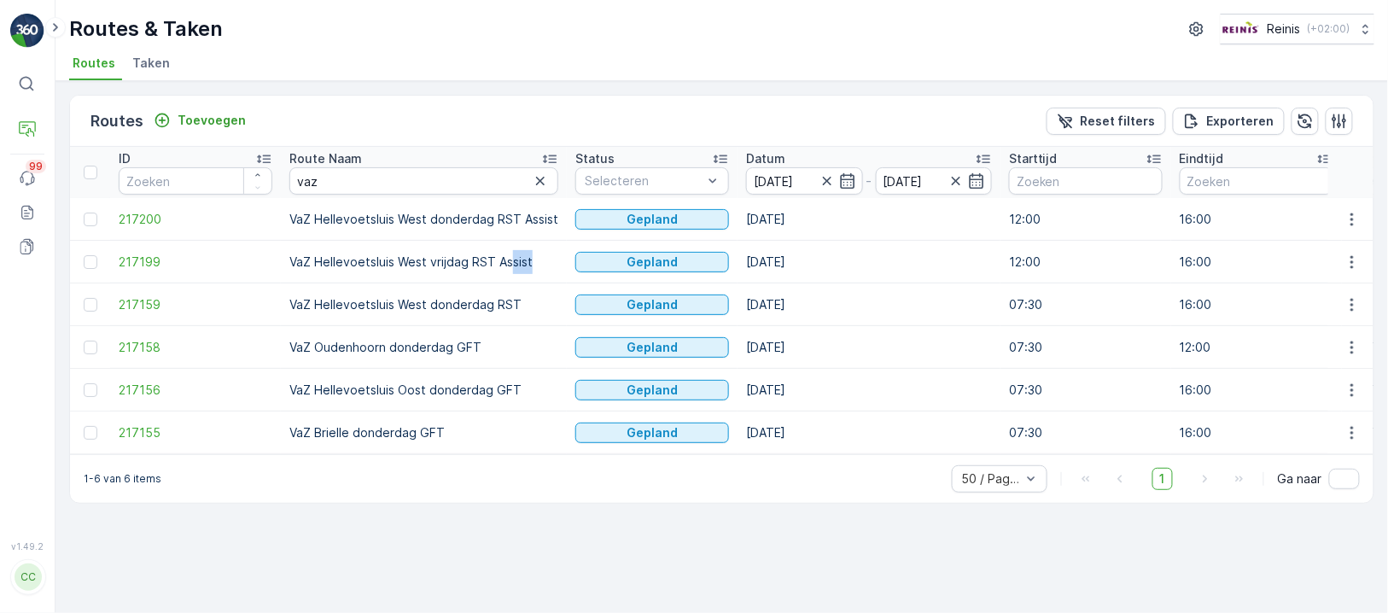
drag, startPoint x: 532, startPoint y: 253, endPoint x: 547, endPoint y: 329, distance: 76.7
click at [547, 329] on td "VaZ Oudenhoorn donderdag GFT" at bounding box center [424, 347] width 286 height 43
drag, startPoint x: 492, startPoint y: 246, endPoint x: 286, endPoint y: 266, distance: 207.5
click at [286, 266] on td "VaZ Hellevoetsluis West vrijdag RST Assist" at bounding box center [424, 262] width 286 height 43
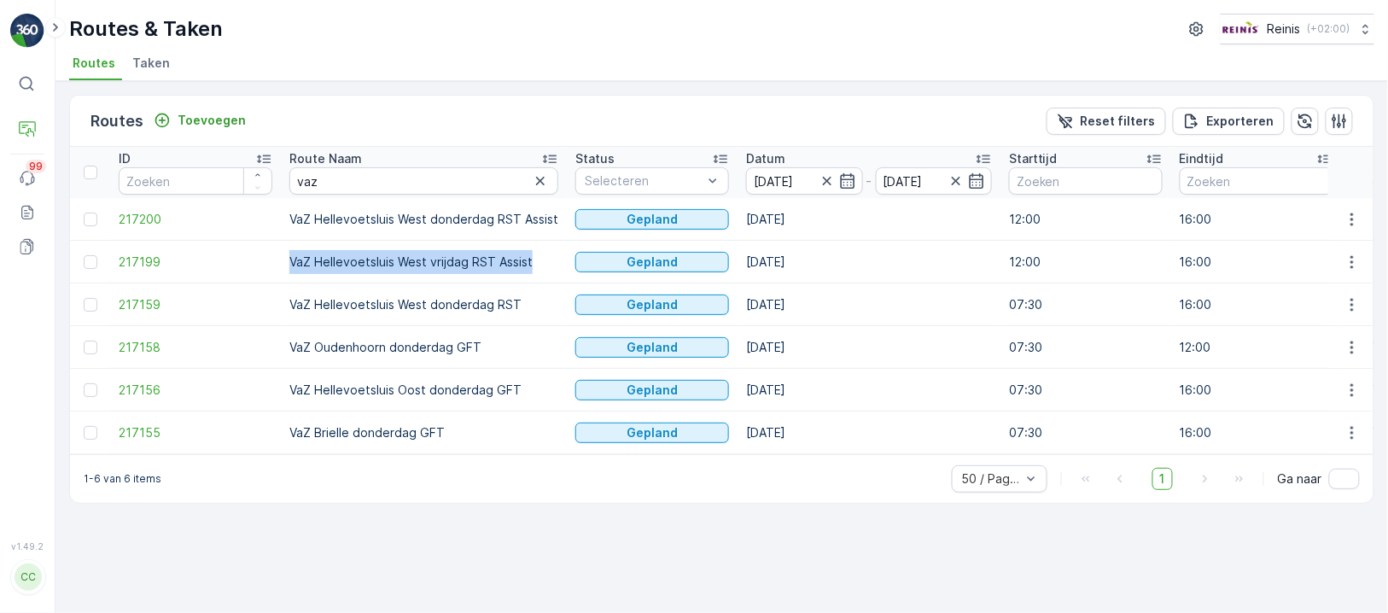
copy td "VaZ Hellevoetsluis West vrijdag RST Assist"
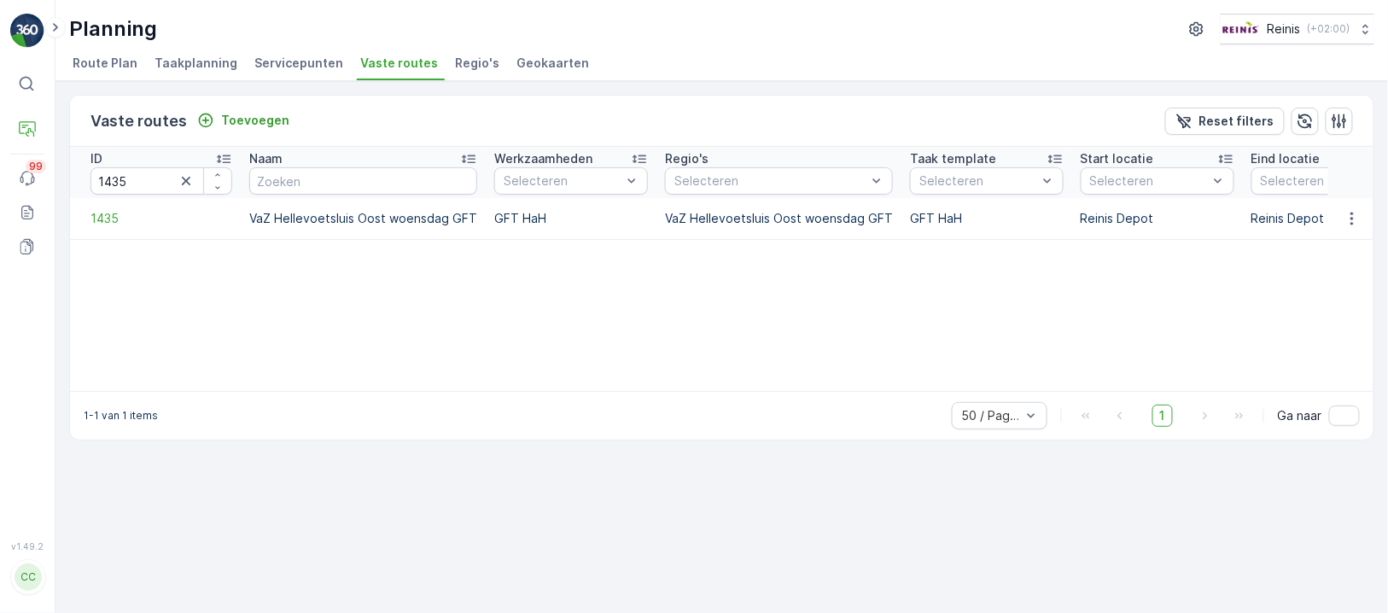
click at [124, 60] on span "Route Plan" at bounding box center [105, 63] width 65 height 17
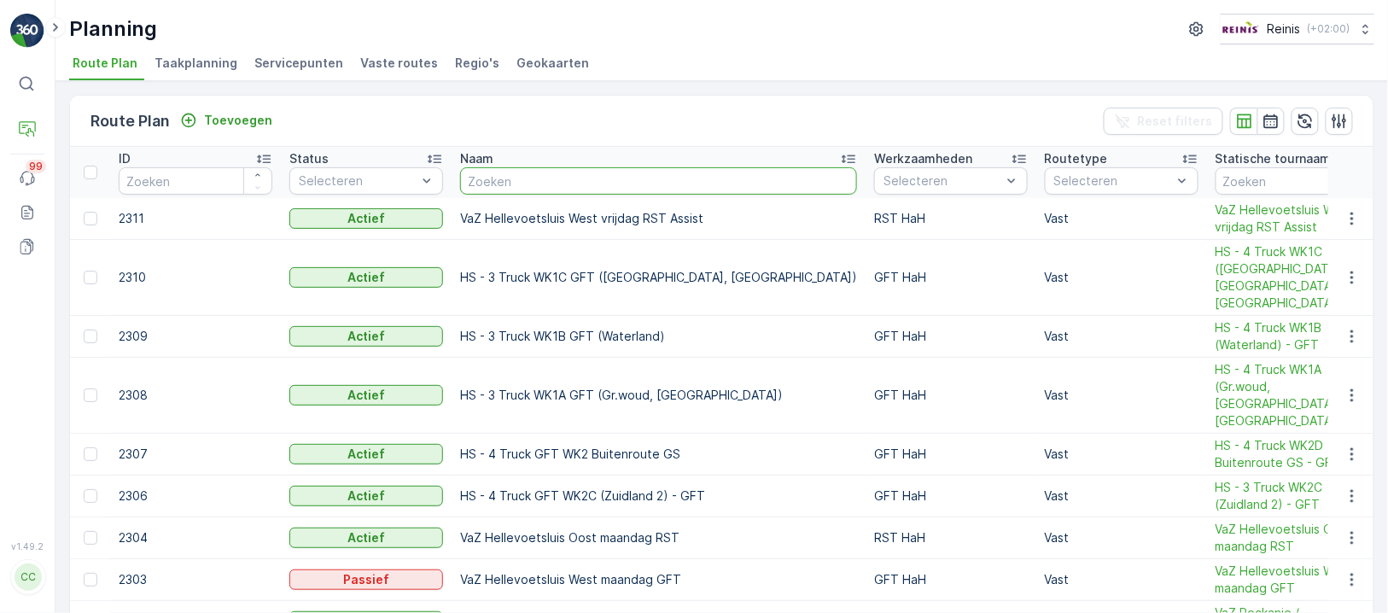
click at [588, 180] on input "text" at bounding box center [658, 180] width 397 height 27
paste input "VaZ Hellevoetsluis West vrijdag RST Assist"
type input "VaZ Hellevoetsluis West vrijdag RST Assist"
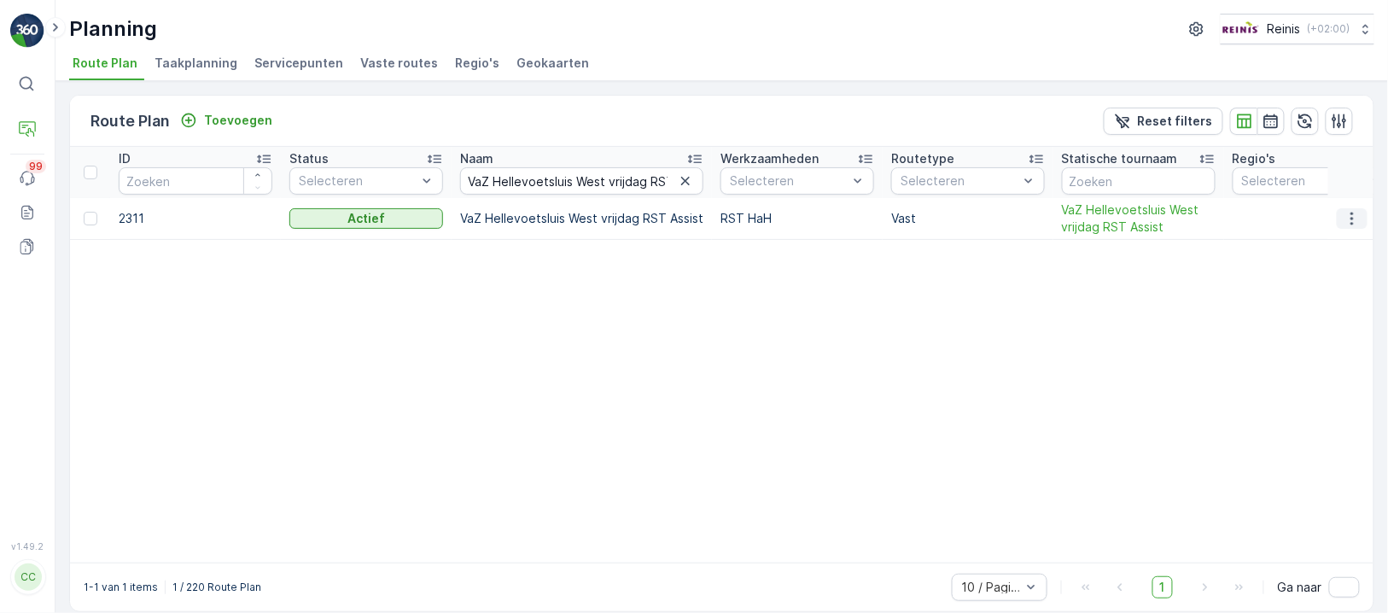
click at [1350, 217] on icon "button" at bounding box center [1351, 218] width 17 height 17
click at [1328, 236] on span "Routeplan bewerken" at bounding box center [1321, 242] width 119 height 17
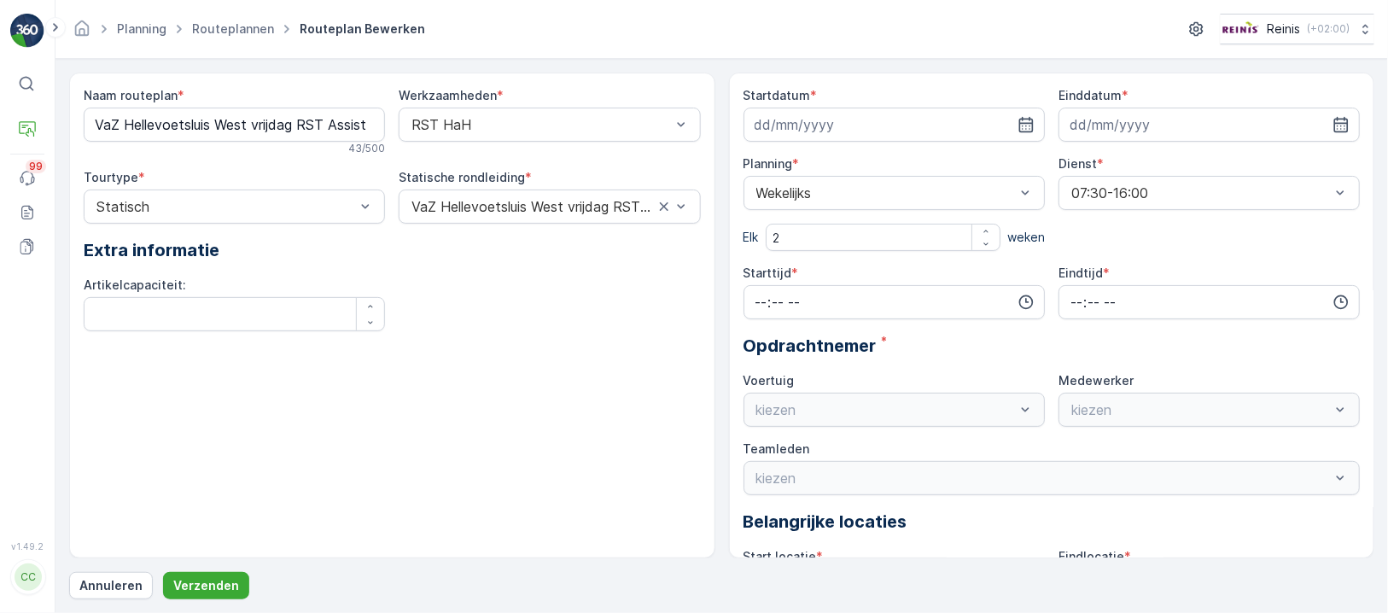
type input "[DATE]"
type input "12:00"
type input "16:00"
click at [1026, 124] on icon "button" at bounding box center [1025, 124] width 17 height 17
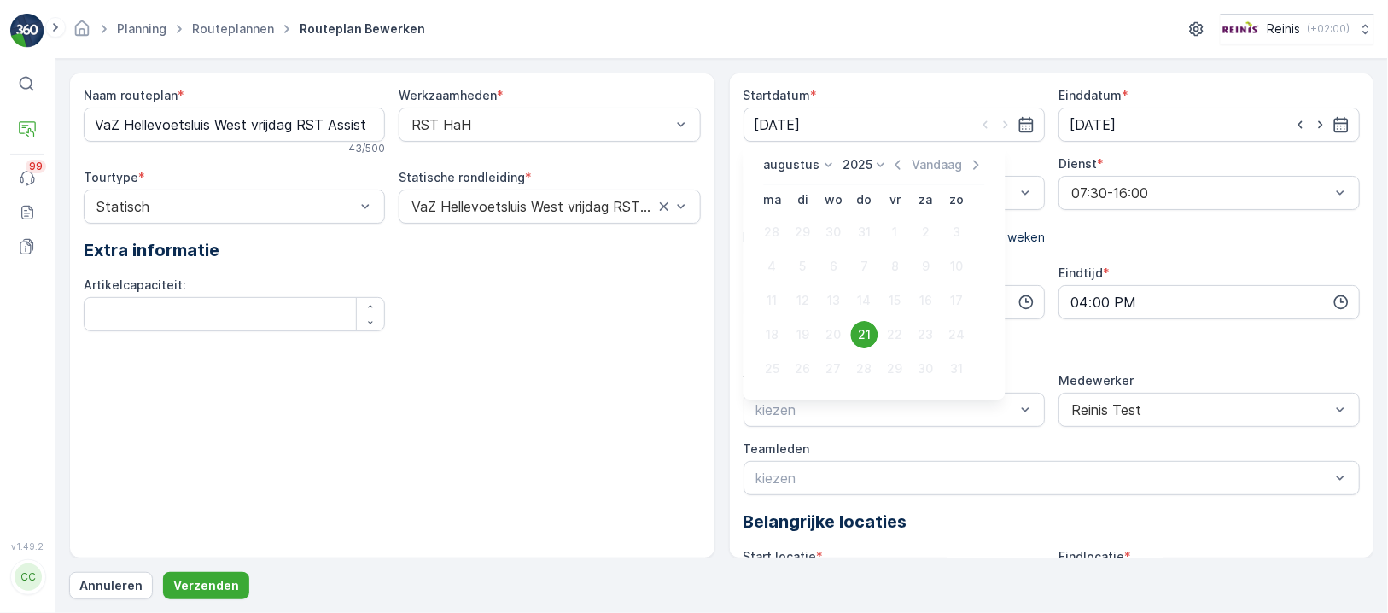
click at [824, 166] on icon at bounding box center [828, 164] width 17 height 17
click at [795, 261] on span "September" at bounding box center [806, 266] width 65 height 17
click at [897, 299] on div "19" at bounding box center [895, 300] width 27 height 27
type input "[DATE]"
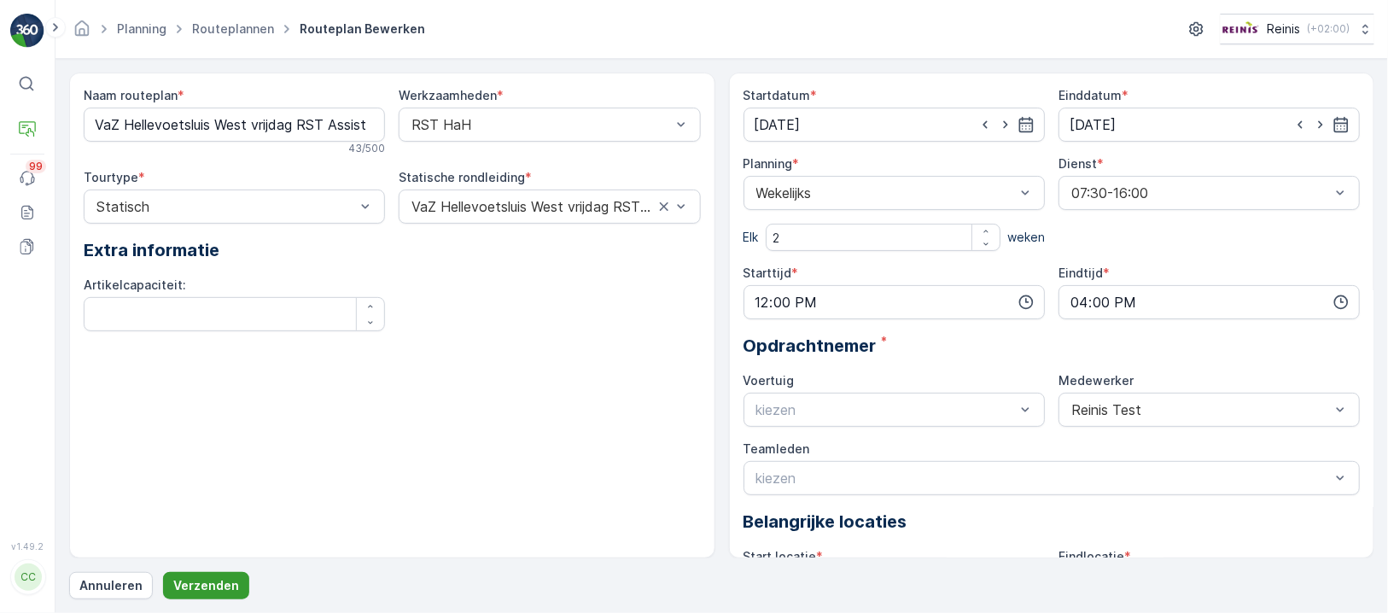
click at [224, 579] on p "Verzenden" at bounding box center [206, 585] width 66 height 17
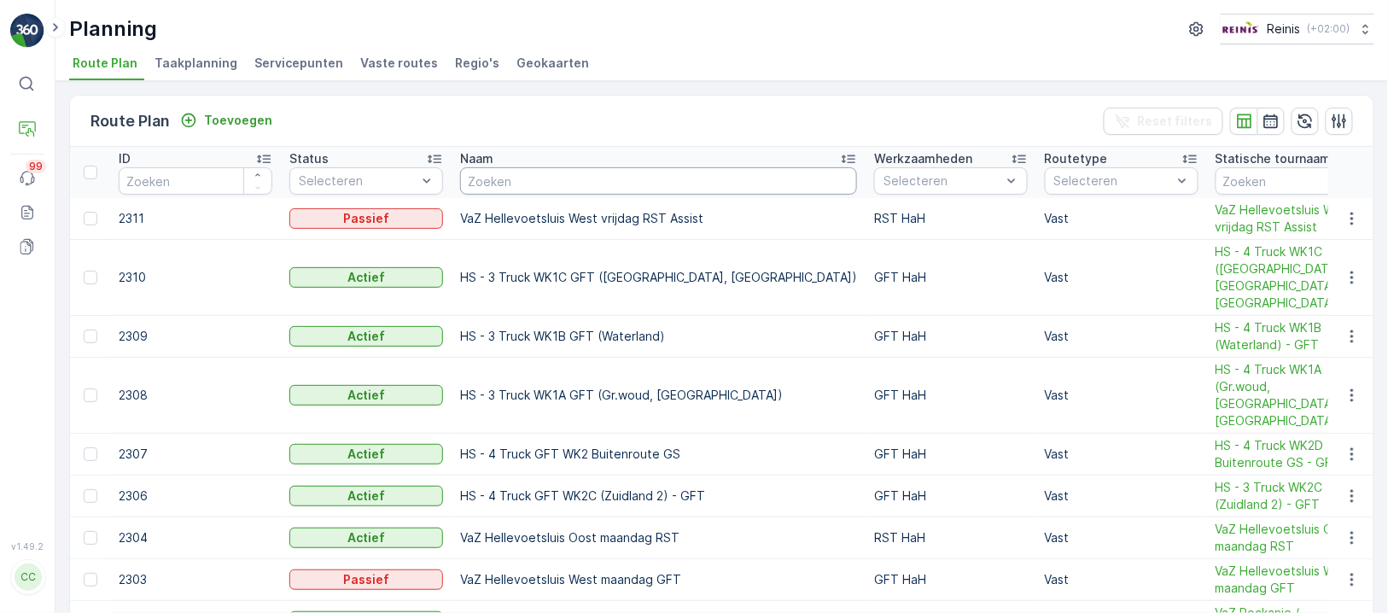
click at [583, 173] on input "text" at bounding box center [658, 180] width 397 height 27
paste input "VaZ Hellevoetsluis West donderdag RST Assist"
type input "VaZ Hellevoetsluis West donderdag RST Assist"
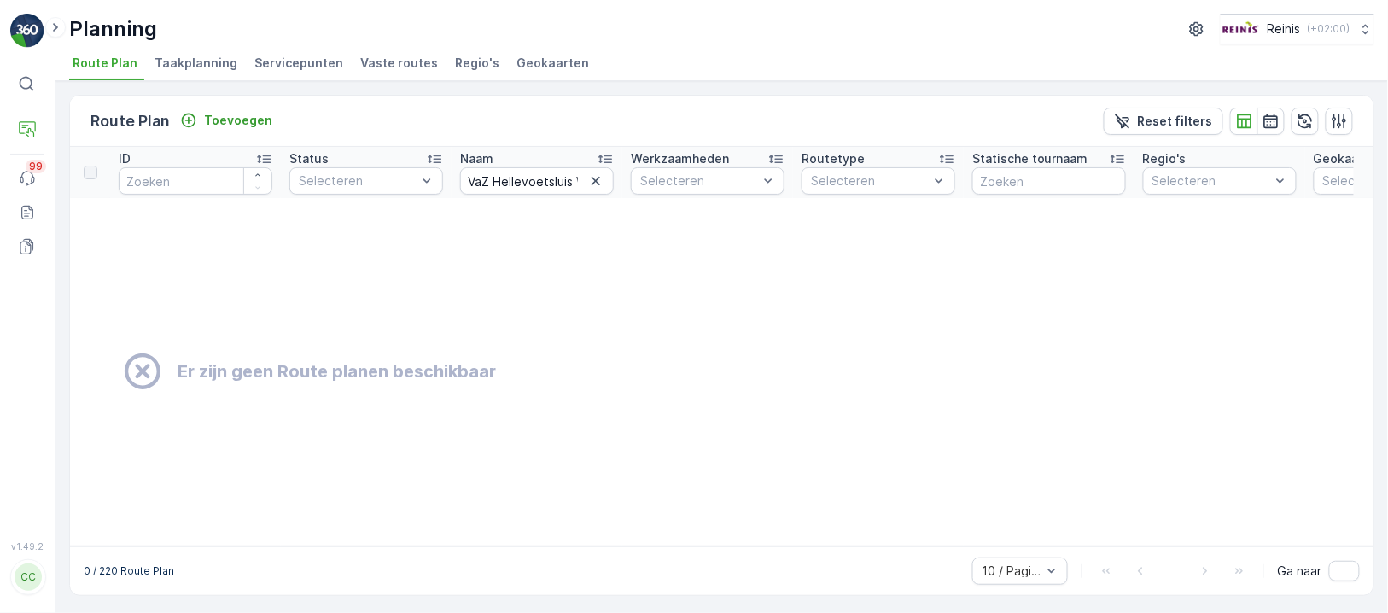
click at [382, 63] on span "Vaste routes" at bounding box center [399, 63] width 78 height 17
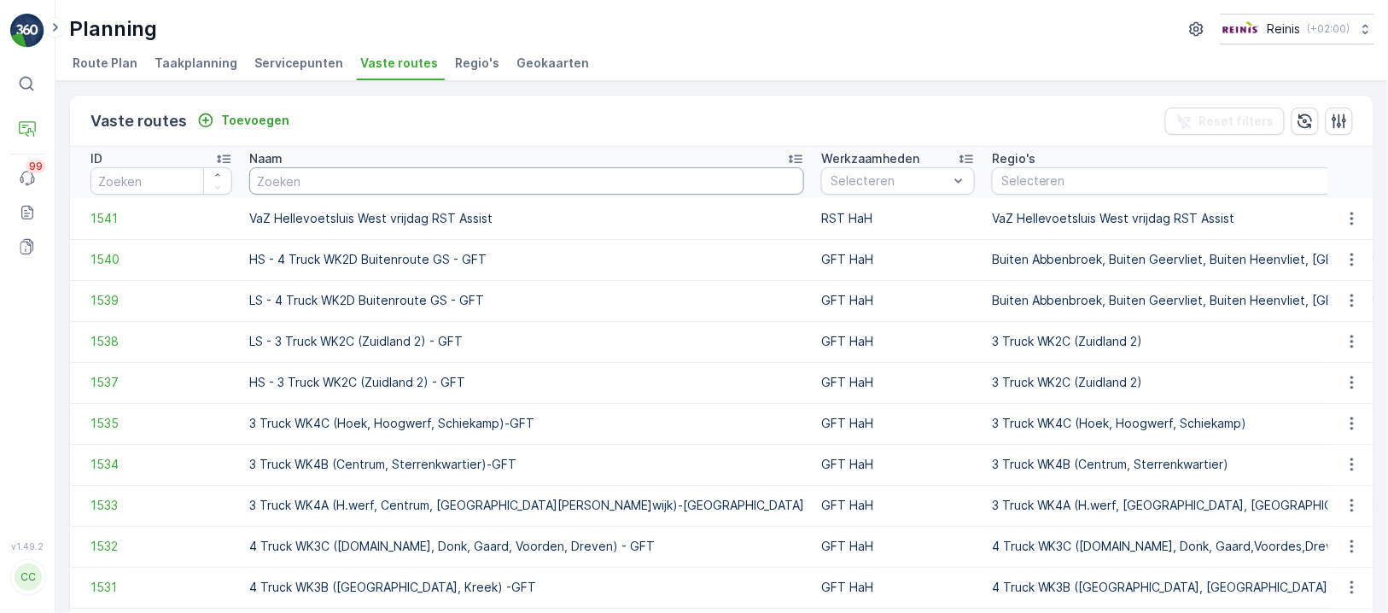
click at [427, 175] on input "text" at bounding box center [526, 180] width 555 height 27
paste input "VaZ Hellevoetsluis West donderdag RST Assist"
type input "VaZ Hellevoetsluis West donderdag RST Assist"
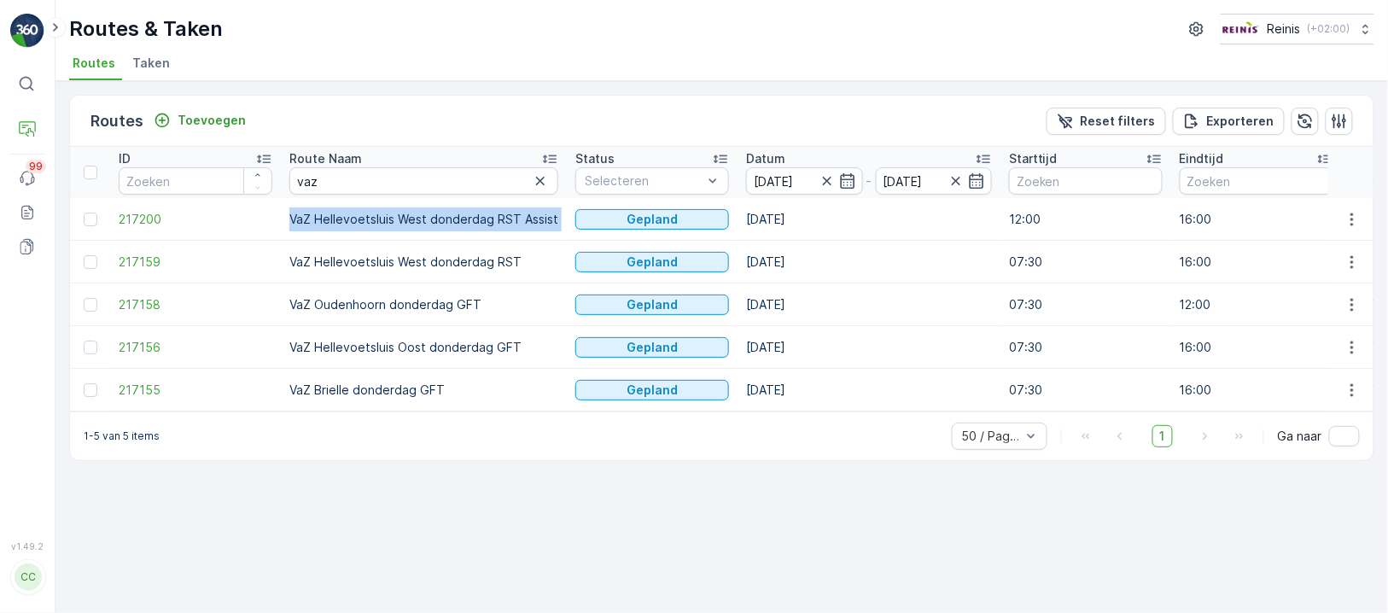
drag, startPoint x: 288, startPoint y: 215, endPoint x: 568, endPoint y: 220, distance: 280.0
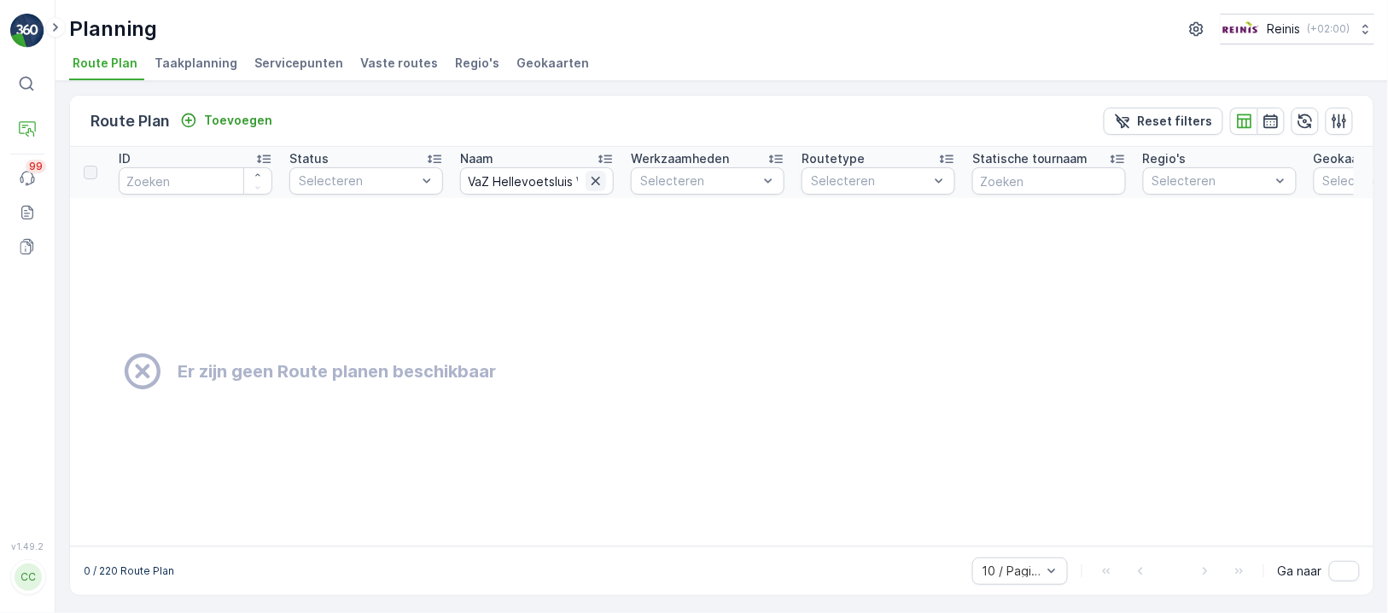
click at [597, 175] on icon "button" at bounding box center [595, 180] width 17 height 17
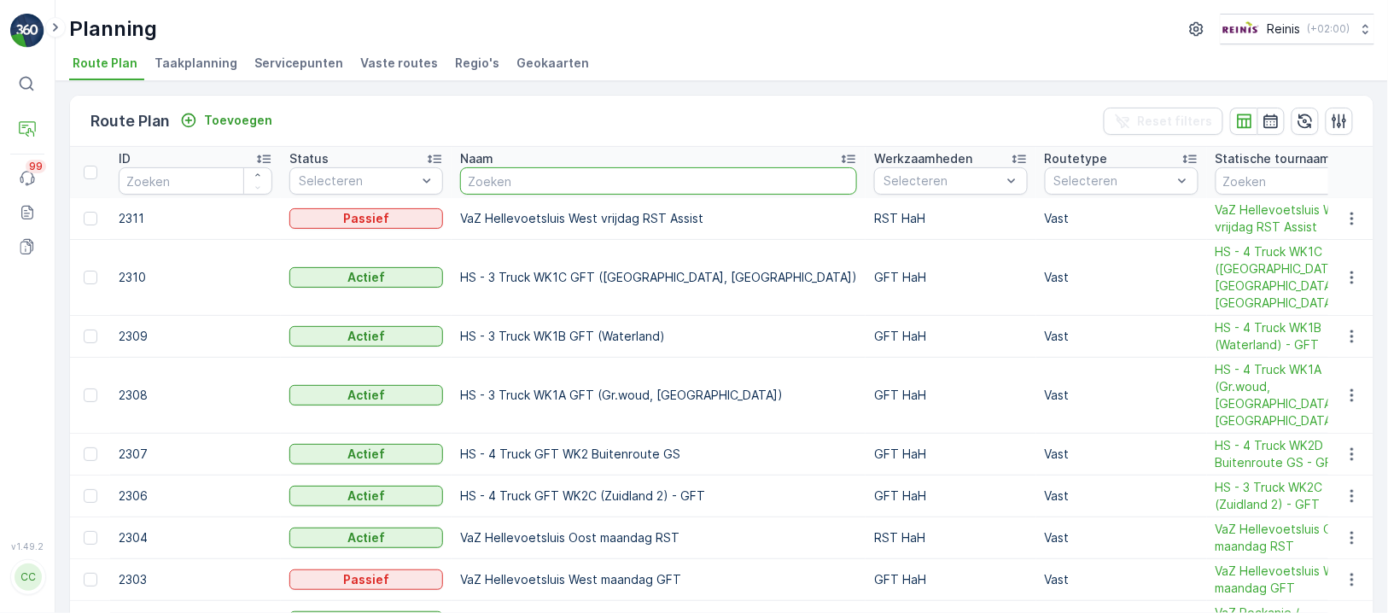
click at [578, 187] on input "text" at bounding box center [658, 180] width 397 height 27
paste input "VaZ Hellevoetsluis West donderdag RST Assist"
type input "VaZ Hellevoetsluis West donderdag RST Assist"
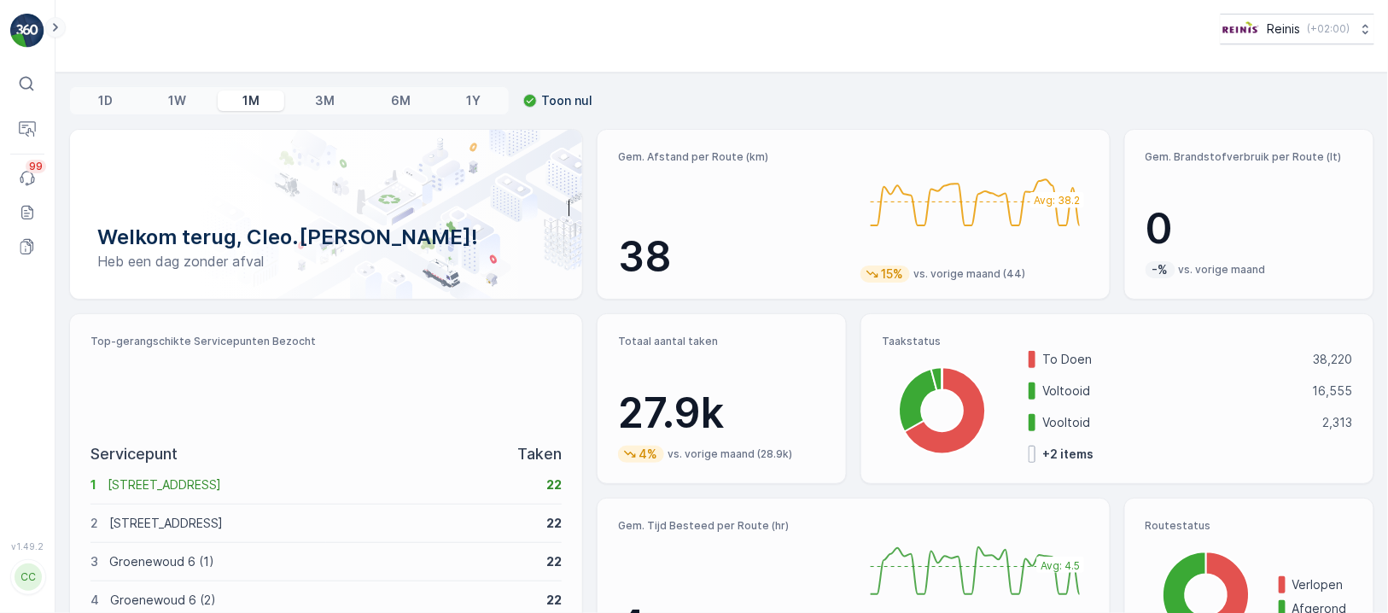
click at [63, 22] on icon at bounding box center [55, 27] width 19 height 20
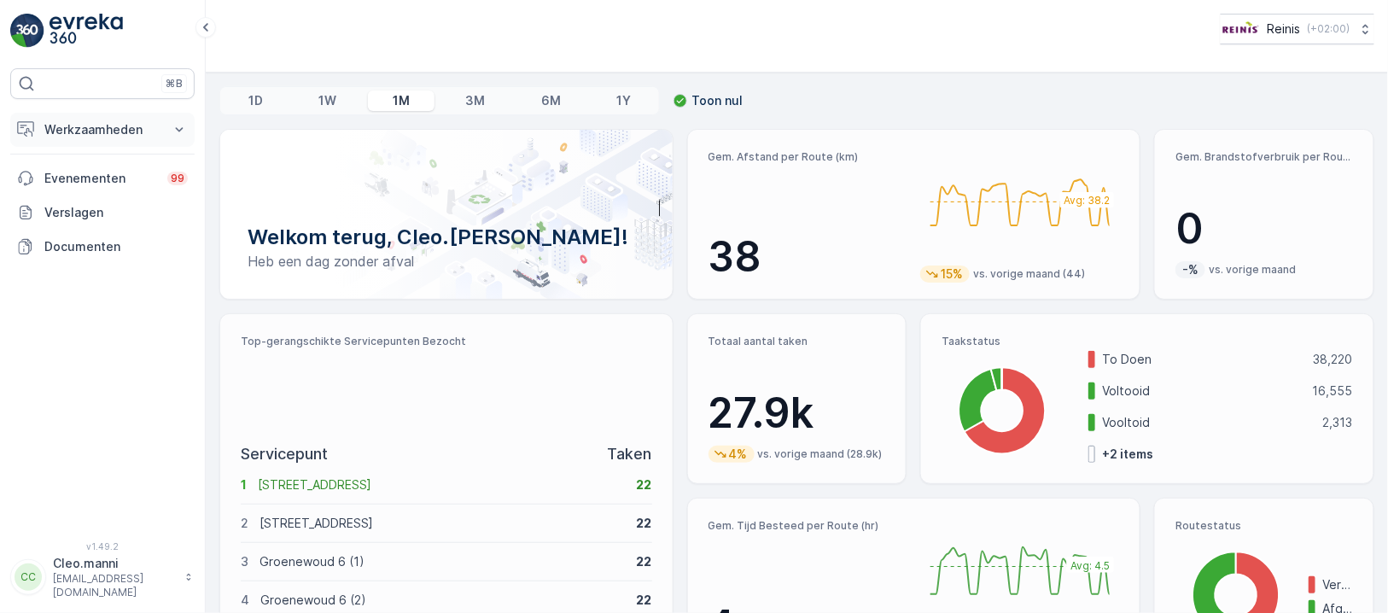
click at [73, 128] on p "Werkzaamheden" at bounding box center [102, 129] width 116 height 17
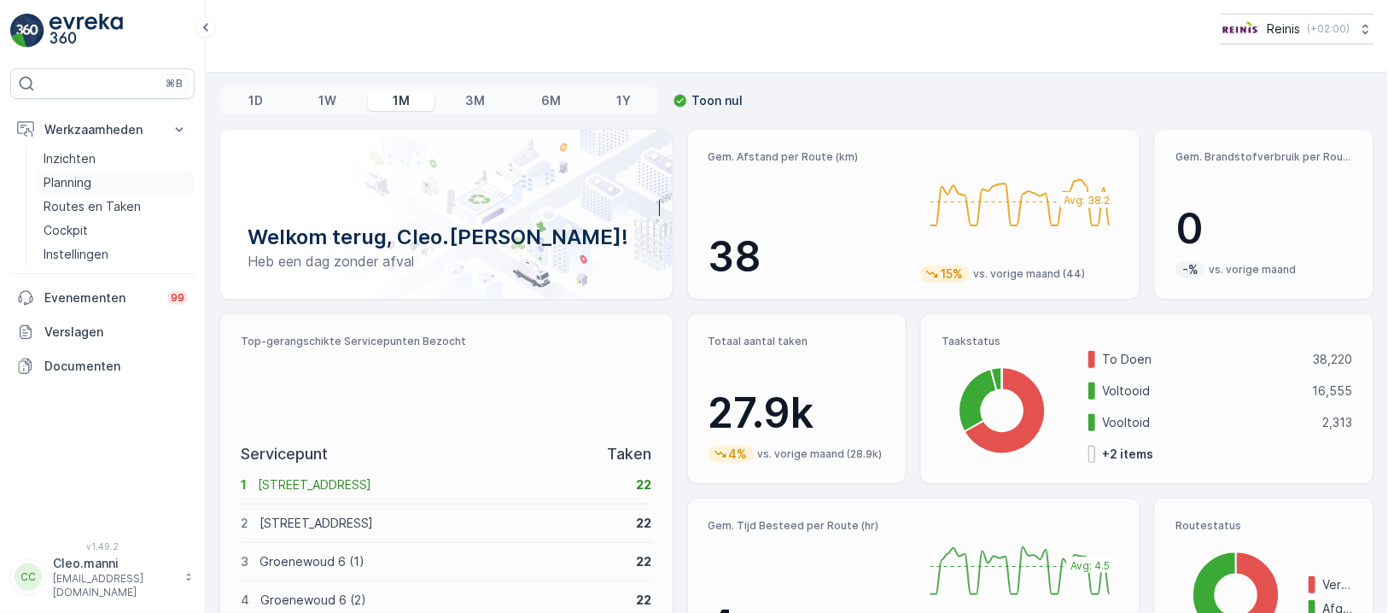
click at [79, 178] on p "Planning" at bounding box center [68, 182] width 48 height 17
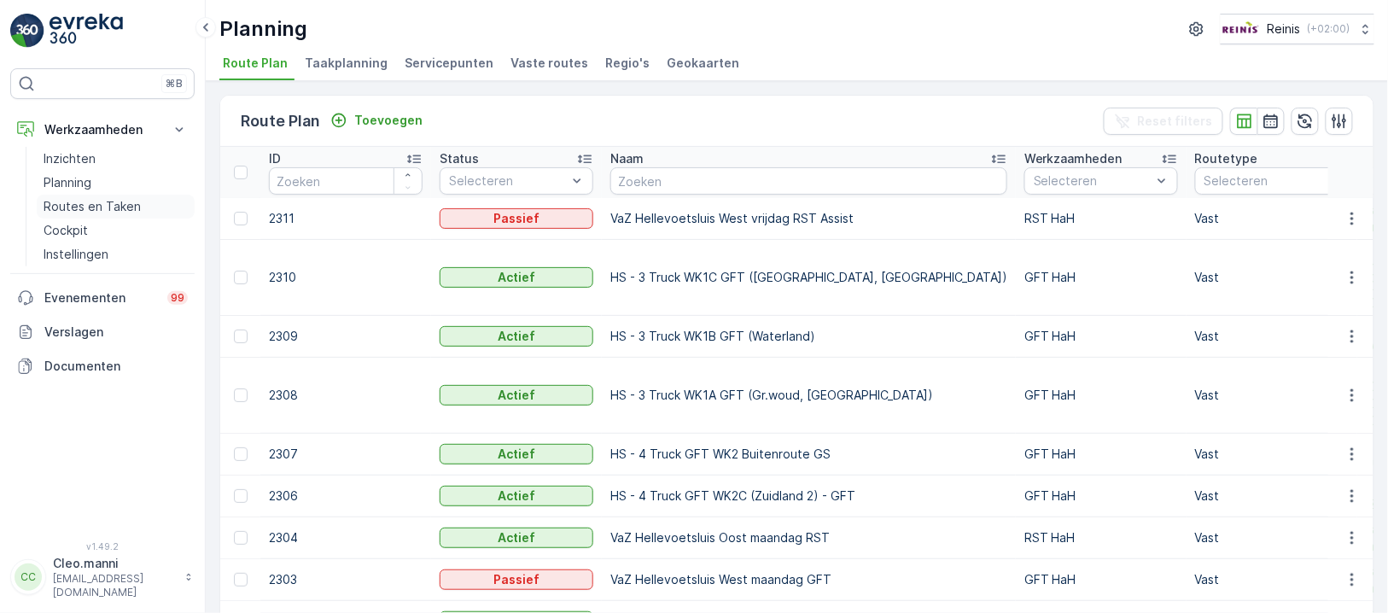
click at [115, 200] on p "Routes en Taken" at bounding box center [92, 206] width 97 height 17
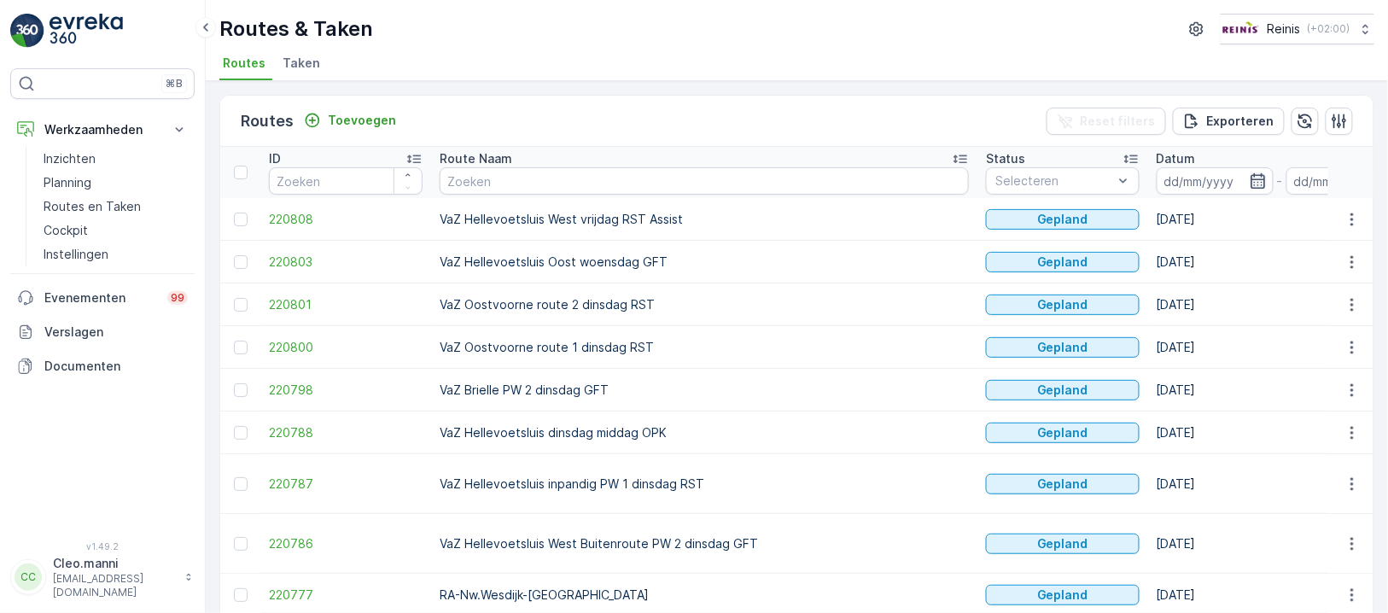
click at [1249, 185] on icon "button" at bounding box center [1257, 180] width 17 height 17
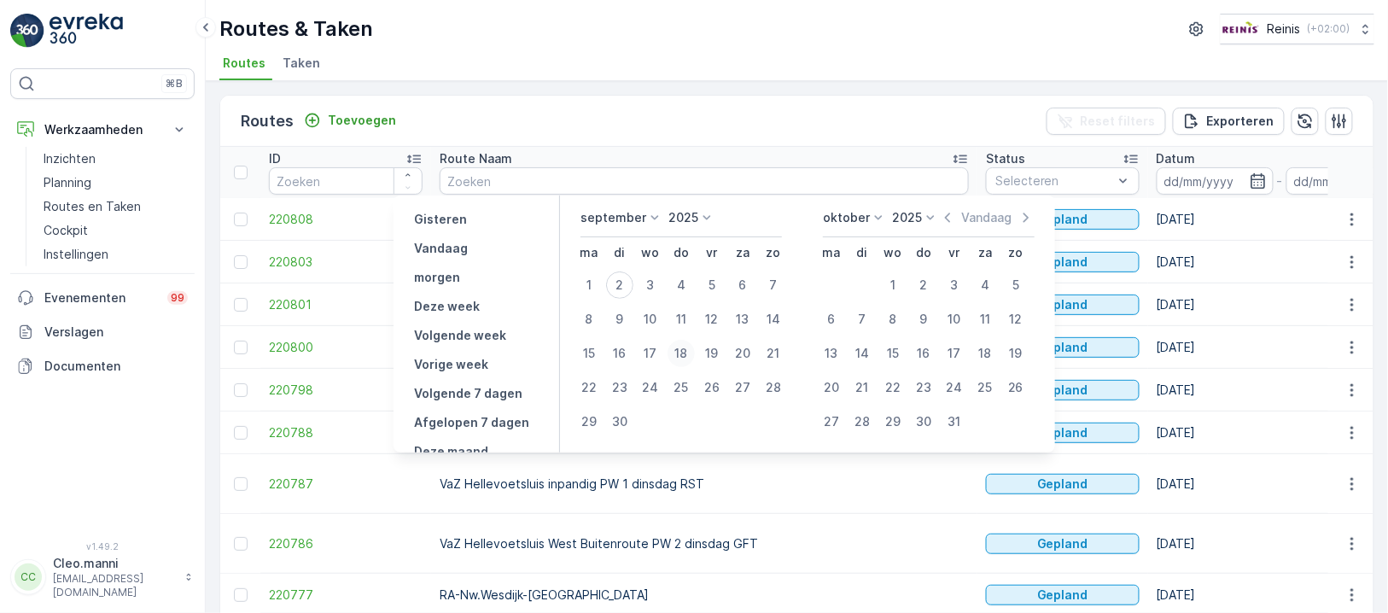
click at [683, 358] on div "18" at bounding box center [680, 353] width 27 height 27
type input "18.09.2025"
click at [683, 358] on div "18" at bounding box center [680, 353] width 27 height 27
type input "18.09.2025"
click at [683, 358] on div "18" at bounding box center [680, 353] width 27 height 27
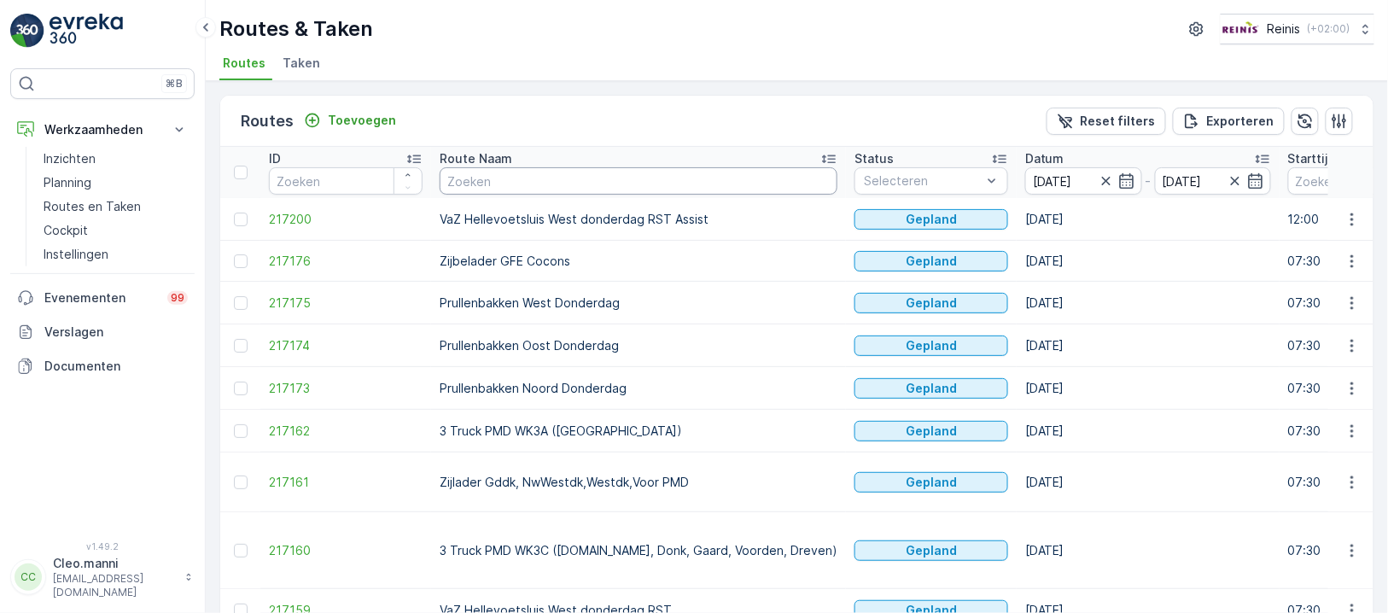
click at [578, 173] on input "text" at bounding box center [639, 180] width 398 height 27
type input "vaz"
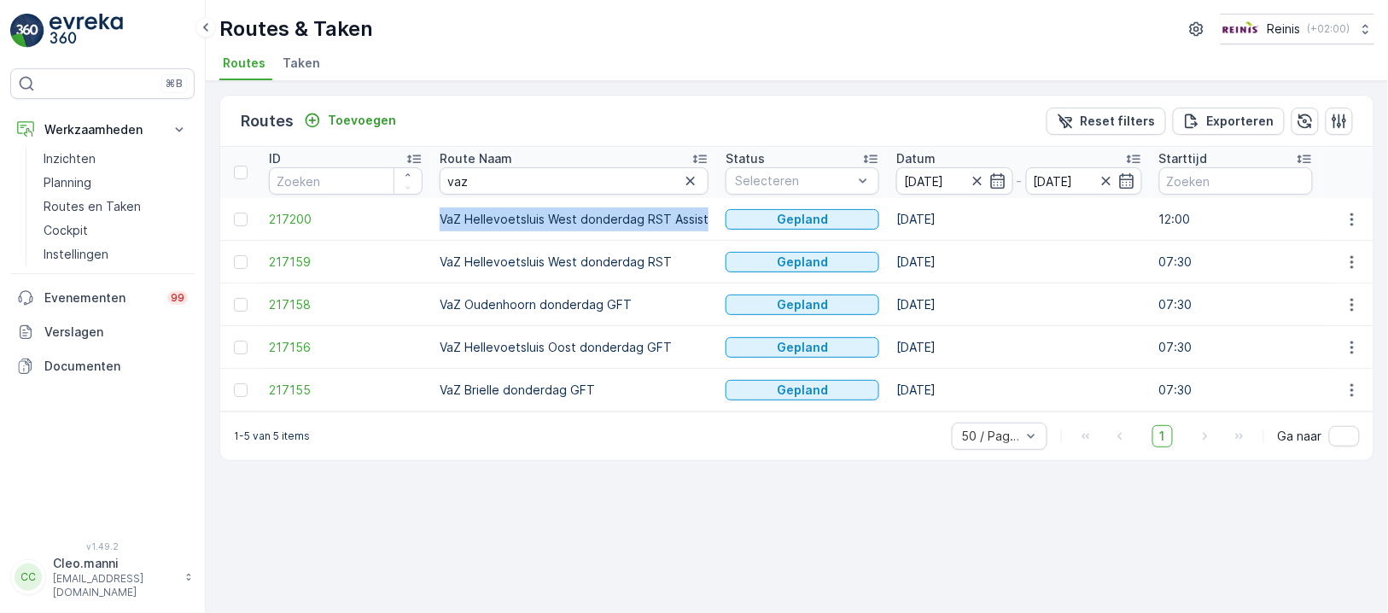
drag, startPoint x: 702, startPoint y: 213, endPoint x: 435, endPoint y: 220, distance: 266.4
click at [435, 220] on td "VaZ Hellevoetsluis West donderdag RST Assist" at bounding box center [574, 219] width 286 height 43
click at [552, 256] on td "VaZ Hellevoetsluis West donderdag RST" at bounding box center [574, 262] width 286 height 43
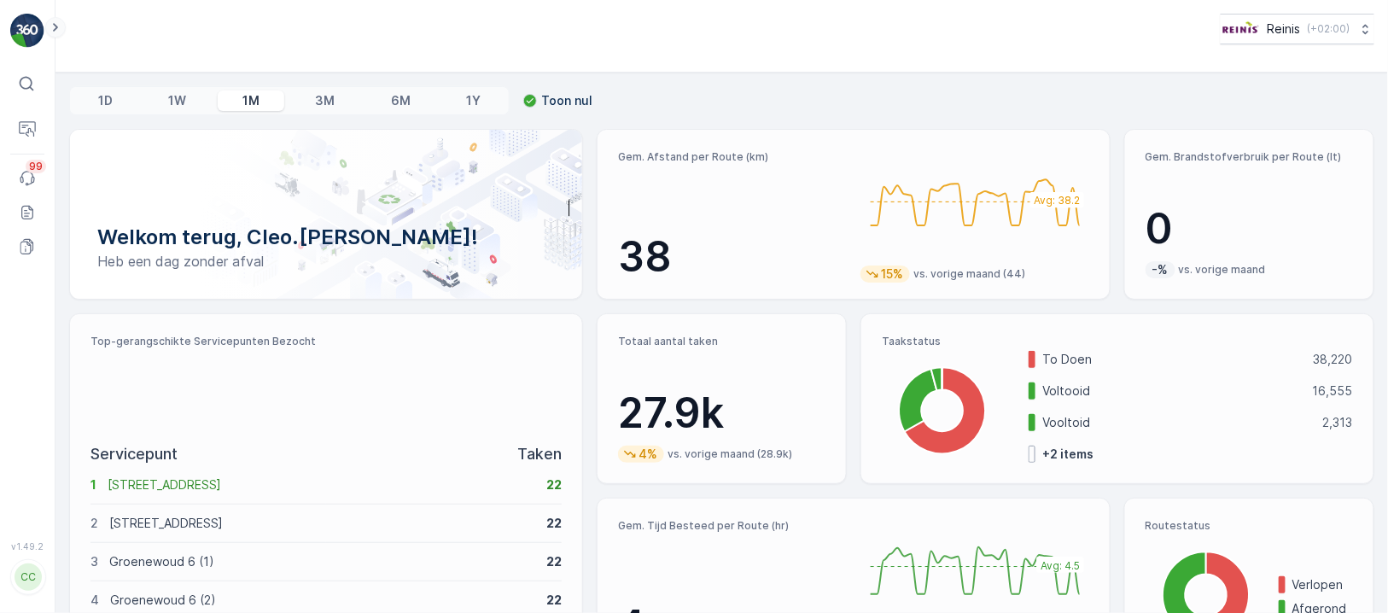
click at [61, 26] on icon at bounding box center [55, 27] width 19 height 20
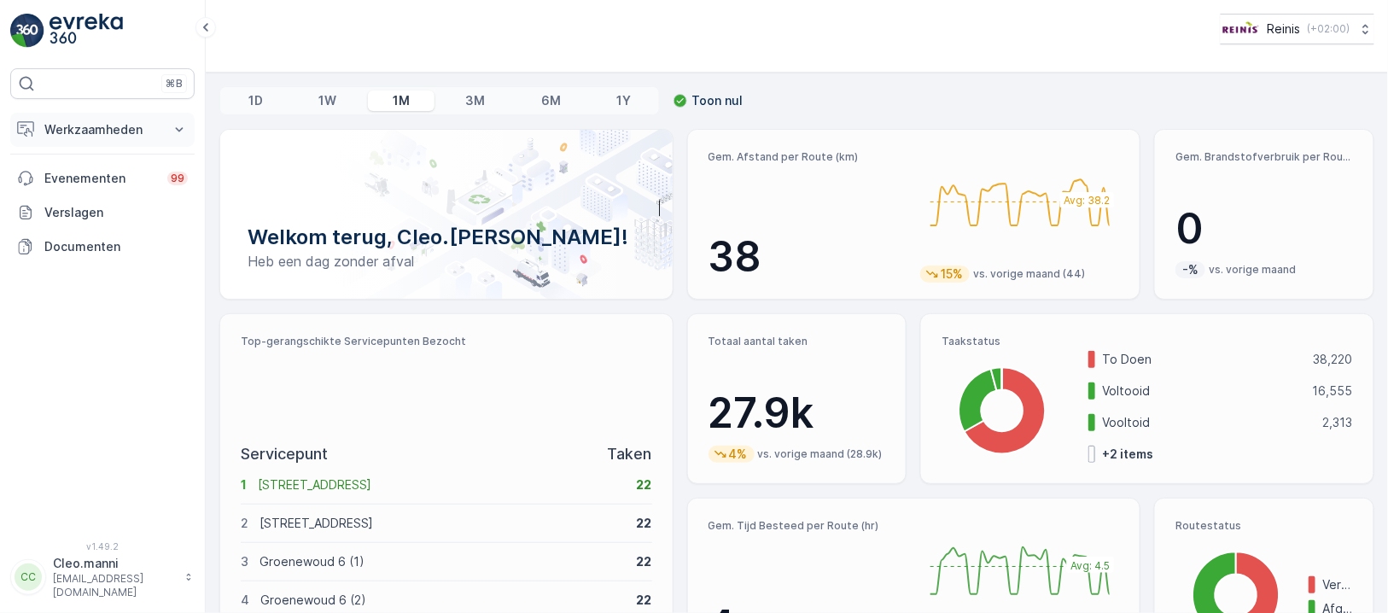
click at [69, 133] on p "Werkzaamheden" at bounding box center [102, 129] width 116 height 17
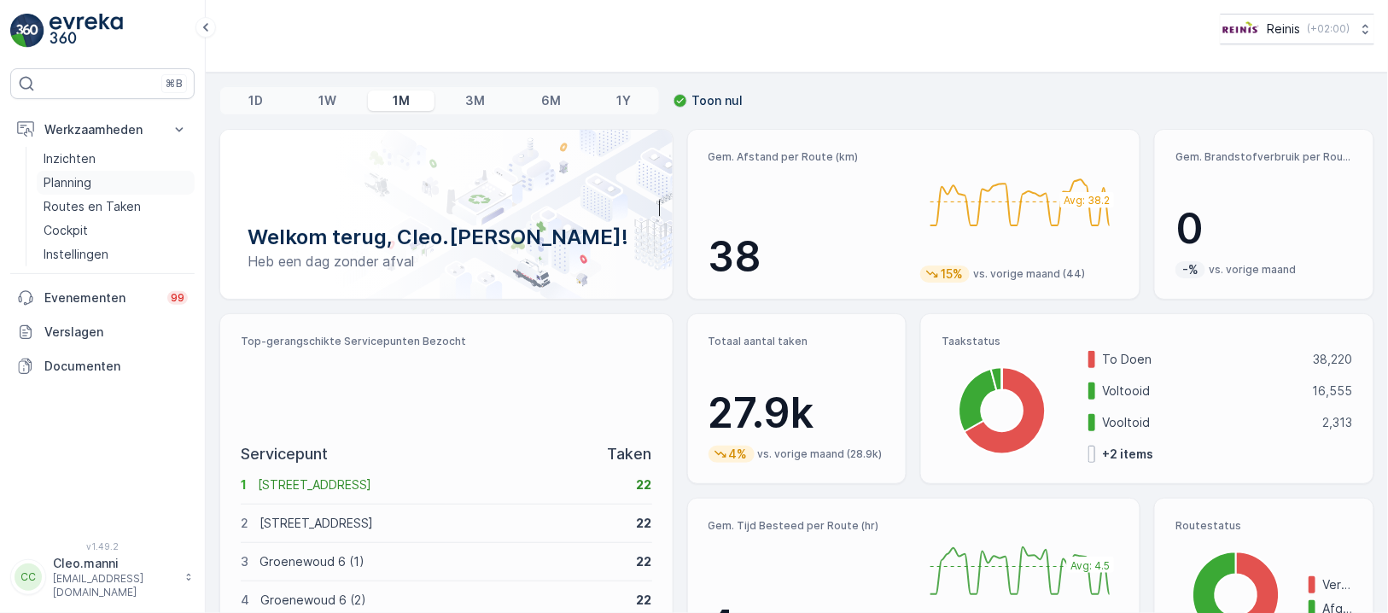
click at [75, 171] on link "Planning" at bounding box center [116, 183] width 158 height 24
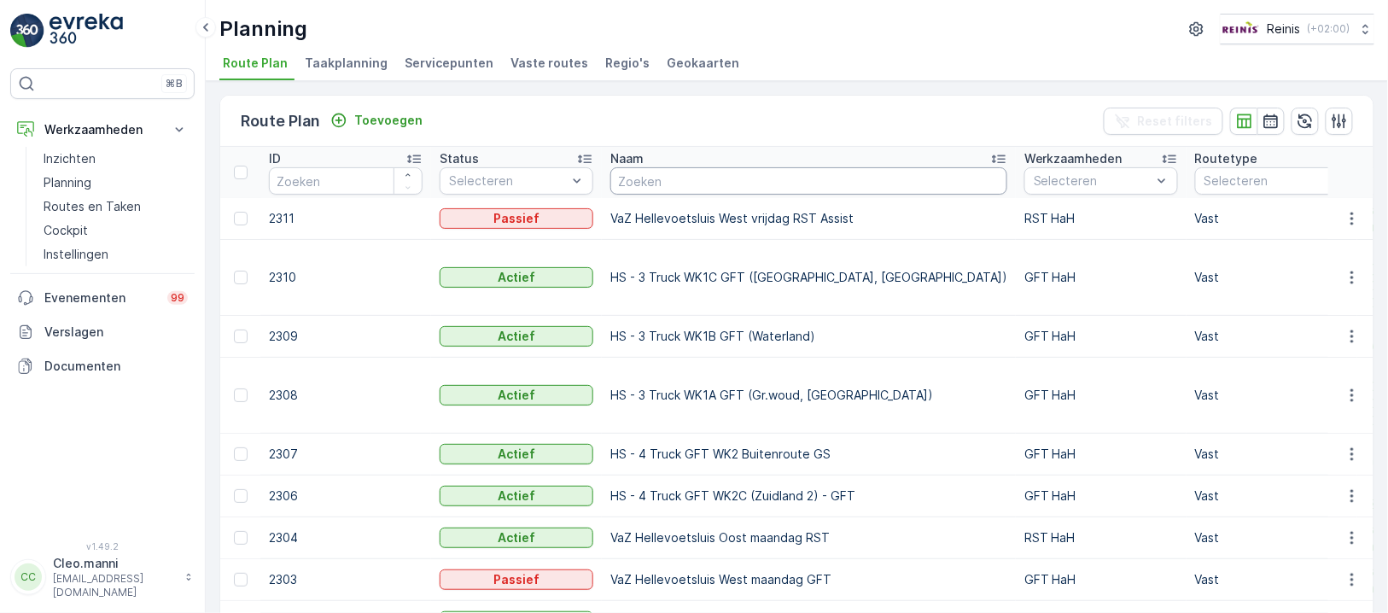
click at [712, 184] on input "text" at bounding box center [808, 180] width 397 height 27
paste input "VaZ Hellevoetsluis West donderdag RST Assist"
type input "VaZ Hellevoetsluis West donderdag RST Assist"
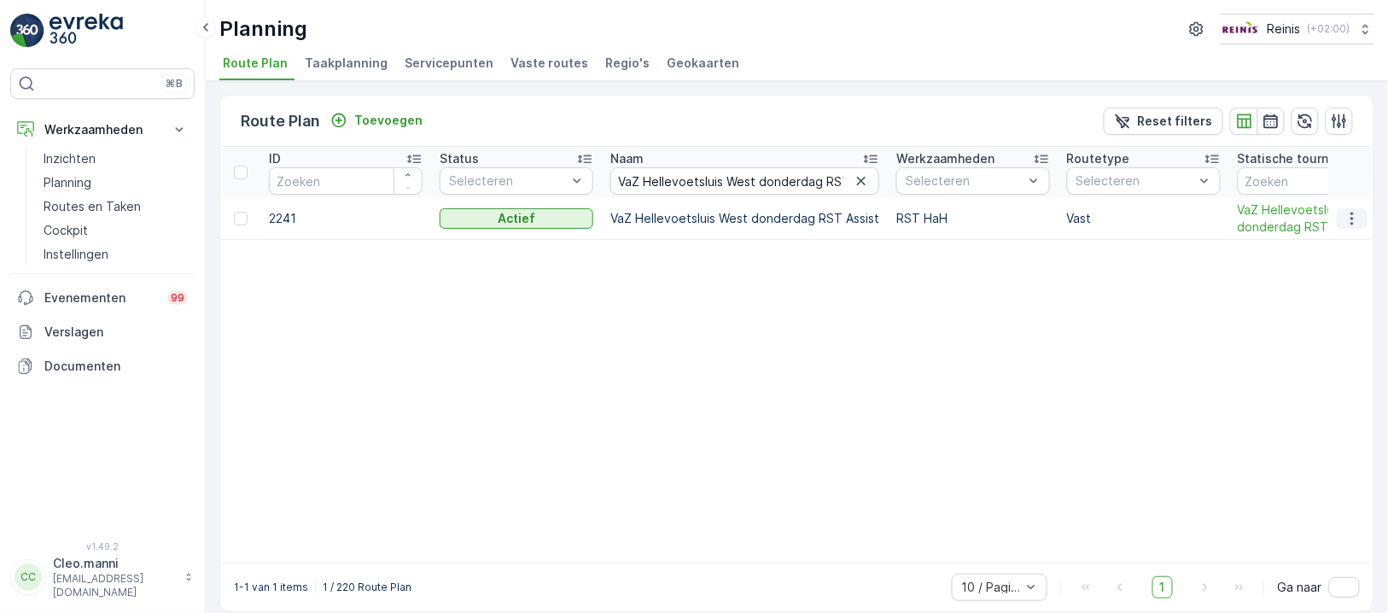
click at [1345, 218] on icon "button" at bounding box center [1351, 218] width 17 height 17
click at [1338, 237] on span "Routeplan bewerken" at bounding box center [1321, 242] width 119 height 17
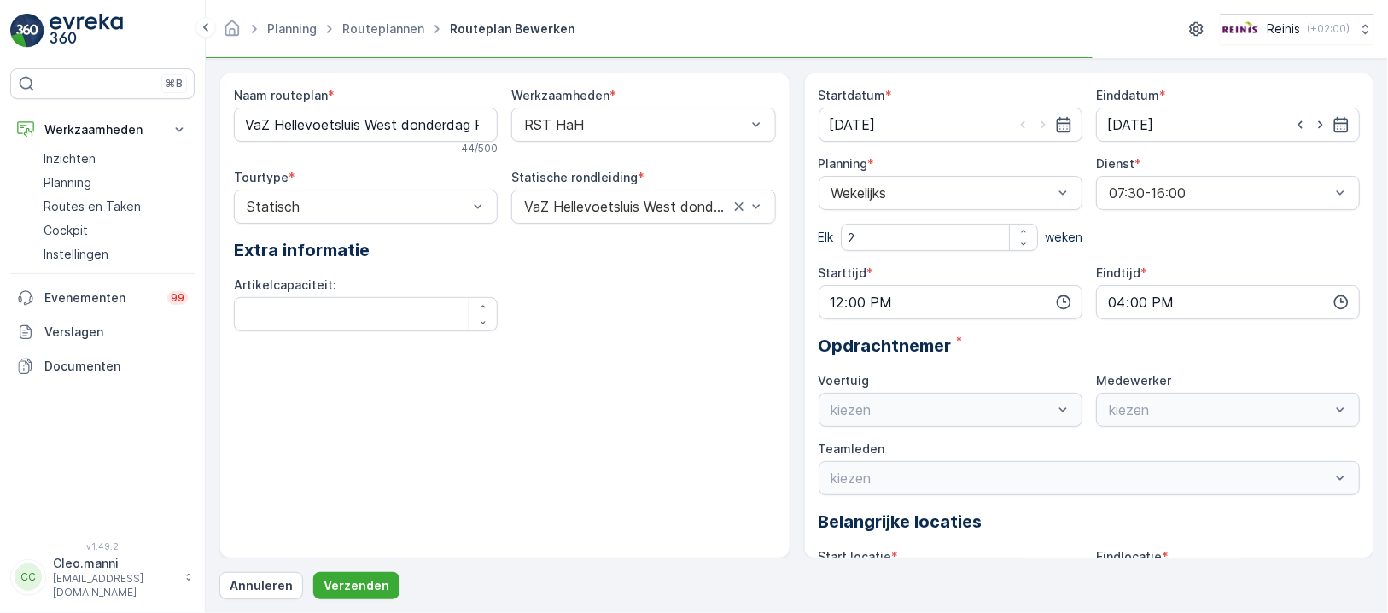
type input "[DATE]"
type input "12:00"
type input "16:00"
click at [472, 122] on routeplan "VaZ Hellevoetsluis West donderdag RST Assist" at bounding box center [366, 125] width 264 height 34
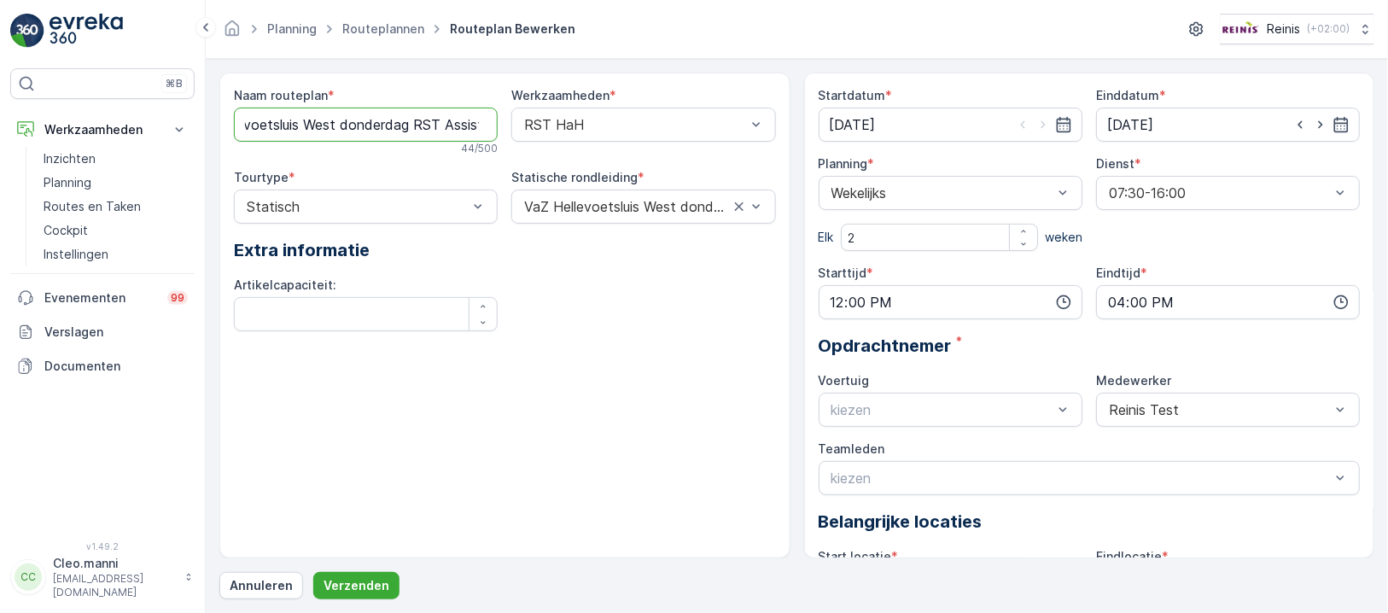
scroll to position [0, 66]
click at [407, 124] on routeplan "VaZ Hellevoetsluis West donderdag RST Assist" at bounding box center [366, 125] width 264 height 34
drag, startPoint x: 480, startPoint y: 115, endPoint x: 160, endPoint y: 137, distance: 321.6
click at [160, 137] on div "⌘B Werkzaamheden Inzichten Planning Routes en Taken Cockpit Instellingen Evenem…" at bounding box center [694, 306] width 1388 height 613
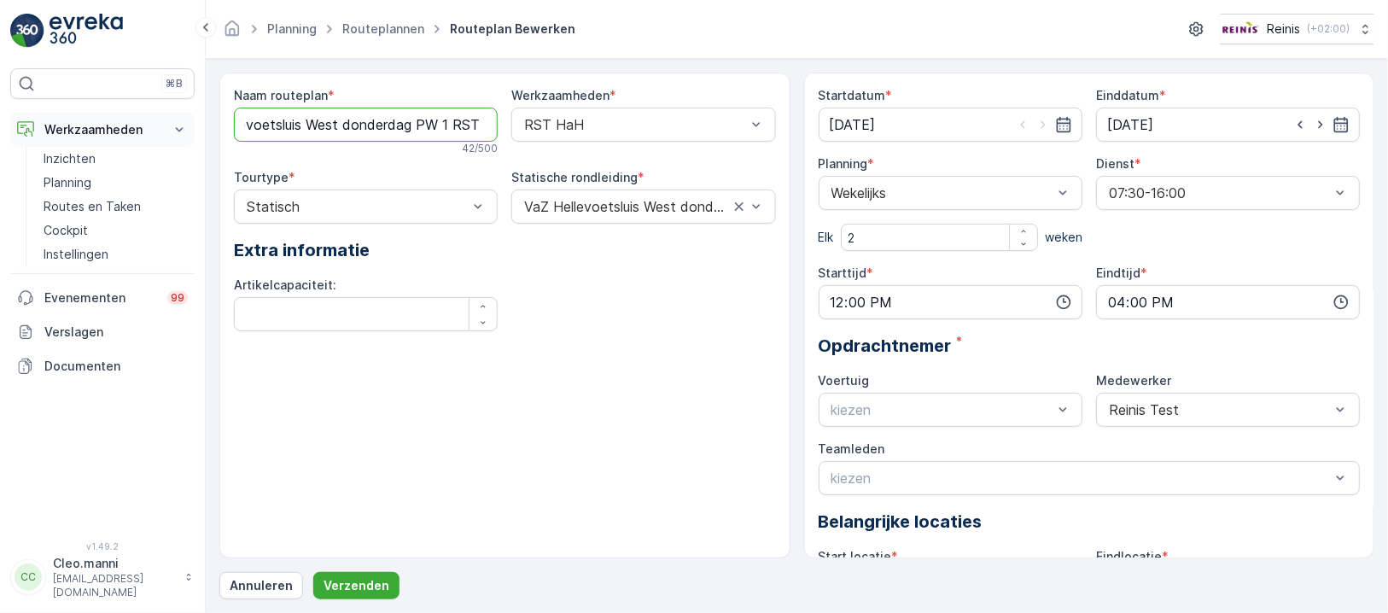
scroll to position [0, 0]
type routeplan "VaZ Hellevoetsluis West donderdag PW 1 RST"
click at [590, 341] on div "Naam routeplan * VaZ Hellevoetsluis West donderdag PW 1 RST 42 / 500 Werkzaamhe…" at bounding box center [505, 216] width 542 height 258
click at [378, 582] on p "Verzenden" at bounding box center [356, 585] width 66 height 17
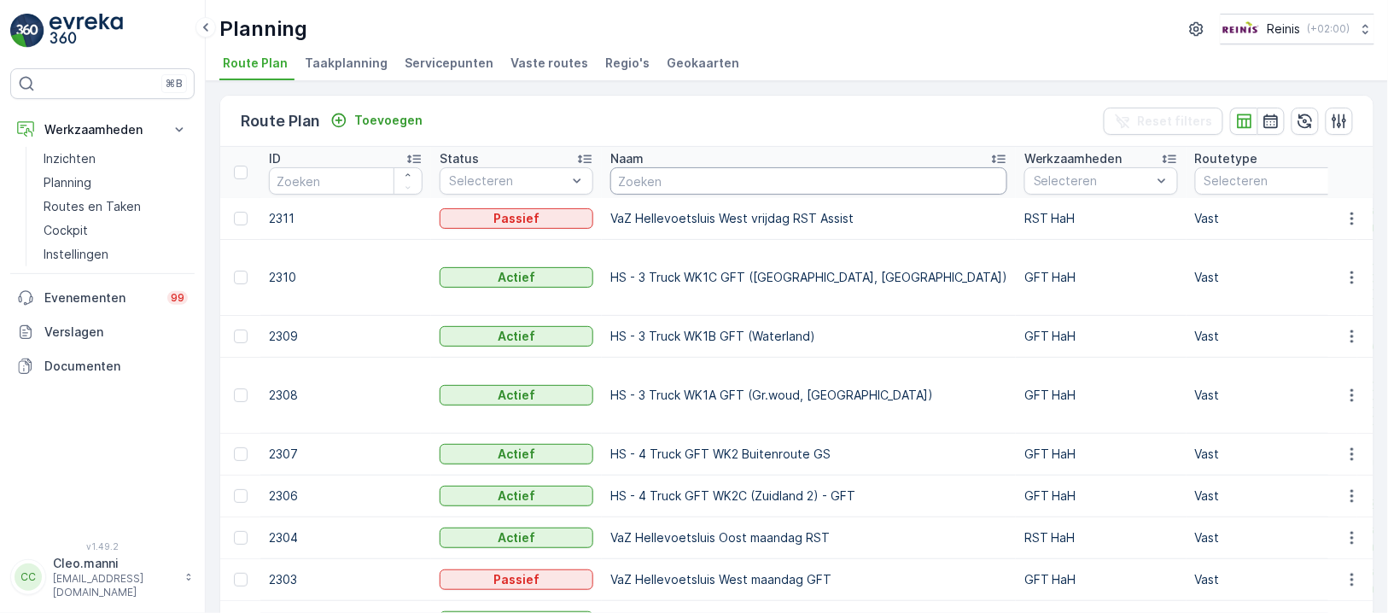
click at [704, 172] on input "text" at bounding box center [808, 180] width 397 height 27
paste input "VaZ Hellevoetsluis West donderdag PW 1 RST"
type input "VaZ Hellevoetsluis West donderdag PW 1 RST"
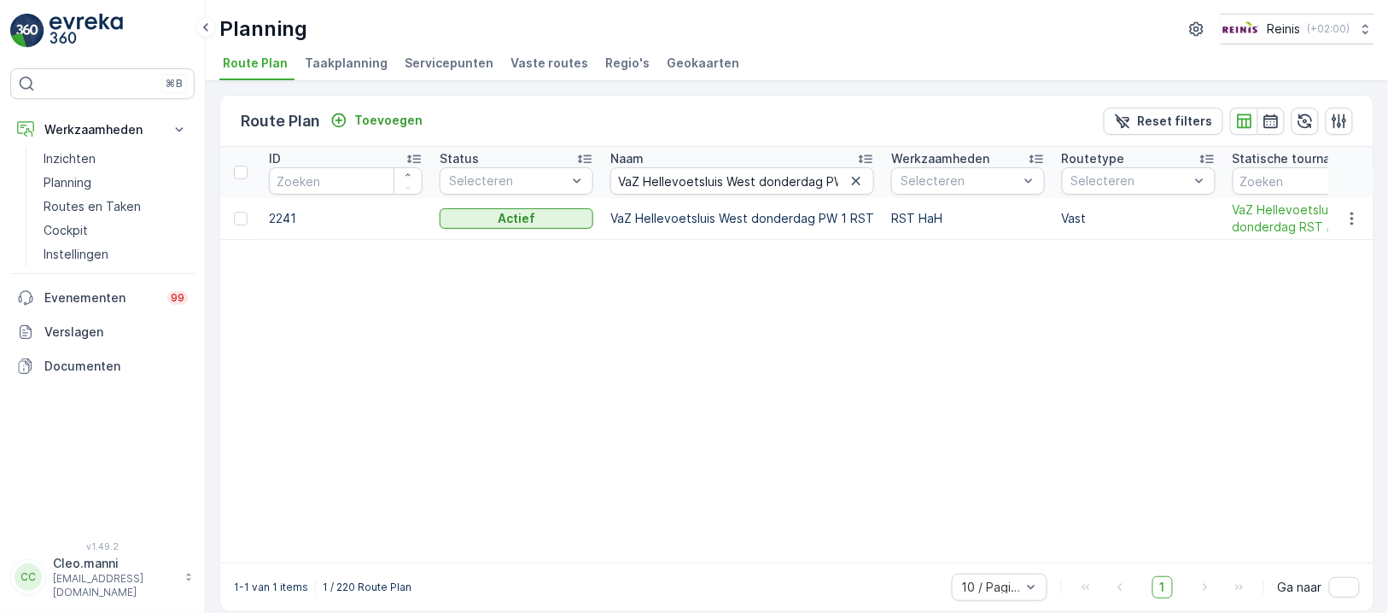
click at [543, 62] on span "Vaste routes" at bounding box center [549, 63] width 78 height 17
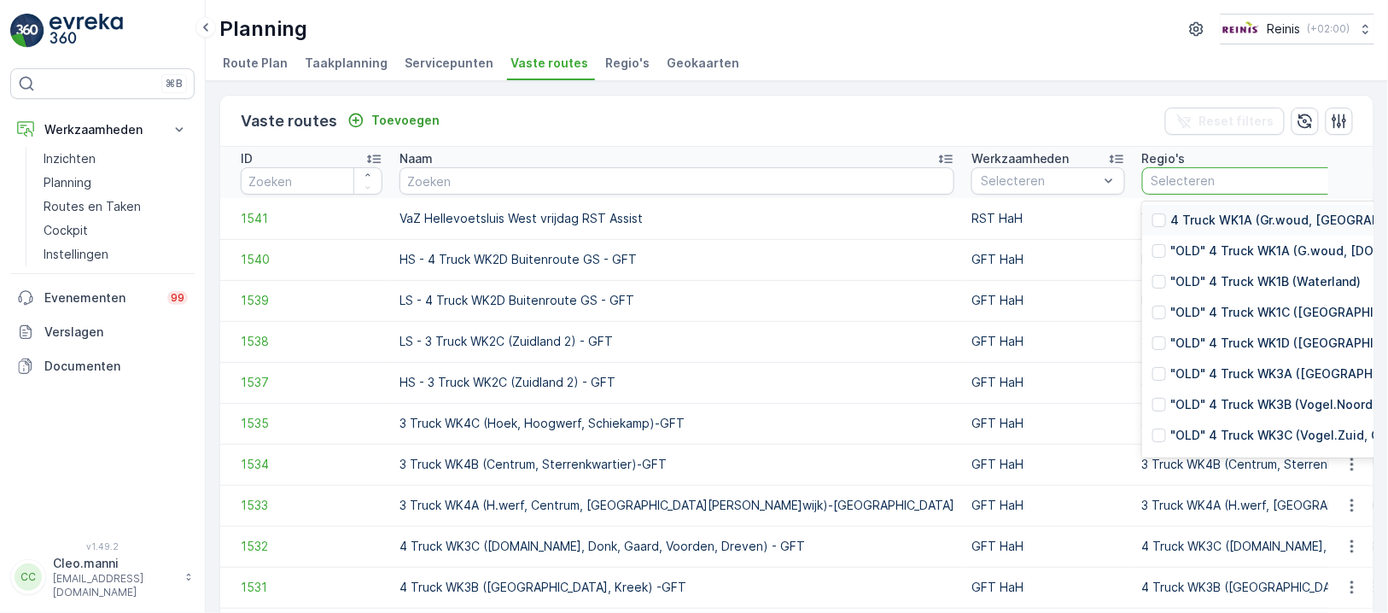
click at [458, 160] on div "Naam" at bounding box center [676, 158] width 555 height 17
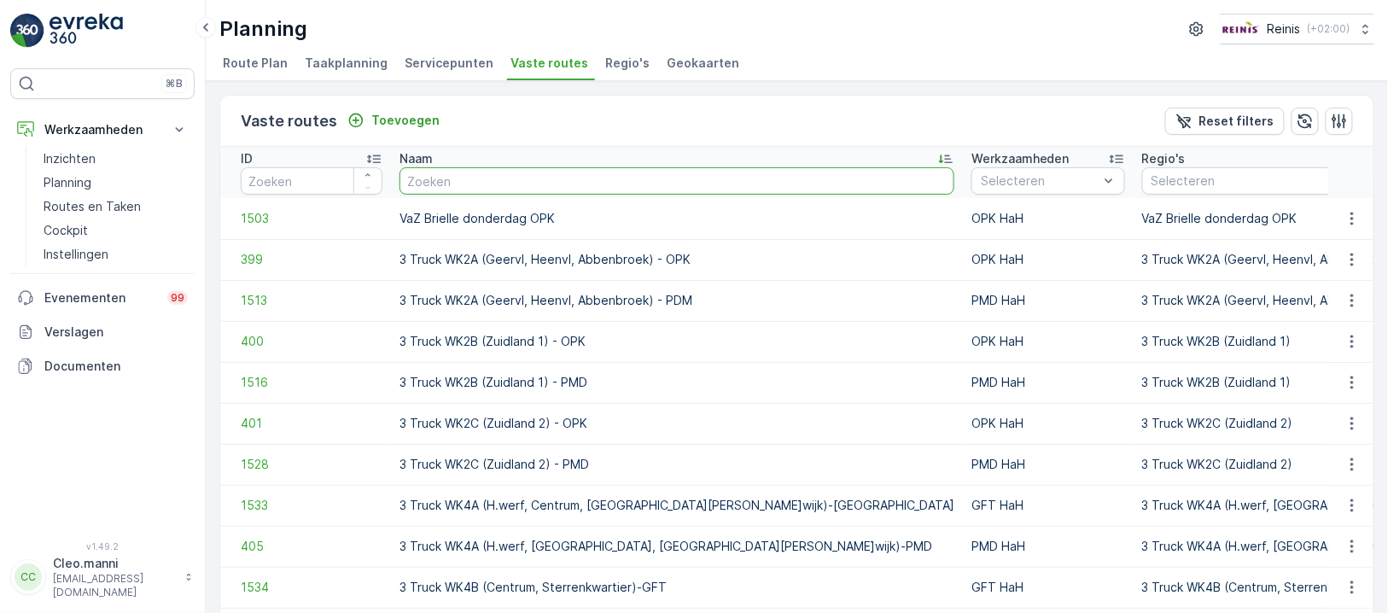
click at [532, 180] on input "text" at bounding box center [676, 180] width 555 height 27
paste input "VaZ Hellevoetsluis West donderdag PW 1 RST"
type input "VaZ Hellevoetsluis West donderdag PW 1 RST"
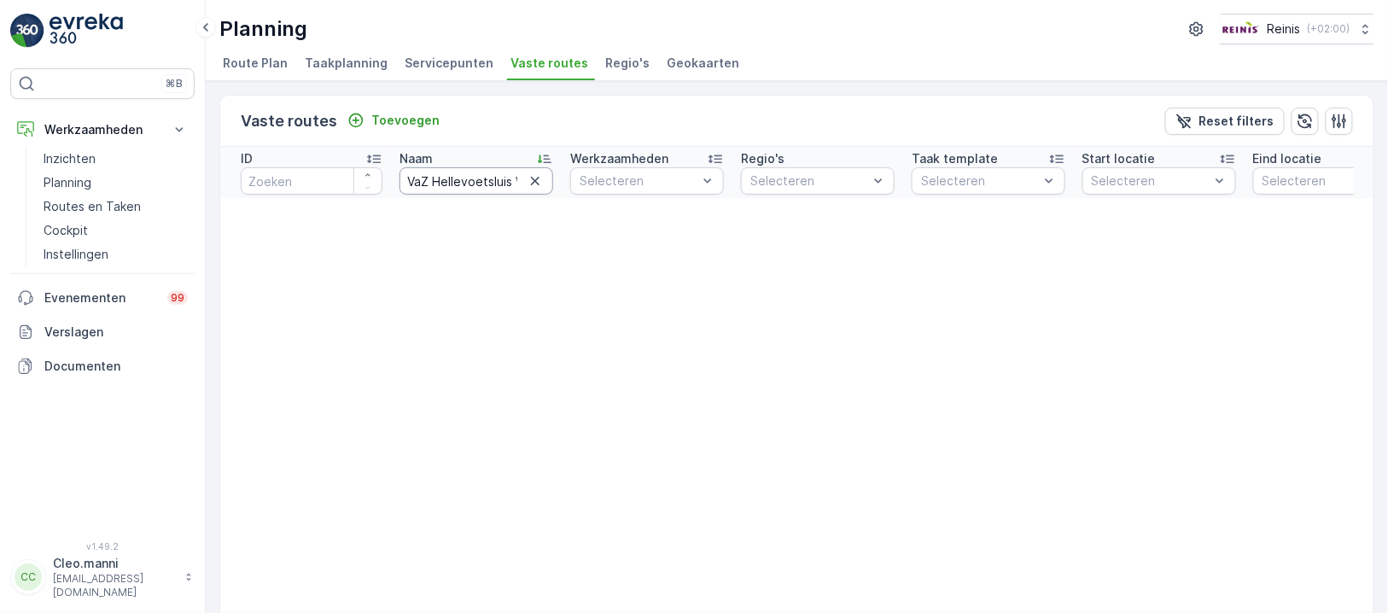
click at [463, 177] on input "VaZ Hellevoetsluis West donderdag PW 1 RST" at bounding box center [476, 180] width 154 height 27
type input "VaZ Hellevoetsluis West donderdag PW 1 RST"
click at [475, 171] on input "VaZ Hellevoetsluis West donderdag PW 1 RST" at bounding box center [476, 180] width 154 height 27
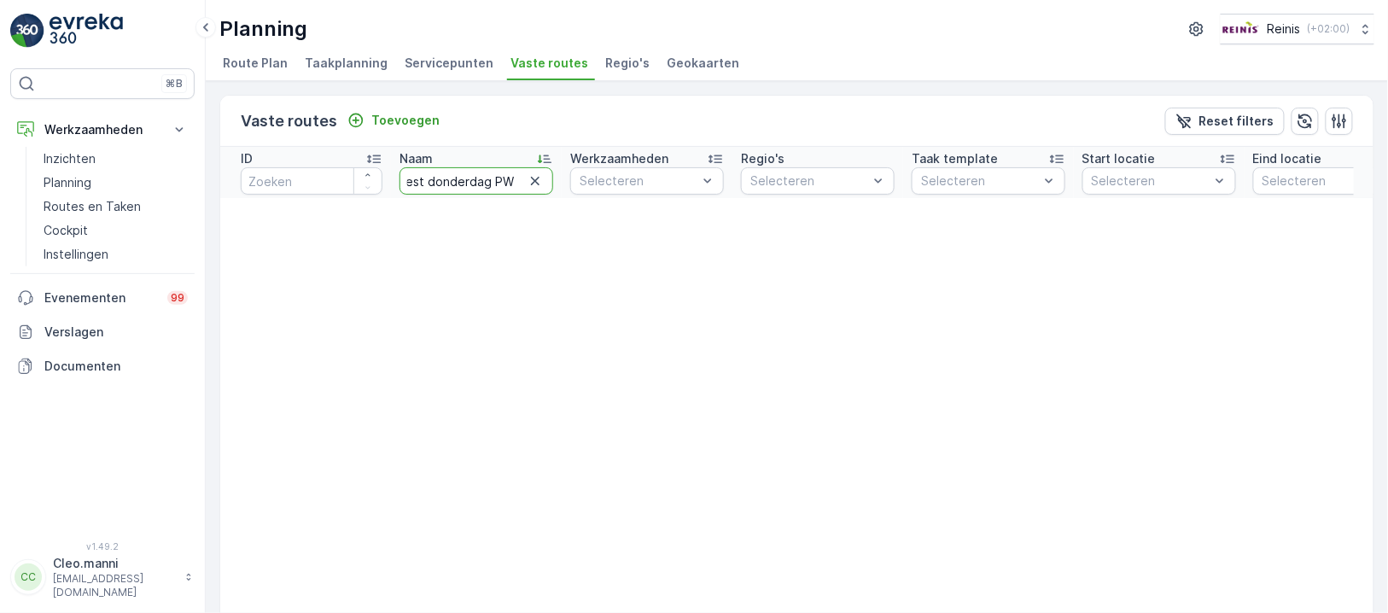
scroll to position [0, 149]
type input "VaZ Hellevoetsluis West donderdag PW 1 RST Assist"
click at [521, 179] on input "VaZ Hellevoetsluis West donderdag PW 1 RST Assist" at bounding box center [476, 180] width 154 height 27
click at [501, 172] on input "VaZ Hellevoetsluis West donderdag PW 1 RST Assist" at bounding box center [476, 180] width 154 height 27
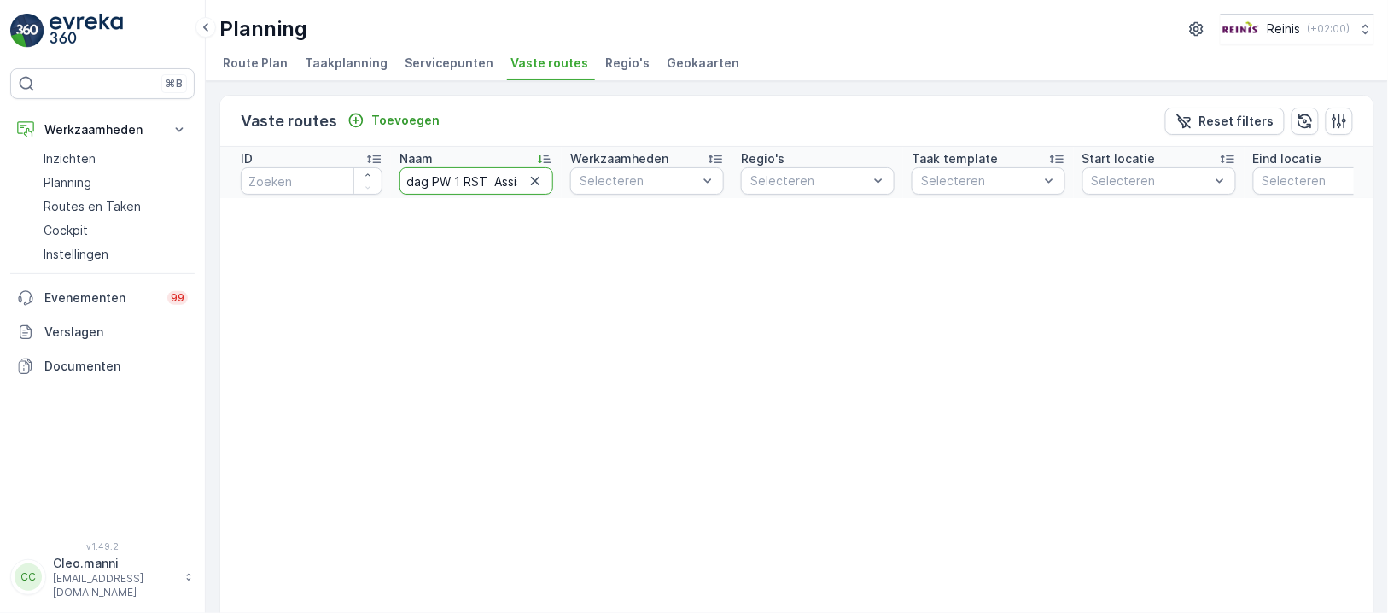
scroll to position [0, 187]
type input "VaZ Hellevoetsluis West donderdag RST Assist"
click at [485, 186] on input "VaZ Hellevoetsluis West donderdag RST Assist" at bounding box center [476, 180] width 154 height 27
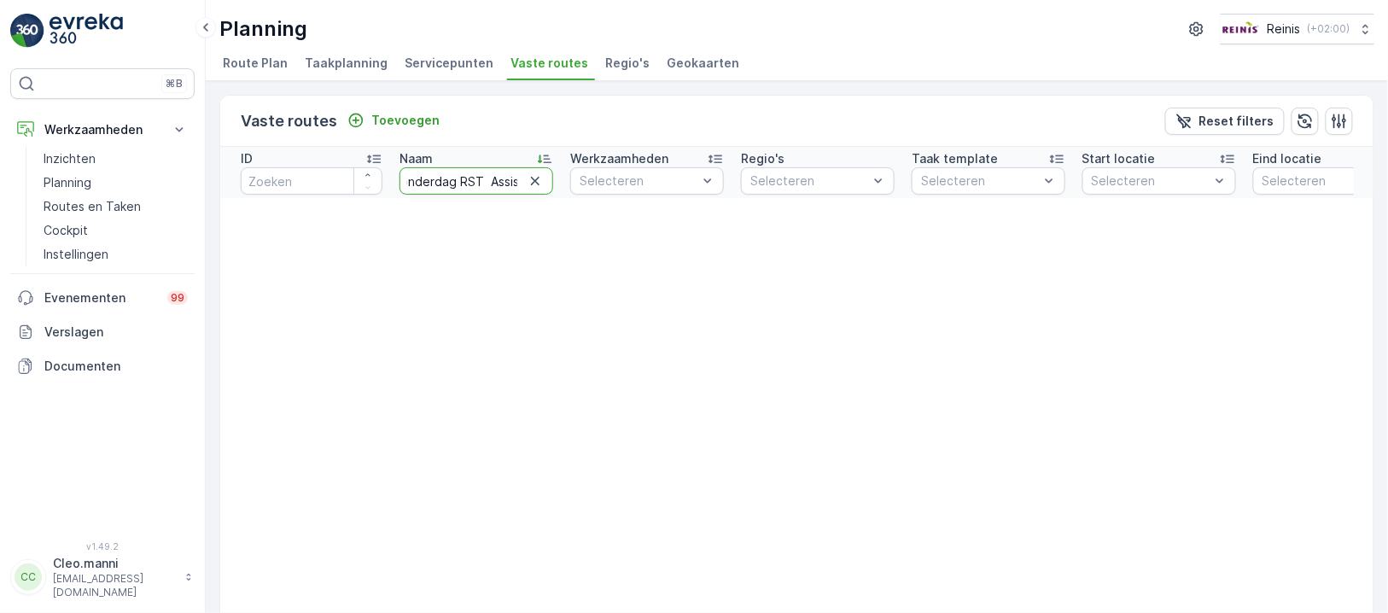
click at [483, 183] on input "VaZ Hellevoetsluis West donderdag RST Assist" at bounding box center [476, 180] width 154 height 27
type input "VaZ Hellevoetsluis West donderdag RST Assist"
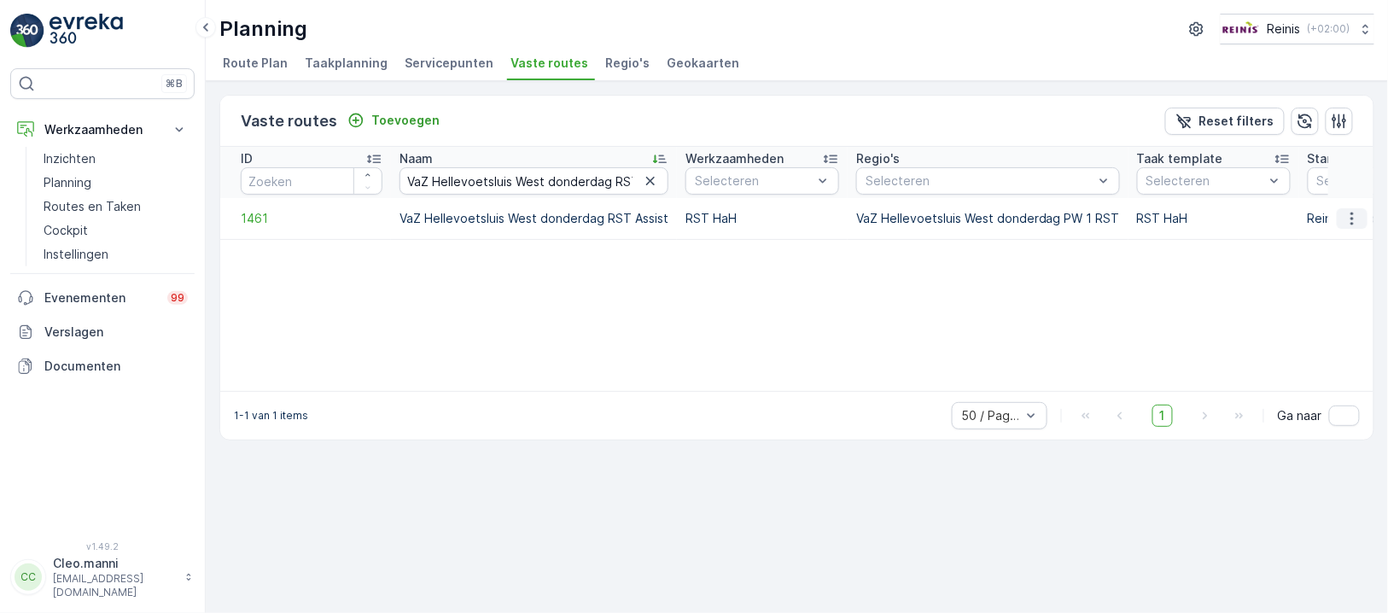
click at [1359, 217] on icon "button" at bounding box center [1351, 218] width 17 height 17
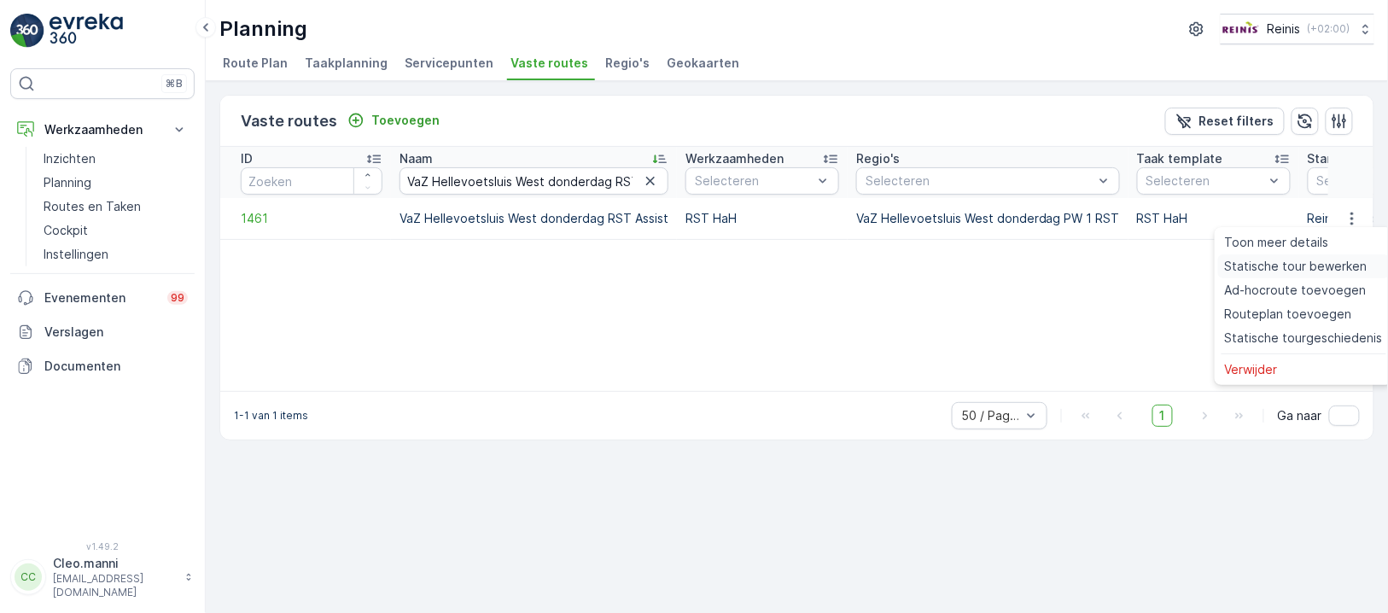
click at [1320, 263] on span "Statische tour bewerken" at bounding box center [1296, 266] width 143 height 17
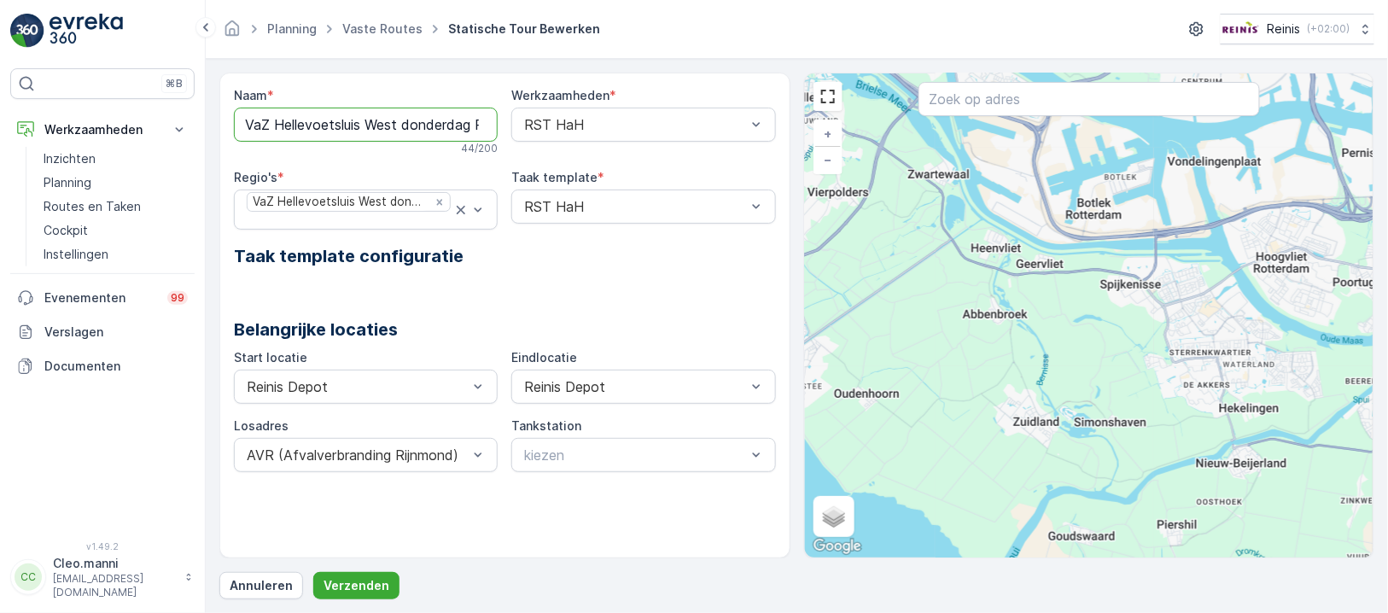
click at [451, 122] on input "VaZ Hellevoetsluis West donderdag RST Assist" at bounding box center [366, 125] width 264 height 34
type input "VaZ Hellevoetsluis West donderdag PW 1 RST"
click at [356, 584] on p "Verzenden" at bounding box center [356, 585] width 66 height 17
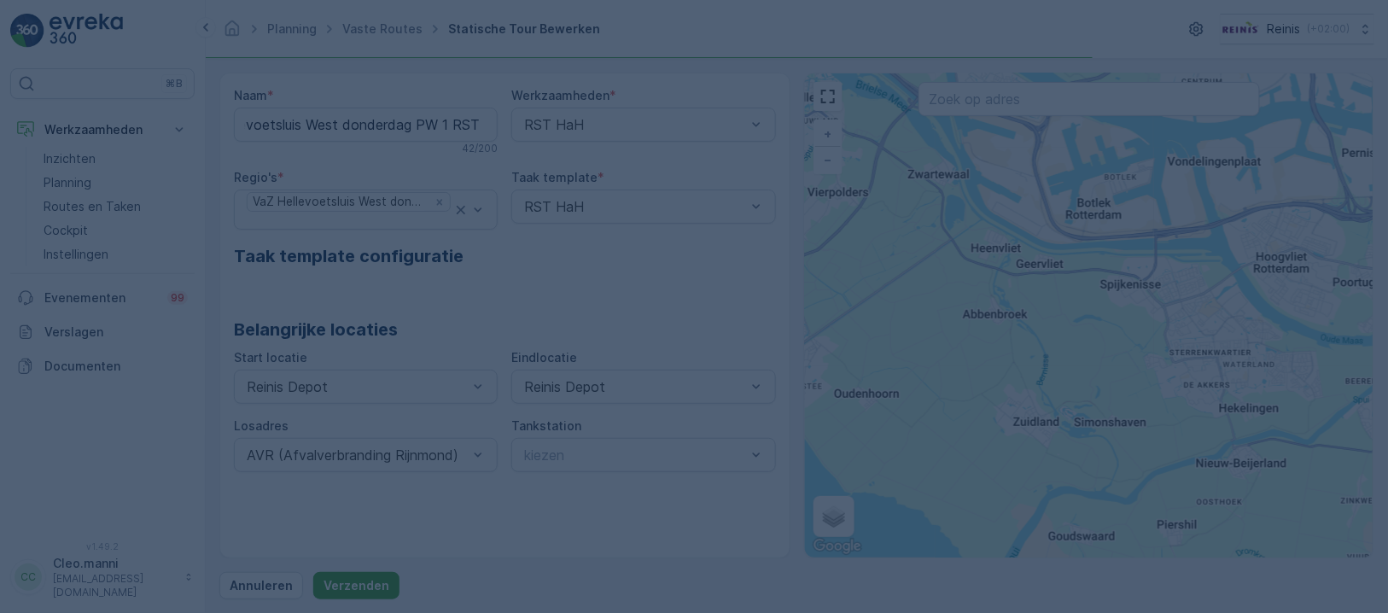
scroll to position [0, 0]
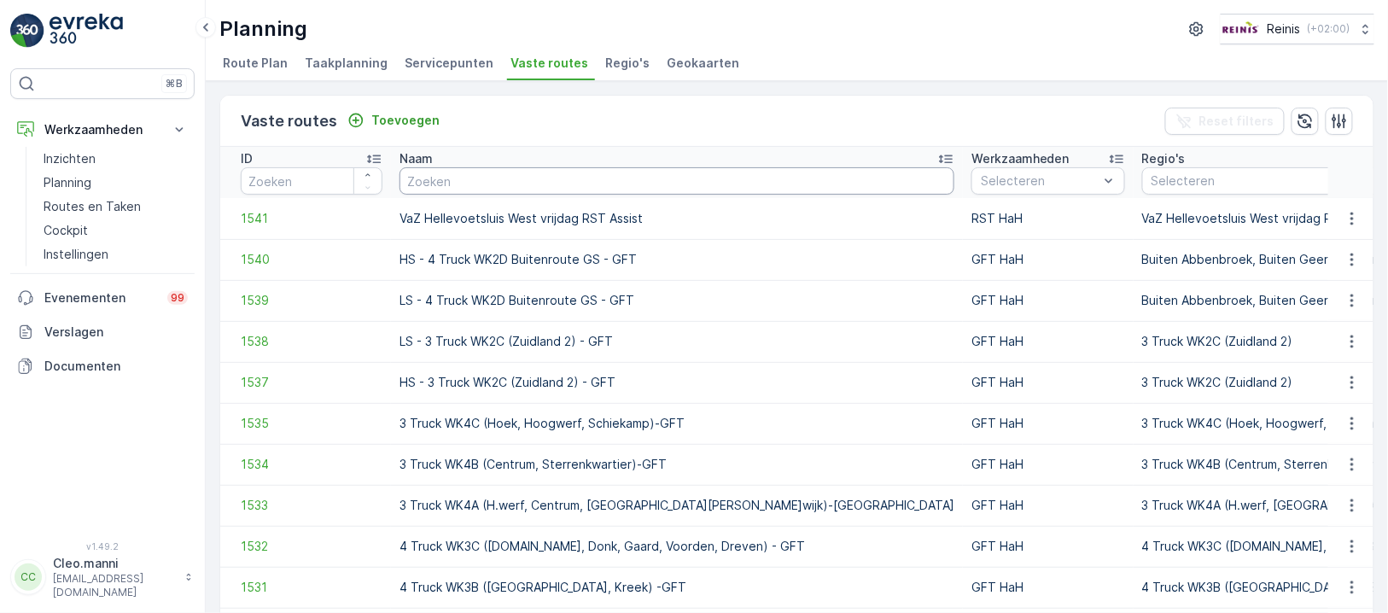
click at [597, 176] on input "text" at bounding box center [676, 180] width 555 height 27
paste input "VaZ Hellevoetsluis Oost donderdag GFT"
type input "VaZ Hellevoetsluis Oost donderdag GFT"
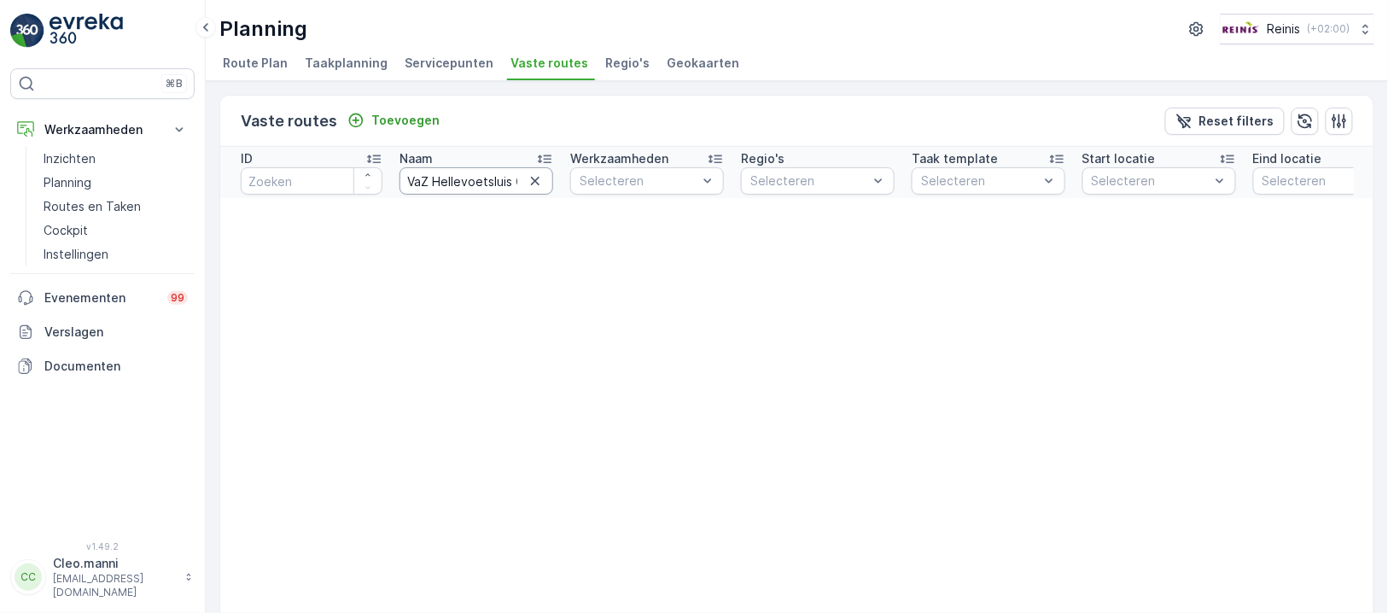
click at [519, 180] on input "VaZ Hellevoetsluis Oost donderdag GFT" at bounding box center [476, 180] width 154 height 27
click at [488, 177] on input "VaZ Hellevoetsluis Oost donderdag GFT" at bounding box center [476, 180] width 154 height 27
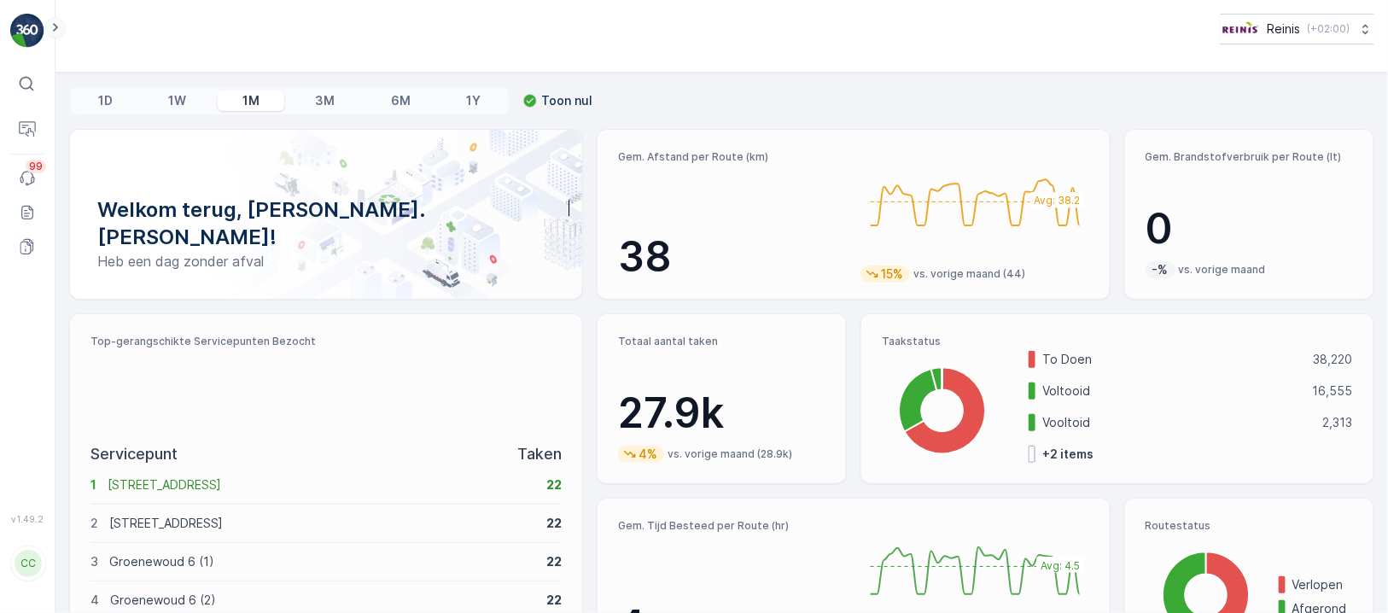
click at [48, 29] on icon at bounding box center [55, 27] width 19 height 20
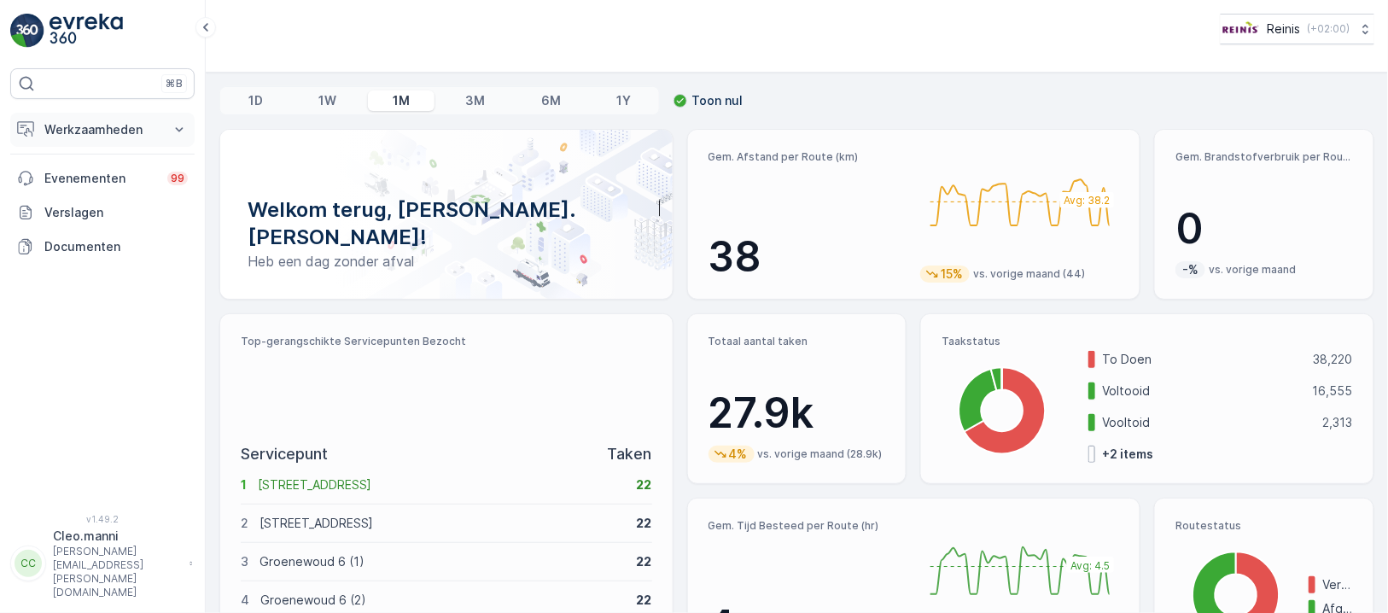
click at [64, 131] on p "Werkzaamheden" at bounding box center [102, 129] width 116 height 17
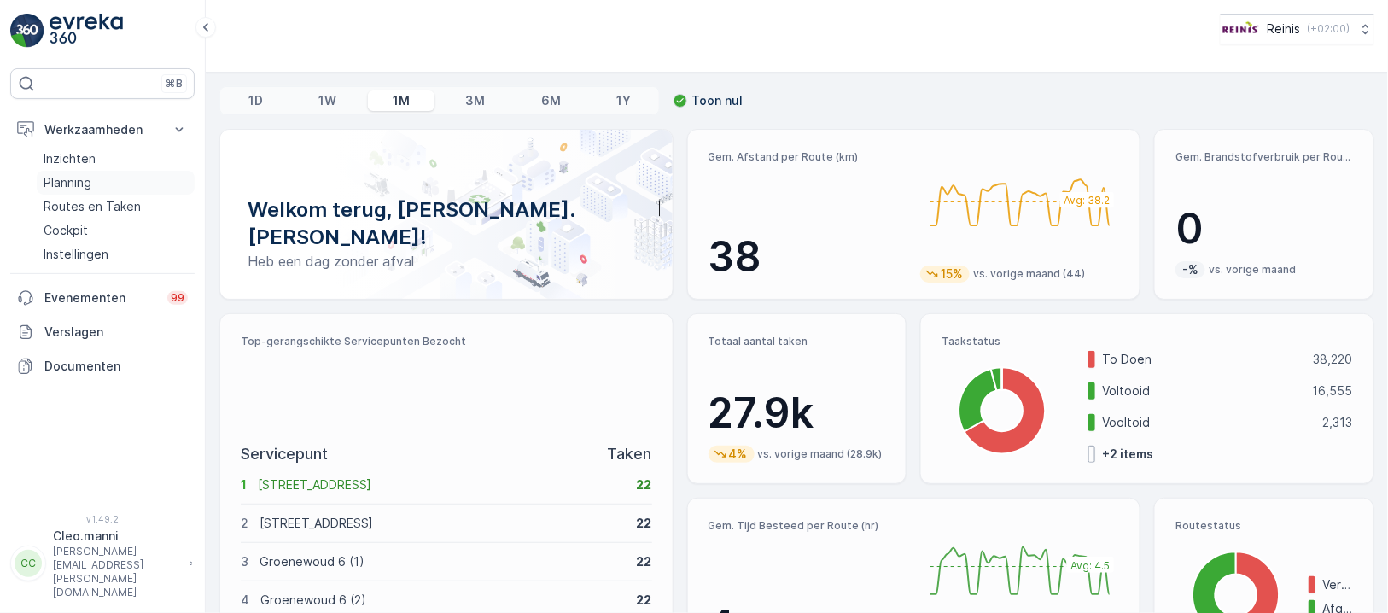
click at [79, 186] on p "Planning" at bounding box center [68, 182] width 48 height 17
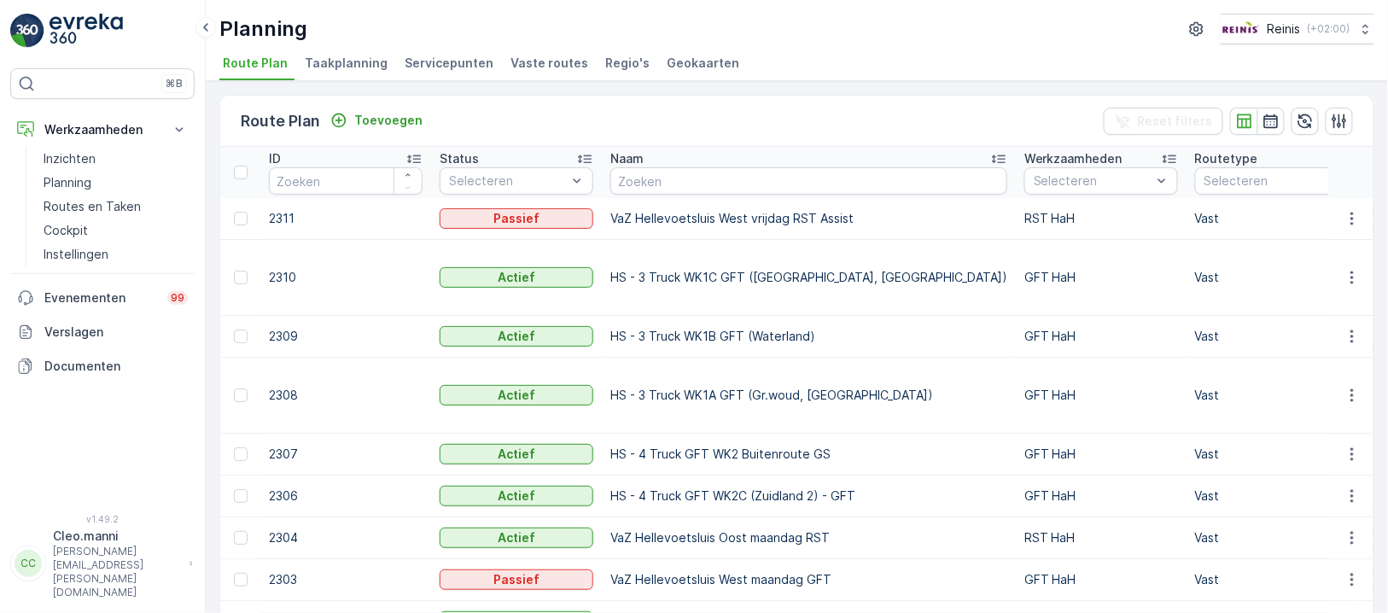
click at [530, 60] on span "Vaste routes" at bounding box center [549, 63] width 78 height 17
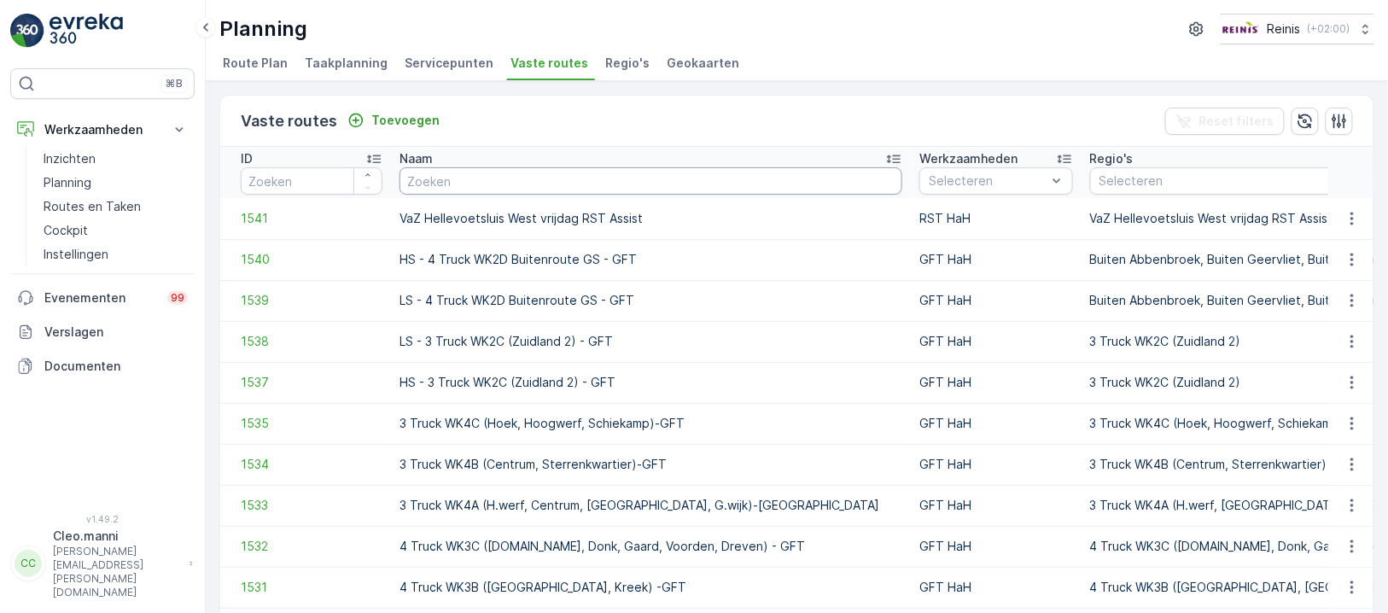
click at [643, 178] on input "text" at bounding box center [650, 180] width 503 height 27
paste input "VaZ Hellevoetsluis West donderdag PW 1 RST"
type input "VaZ Hellevoetsluis West donderdag PW 1 RST"
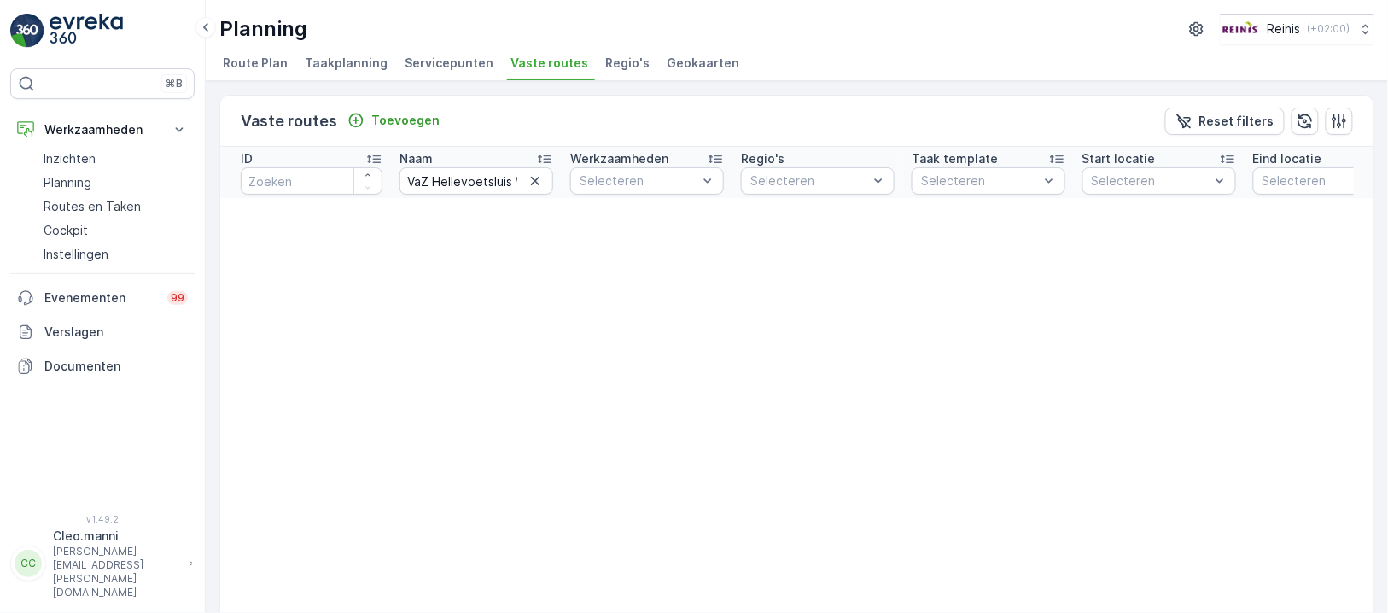
click at [633, 58] on li "Regio's" at bounding box center [629, 65] width 55 height 29
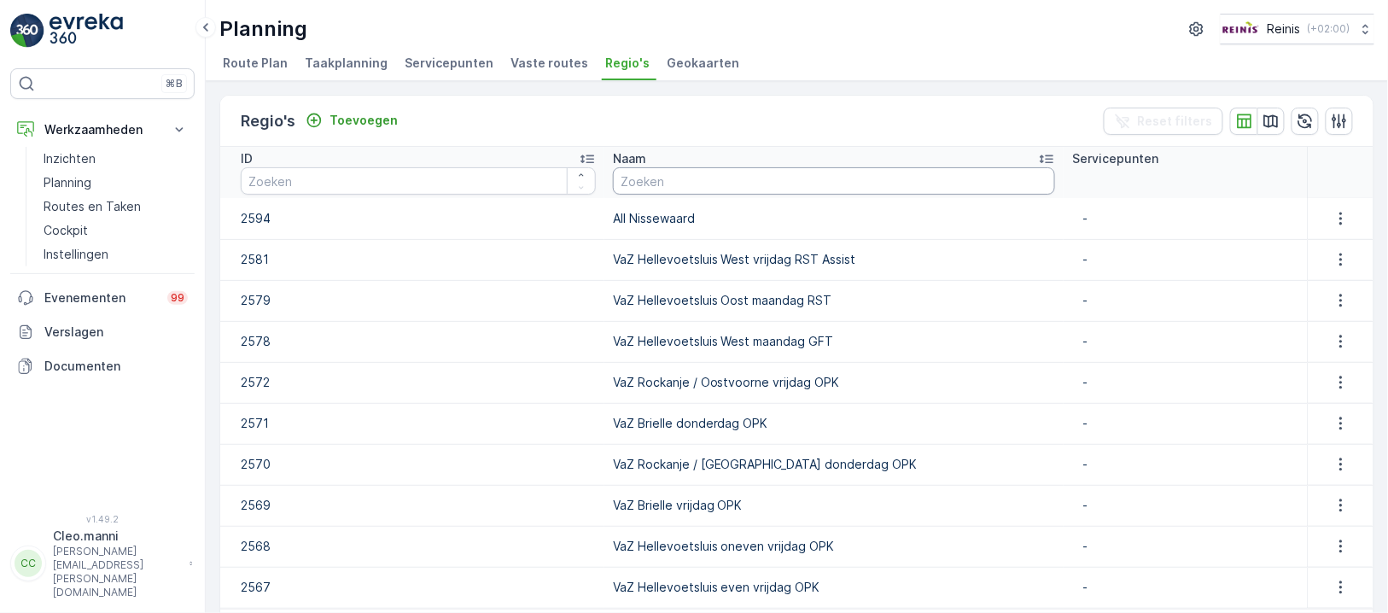
click at [703, 180] on input "text" at bounding box center [834, 180] width 442 height 27
paste input "VaZ Hellevoetsluis West donderdag PW 1 RST"
type input "VaZ Hellevoetsluis West donderdag PW 1 RST"
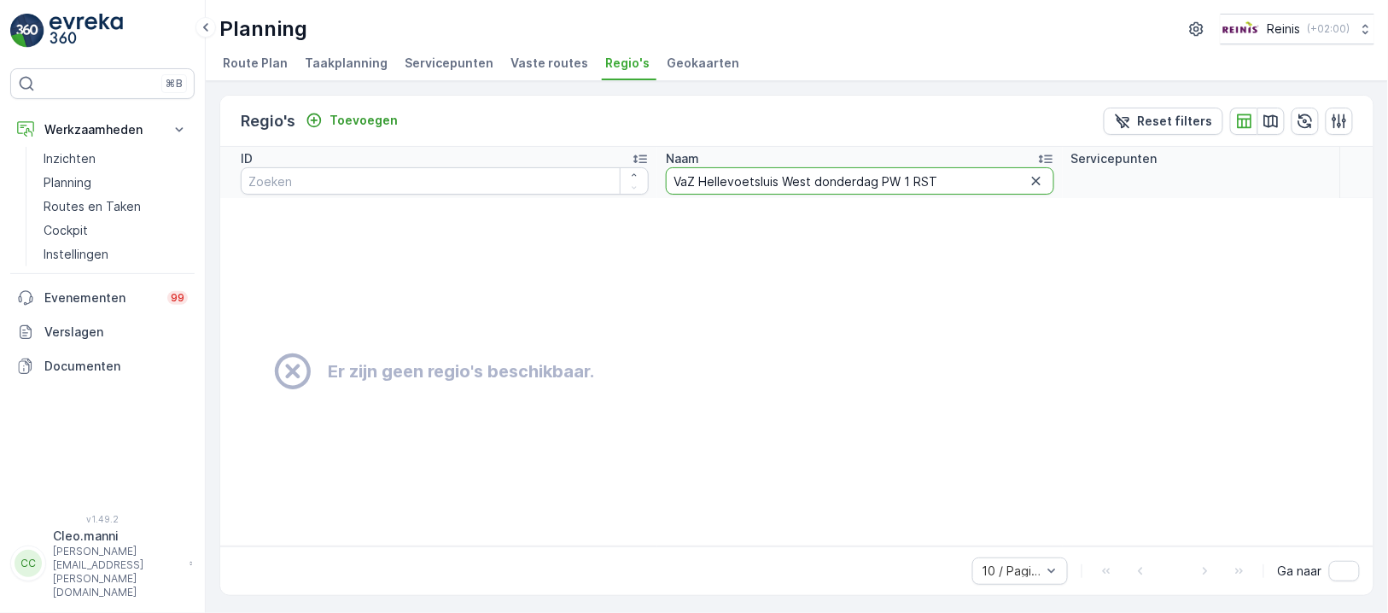
click at [892, 178] on input "VaZ Hellevoetsluis West donderdag PW 1 RST" at bounding box center [860, 180] width 388 height 27
type input "VaZ Hellevoetsluis West donderdag RST"
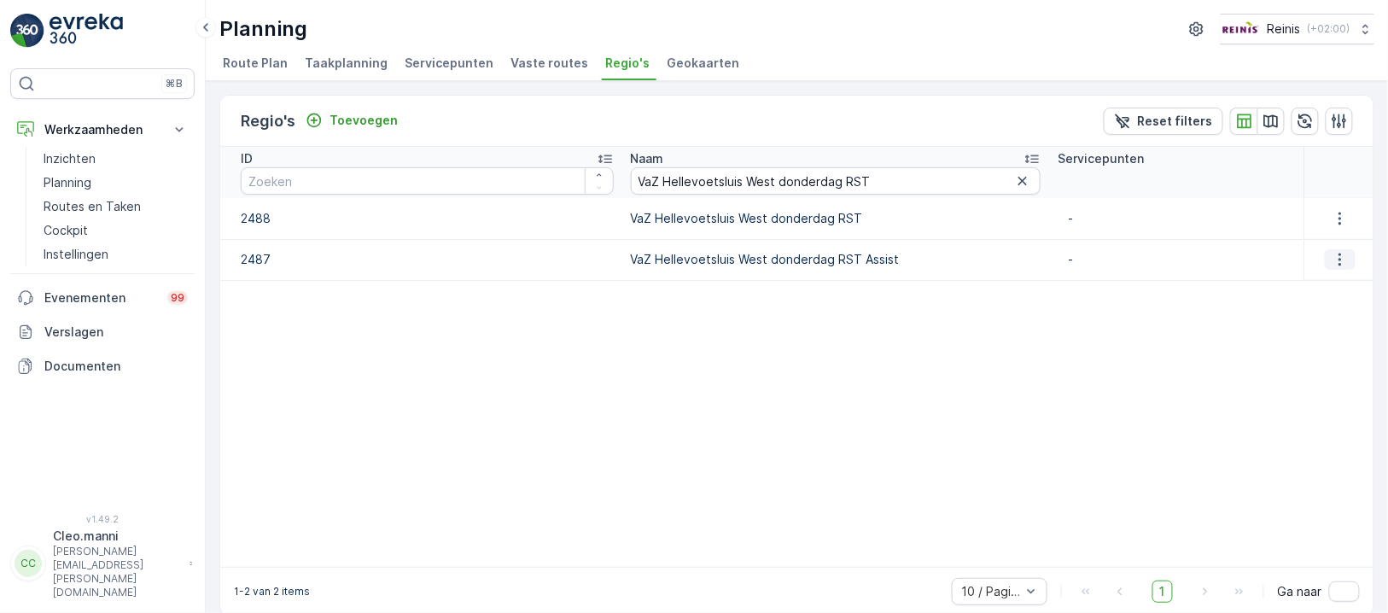
click at [1338, 254] on icon "button" at bounding box center [1339, 259] width 3 height 13
click at [1324, 276] on span "Regio bewerken" at bounding box center [1324, 283] width 94 height 17
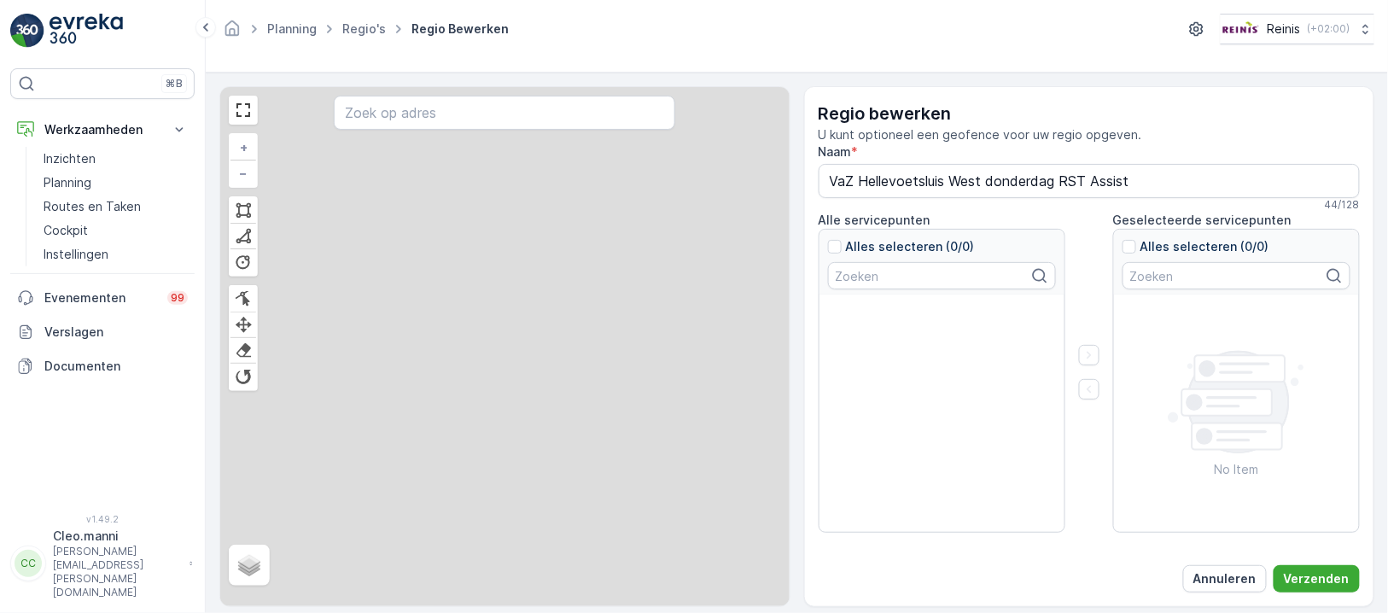
click at [863, 165] on input "VaZ Hellevoetsluis West donderdag RST Assist" at bounding box center [1089, 181] width 542 height 34
click at [1128, 177] on input "VaZ Hellevoetsluis West donderdag RST Assist" at bounding box center [1089, 181] width 542 height 34
click at [1138, 178] on input "VaZ Hellevoetsluis West donderdag RST Assist" at bounding box center [1089, 181] width 542 height 34
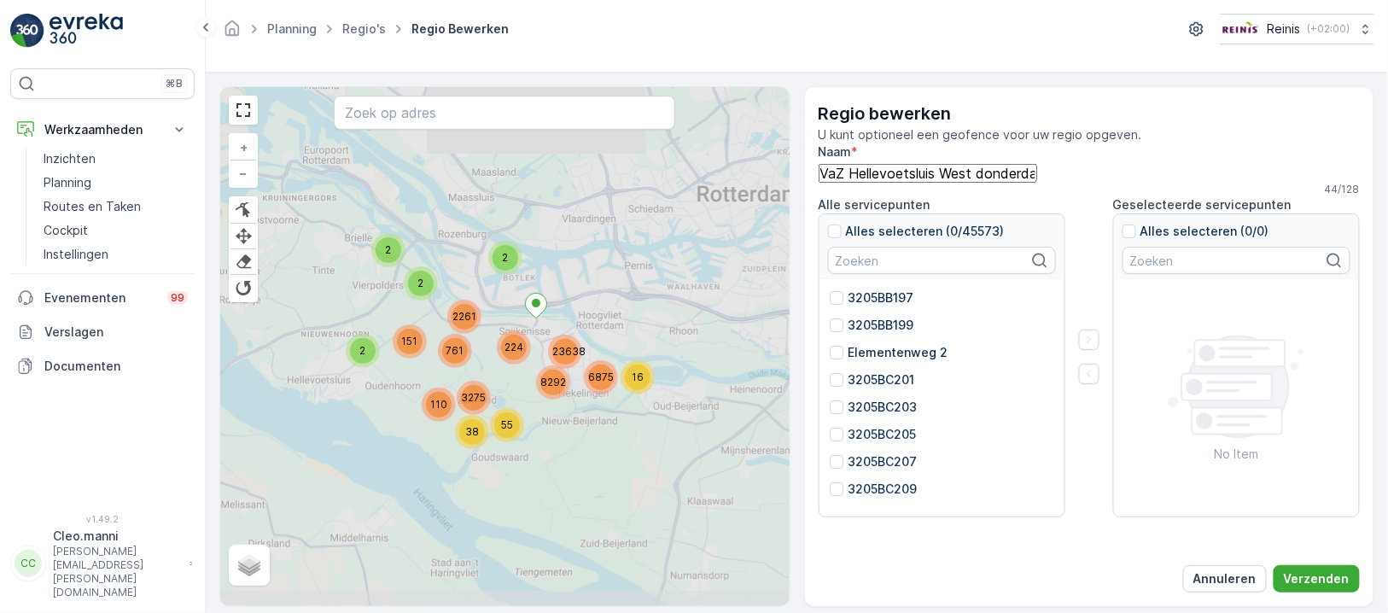
drag, startPoint x: 1132, startPoint y: 176, endPoint x: 793, endPoint y: 170, distance: 339.7
click at [795, 172] on div "2 2 2 2 16 55 38 110 151 761 3275 6875 23638 224 8292 2261 + − Finish Finish Fi…" at bounding box center [796, 346] width 1155 height 521
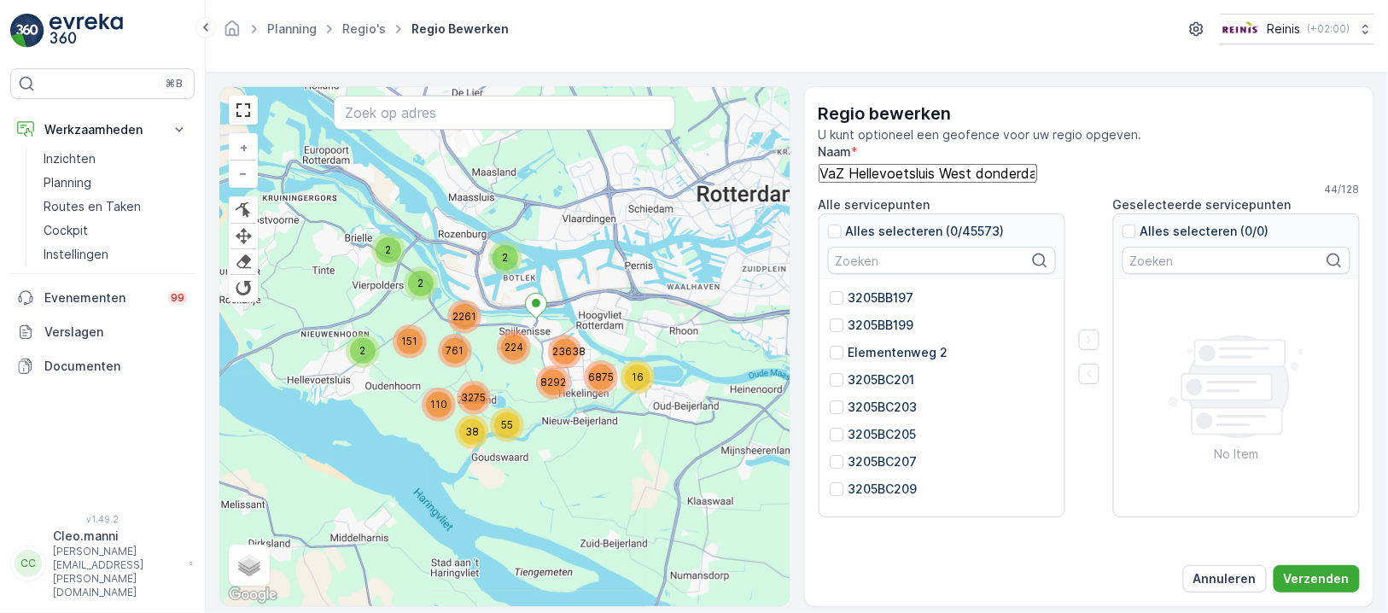
paste input "PW 1 RST"
type input "VaZ Hellevoetsluis West donderdag PW 1 RST"
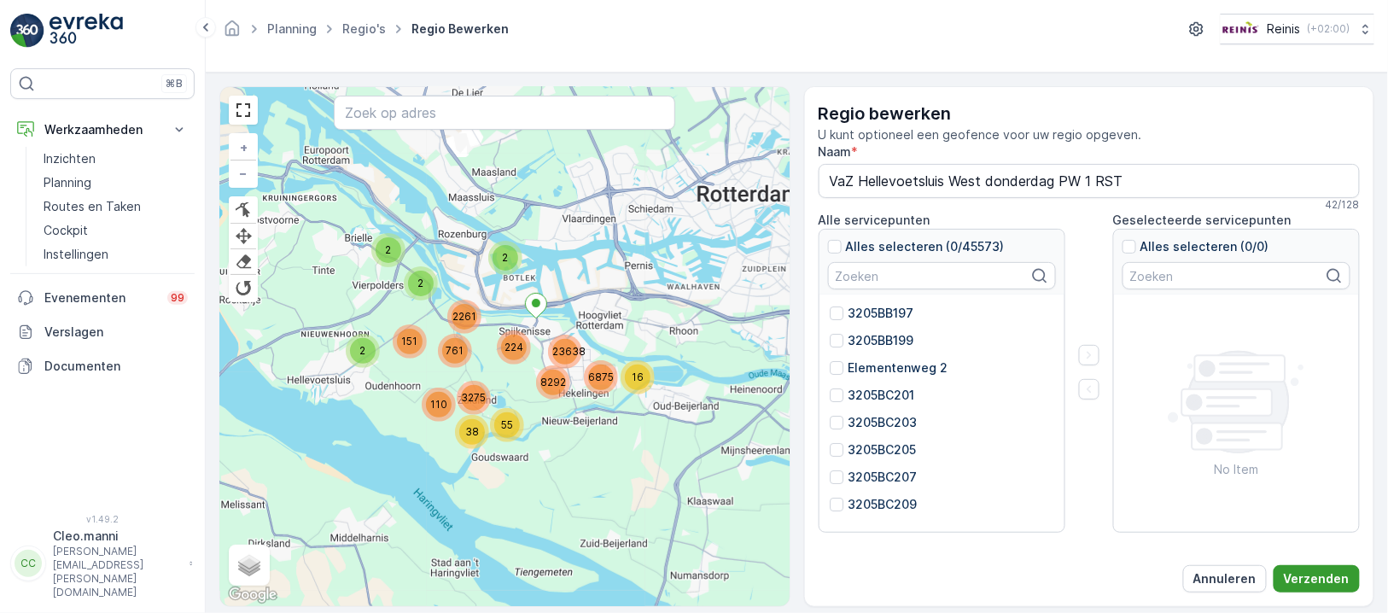
click at [1341, 578] on p "Verzenden" at bounding box center [1317, 578] width 66 height 17
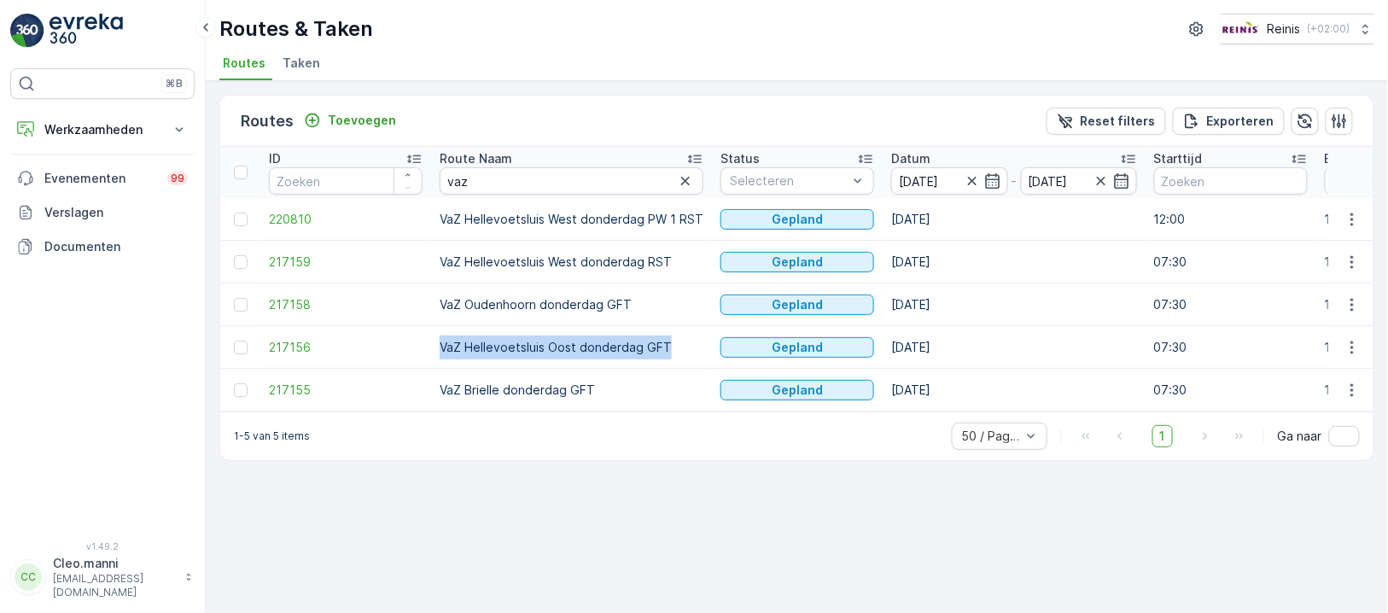
drag, startPoint x: 666, startPoint y: 341, endPoint x: 426, endPoint y: 329, distance: 240.1
copy tr "VaZ Hellevoetsluis Oost donderdag GFT"
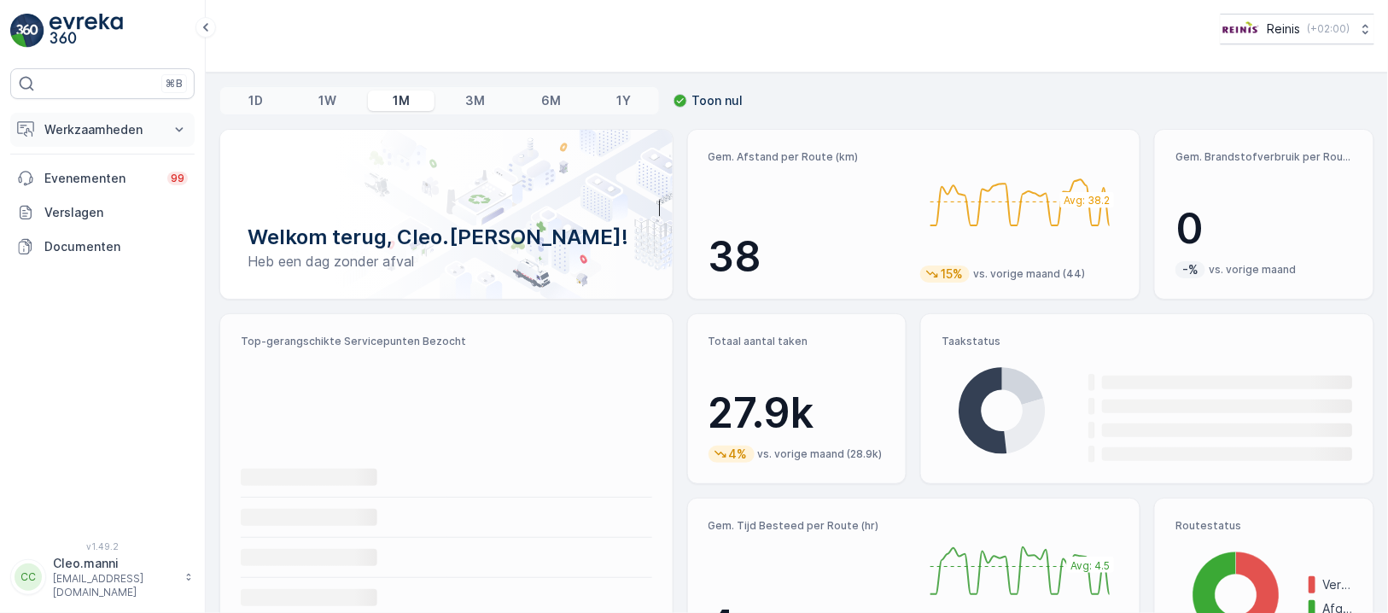
click at [82, 125] on p "Werkzaamheden" at bounding box center [102, 129] width 116 height 17
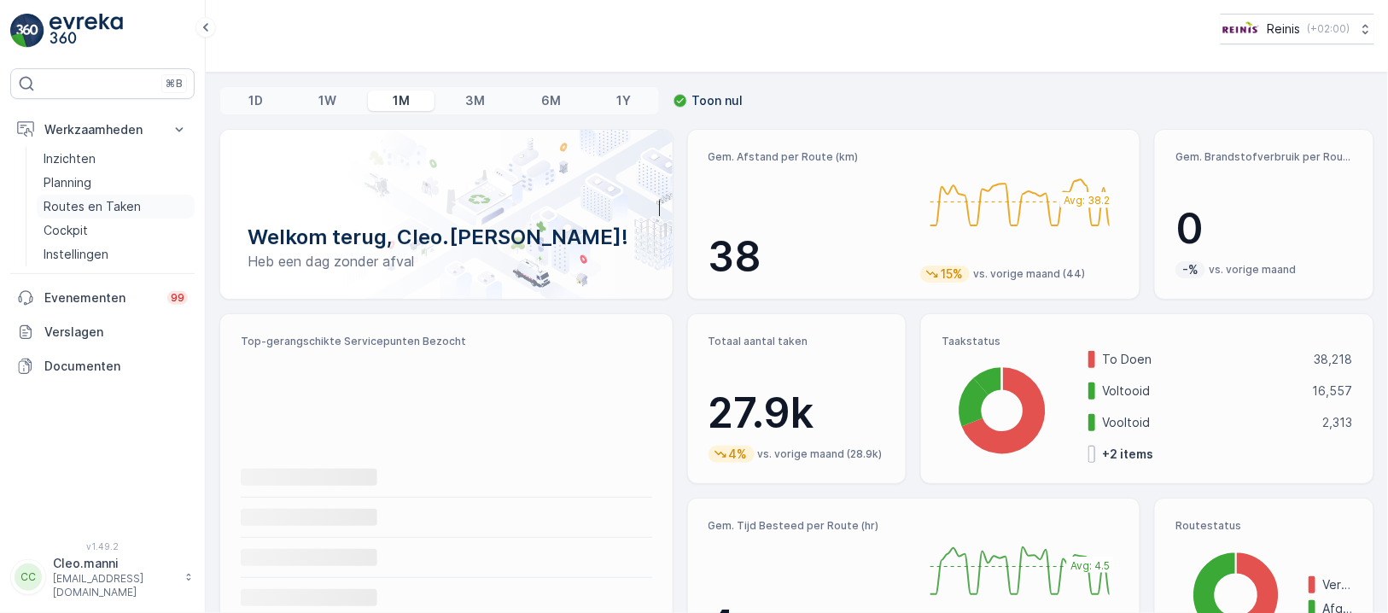
click at [81, 202] on p "Routes en Taken" at bounding box center [92, 206] width 97 height 17
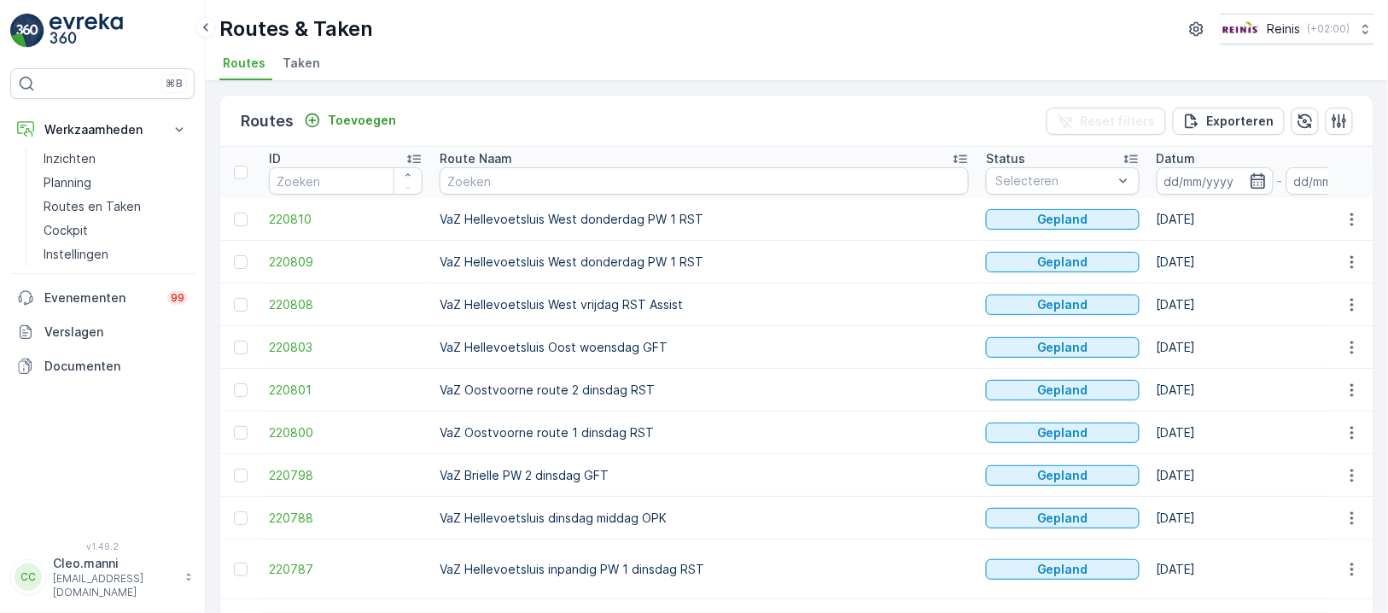
click at [1249, 182] on icon "button" at bounding box center [1257, 180] width 17 height 17
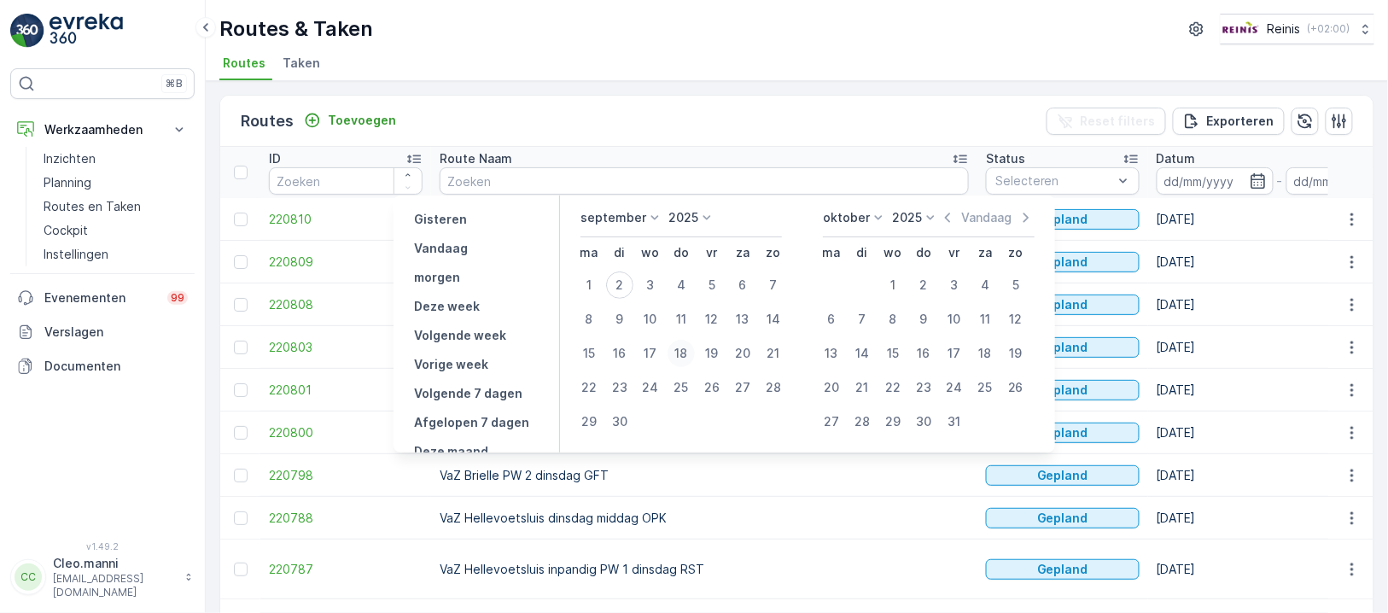
click at [688, 352] on div "18" at bounding box center [680, 353] width 27 height 27
type input "18.09.2025"
click at [688, 352] on div "18" at bounding box center [680, 353] width 27 height 27
type input "18.09.2025"
click at [688, 352] on div "18" at bounding box center [680, 353] width 27 height 27
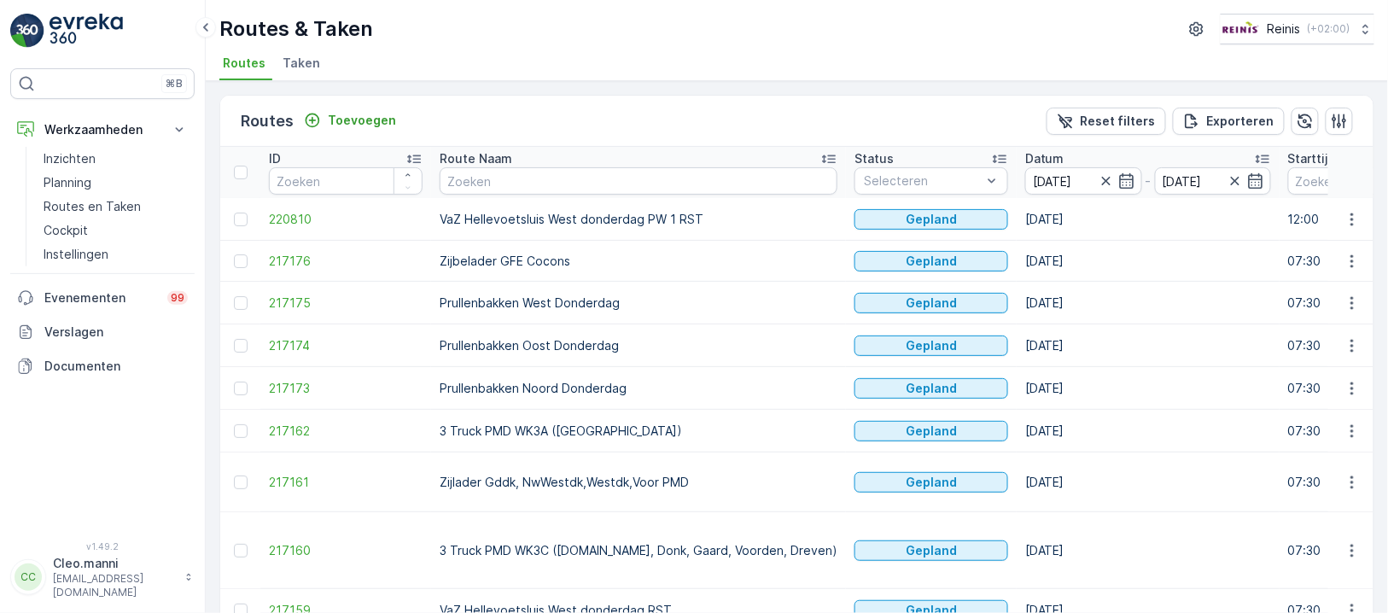
click at [591, 175] on input "text" at bounding box center [639, 180] width 398 height 27
type input "vaz"
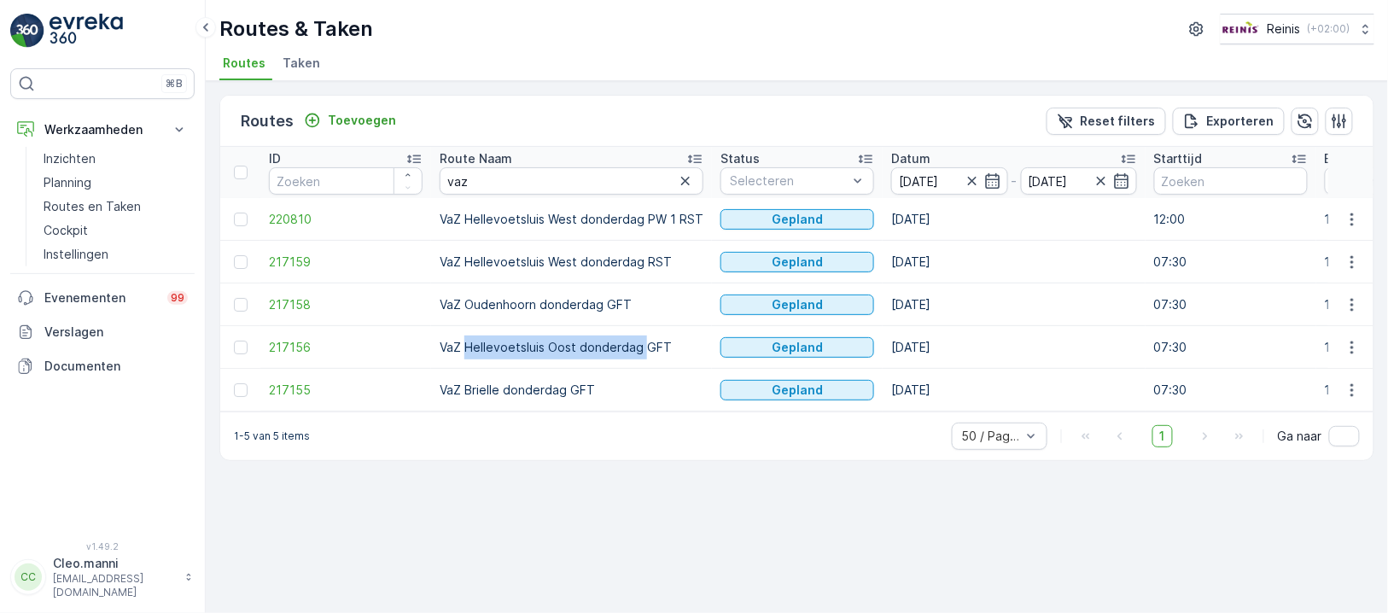
drag, startPoint x: 633, startPoint y: 339, endPoint x: 467, endPoint y: 351, distance: 166.8
click at [467, 351] on td "VaZ Hellevoetsluis Oost donderdag GFT" at bounding box center [571, 347] width 281 height 43
drag, startPoint x: 661, startPoint y: 342, endPoint x: 561, endPoint y: 341, distance: 99.9
click at [561, 341] on td "VaZ Hellevoetsluis Oost donderdag GFT" at bounding box center [571, 347] width 281 height 43
drag, startPoint x: 671, startPoint y: 338, endPoint x: 439, endPoint y: 347, distance: 232.3
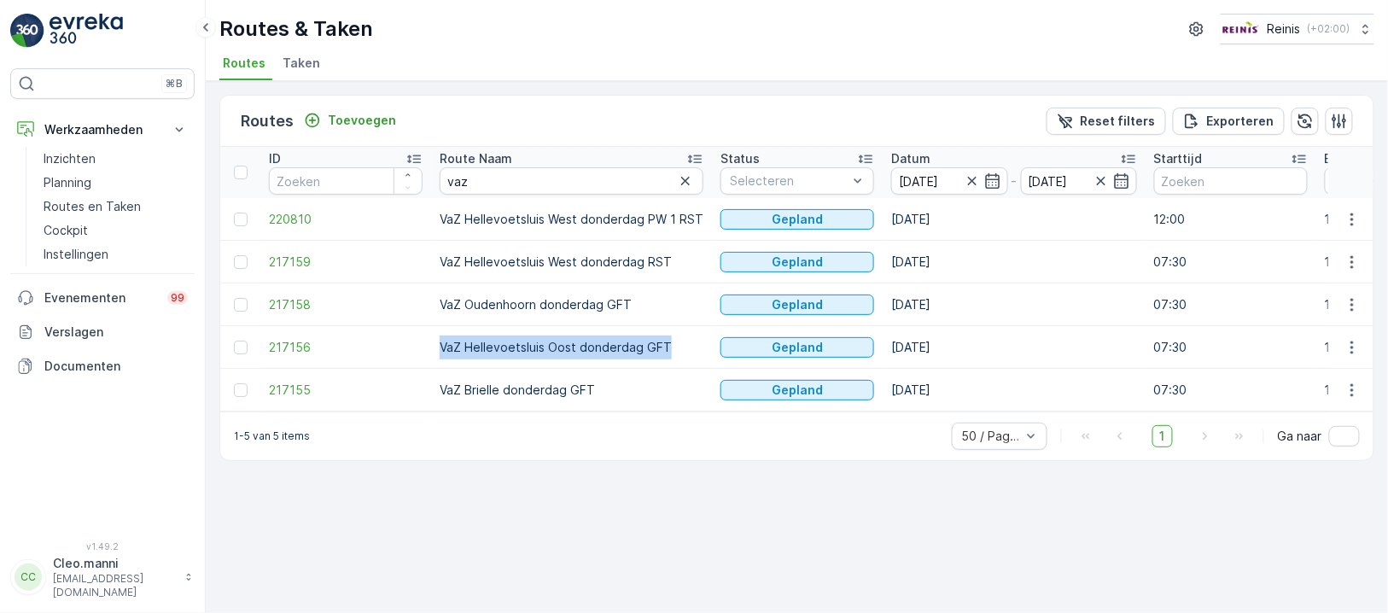
click at [439, 347] on td "VaZ Hellevoetsluis Oost donderdag GFT" at bounding box center [571, 347] width 281 height 43
copy td "VaZ Hellevoetsluis Oost donderdag GFT"
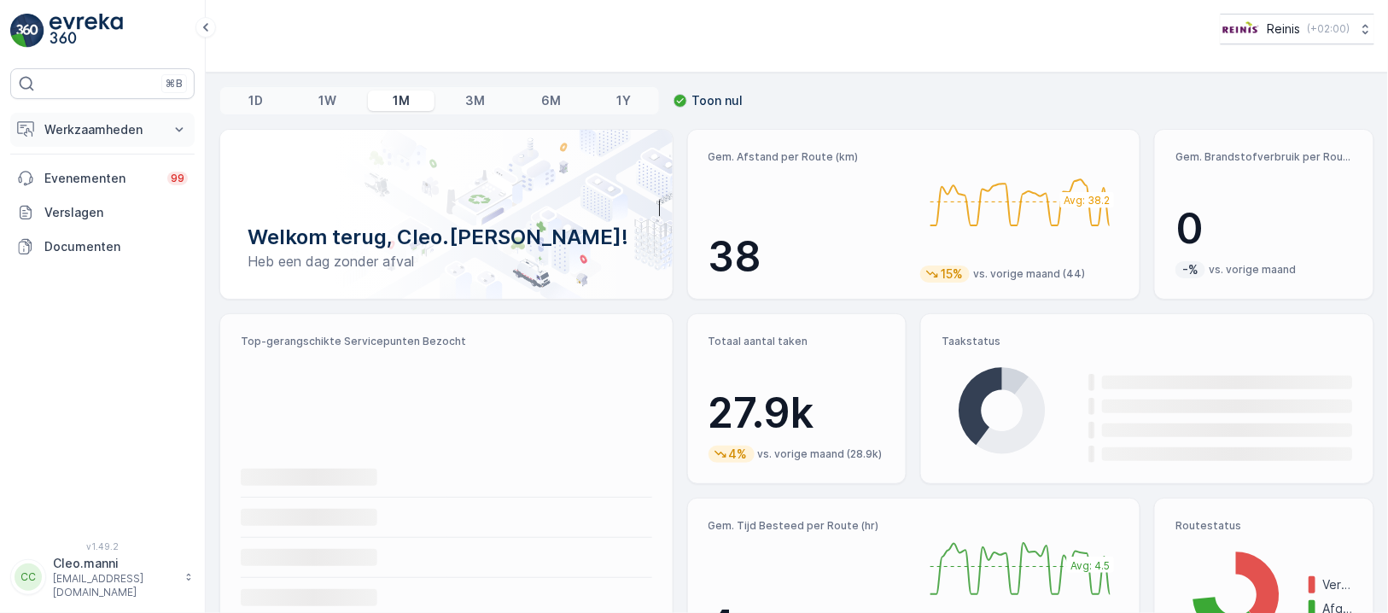
click at [119, 131] on p "Werkzaamheden" at bounding box center [102, 129] width 116 height 17
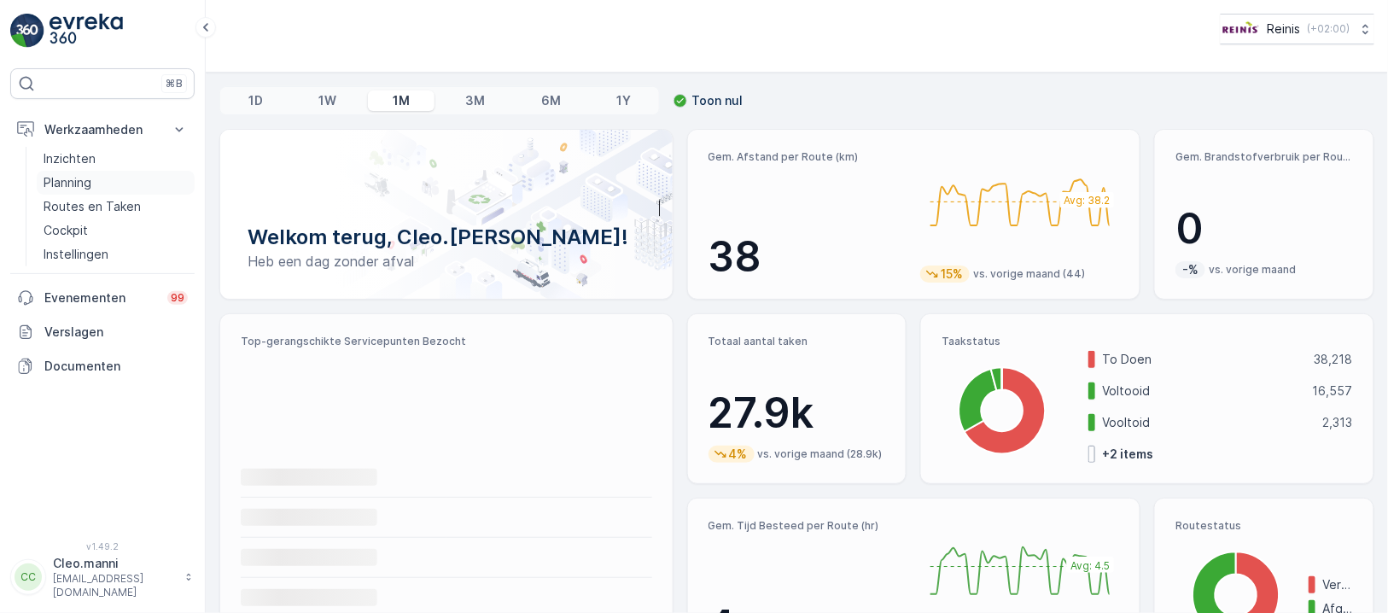
click at [79, 176] on p "Planning" at bounding box center [68, 182] width 48 height 17
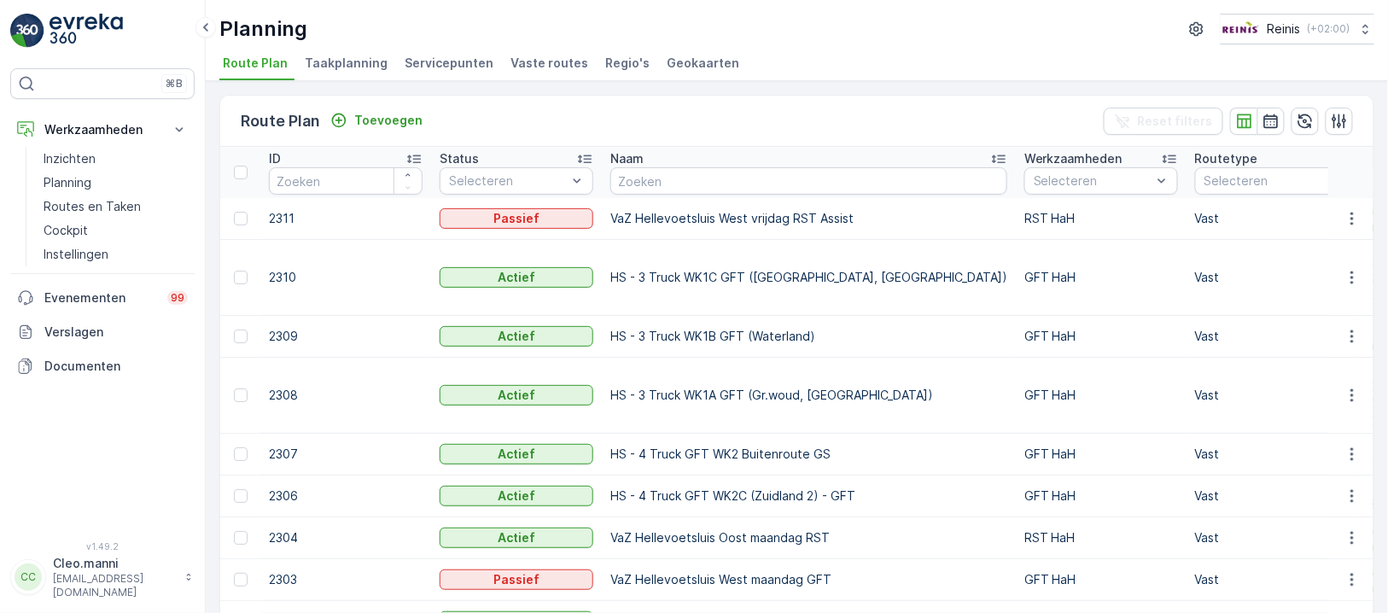
click at [552, 66] on span "Vaste routes" at bounding box center [549, 63] width 78 height 17
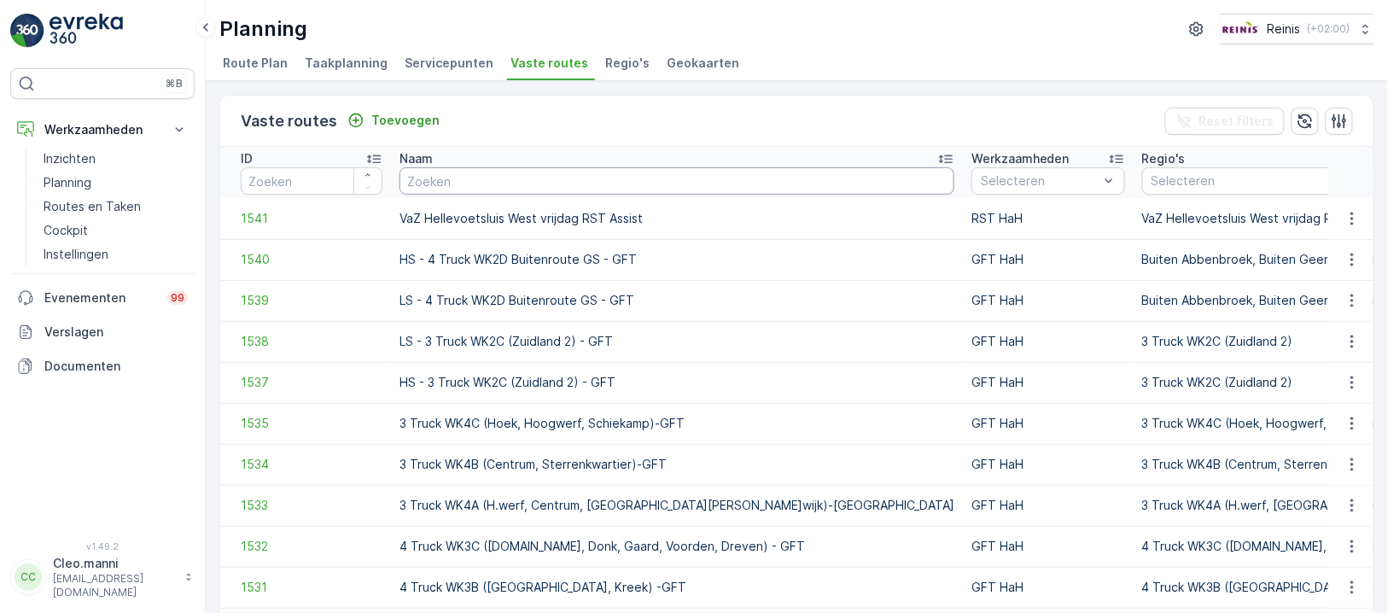
click at [542, 177] on input "text" at bounding box center [676, 180] width 555 height 27
paste input "VaZ Hellevoetsluis Oost donderdag GFT"
type input "VaZ Hellevoetsluis Oost donderdag GFT"
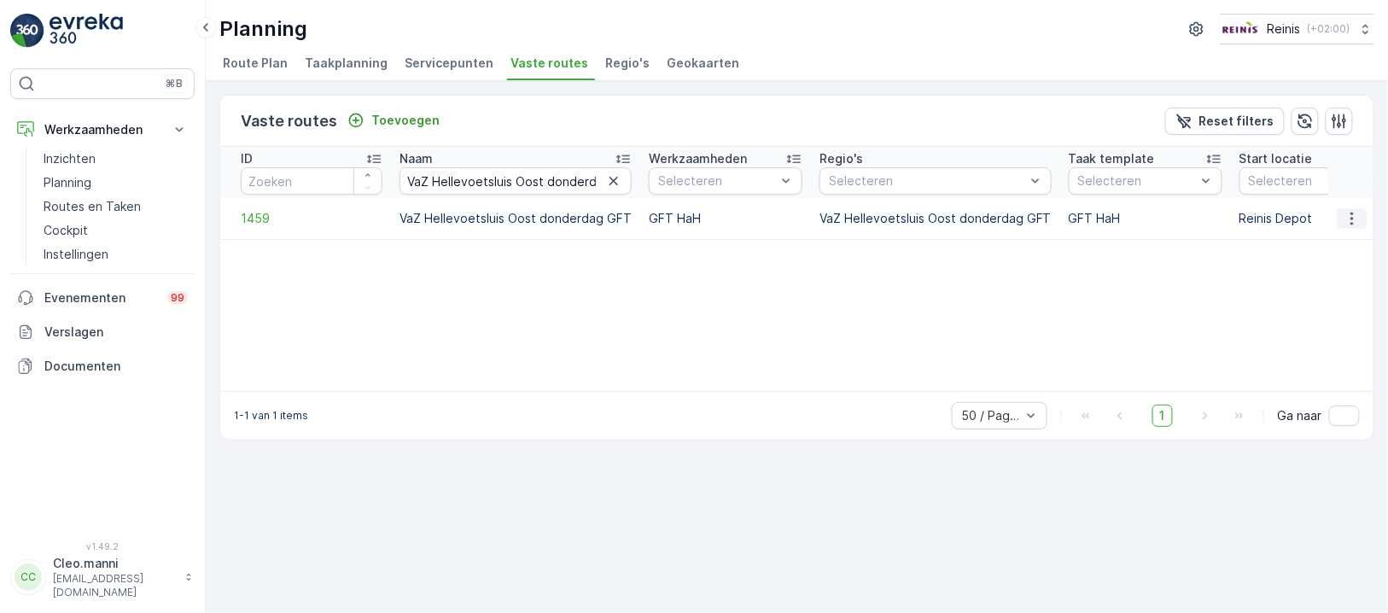
click at [1359, 220] on icon "button" at bounding box center [1351, 218] width 17 height 17
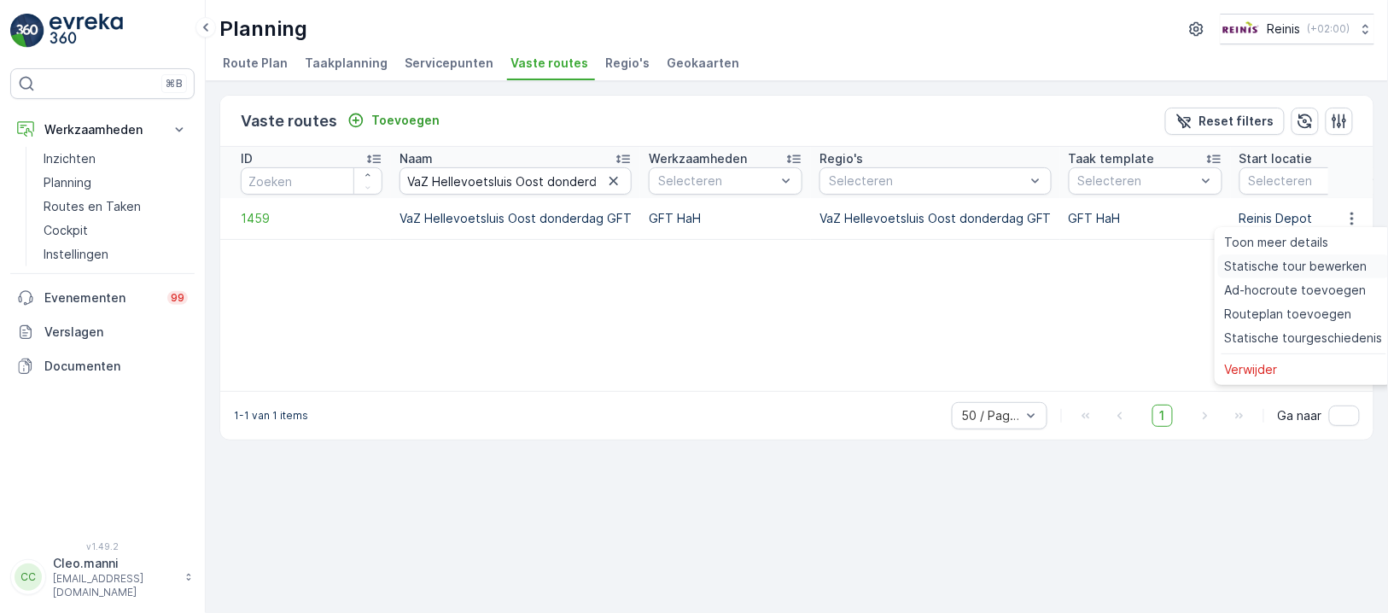
click at [1341, 258] on span "Statische tour bewerken" at bounding box center [1296, 266] width 143 height 17
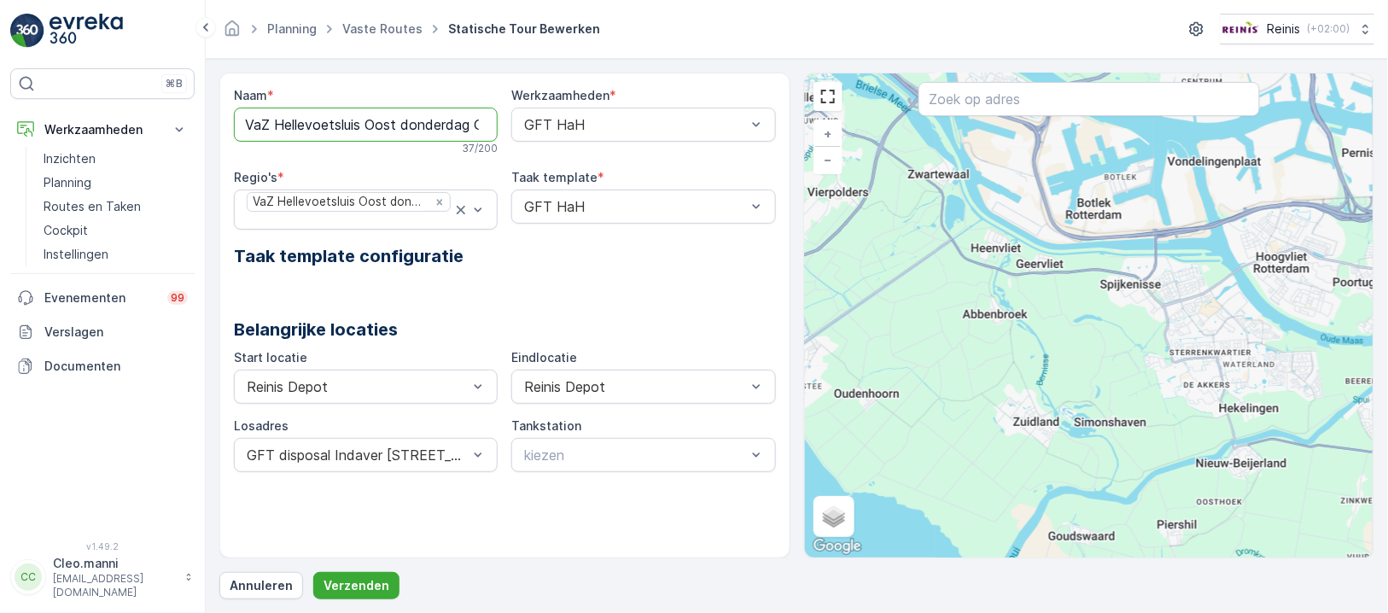
click at [440, 126] on input "VaZ Hellevoetsluis Oost donderdag GFT" at bounding box center [366, 125] width 264 height 34
click at [387, 119] on input "VaZ Hellevoetsluis Oost donderdag PW1 GFT" at bounding box center [366, 125] width 264 height 34
click at [442, 124] on input "VaZ Hellevoetsluis Oost donderdag PW1 GFT" at bounding box center [366, 125] width 264 height 34
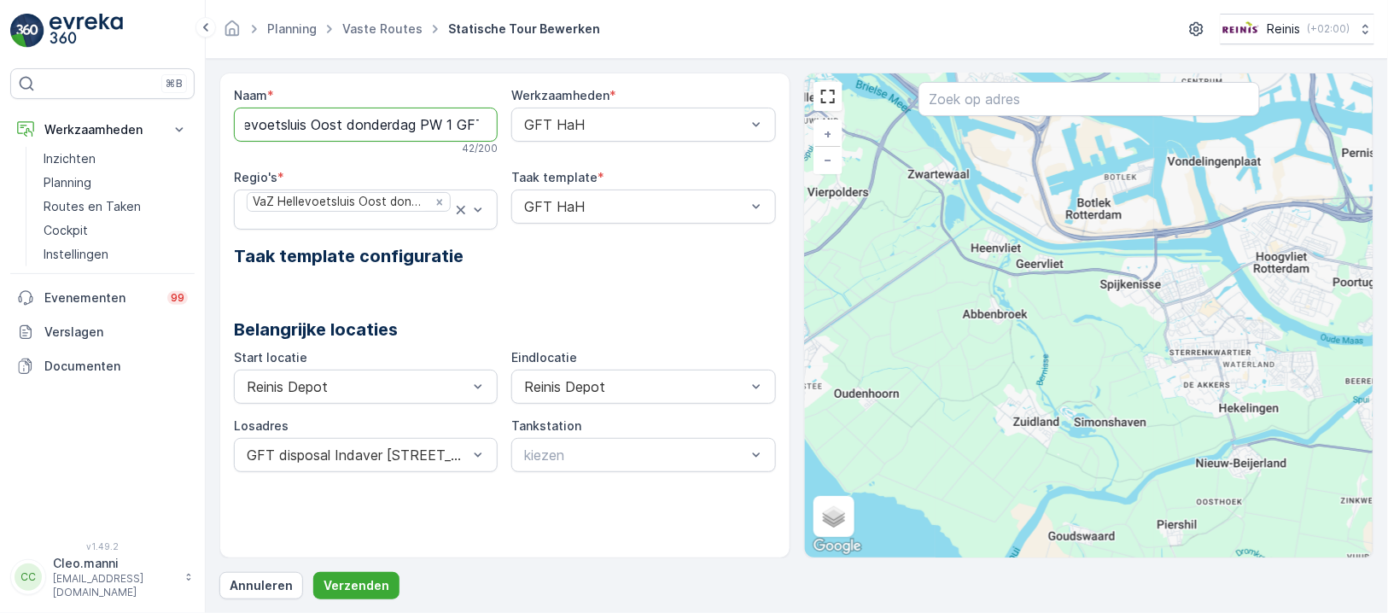
type input "VaZ Hellevoetsluis Oost donderdag PW 1 GFT"
click at [620, 317] on p "Belangrijke locaties" at bounding box center [505, 330] width 542 height 26
click at [378, 582] on p "Verzenden" at bounding box center [356, 585] width 66 height 17
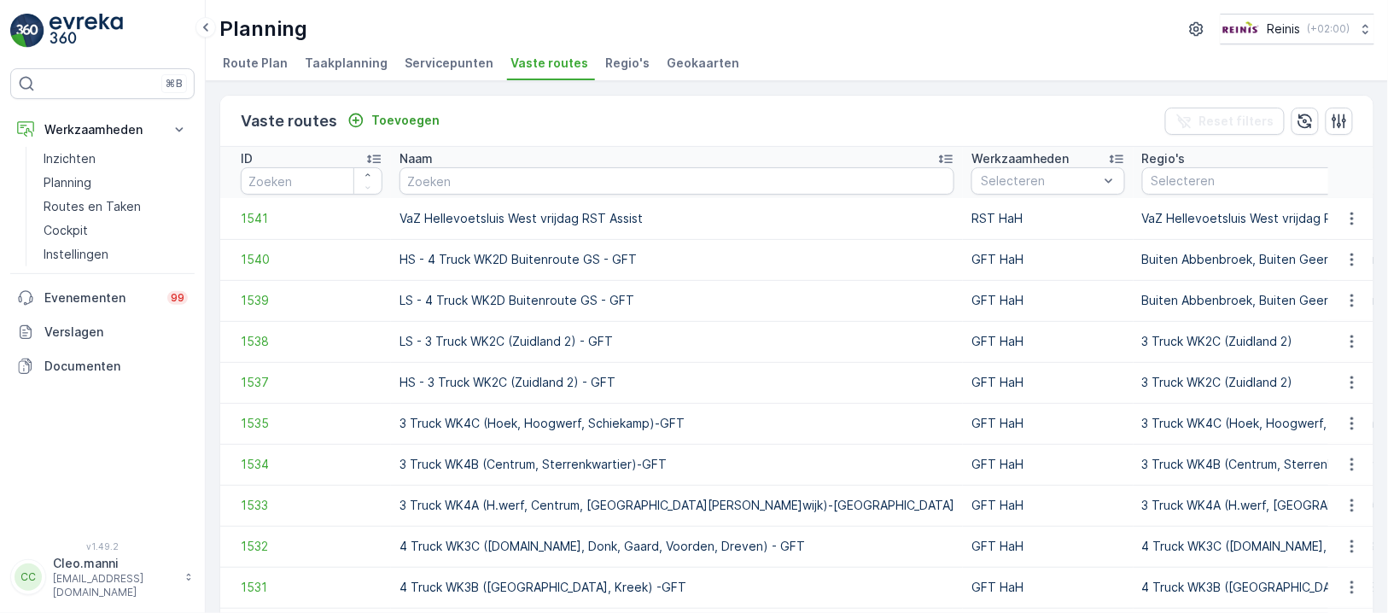
click at [610, 61] on span "Regio's" at bounding box center [627, 63] width 44 height 17
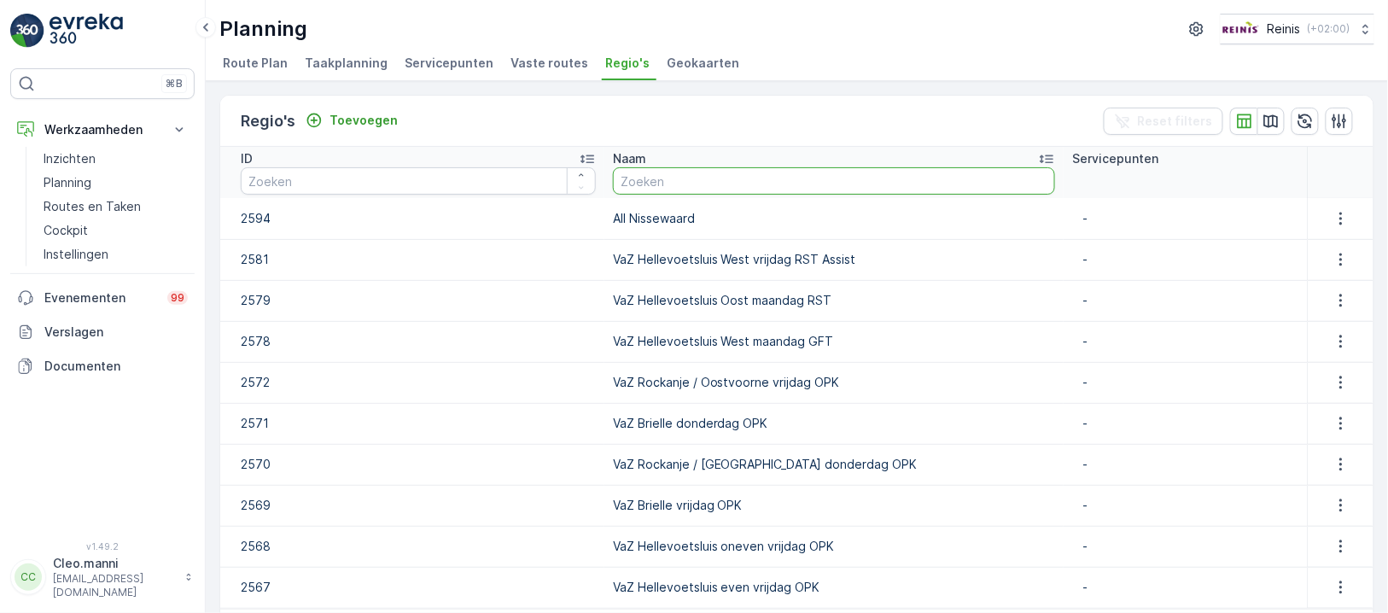
click at [713, 190] on input "text" at bounding box center [834, 180] width 442 height 27
paste input "VaZ Hellevoetsluis Oost donderdag GFT"
type input "VaZ Hellevoetsluis Oost donderdag GFT"
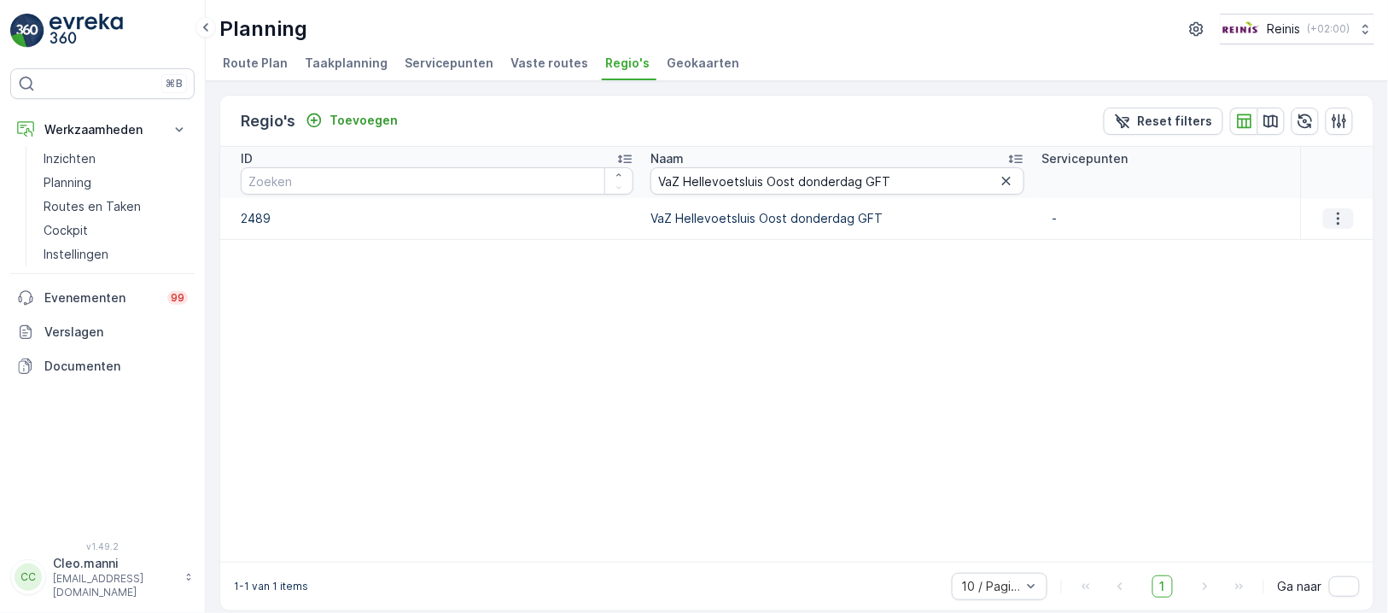
click at [1343, 218] on button "button" at bounding box center [1338, 218] width 31 height 20
click at [1341, 236] on span "Regio bewerken" at bounding box center [1324, 242] width 94 height 17
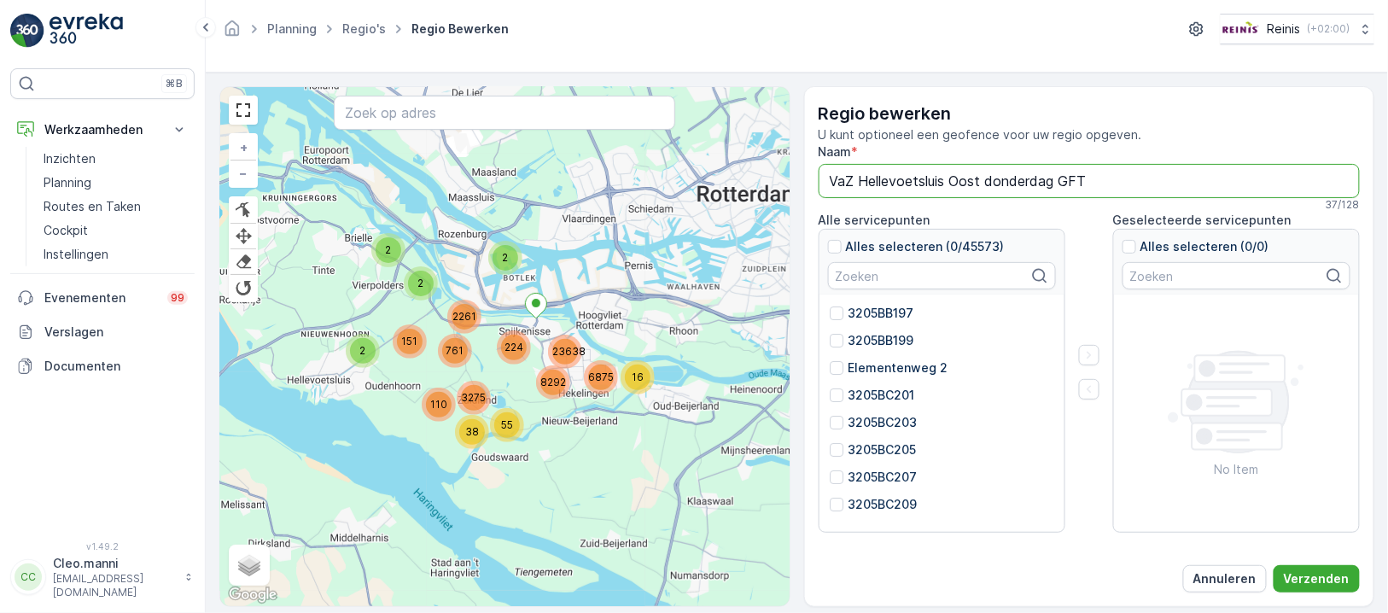
click at [1056, 178] on input "VaZ Hellevoetsluis Oost donderdag GFT" at bounding box center [1089, 181] width 542 height 34
type input "VaZ Hellevoetsluis Oost donderdag PW 1 GFT"
click at [1344, 576] on p "Verzenden" at bounding box center [1317, 578] width 66 height 17
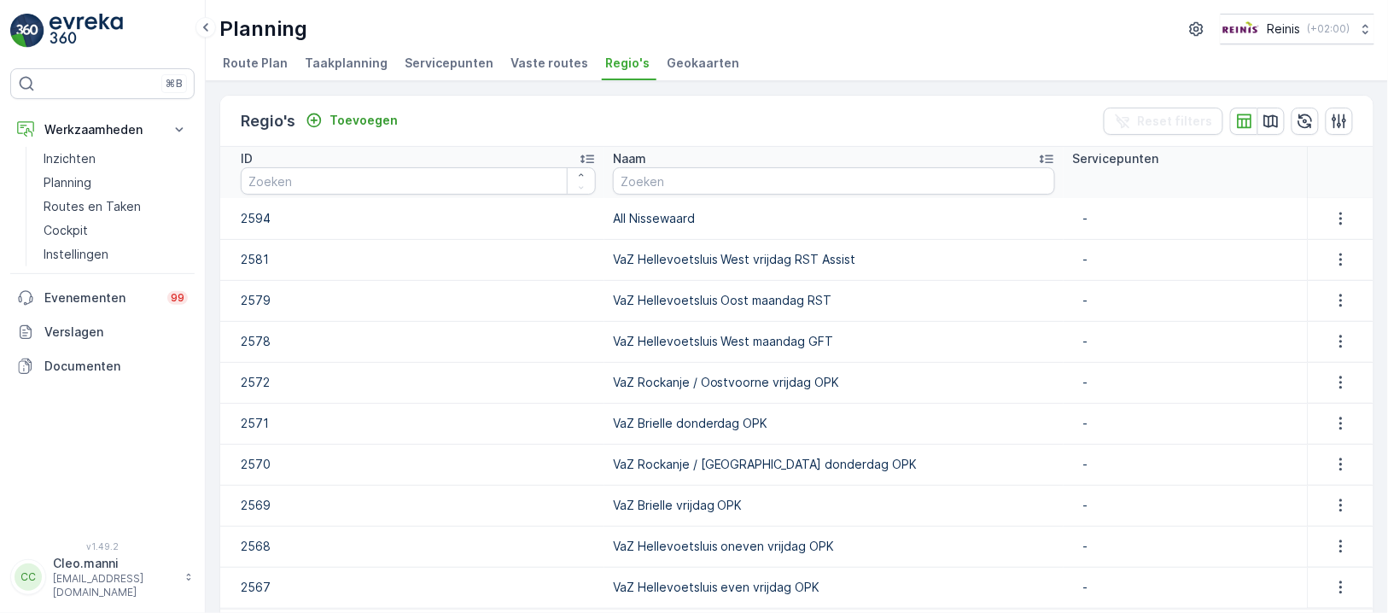
click at [259, 60] on span "Route Plan" at bounding box center [255, 63] width 65 height 17
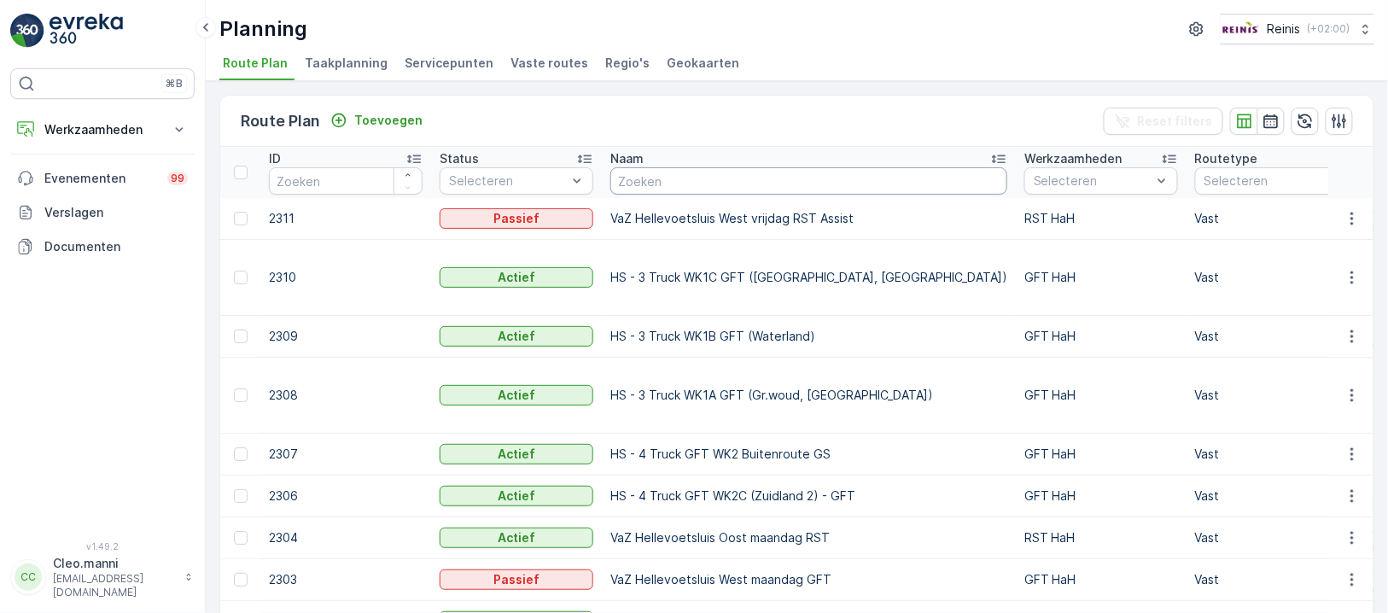
click at [638, 178] on input "text" at bounding box center [808, 180] width 397 height 27
paste input "VaZ Hellevoetsluis Oost donderdag GFT"
type input "VaZ Hellevoetsluis Oost donderdag GFT"
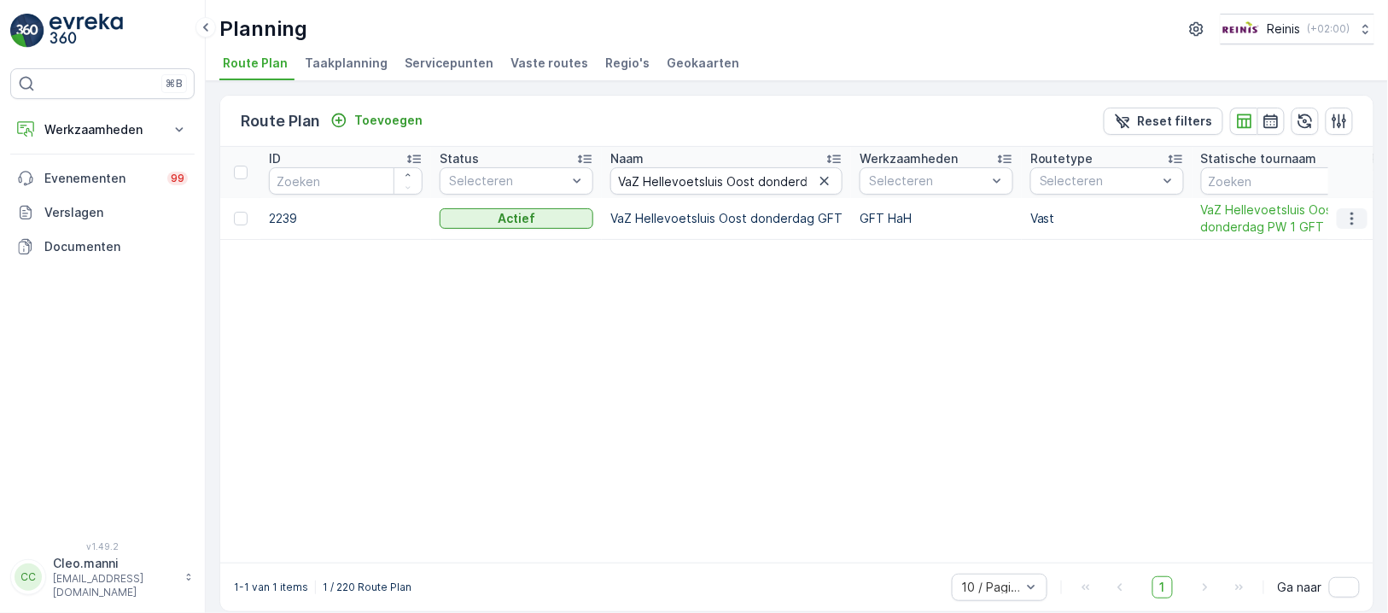
click at [1354, 211] on icon "button" at bounding box center [1351, 218] width 17 height 17
click at [1336, 239] on span "Routeplan bewerken" at bounding box center [1321, 242] width 119 height 17
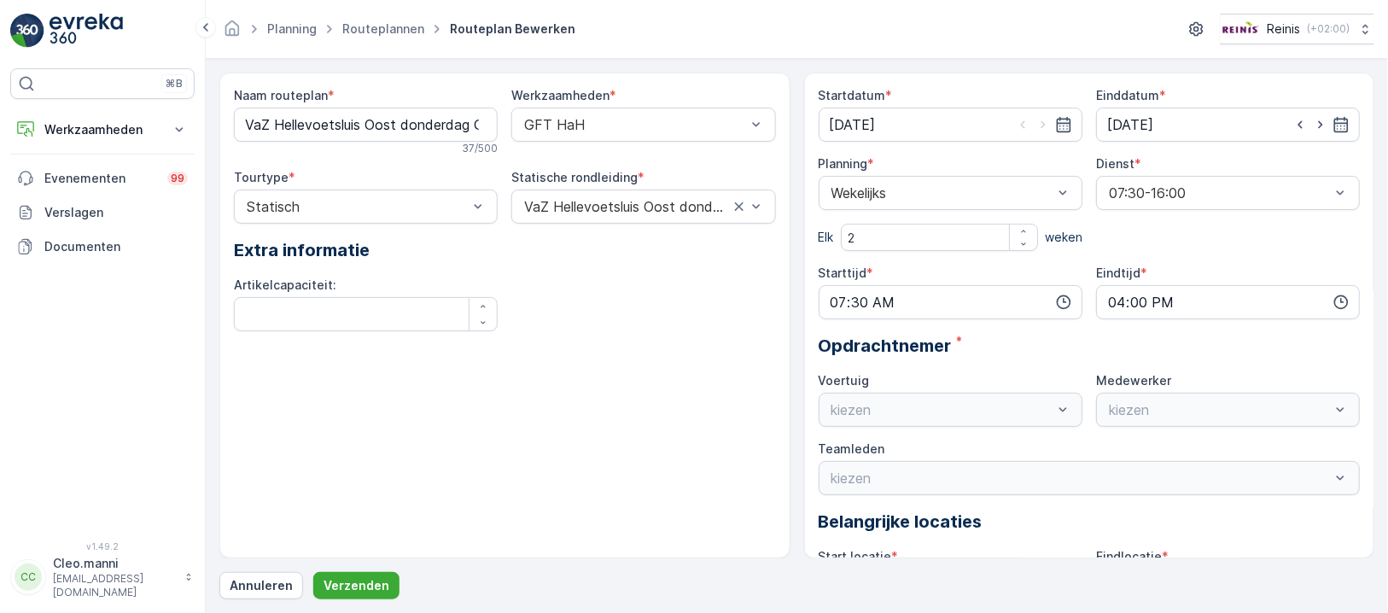
type input "[DATE]"
type input "07:30"
type input "16:00"
click at [463, 125] on routeplan "VaZ Hellevoetsluis Oost donderdag GFT" at bounding box center [366, 125] width 264 height 34
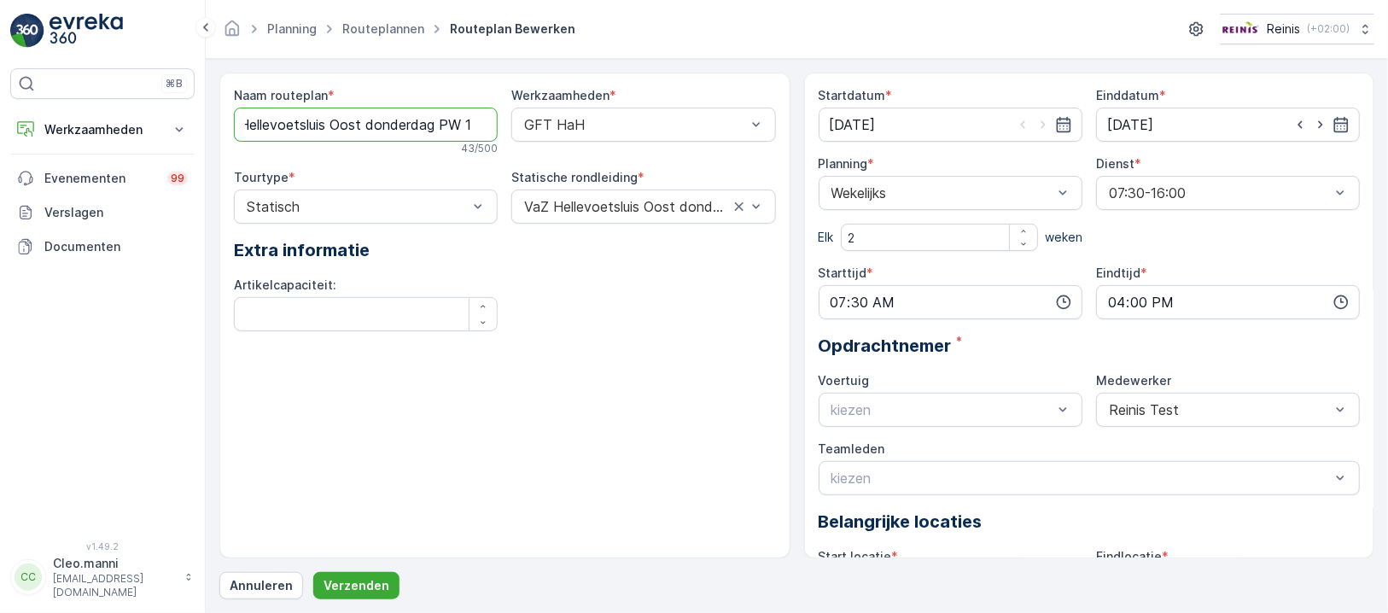
scroll to position [0, 61]
click at [449, 125] on routeplan "VaZ Hellevoetsluis Oost donderdag PW 1 GFT" at bounding box center [366, 125] width 264 height 34
type routeplan "VaZ Hellevoetsluis Oost donderdag PW 1 GFT"
click at [353, 581] on p "Verzenden" at bounding box center [356, 585] width 66 height 17
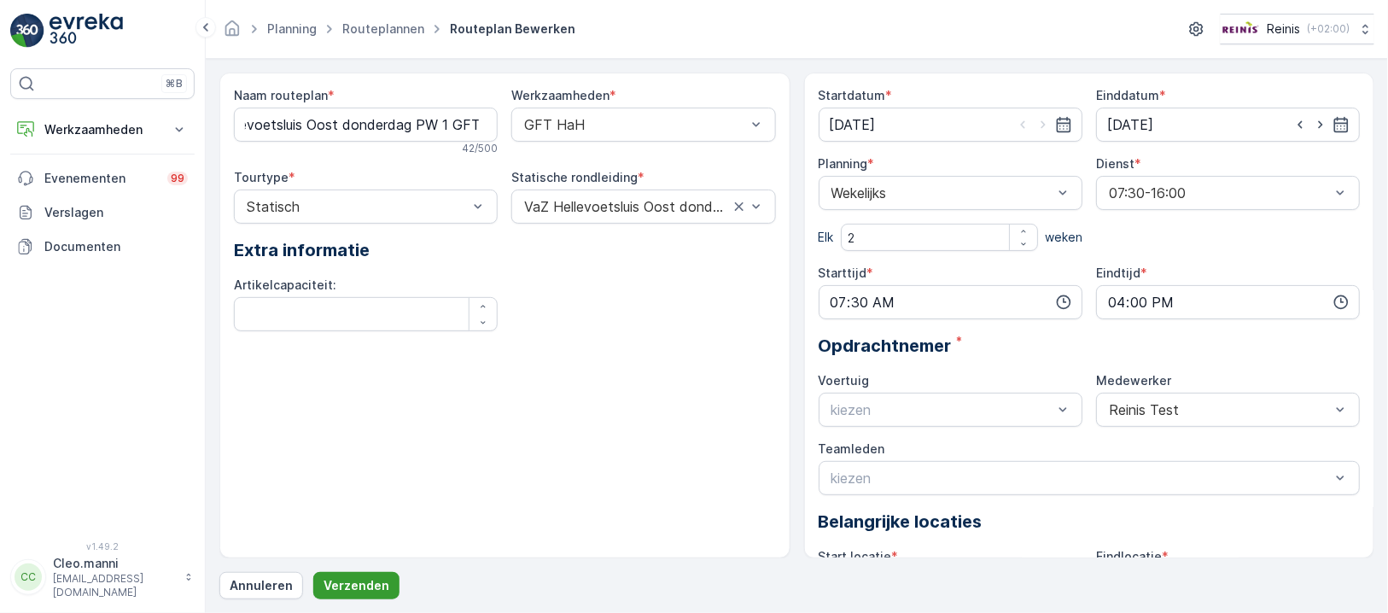
scroll to position [0, 0]
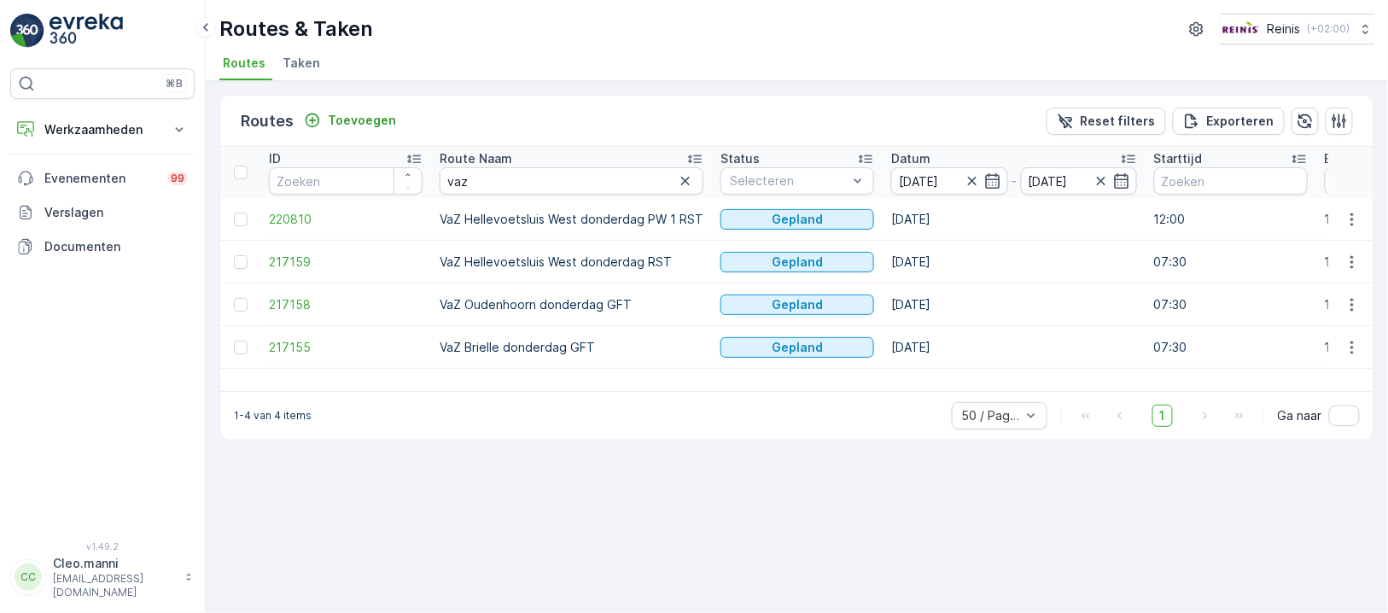
click at [671, 528] on div "Routes Toevoegen Reset filters Exporteren ID Route Naam vaz Status Selecteren D…" at bounding box center [797, 347] width 1182 height 532
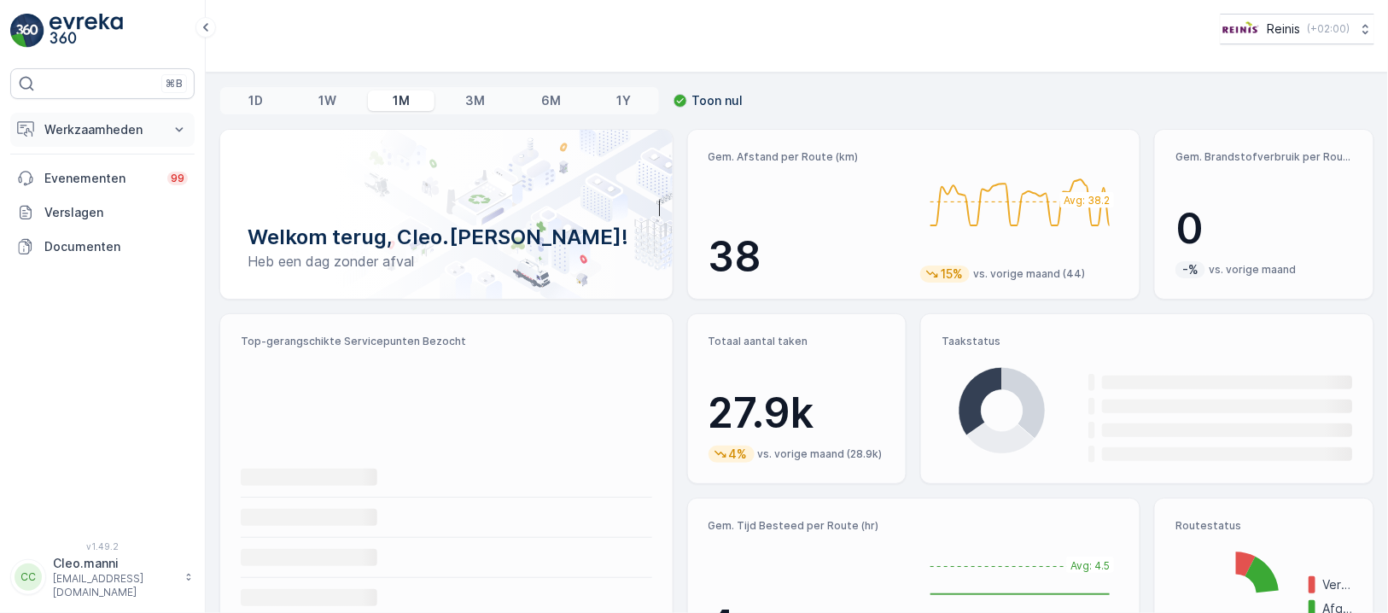
click at [72, 131] on p "Werkzaamheden" at bounding box center [102, 129] width 116 height 17
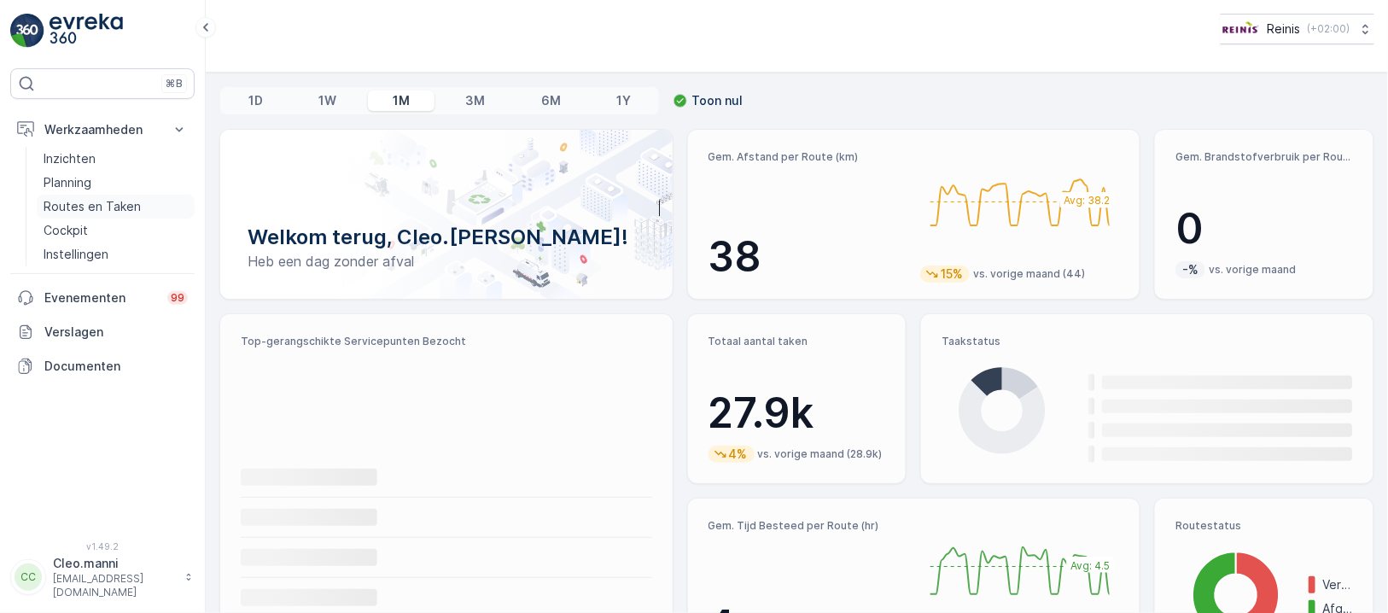
click at [99, 202] on p "Routes en Taken" at bounding box center [92, 206] width 97 height 17
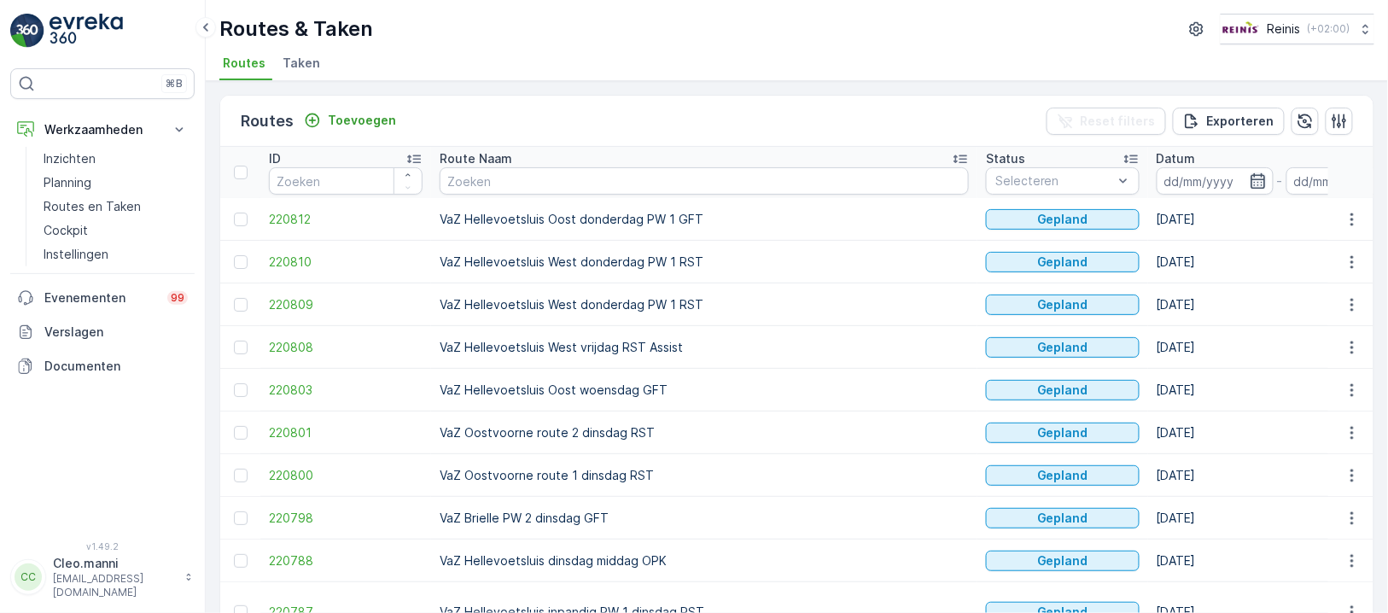
click at [1249, 176] on icon "button" at bounding box center [1257, 180] width 17 height 17
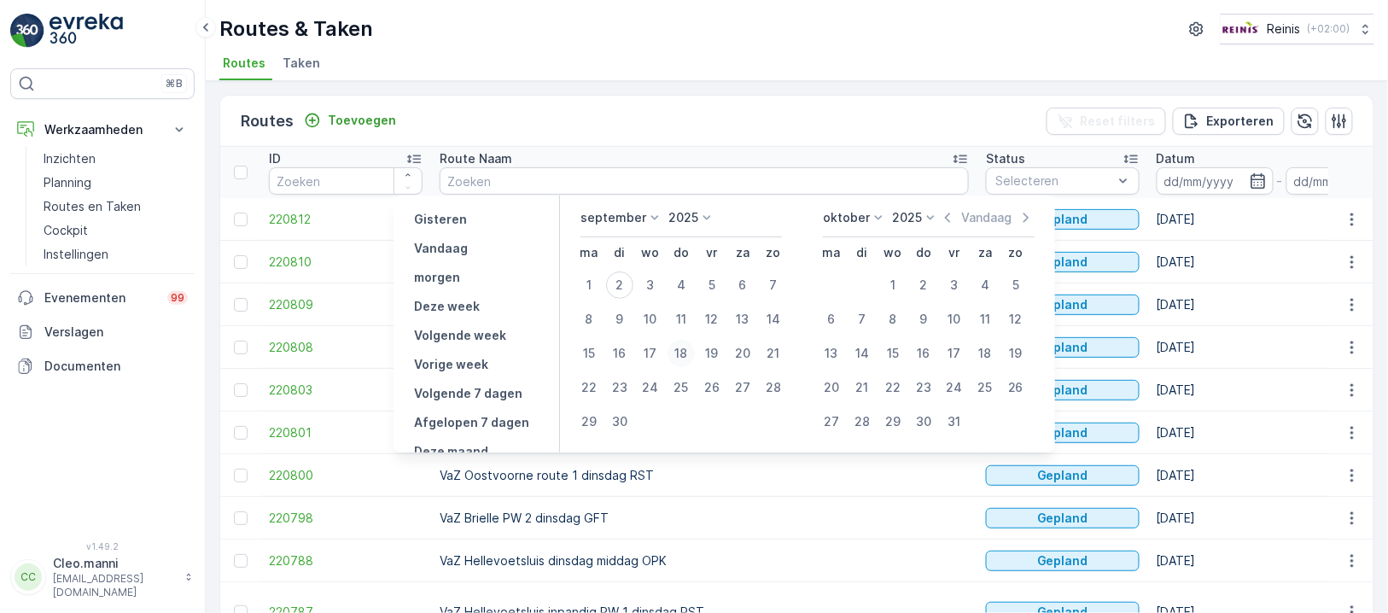
click at [691, 350] on div "18" at bounding box center [680, 353] width 27 height 27
type input "[DATE]"
click at [691, 350] on div "18" at bounding box center [680, 353] width 27 height 27
type input "[DATE]"
click at [691, 349] on div "18" at bounding box center [680, 353] width 27 height 27
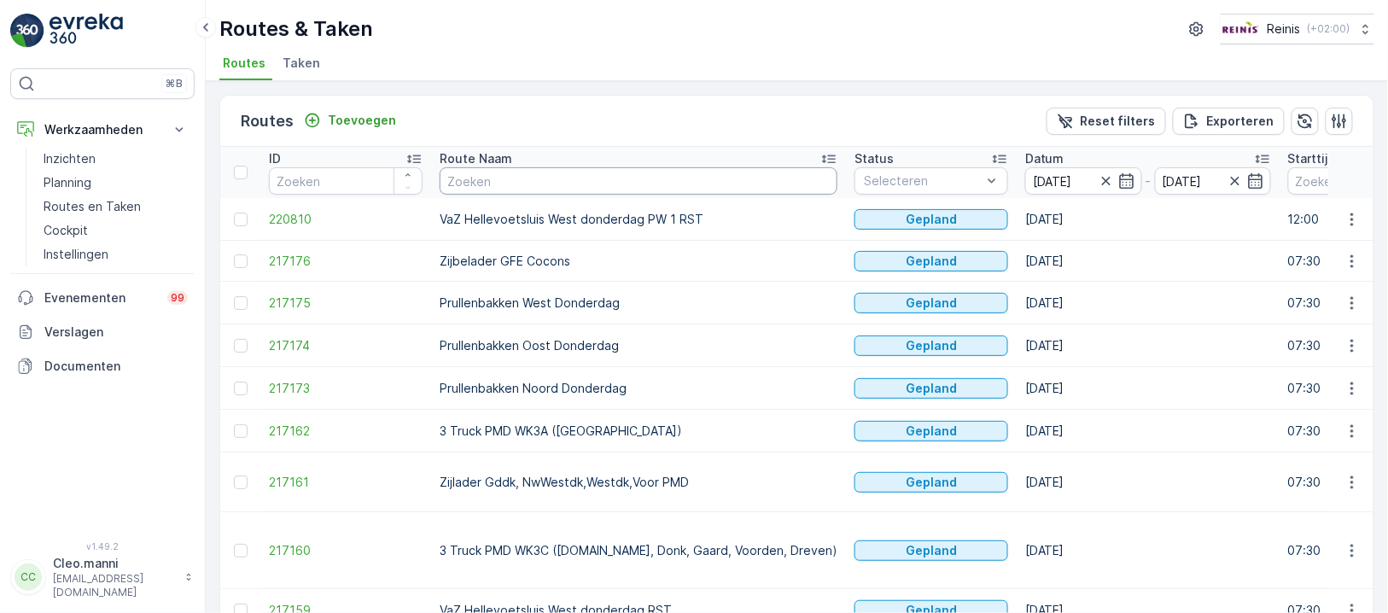
click at [525, 178] on input "text" at bounding box center [639, 180] width 398 height 27
type input "vaz"
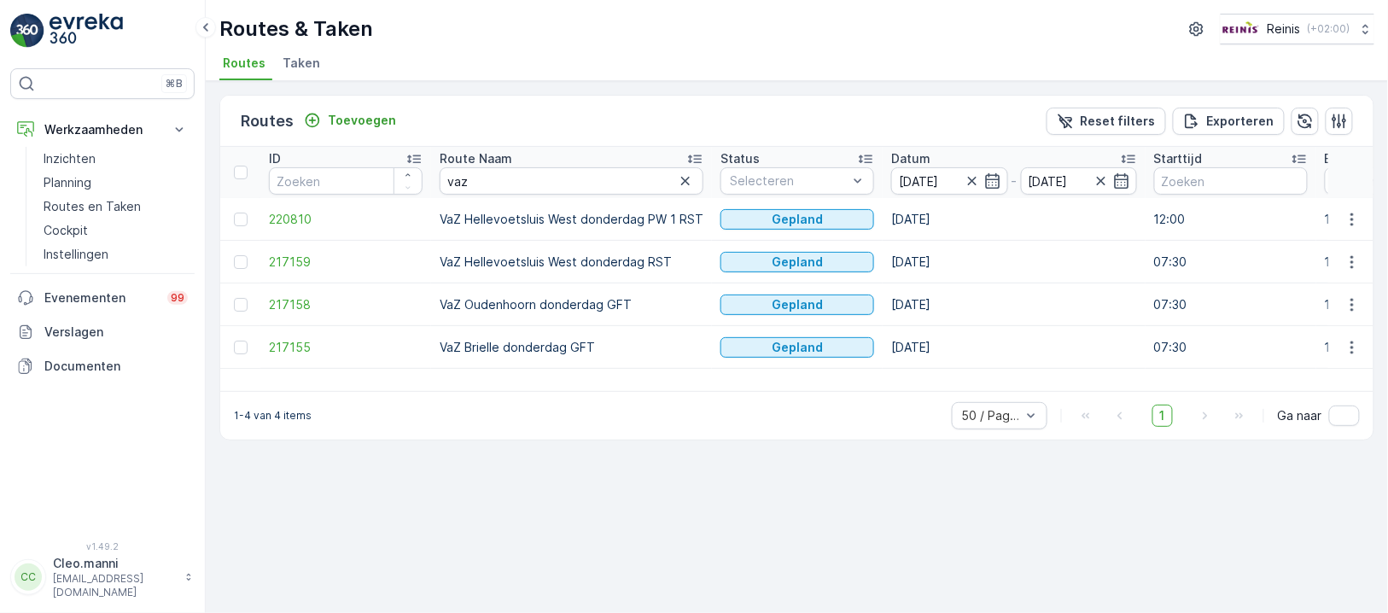
click at [855, 509] on div "Routes Toevoegen Reset filters Exporteren ID Route Naam vaz Status Selecteren D…" at bounding box center [797, 347] width 1182 height 532
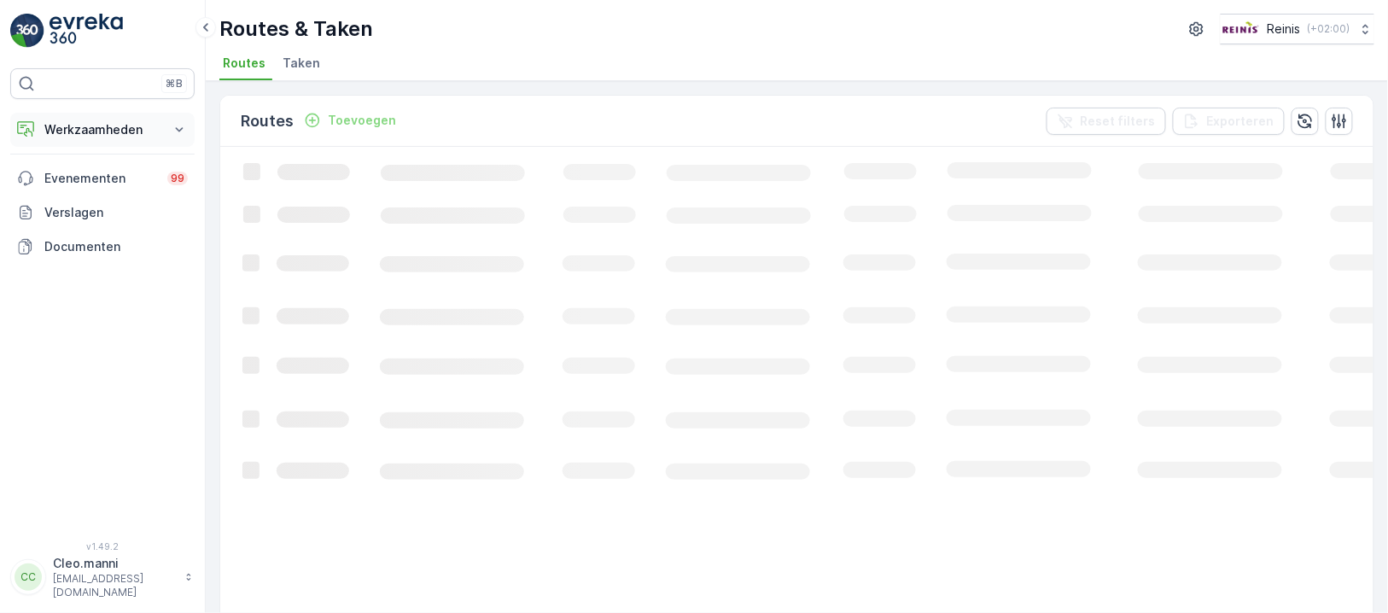
click at [91, 131] on p "Werkzaamheden" at bounding box center [102, 129] width 116 height 17
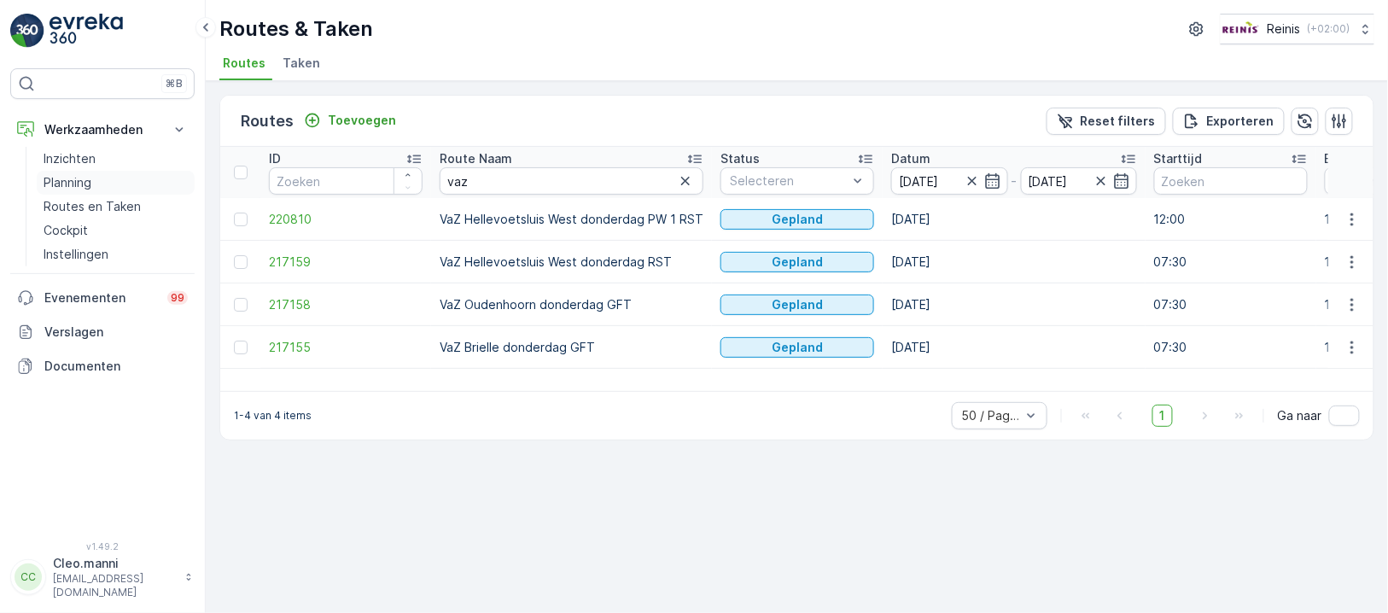
click at [87, 183] on p "Planning" at bounding box center [68, 182] width 48 height 17
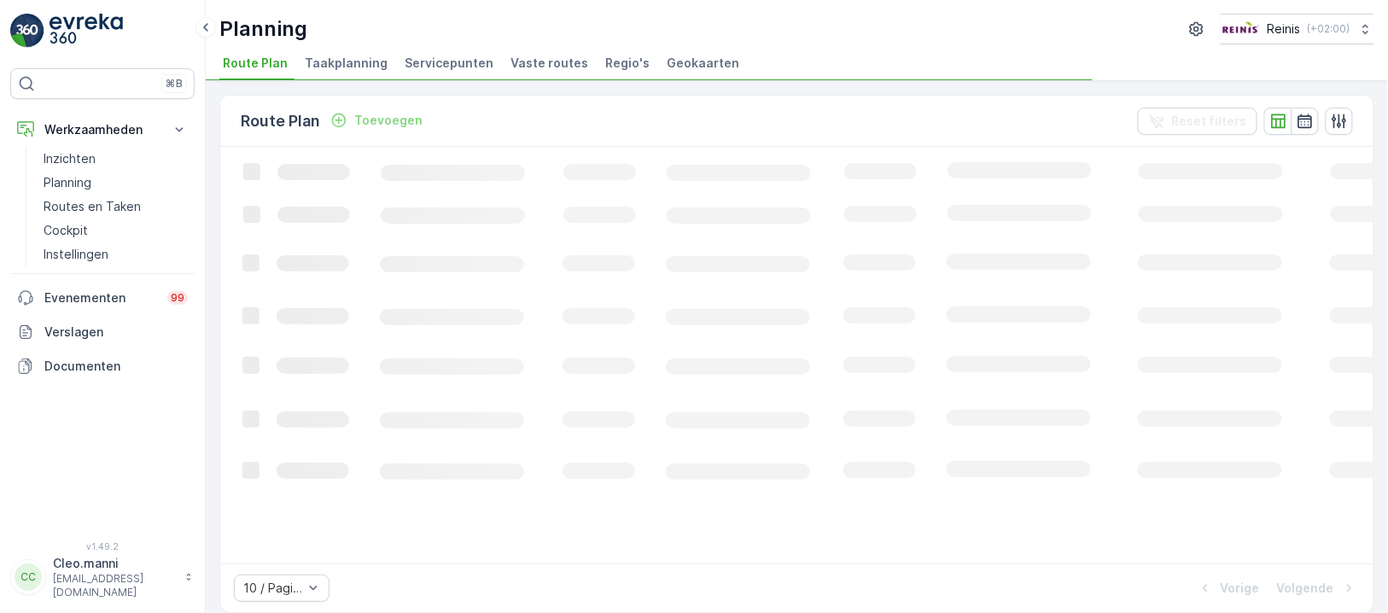
click at [547, 55] on span "Vaste routes" at bounding box center [549, 63] width 78 height 17
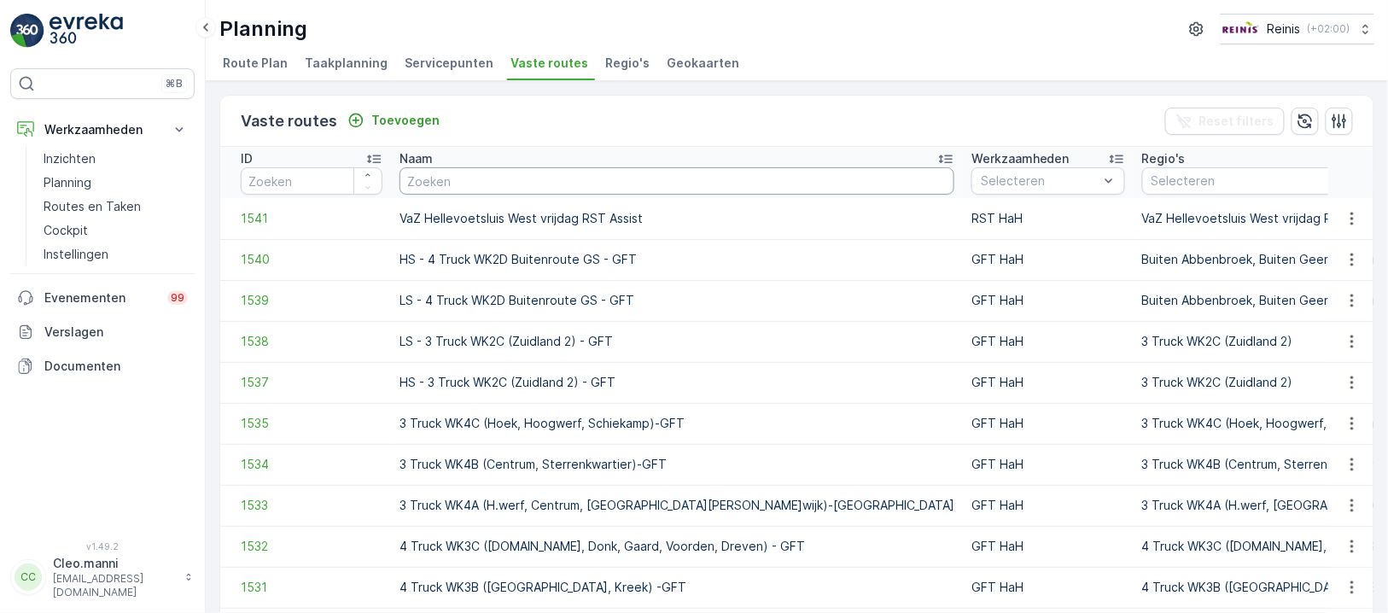
click at [608, 173] on input "text" at bounding box center [676, 180] width 555 height 27
paste input "VaZ Hellevoetsluis Oost donderdag GFT"
type input "VaZ Hellevoetsluis Oost donderdag GFT"
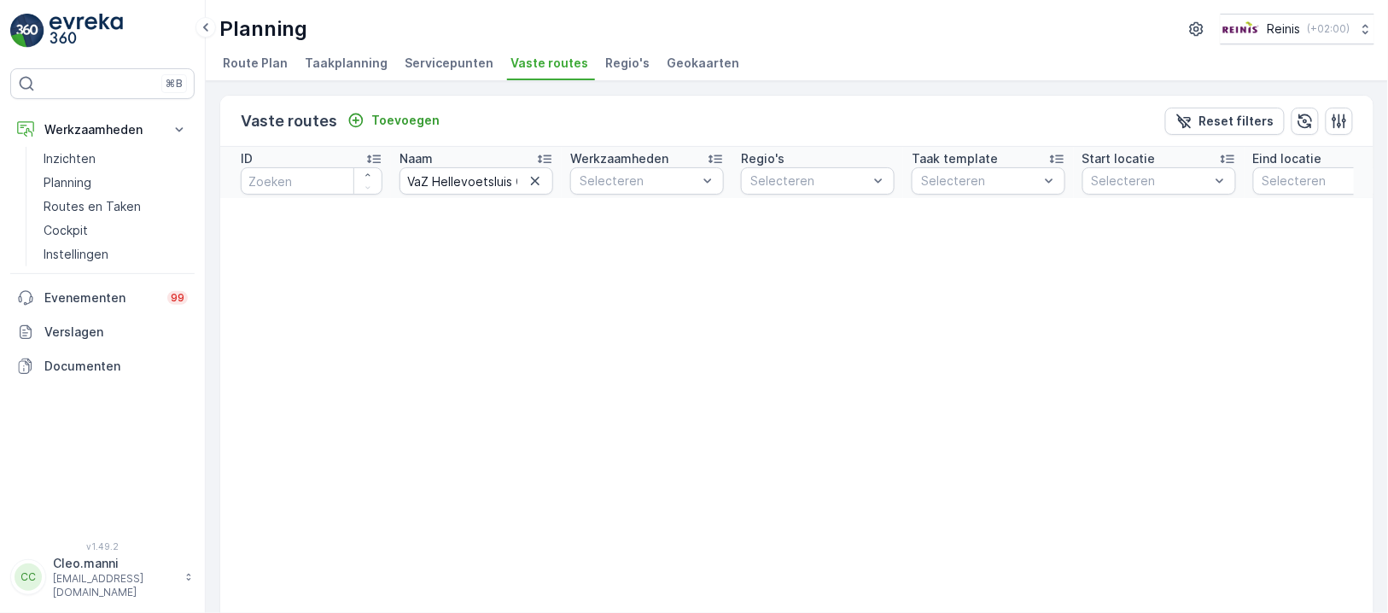
click at [271, 61] on span "Route Plan" at bounding box center [255, 63] width 65 height 17
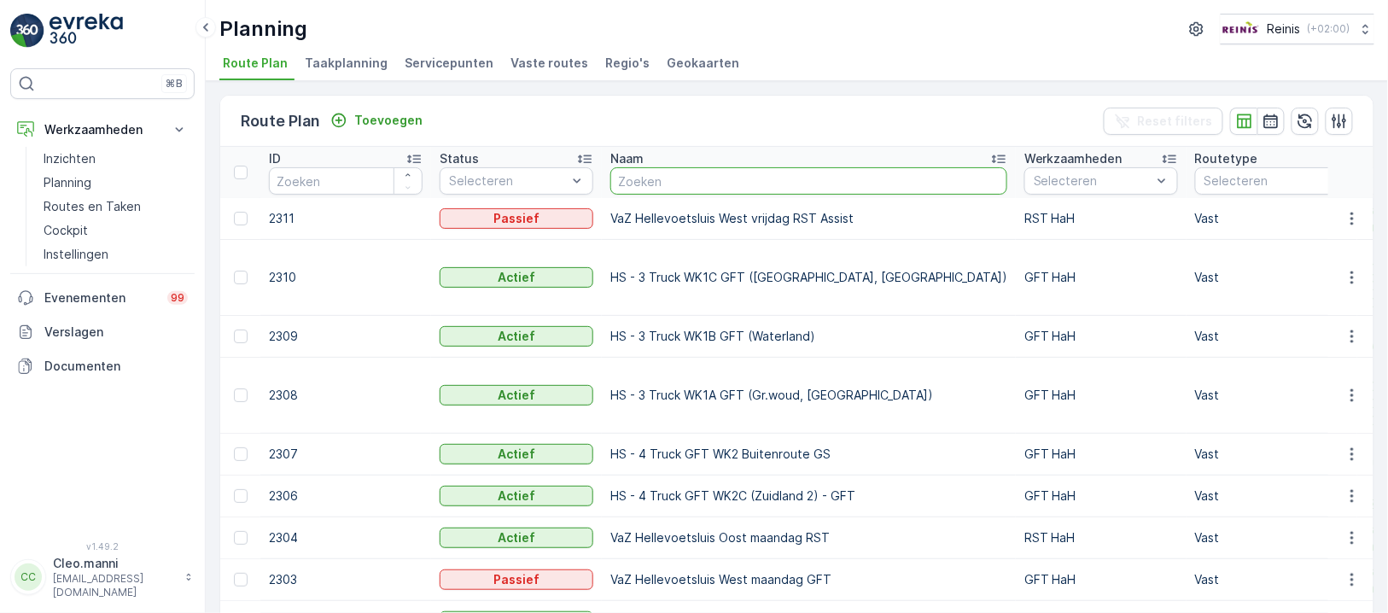
click at [659, 171] on input "text" at bounding box center [808, 180] width 397 height 27
paste input "VaZ Hellevoetsluis Oost donderdag GFT"
type input "VaZ Hellevoetsluis Oost donderdag GFT"
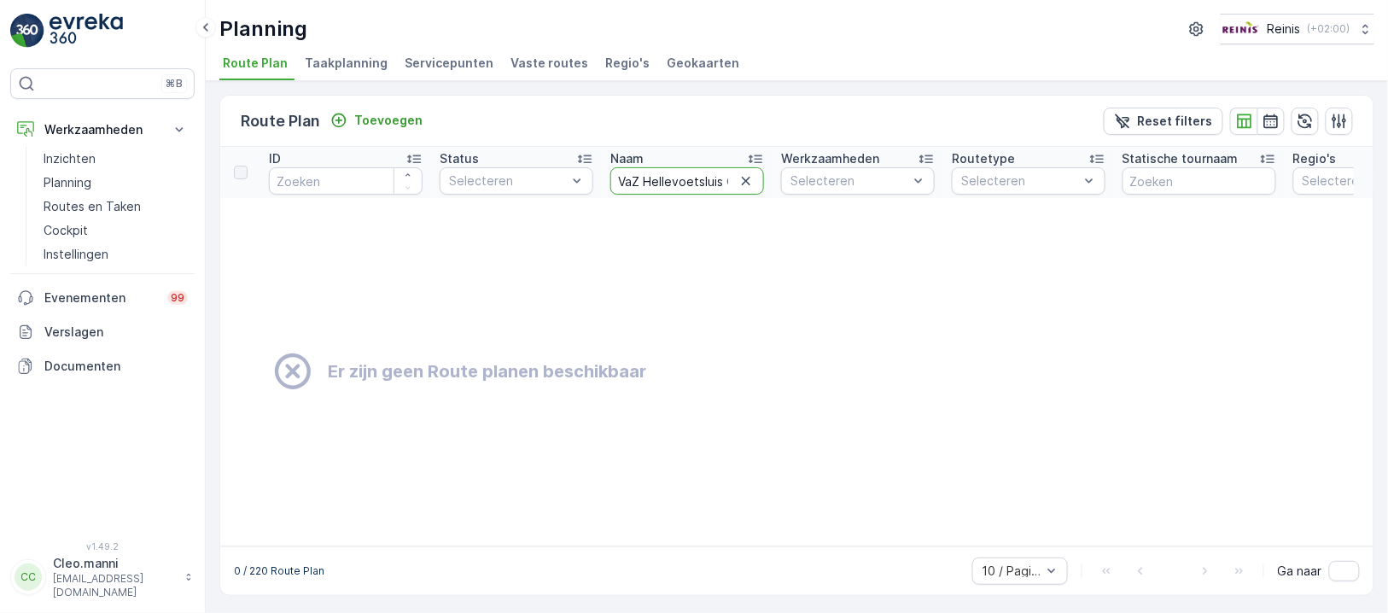
click at [675, 178] on input "VaZ Hellevoetsluis Oost donderdag GFT" at bounding box center [687, 180] width 154 height 27
type input "VaZ Hellevoetsluis Oost donderdag GFT"
click at [715, 172] on input "VaZ Hellevoetsluis Oost donderdag GFT" at bounding box center [687, 180] width 154 height 27
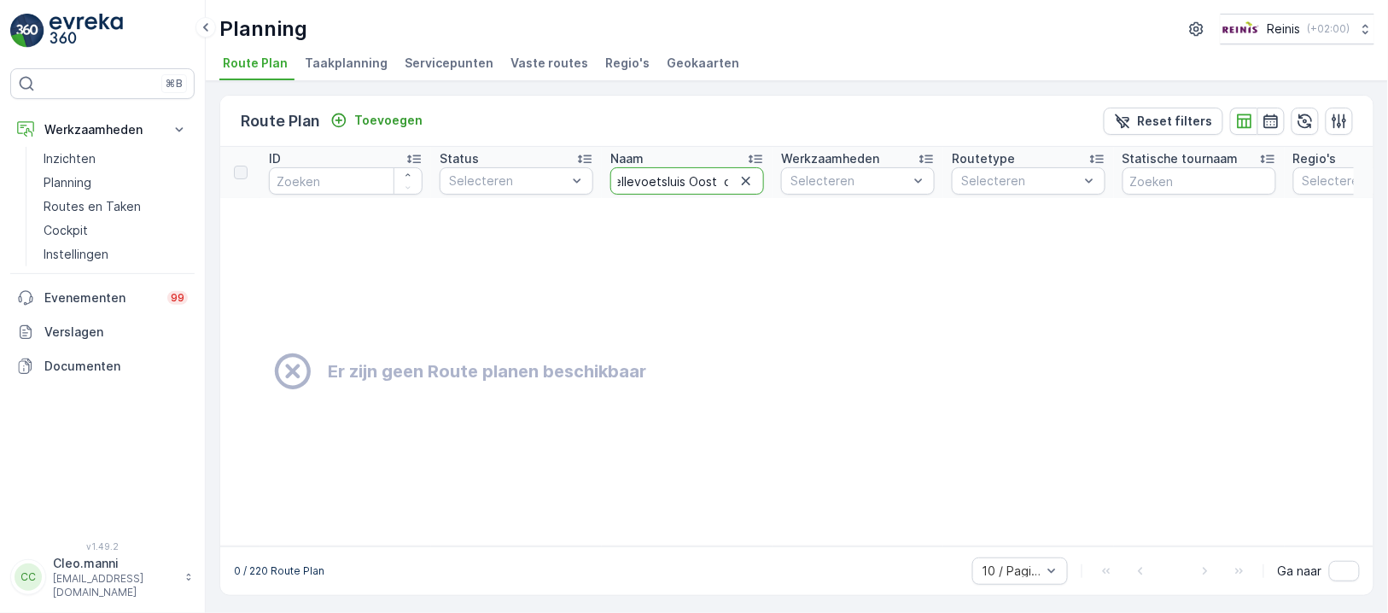
type input "VaZ Hellevoetsluis Oost donderdag GFT"
click at [672, 166] on div "Naam" at bounding box center [687, 158] width 154 height 17
click at [706, 183] on input "VaZ Hellevoetsluis Oost donderdag GFT" at bounding box center [687, 180] width 154 height 27
type input "VaZ Hellevoetsluis Oost donderdag PW 1 GFT"
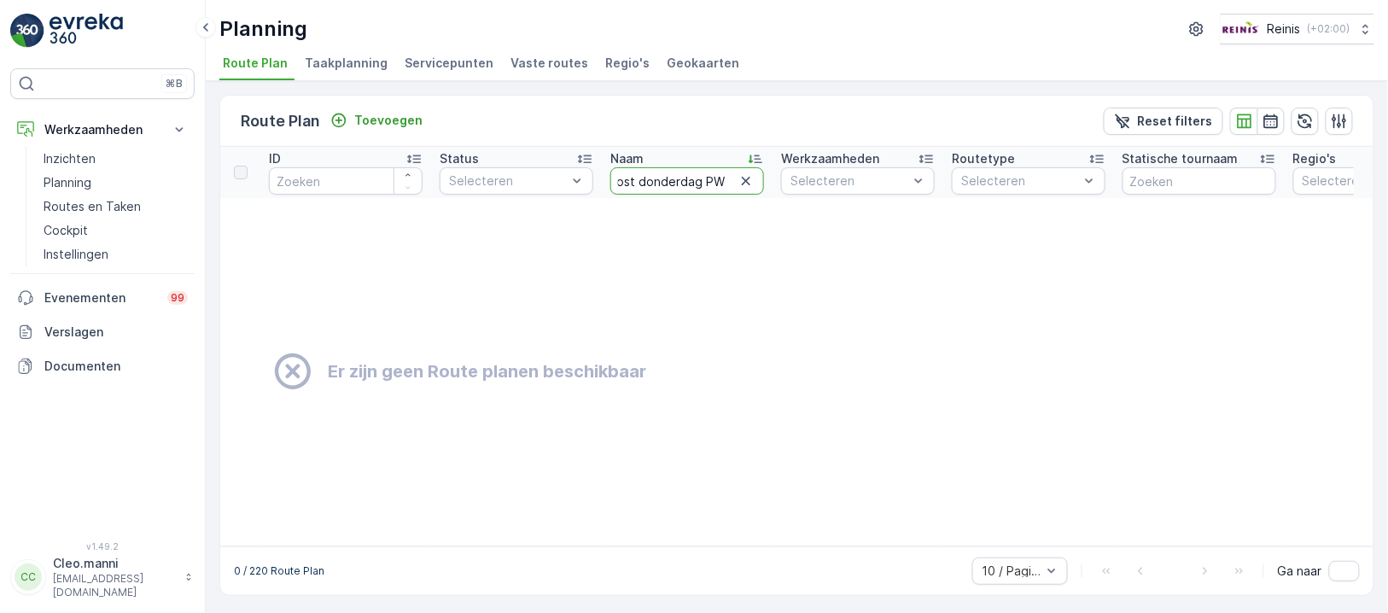
scroll to position [0, 123]
click at [718, 179] on input "VaZ Hellevoetsluis Oost donderdag PW 1 GFT" at bounding box center [687, 180] width 154 height 27
click at [698, 183] on input "VaZ Hellevoetsluis Oost donderdag PW 1 GFT" at bounding box center [687, 180] width 154 height 27
type input "VaZ Hellevoetsluis Oost donderdag PW 1 GFT"
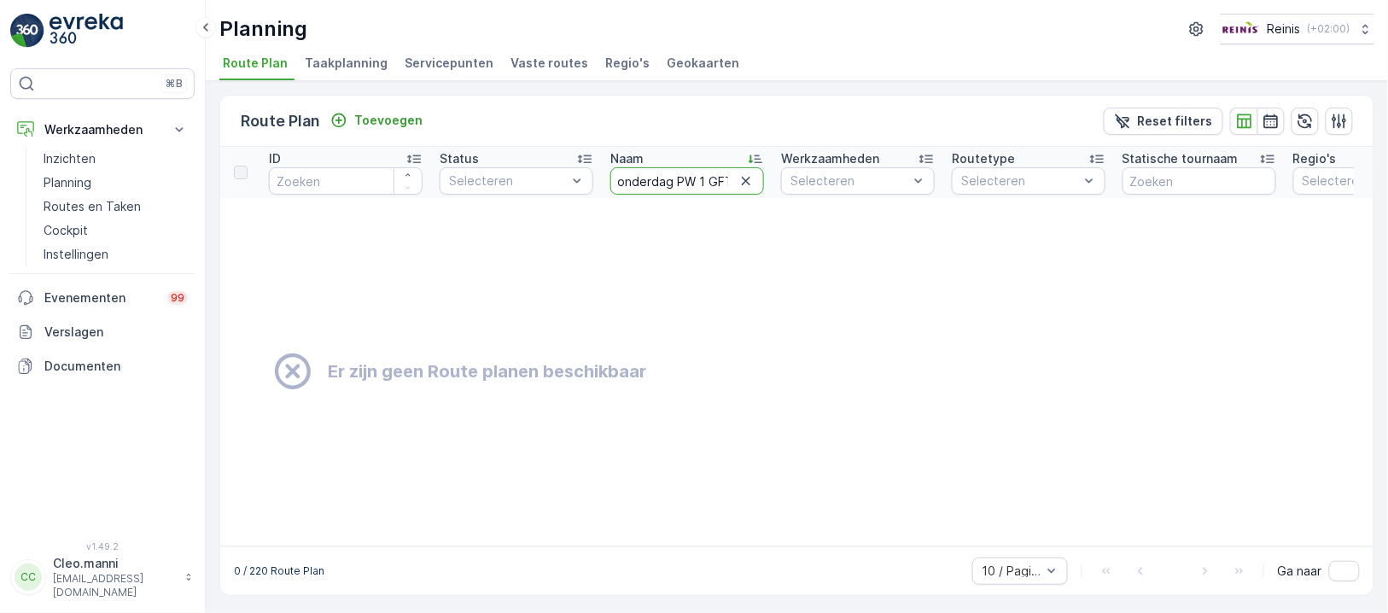
scroll to position [0, 145]
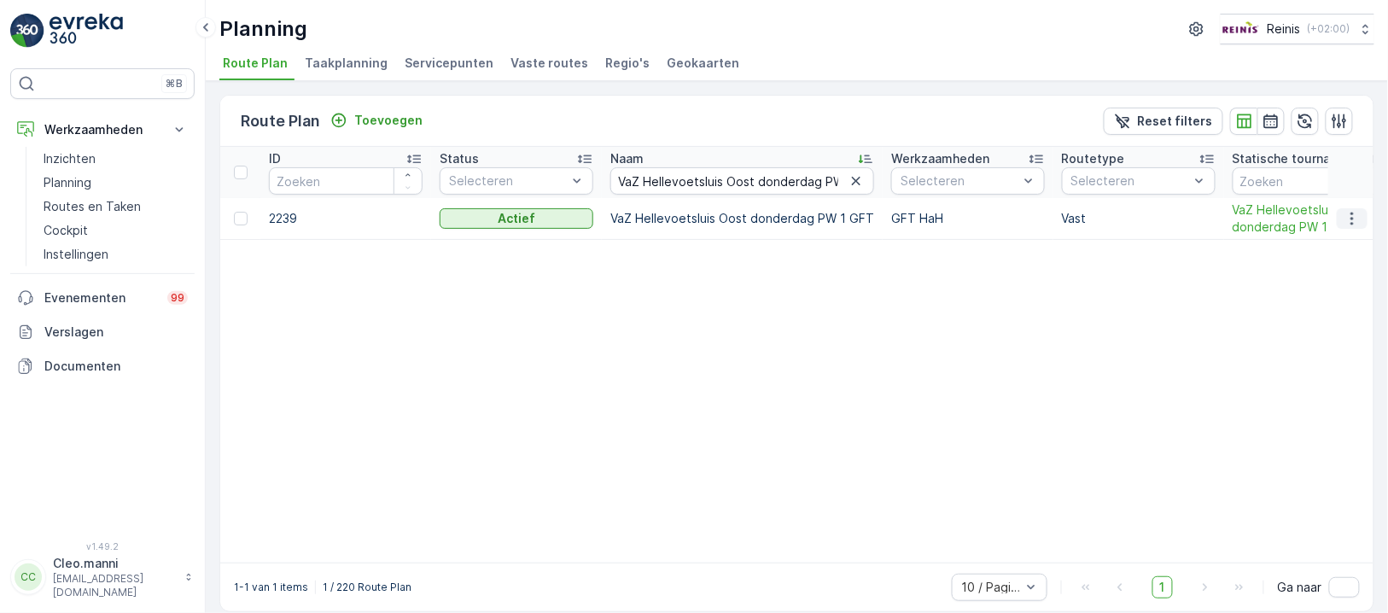
click at [1355, 211] on icon "button" at bounding box center [1351, 218] width 17 height 17
click at [1348, 239] on span "Routeplan bewerken" at bounding box center [1321, 242] width 119 height 17
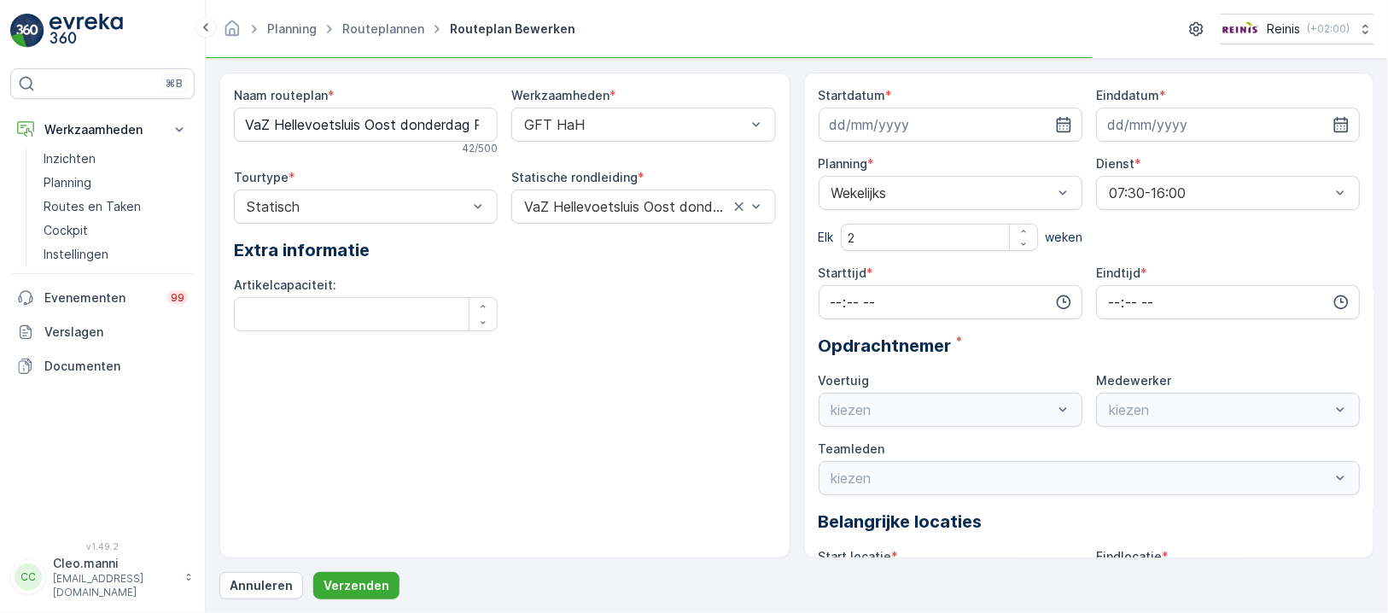
type input "24.07.2025"
type input "31.12.2026"
type input "07:30"
type input "16:00"
click at [661, 192] on div "VaZ Hellevoetsluis Oost donderdag PW 1 GFT" at bounding box center [643, 206] width 264 height 34
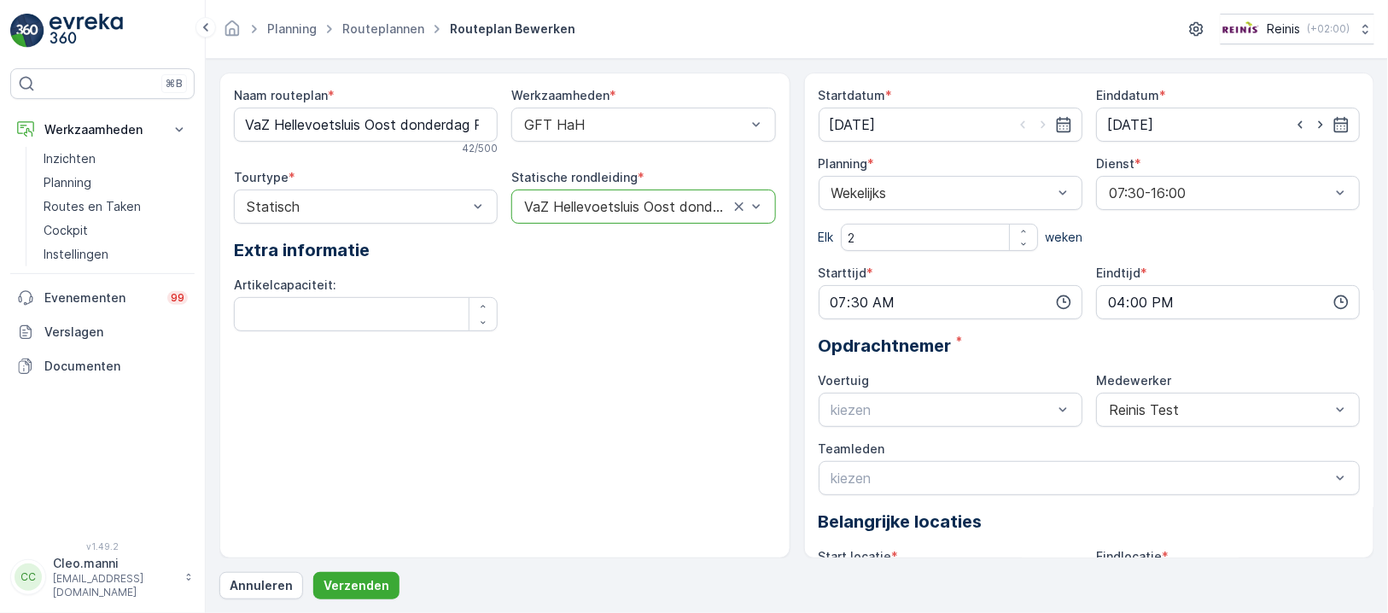
click at [528, 204] on div at bounding box center [625, 206] width 207 height 15
drag, startPoint x: 244, startPoint y: 119, endPoint x: 682, endPoint y: 130, distance: 437.9
click at [682, 130] on div "Naam routeplan * VaZ Hellevoetsluis Oost donderdag PW 1 GFT 42 / 500 Werkzaamhe…" at bounding box center [505, 216] width 542 height 258
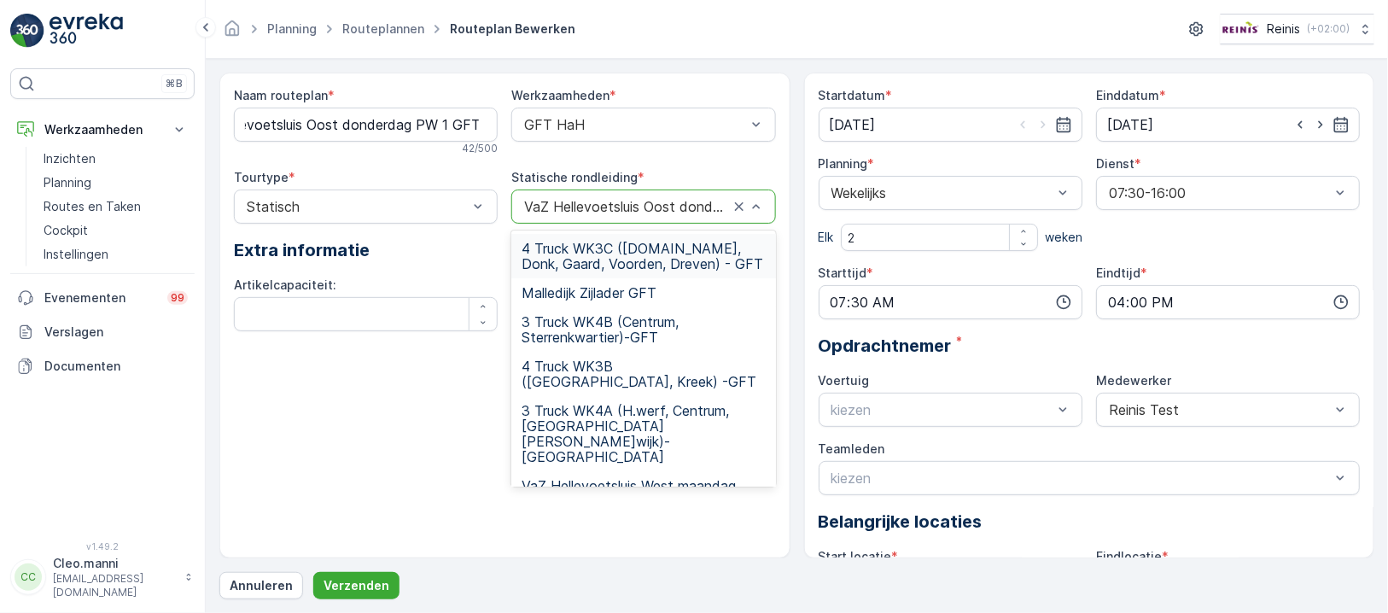
scroll to position [0, 0]
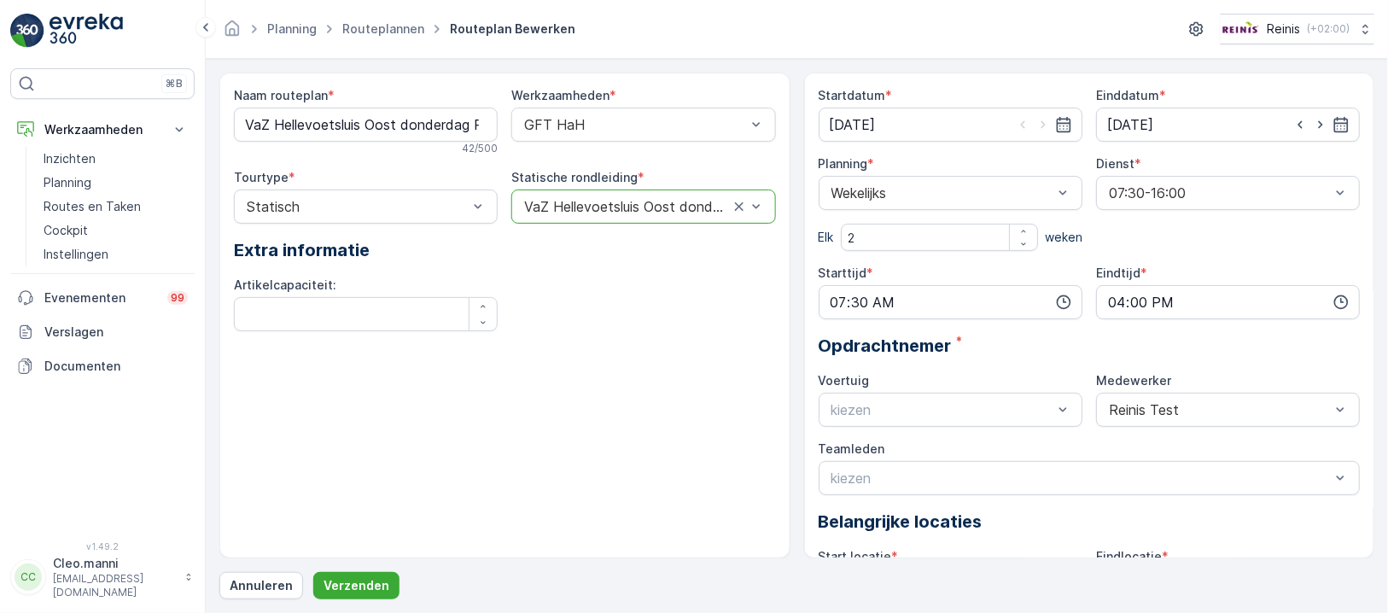
drag, startPoint x: 517, startPoint y: 197, endPoint x: 659, endPoint y: 207, distance: 142.0
click at [760, 203] on div "VaZ Hellevoetsluis Oost donderdag PW 1 GFT" at bounding box center [643, 206] width 264 height 34
drag, startPoint x: 507, startPoint y: 201, endPoint x: 521, endPoint y: 201, distance: 14.5
click at [507, 201] on div "Naam routeplan * VaZ Hellevoetsluis Oost donderdag PW 1 GFT 42 / 500 Werkzaamhe…" at bounding box center [505, 216] width 542 height 258
drag, startPoint x: 523, startPoint y: 201, endPoint x: 795, endPoint y: 197, distance: 272.3
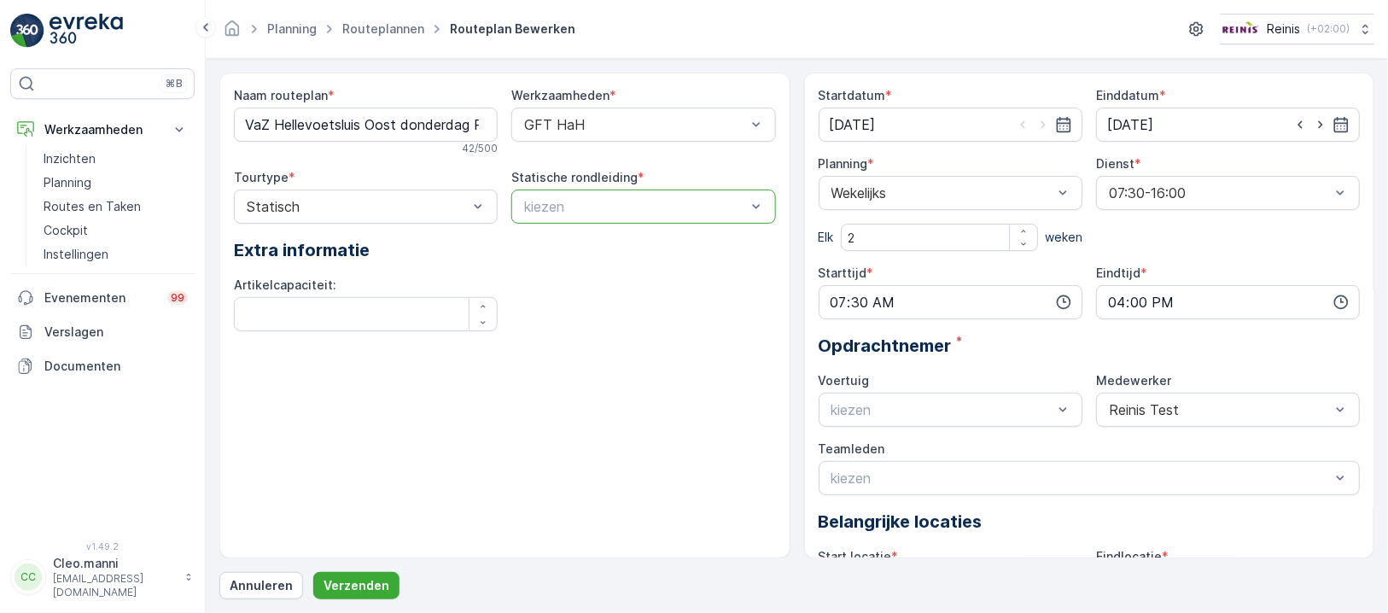
type input "VaZ Hellevoetsluis Oost donderdag PW 1 GFT"
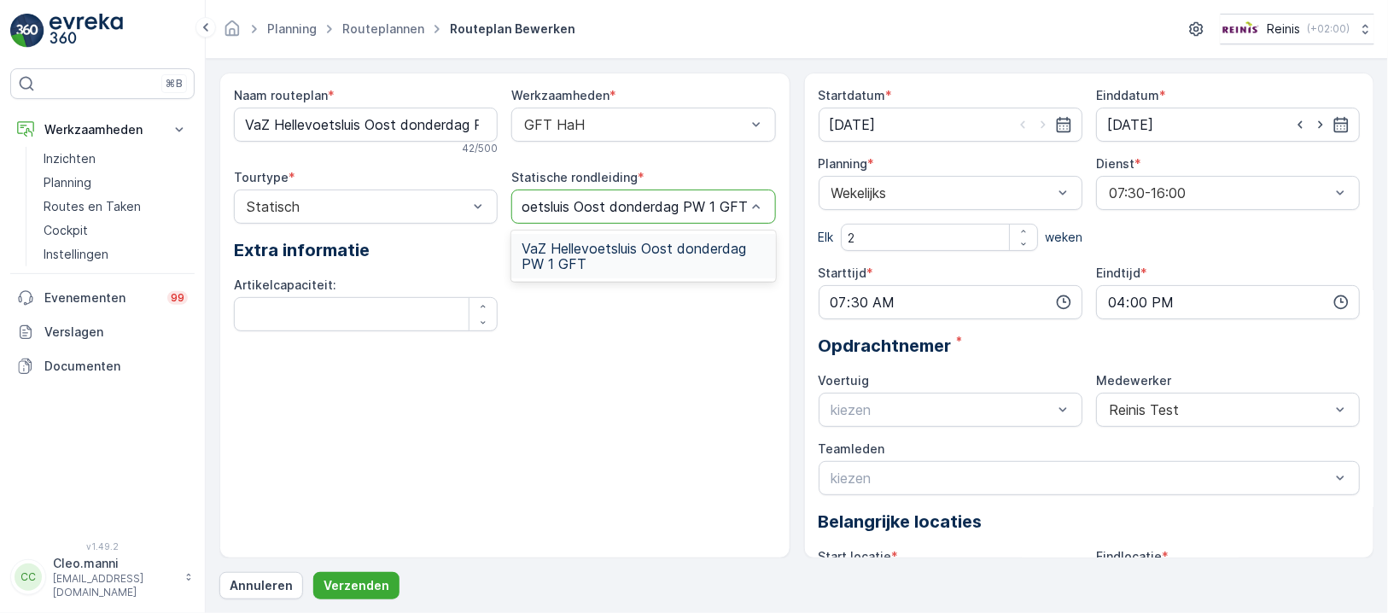
click at [649, 253] on span "VaZ Hellevoetsluis Oost donderdag PW 1 GFT" at bounding box center [642, 256] width 243 height 31
click at [440, 131] on routeplan "VaZ Hellevoetsluis Oost donderdag PW 1 GFT" at bounding box center [366, 125] width 264 height 34
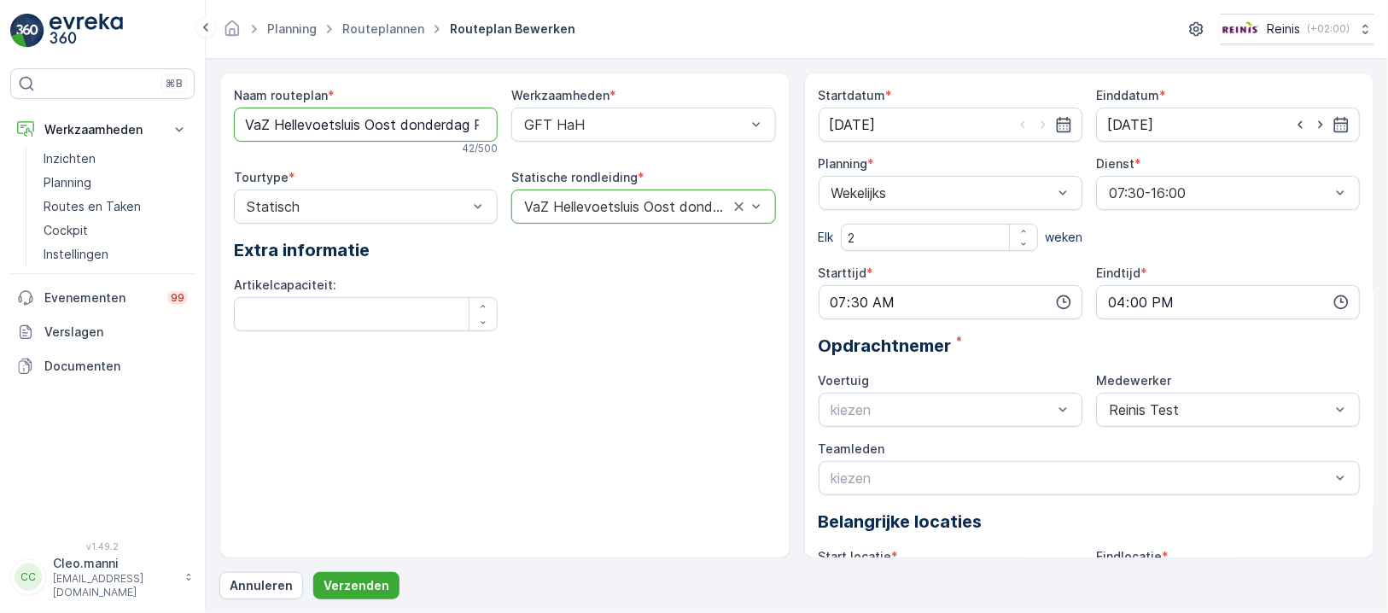
click at [440, 119] on routeplan "VaZ Hellevoetsluis Oost donderdag PW 1 GFT" at bounding box center [366, 125] width 264 height 34
click at [606, 336] on div "Naam routeplan * VaZ Hellevoetsluis Oost donderdag PW 1 GFT 42 / 500 Werkzaamhe…" at bounding box center [505, 216] width 542 height 258
click at [339, 587] on p "Verzenden" at bounding box center [356, 585] width 66 height 17
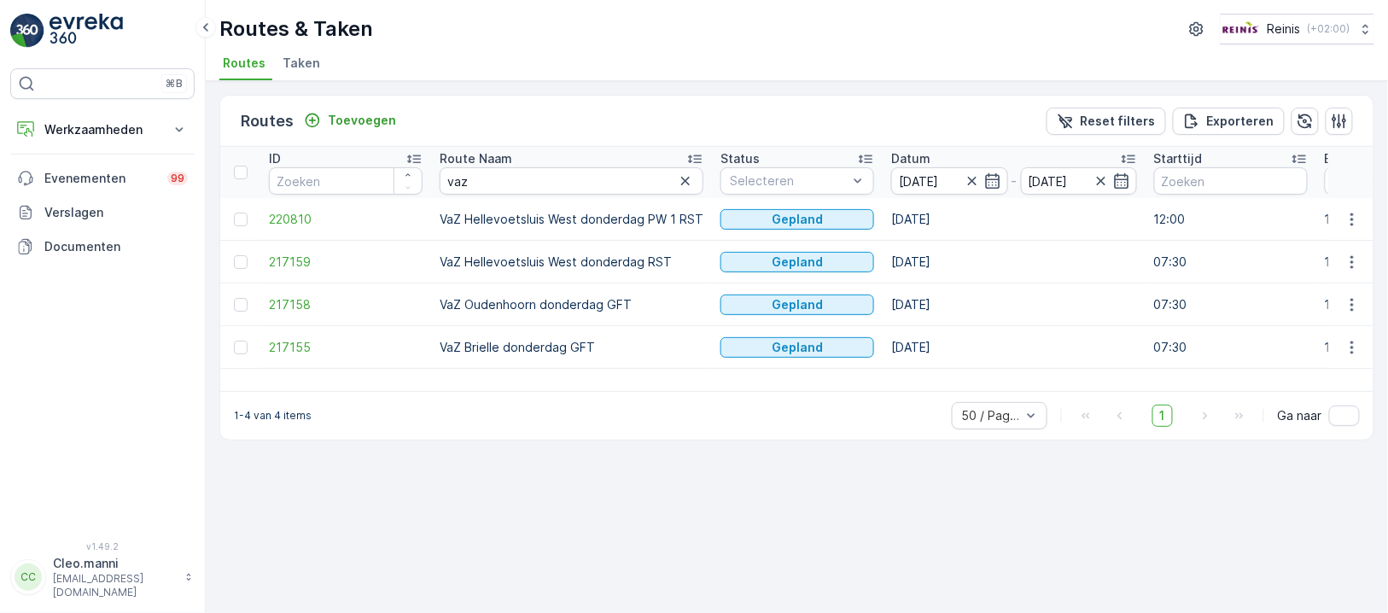
click at [787, 499] on div "Routes Toevoegen Reset filters Exporteren ID Route Naam vaz Status Selecteren D…" at bounding box center [797, 347] width 1182 height 532
click at [746, 505] on div "Routes Toevoegen Reset filters Exporteren ID Route Naam vaz Status Selecteren D…" at bounding box center [797, 347] width 1182 height 532
